Goal: Task Accomplishment & Management: Manage account settings

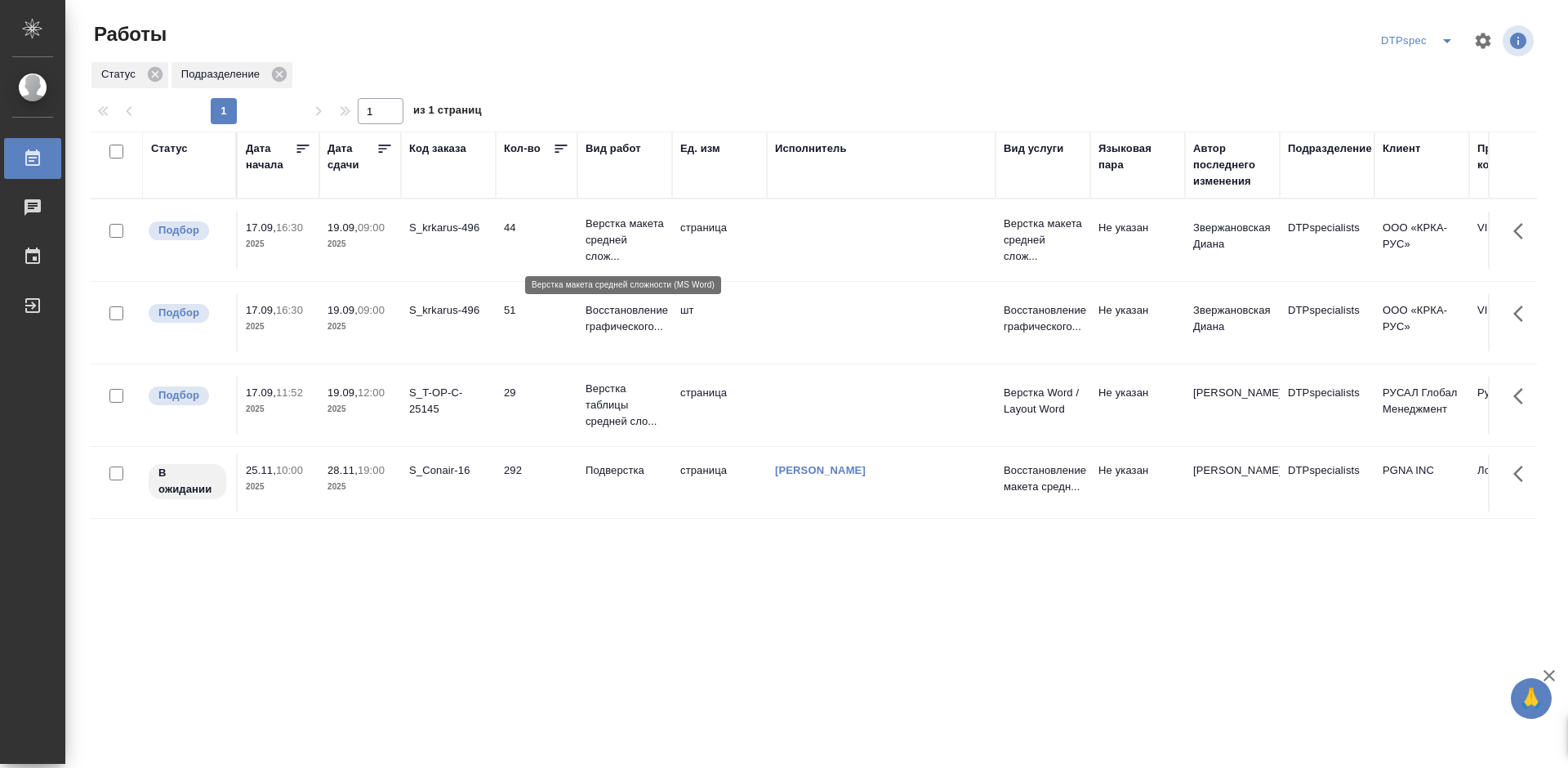
click at [625, 235] on p "Верстка макета средней слож..." at bounding box center [624, 240] width 78 height 49
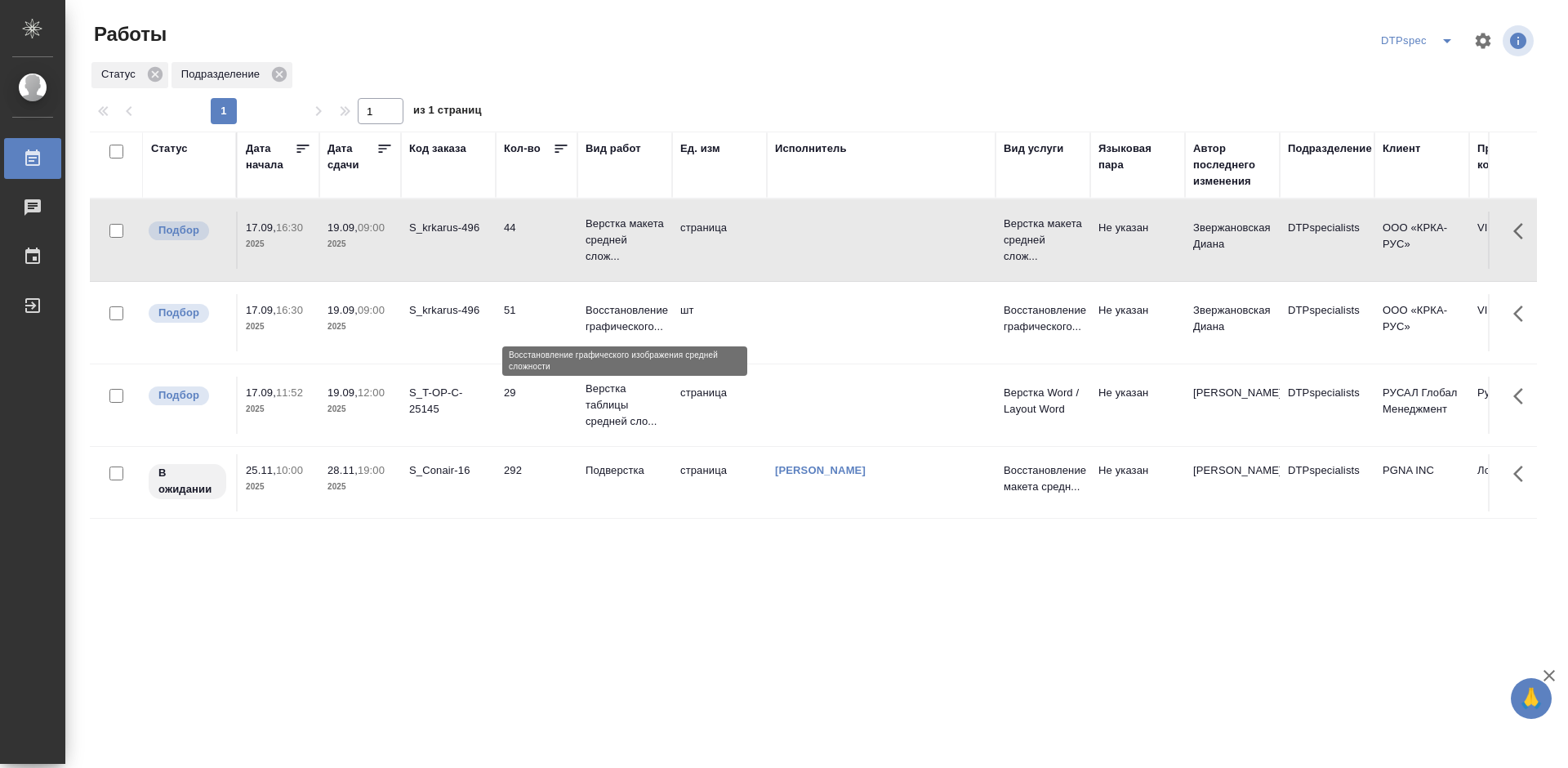
click at [627, 322] on p "Восстановление графического..." at bounding box center [624, 319] width 78 height 33
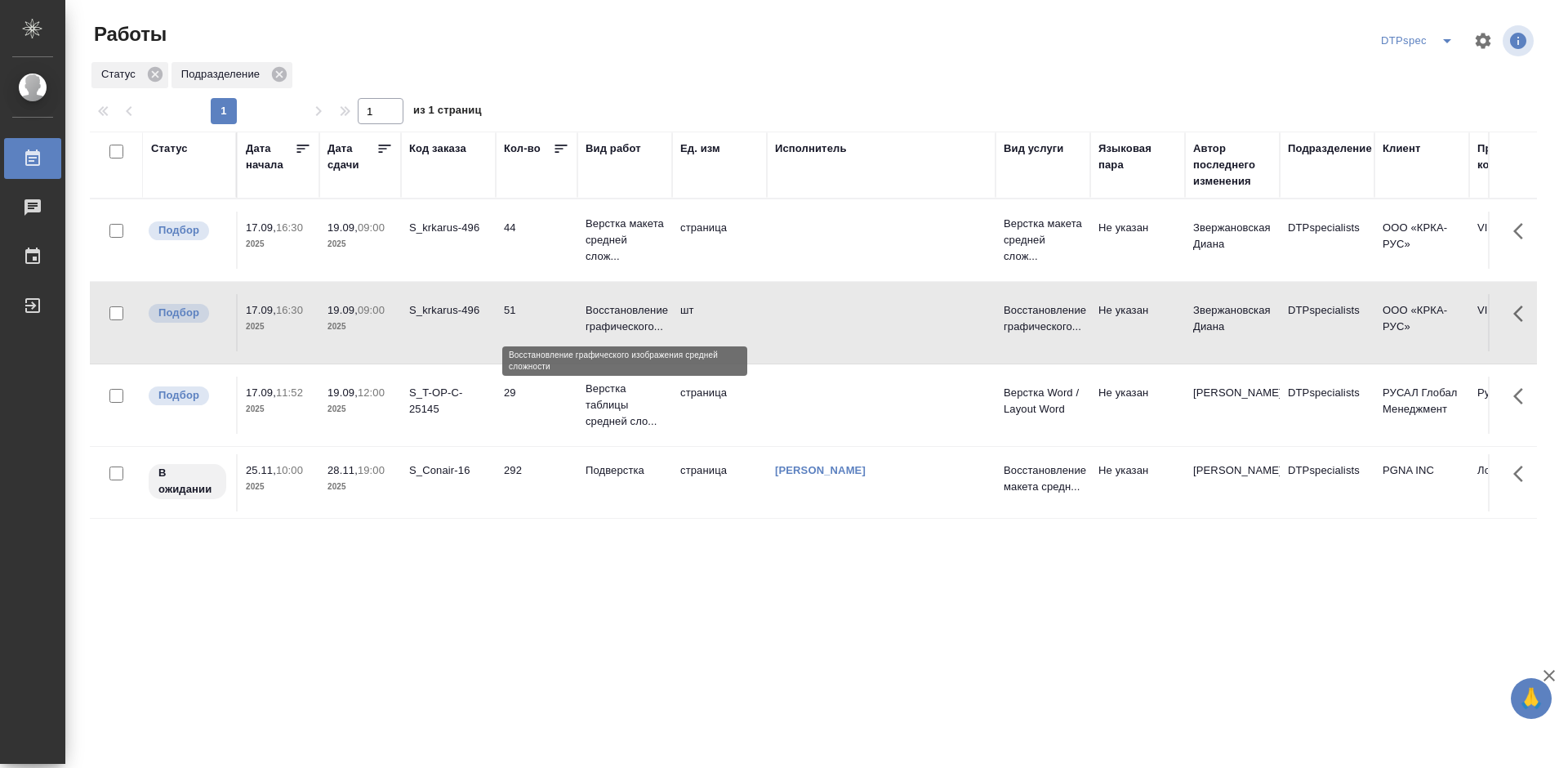
click at [627, 322] on p "Восстановление графического..." at bounding box center [624, 319] width 78 height 33
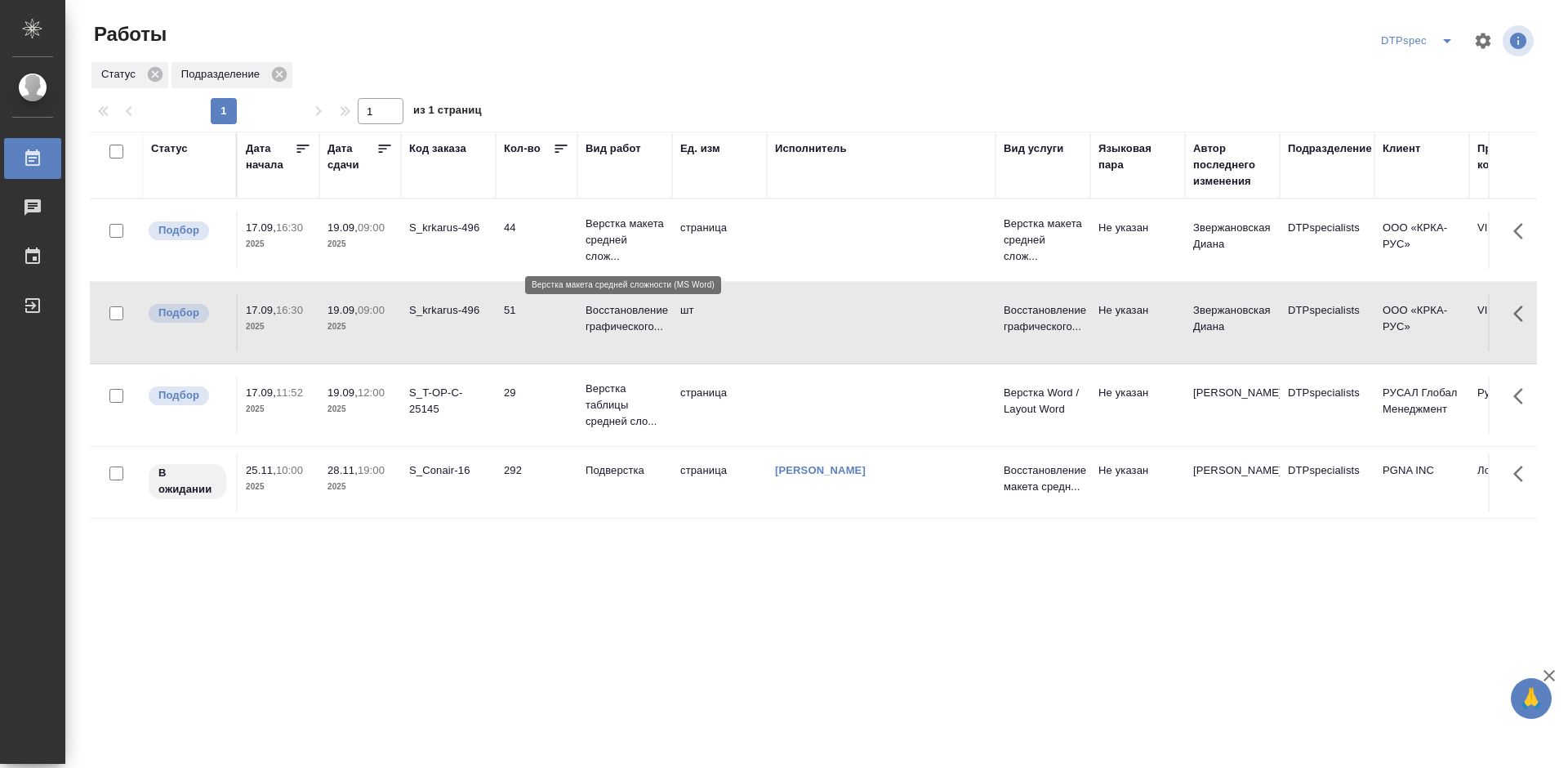
click at [608, 228] on p "Верстка макета средней слож..." at bounding box center [624, 240] width 78 height 49
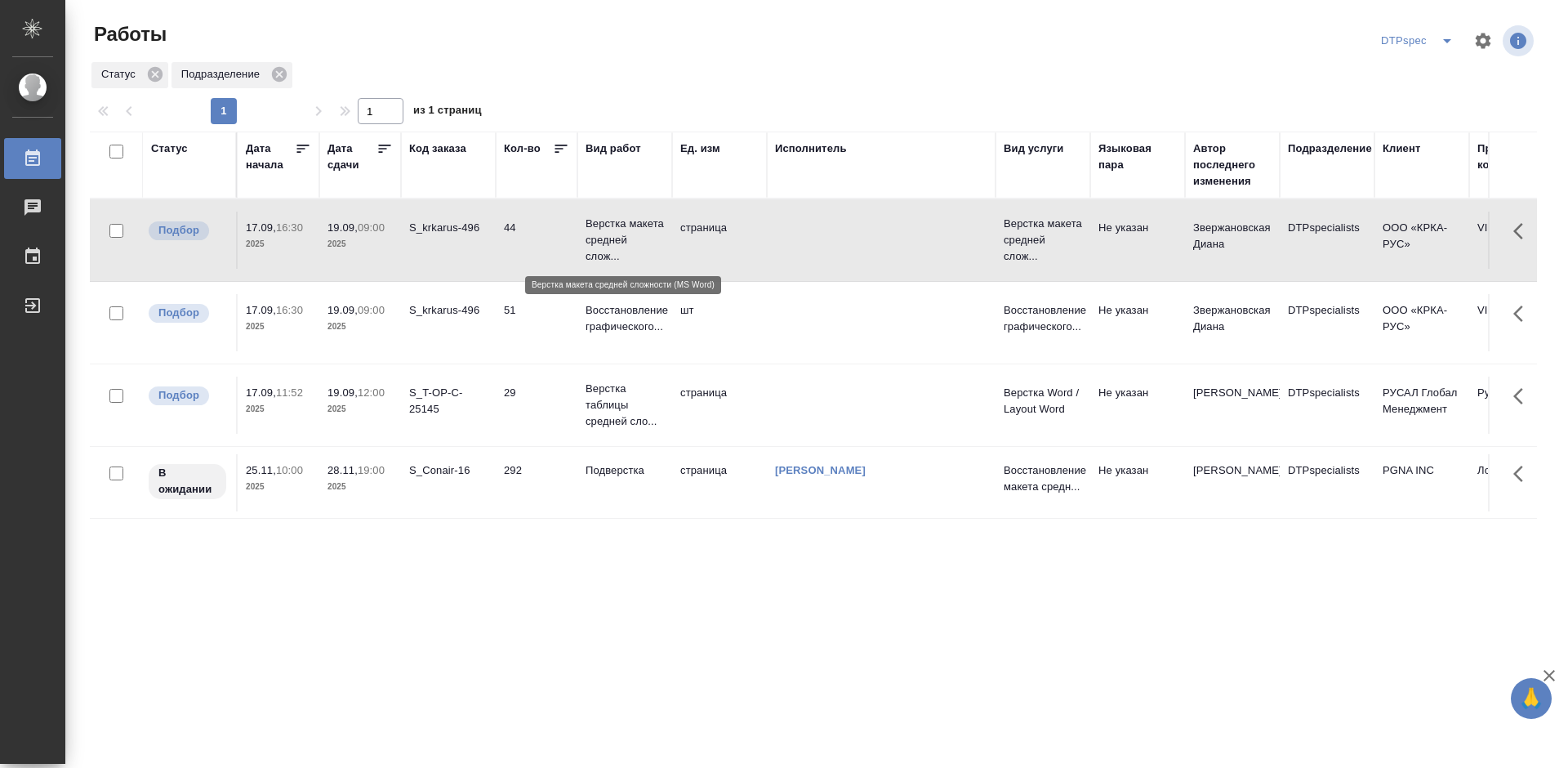
click at [608, 228] on p "Верстка макета средней слож..." at bounding box center [624, 240] width 78 height 49
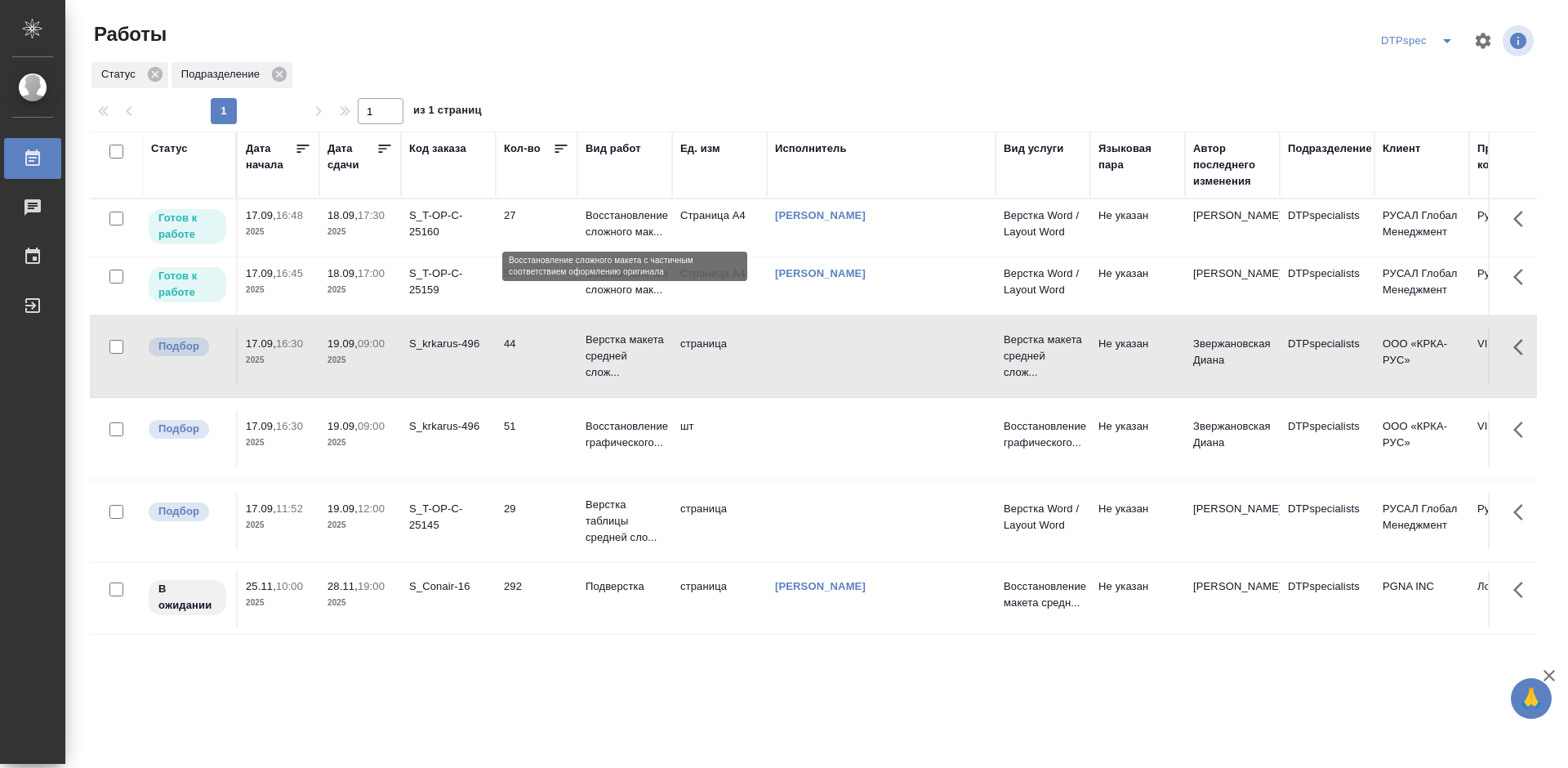
click at [621, 219] on p "Восстановление сложного мак..." at bounding box center [624, 224] width 78 height 33
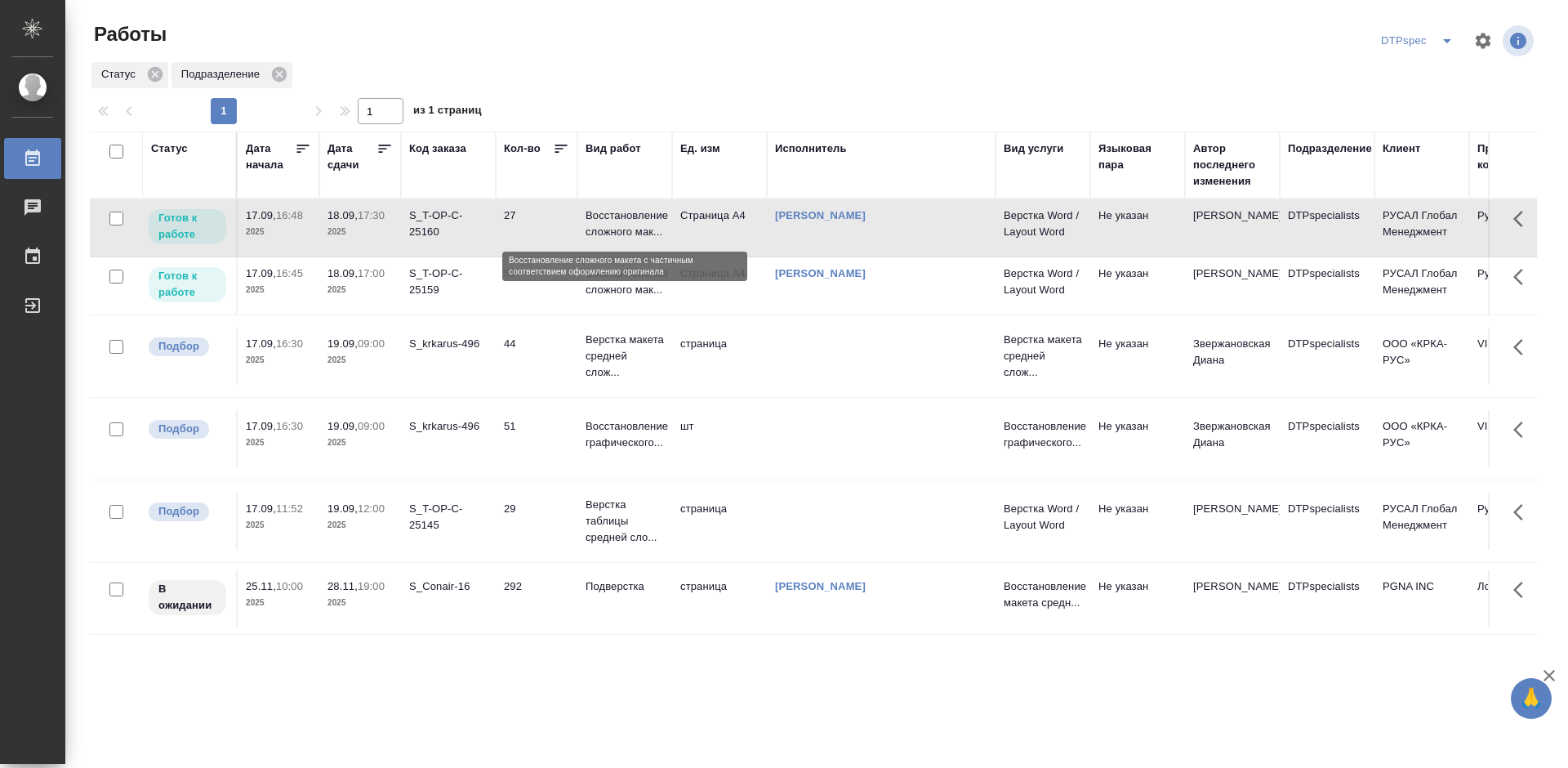
click at [621, 219] on p "Восстановление сложного мак..." at bounding box center [624, 224] width 78 height 33
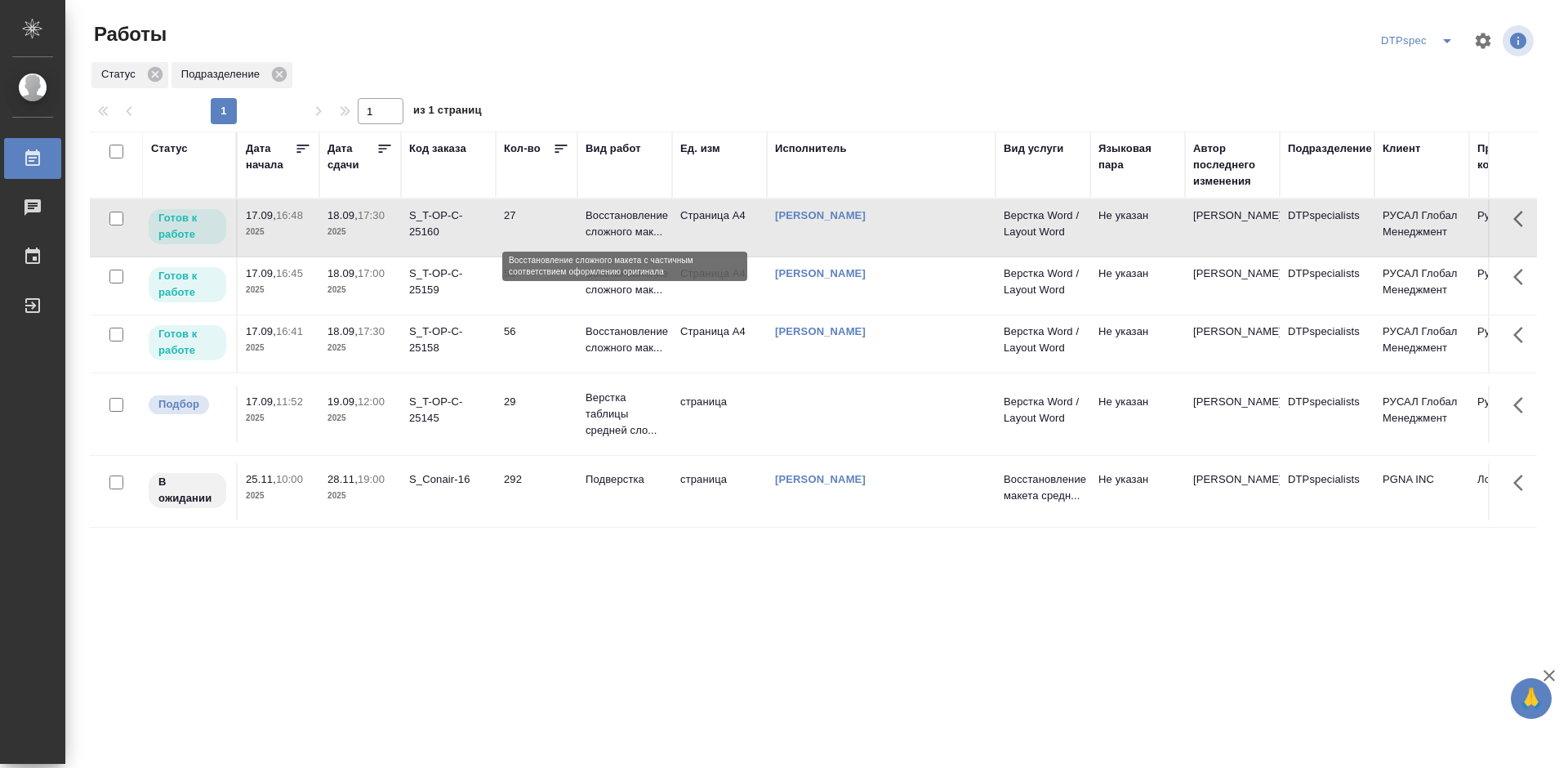
click at [615, 216] on p "Восстановление сложного мак..." at bounding box center [624, 224] width 78 height 33
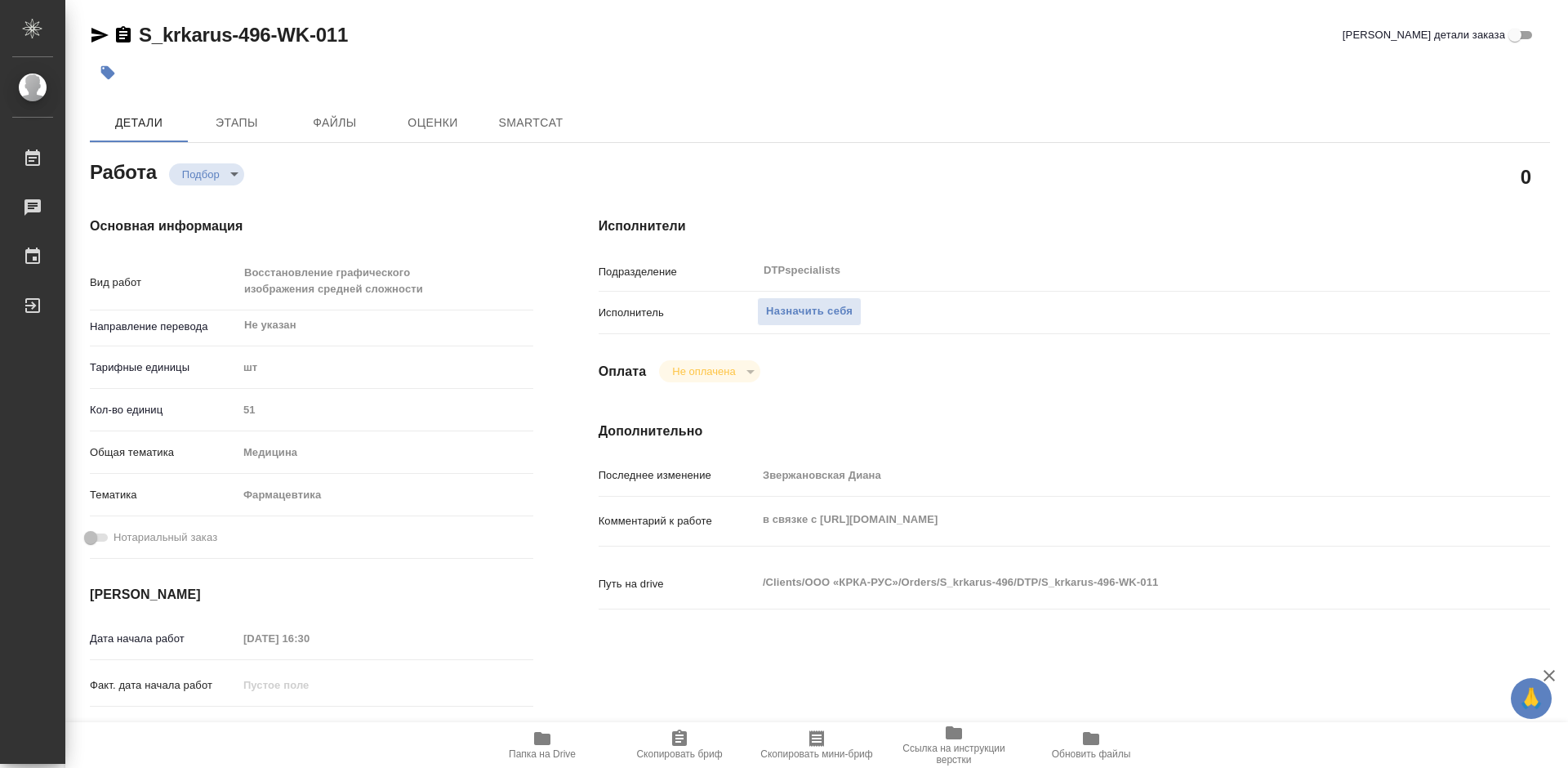
type textarea "x"
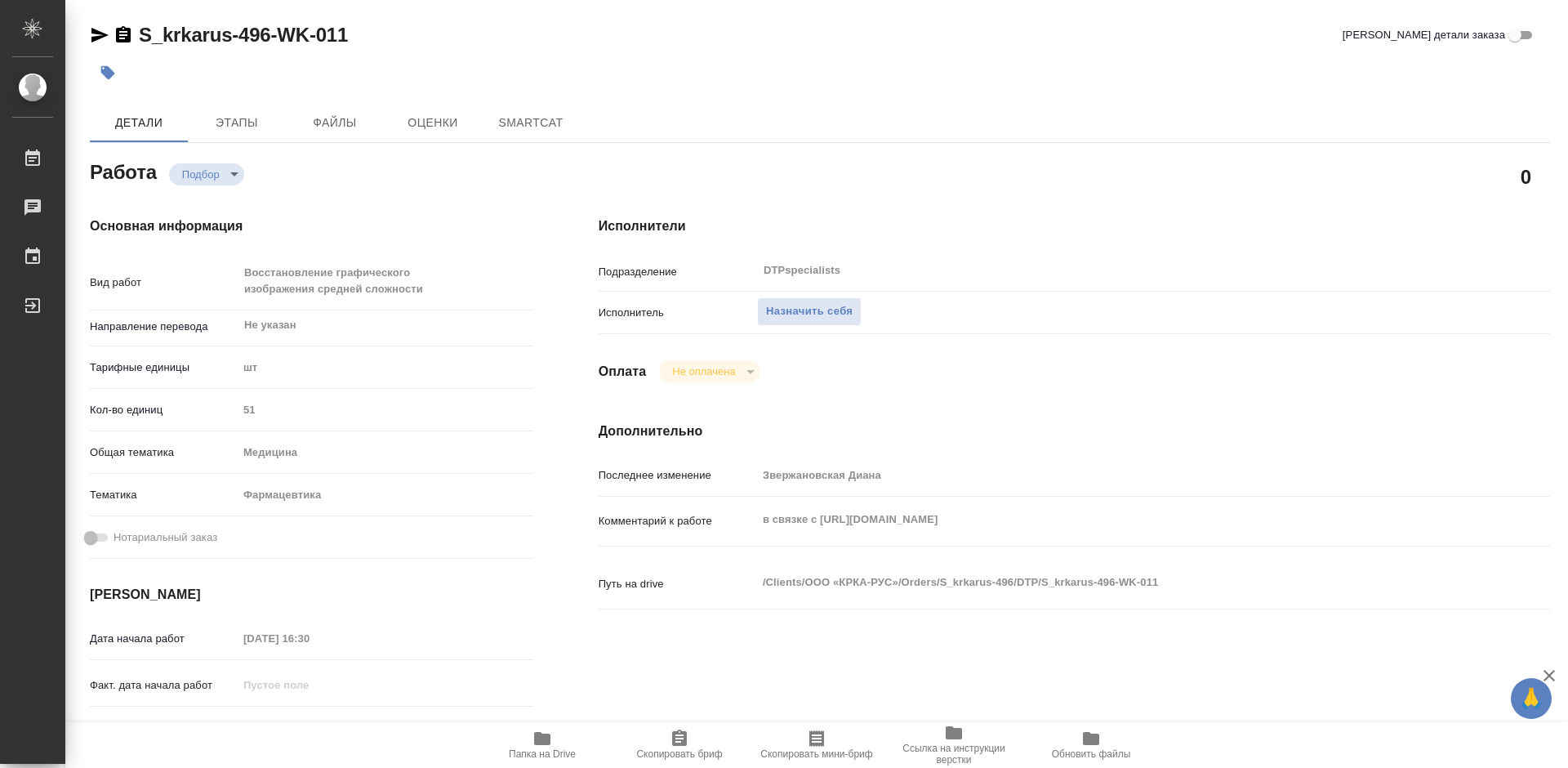
type textarea "x"
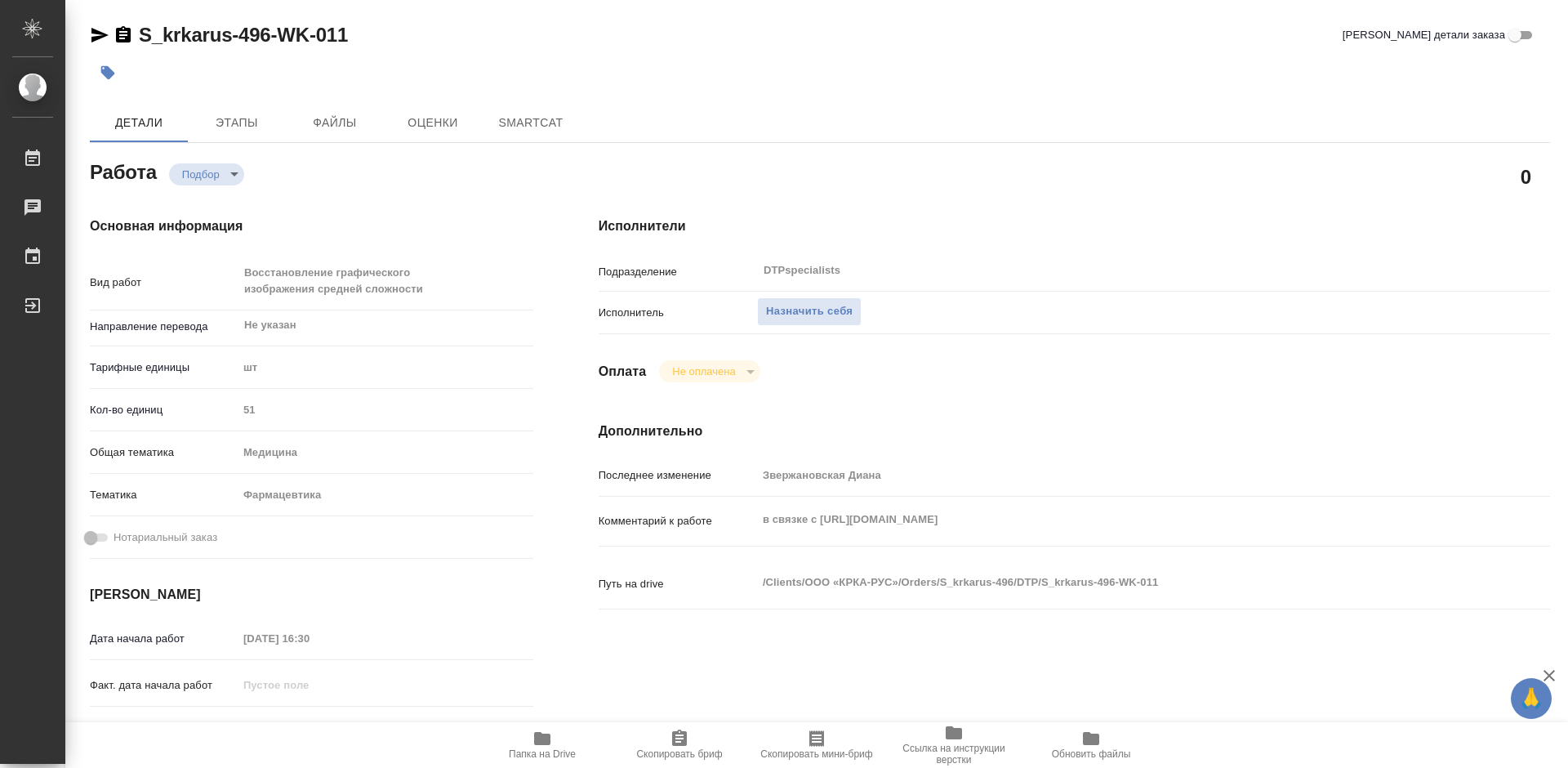
type textarea "x"
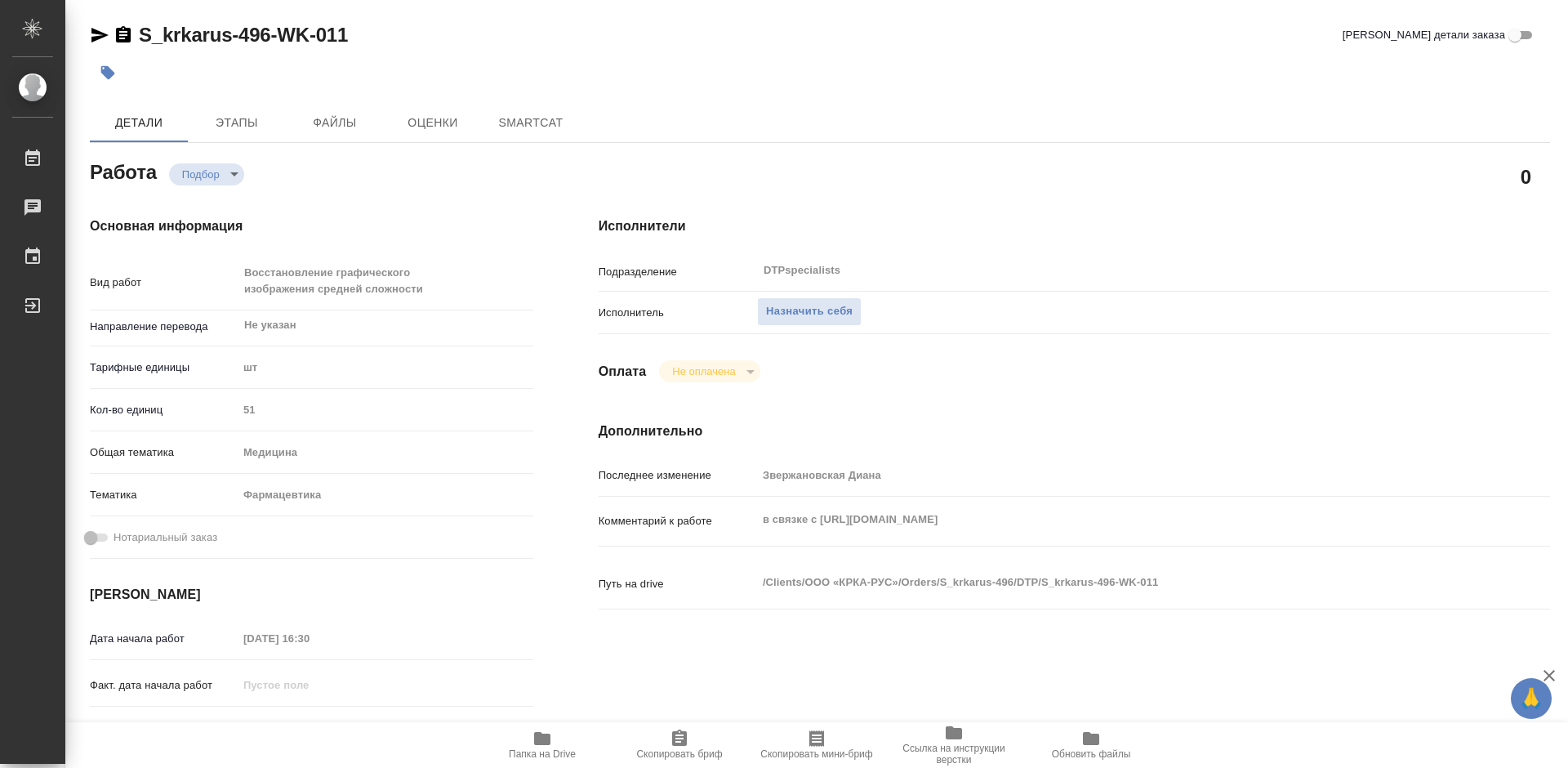
type textarea "x"
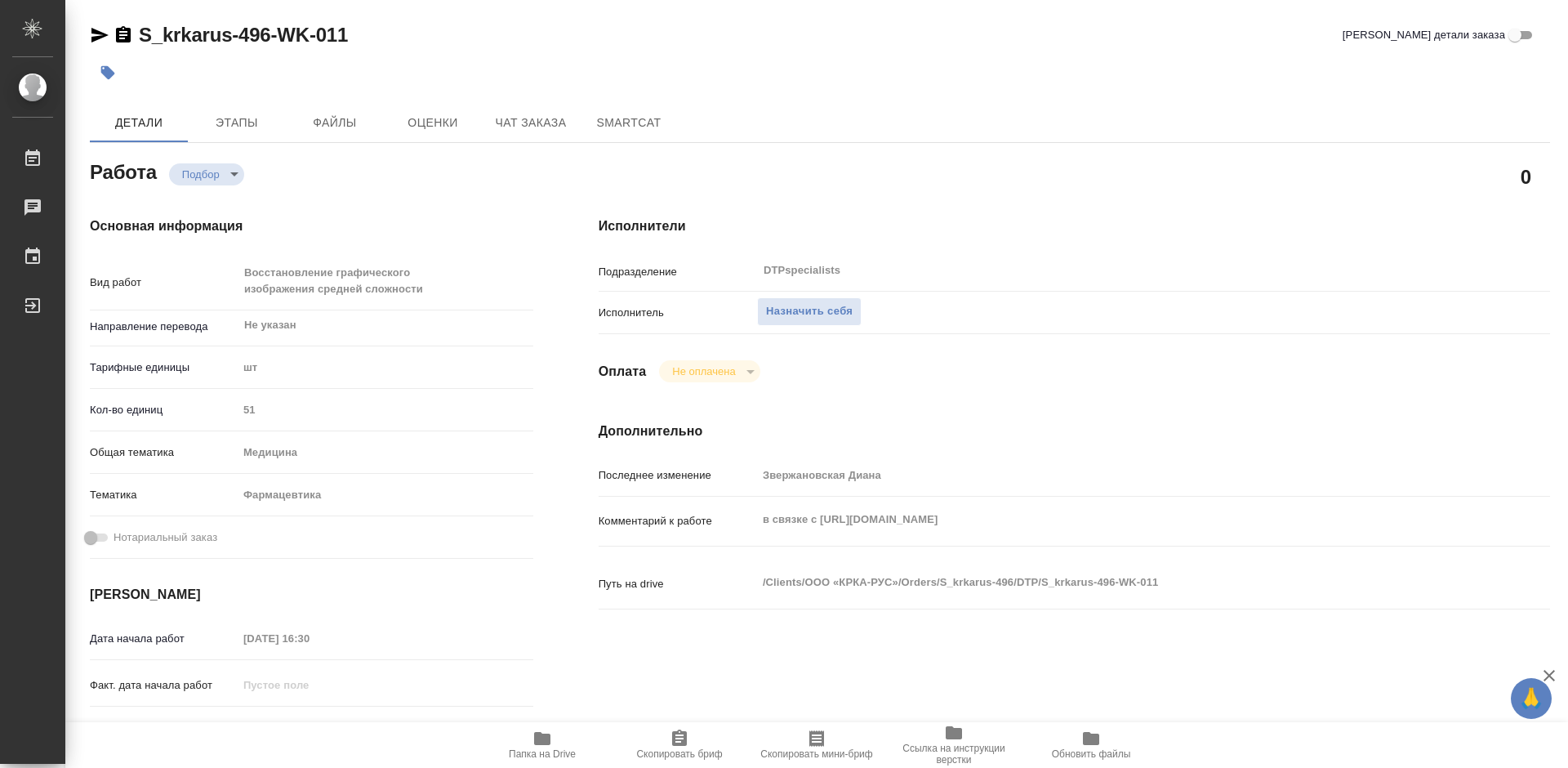
type textarea "x"
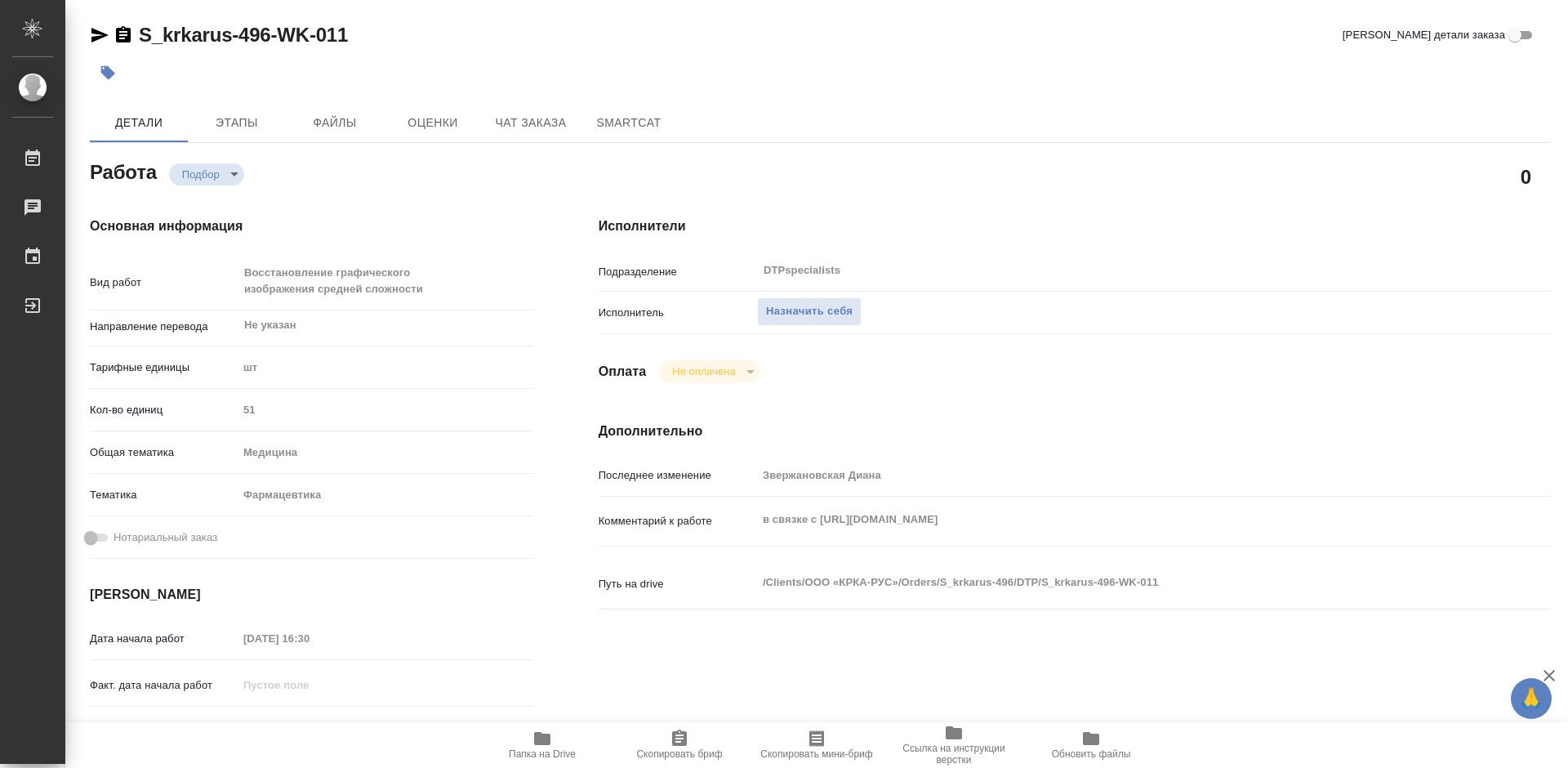
type textarea "x"
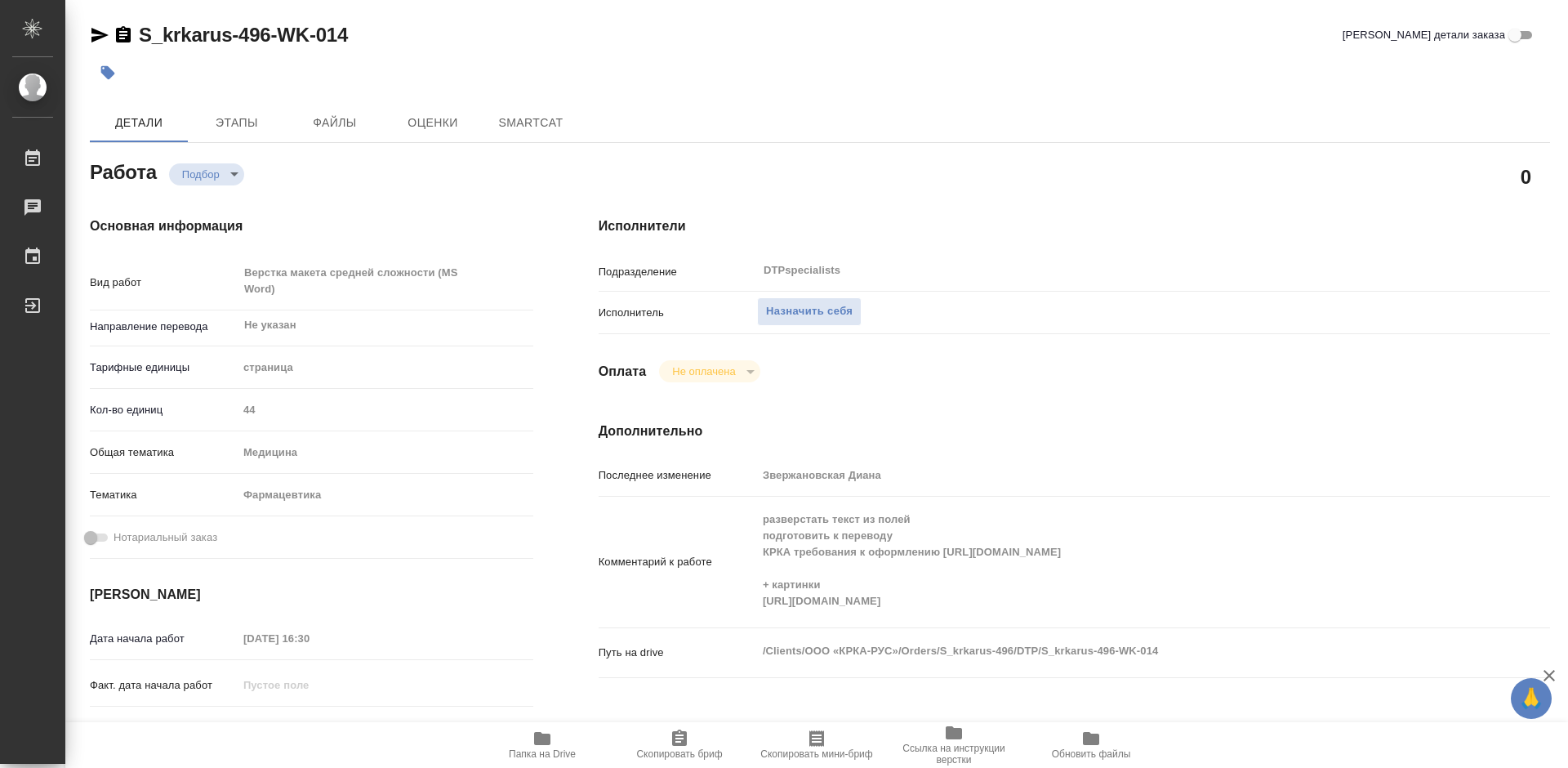
type textarea "x"
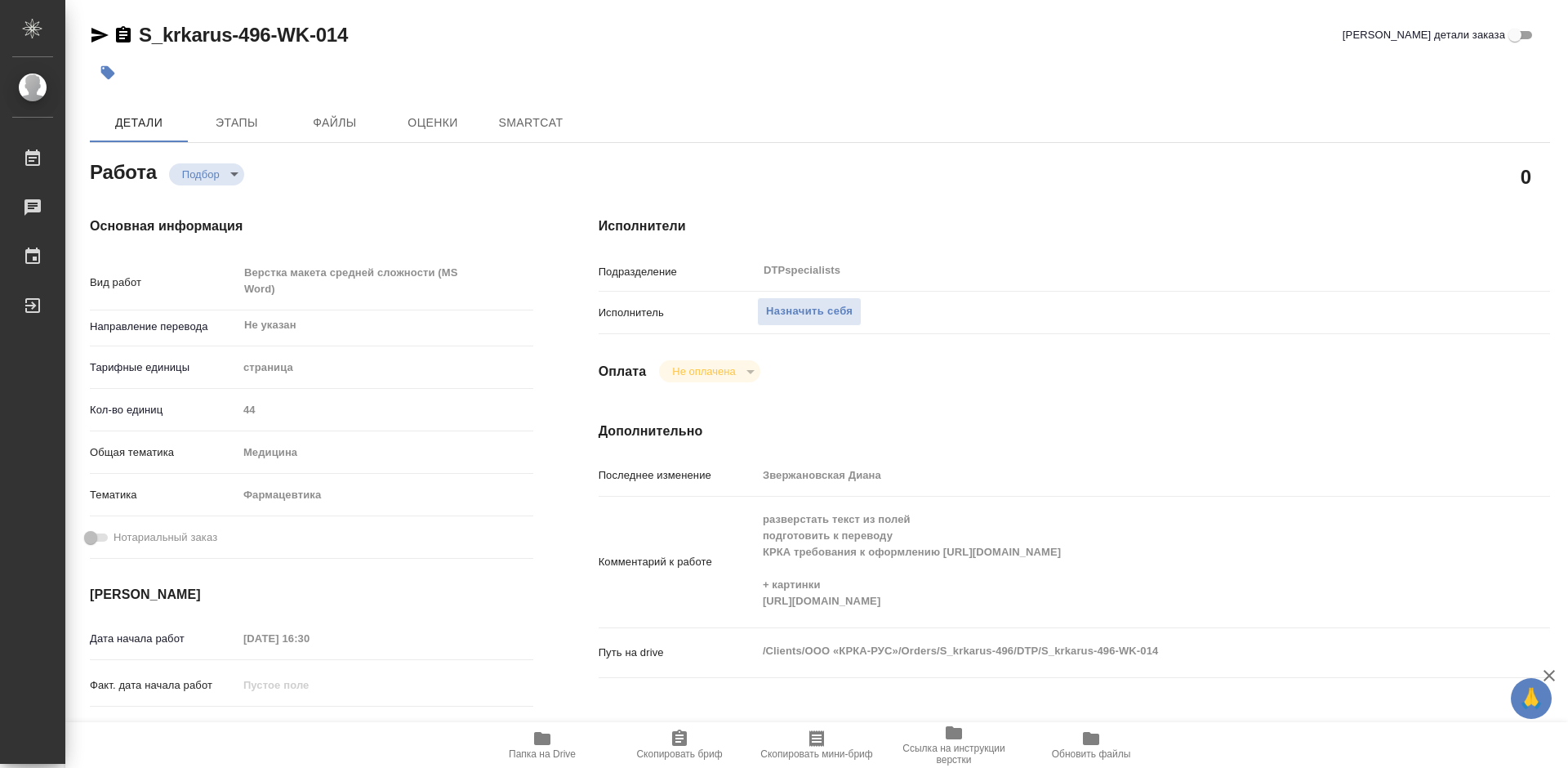
type textarea "x"
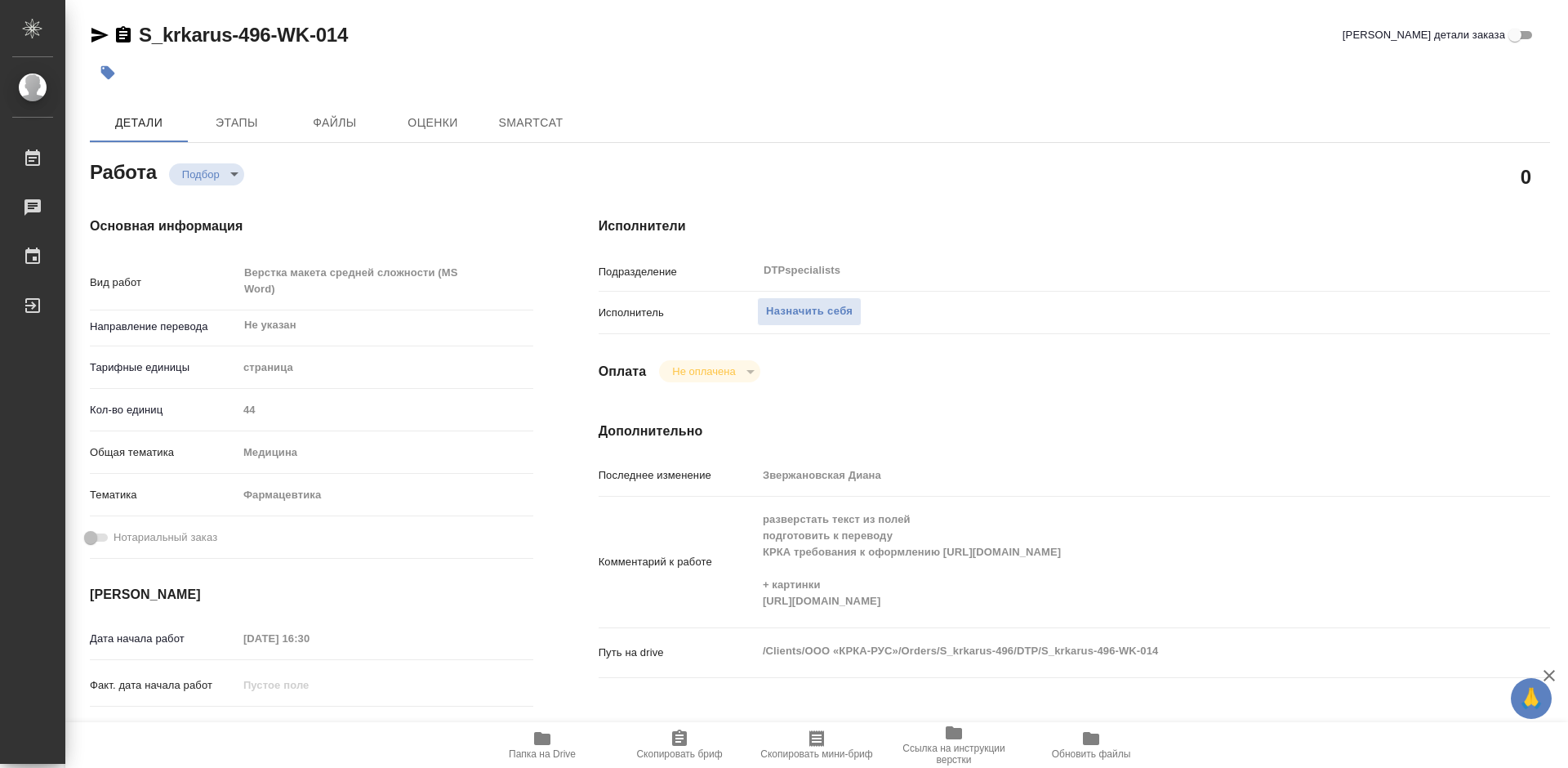
type textarea "x"
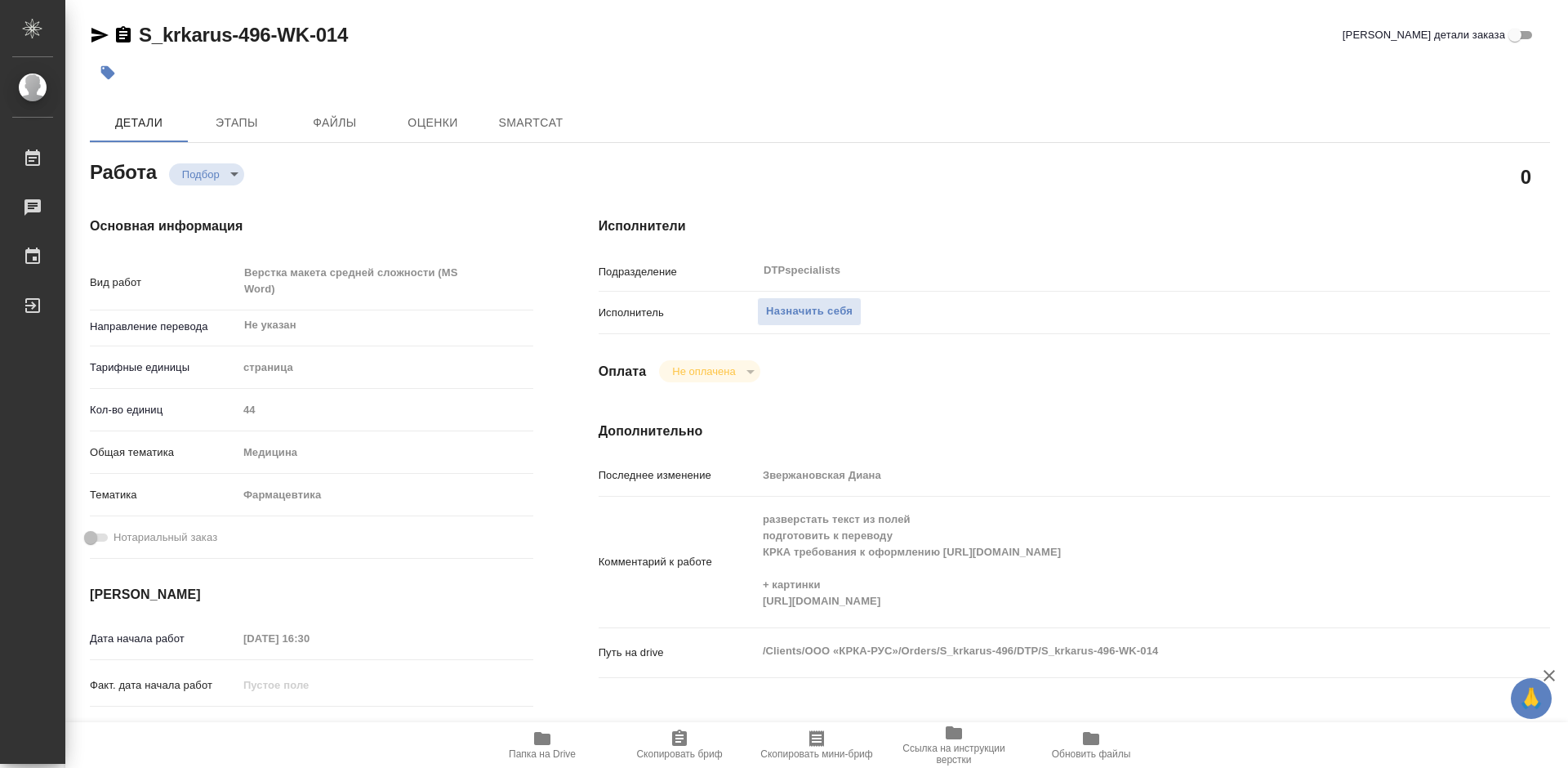
type textarea "x"
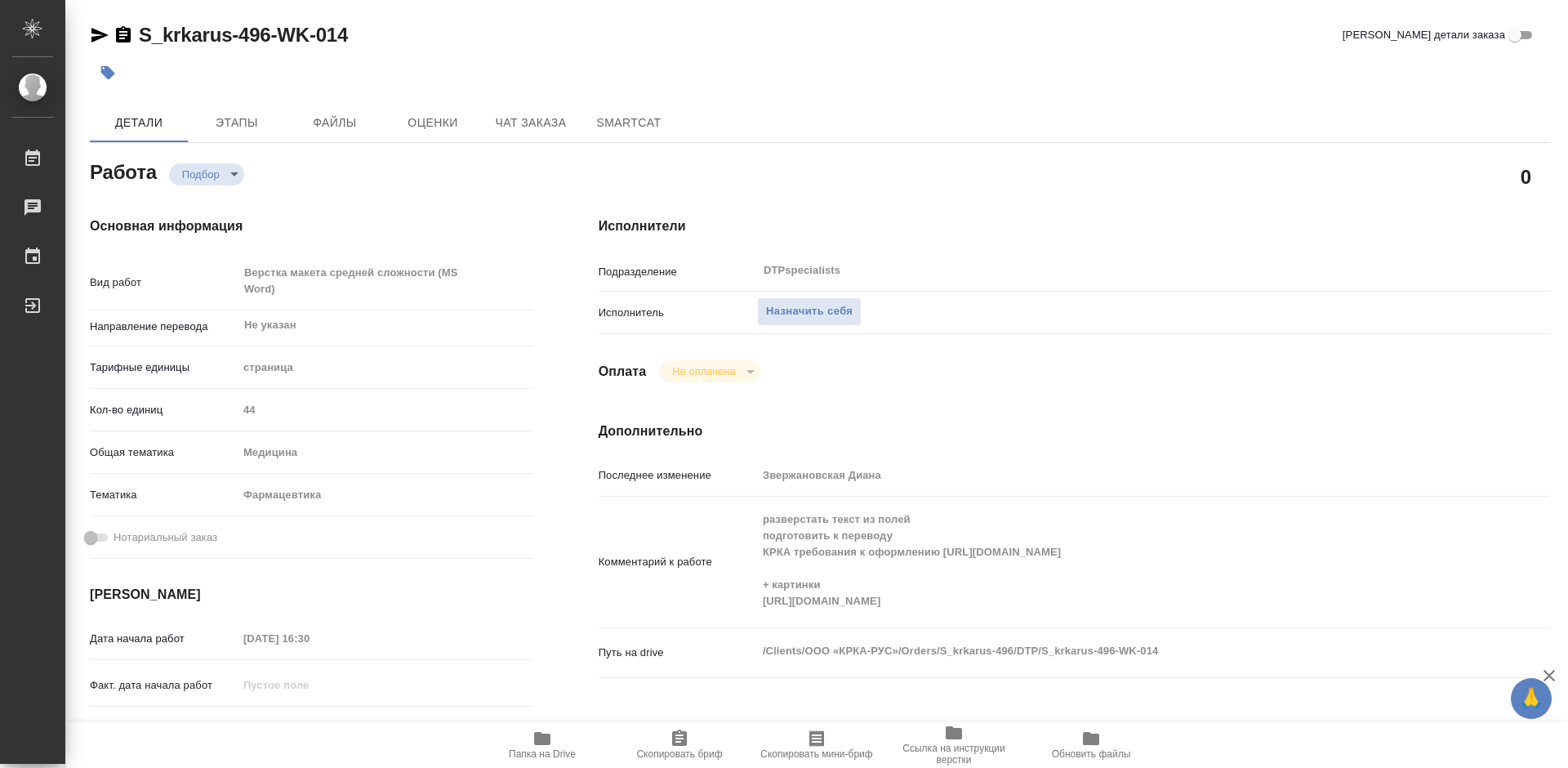
type textarea "x"
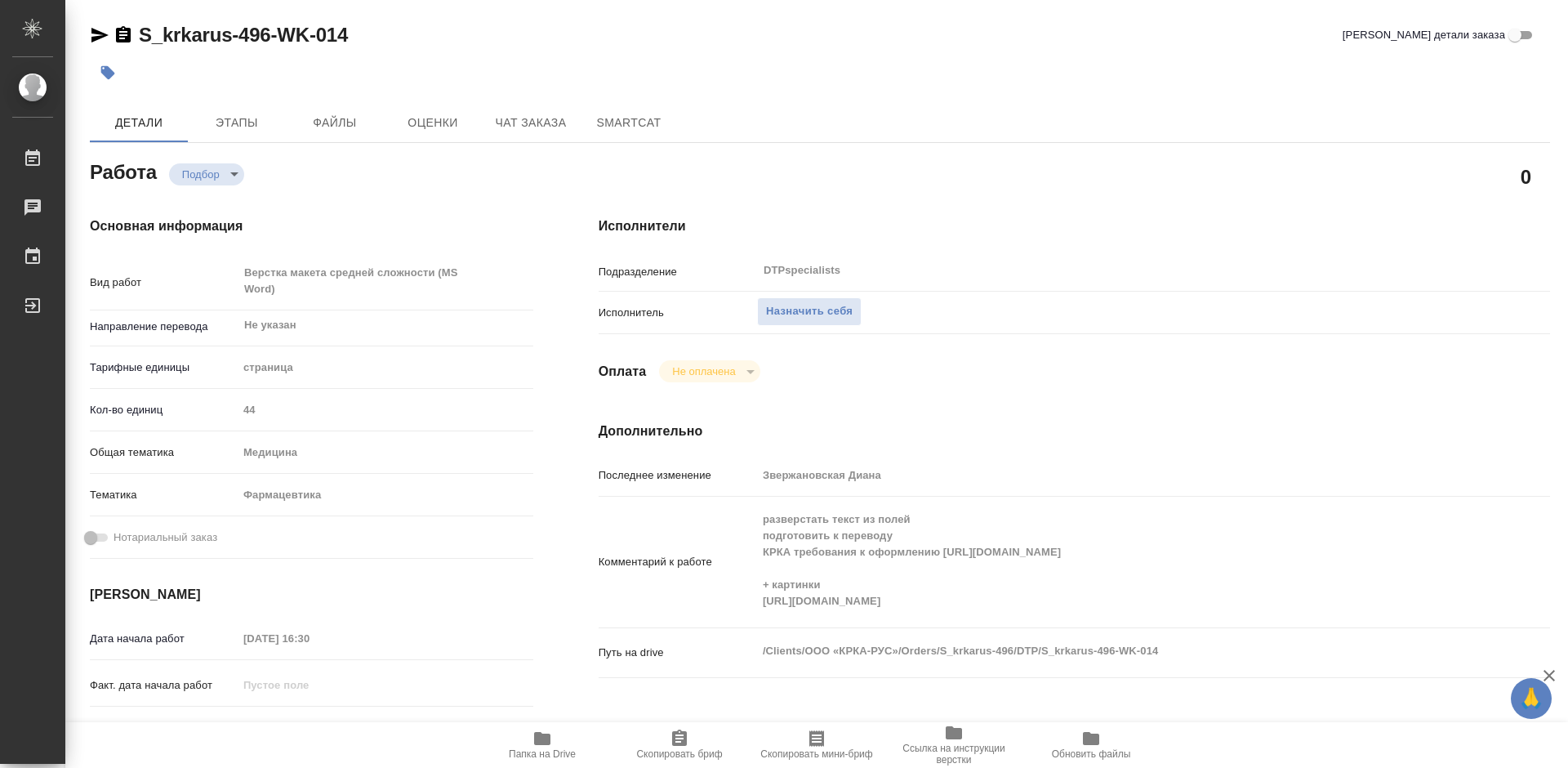
type textarea "x"
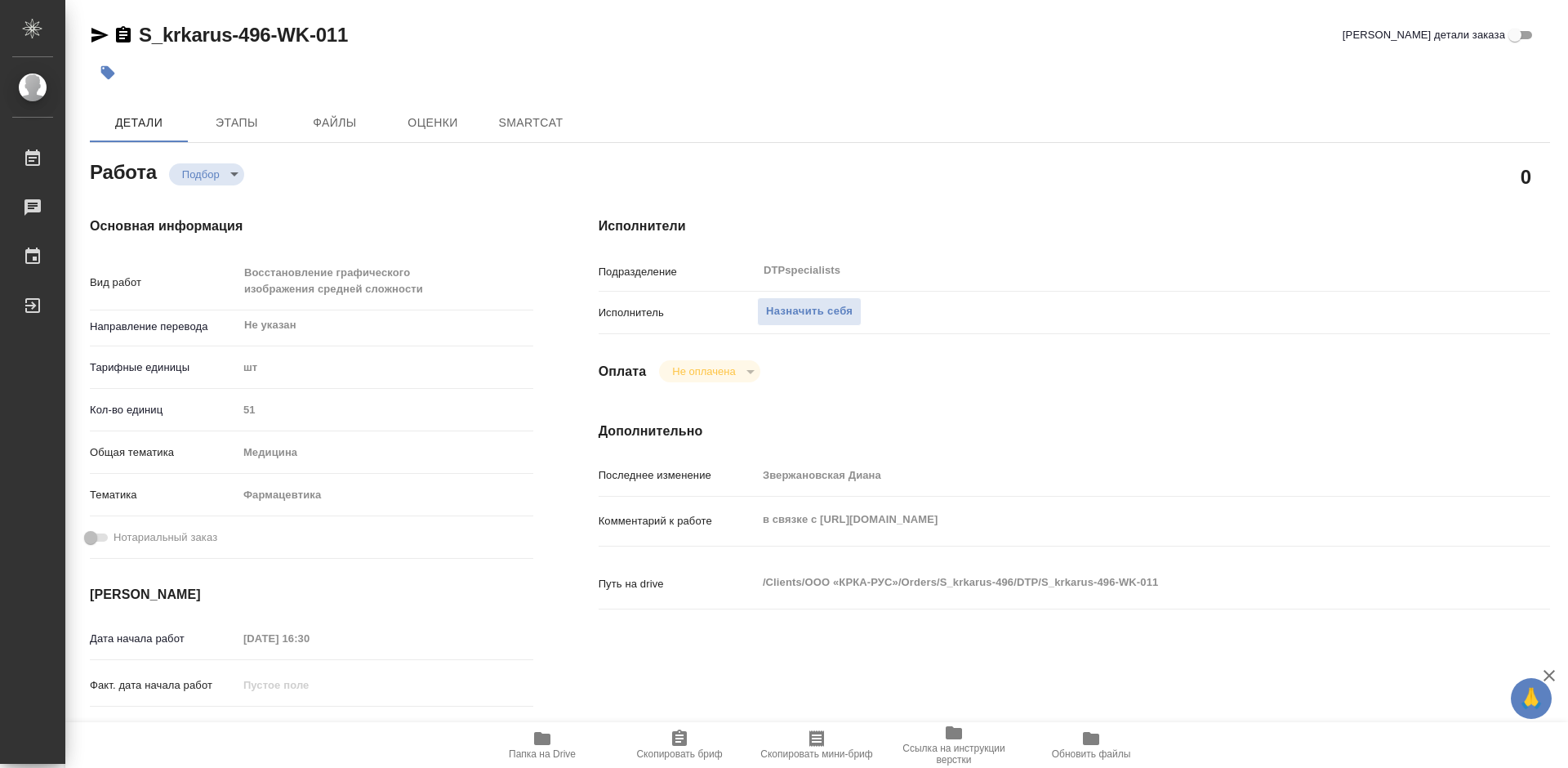
type textarea "x"
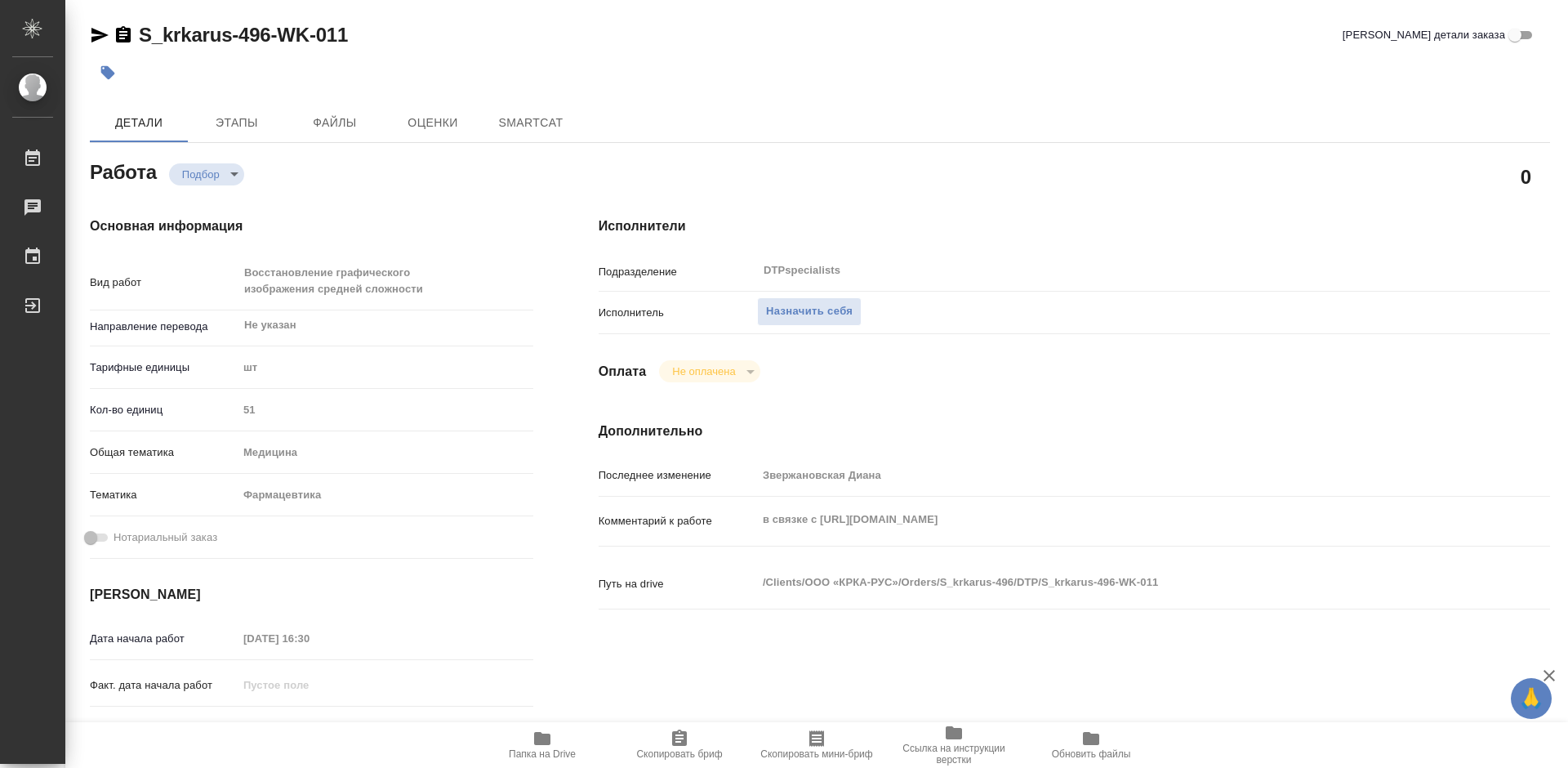
type textarea "x"
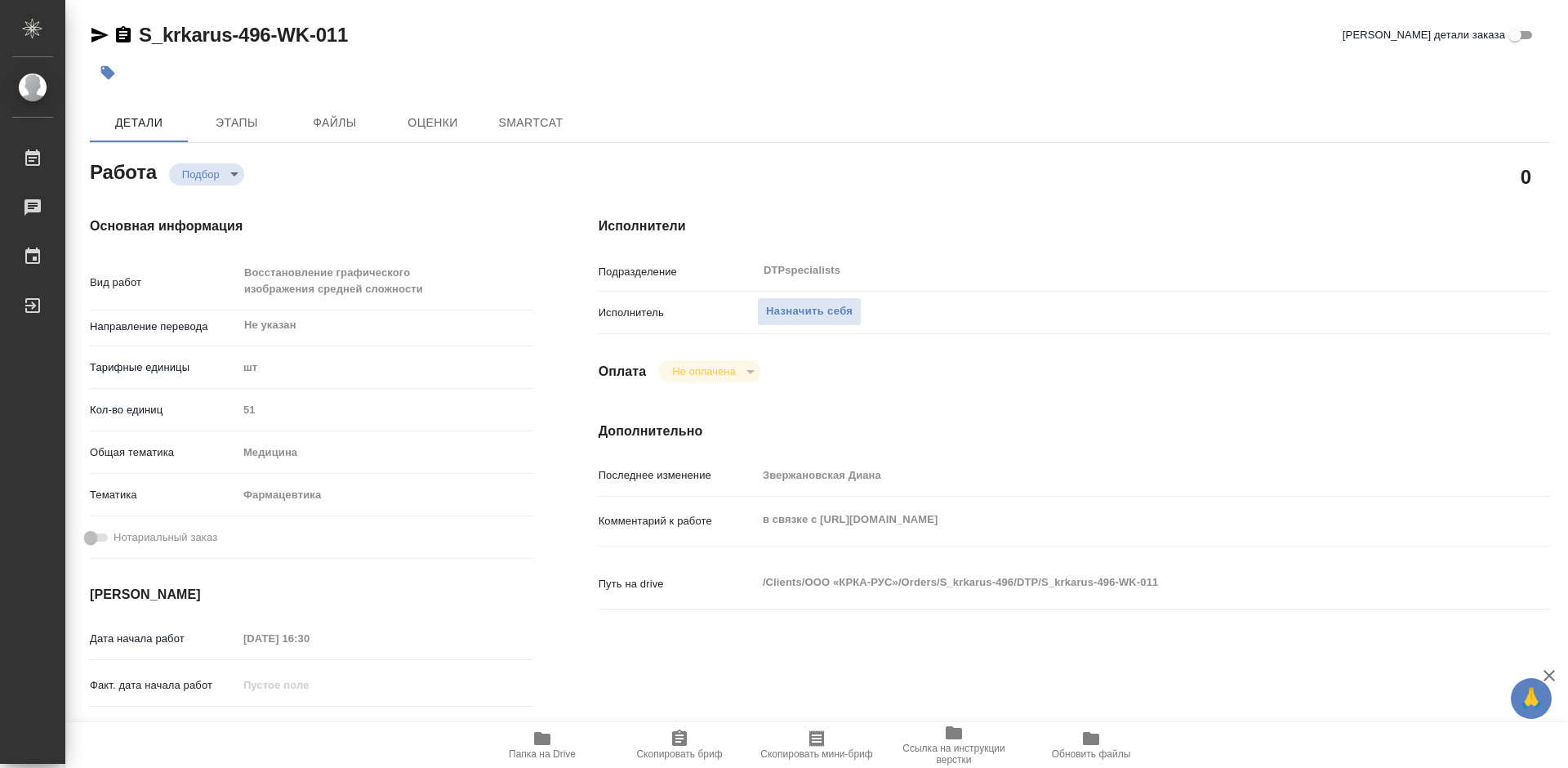
type textarea "x"
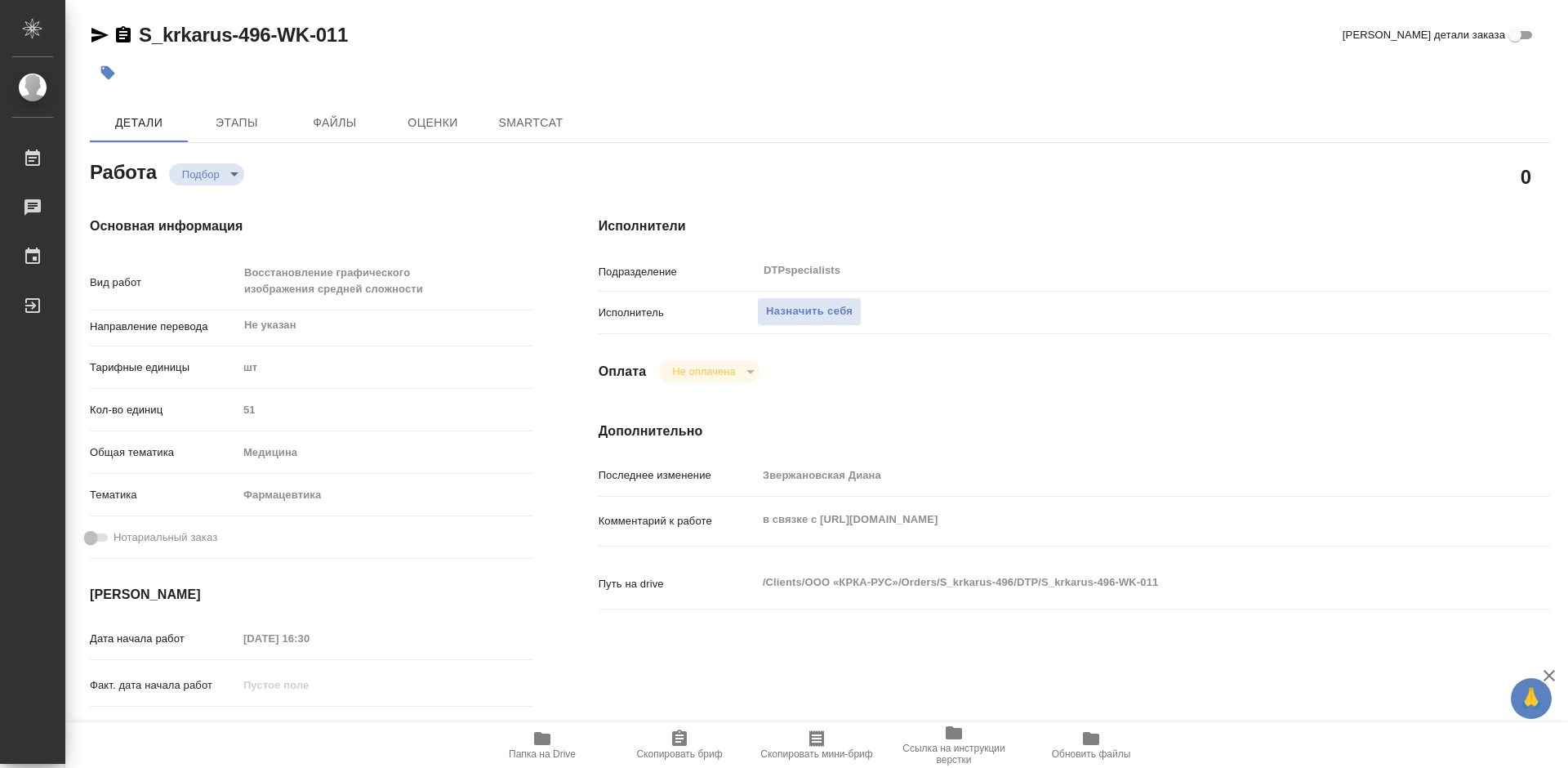
type textarea "x"
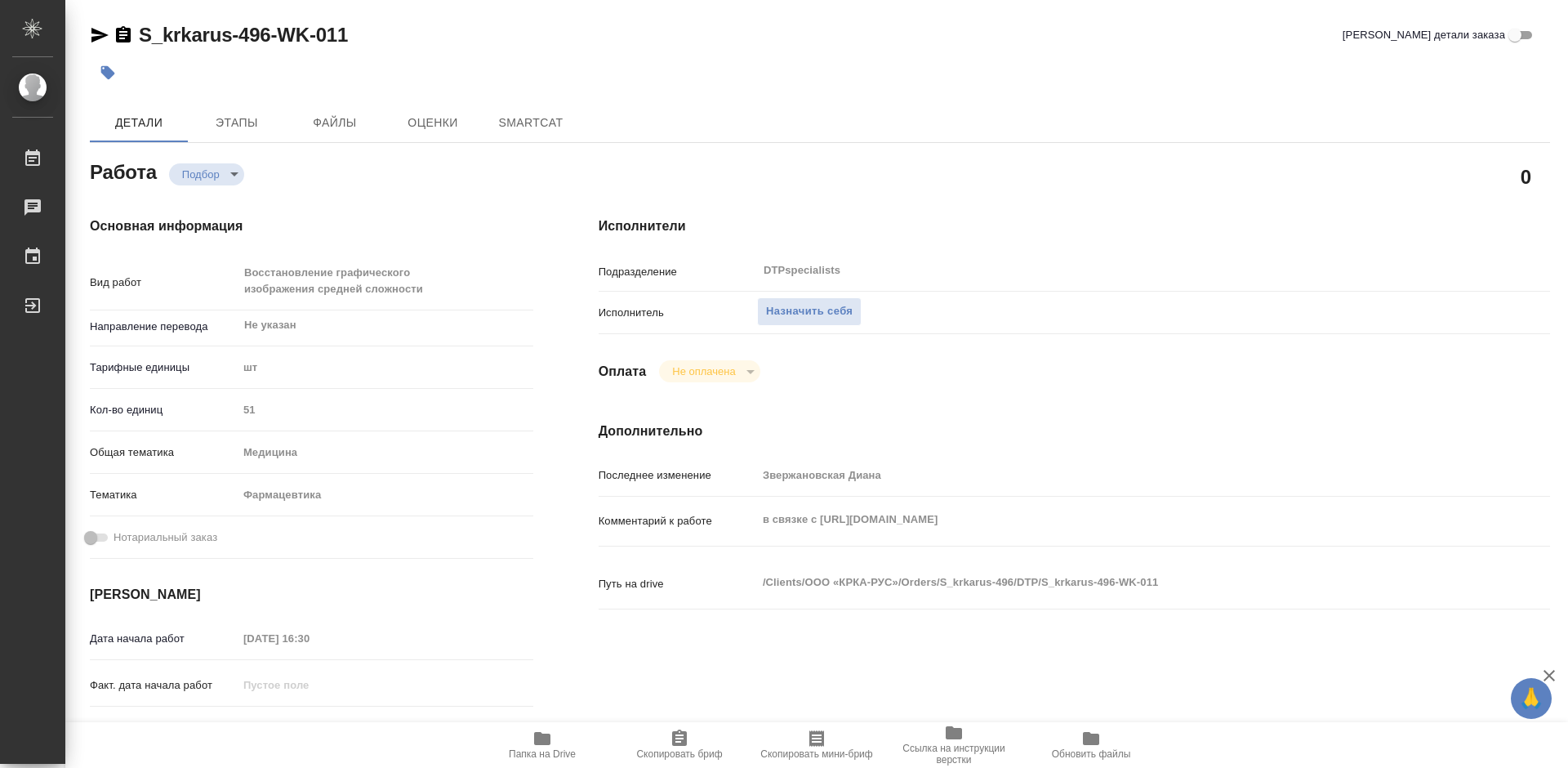
type textarea "x"
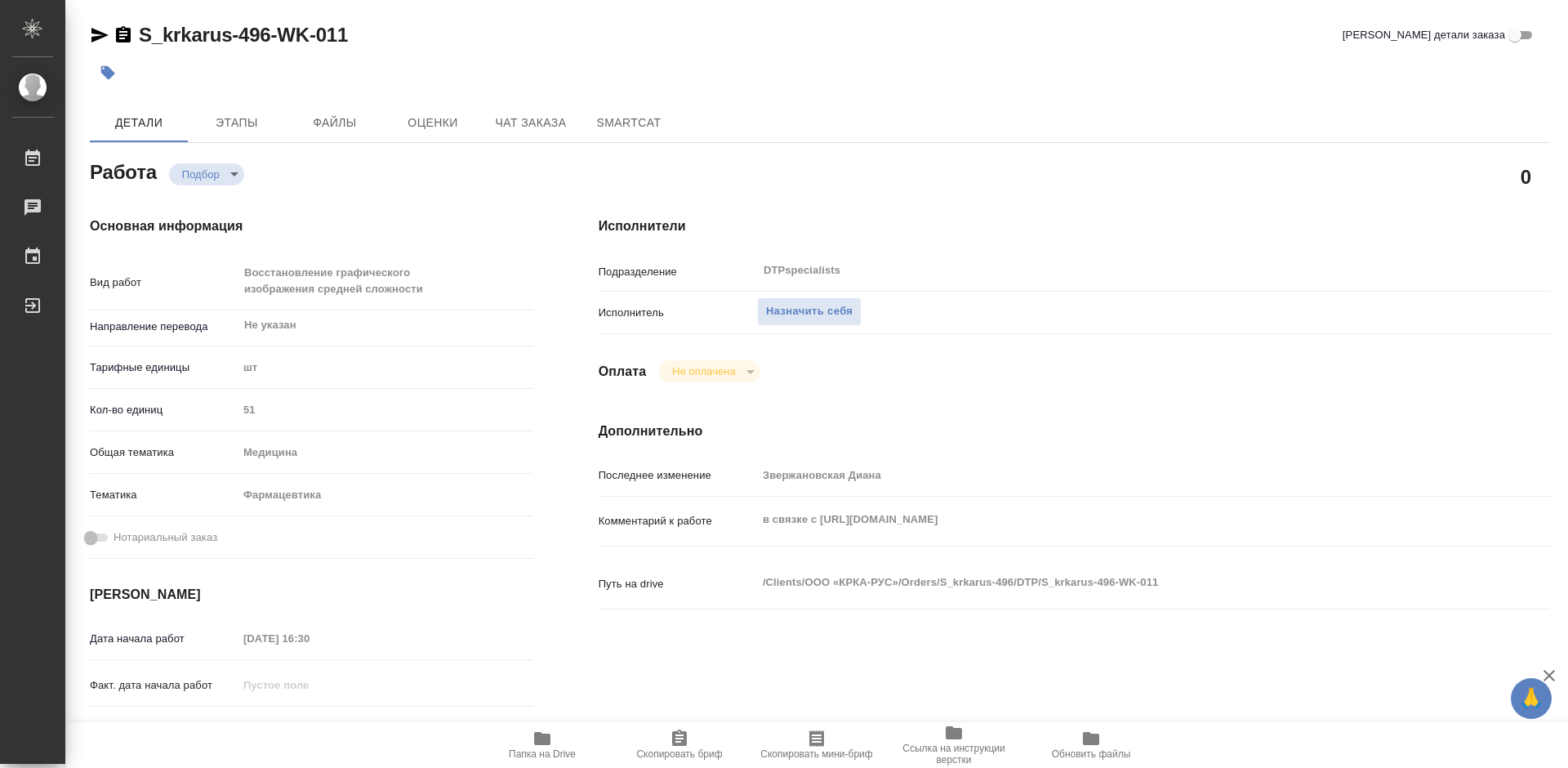
type textarea "x"
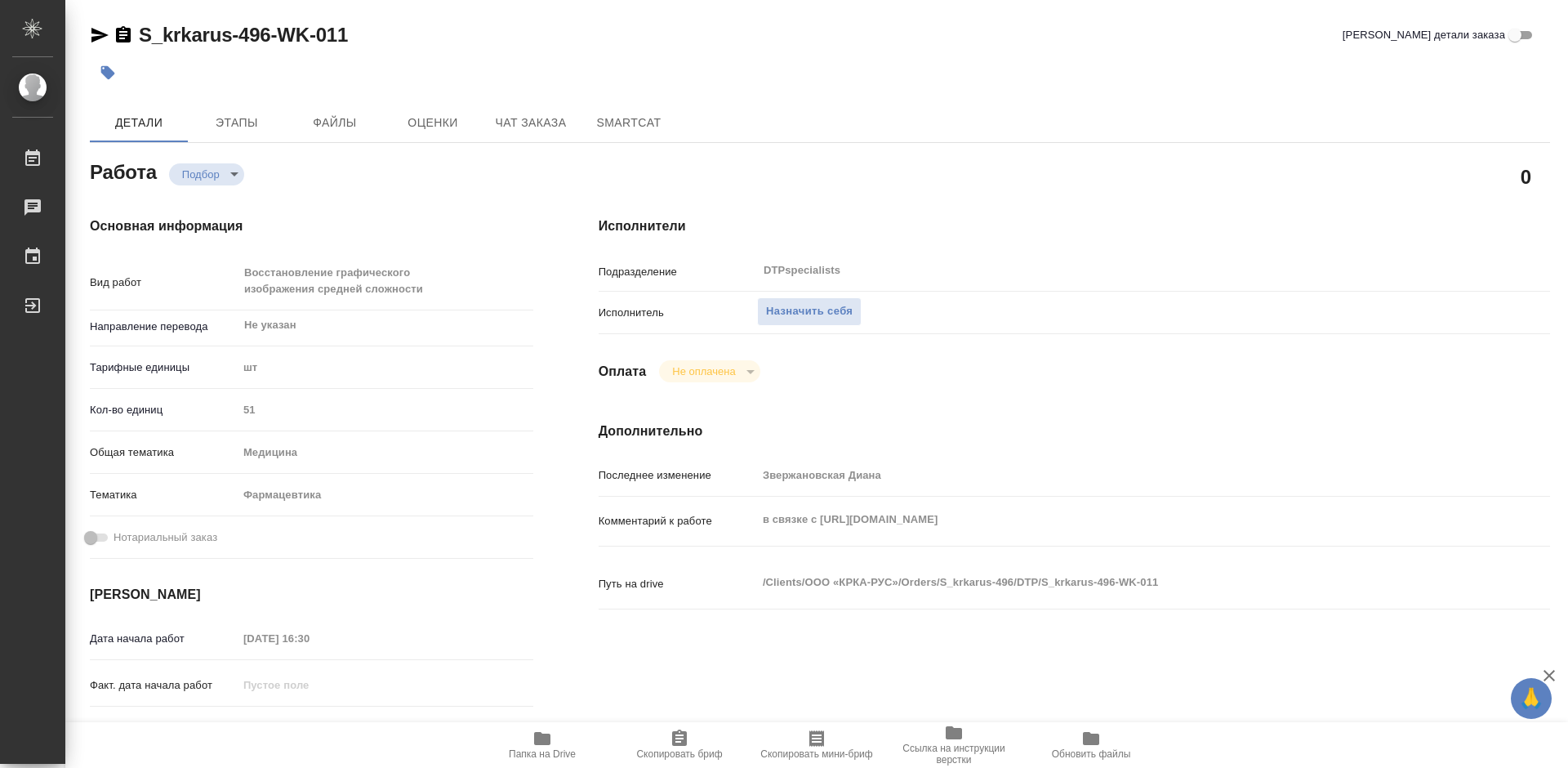
click at [552, 737] on span "Папка на Drive" at bounding box center [542, 745] width 117 height 31
type textarea "x"
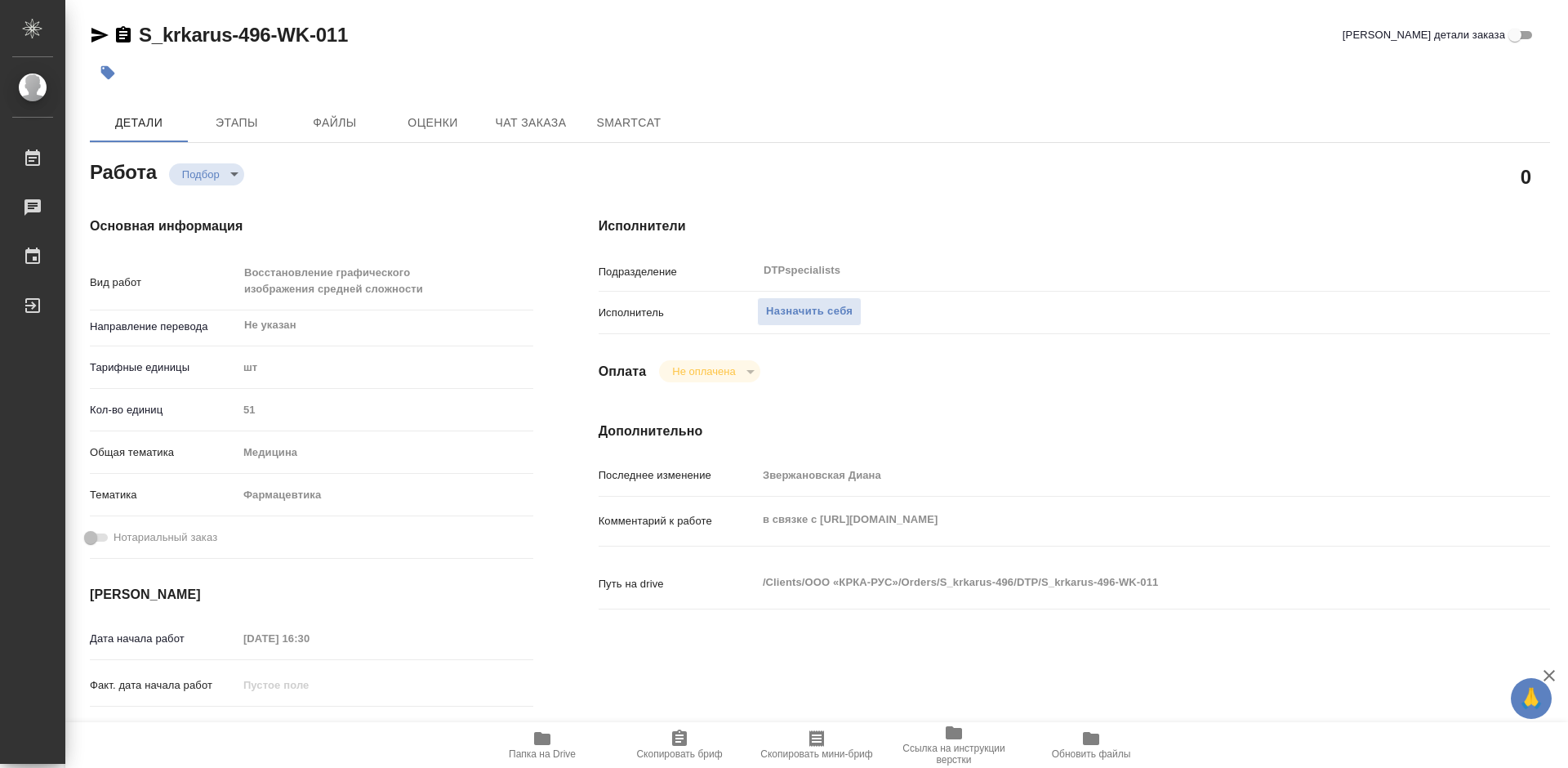
type textarea "x"
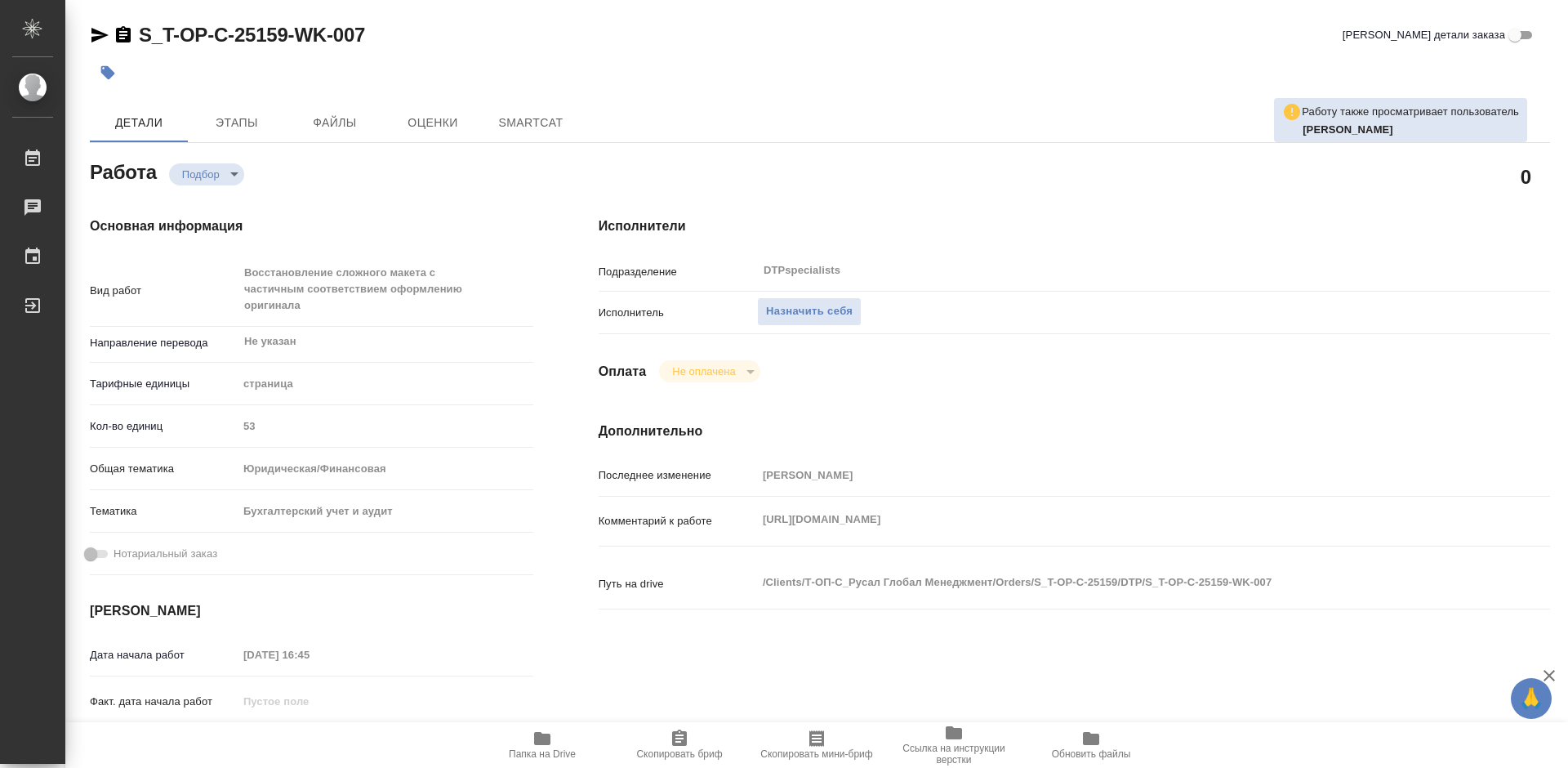
type textarea "x"
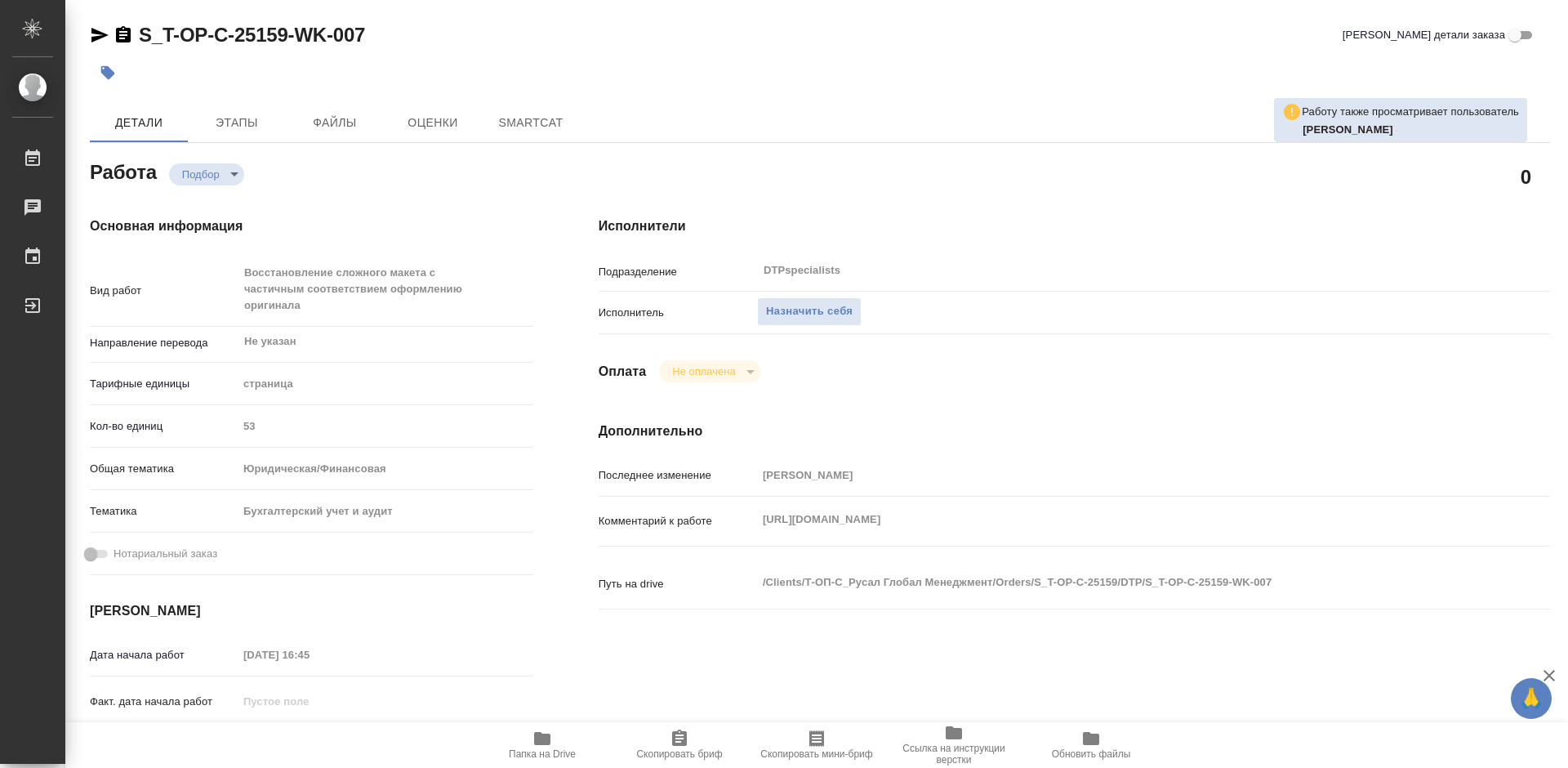
type textarea "x"
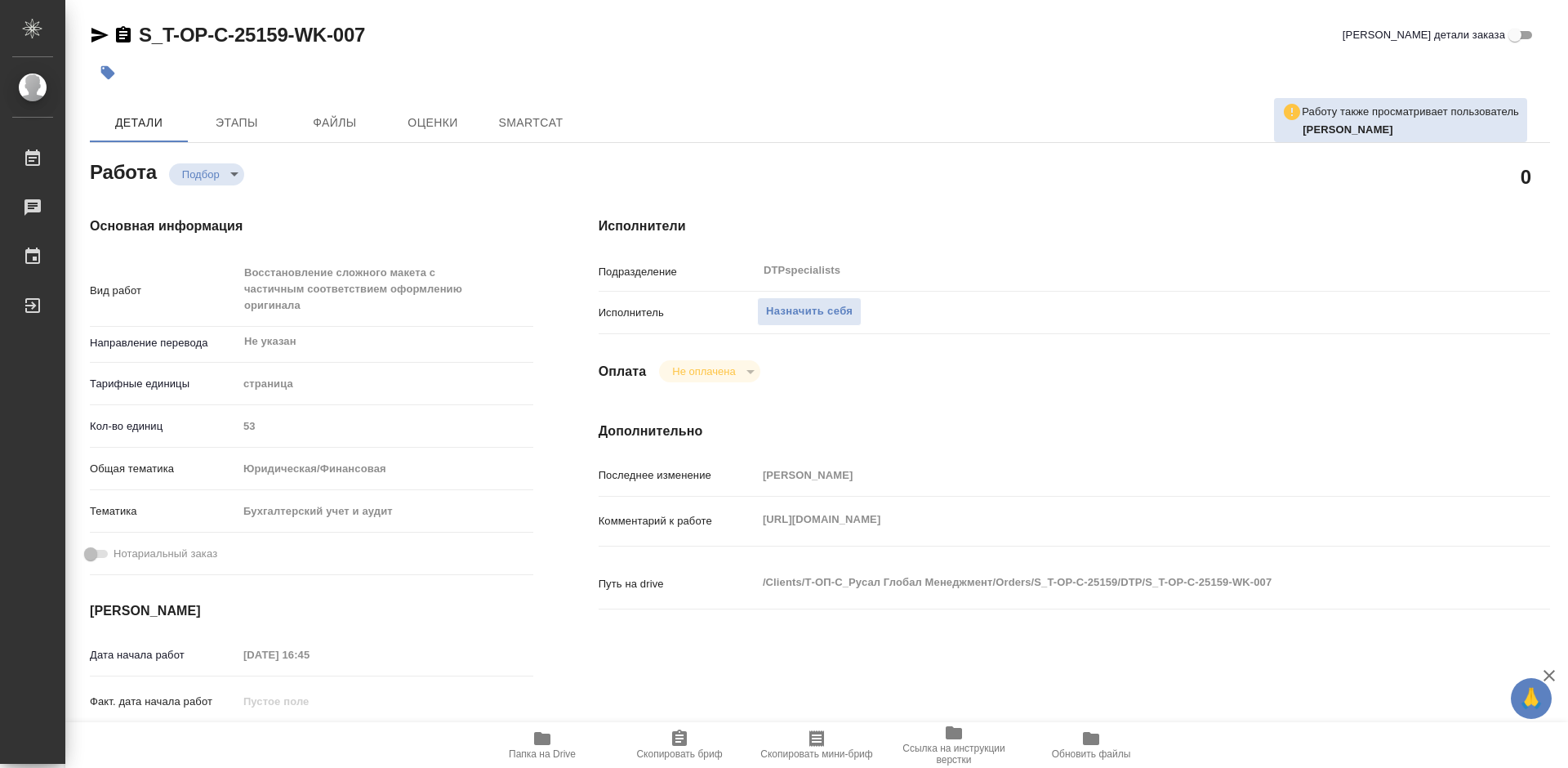
type textarea "x"
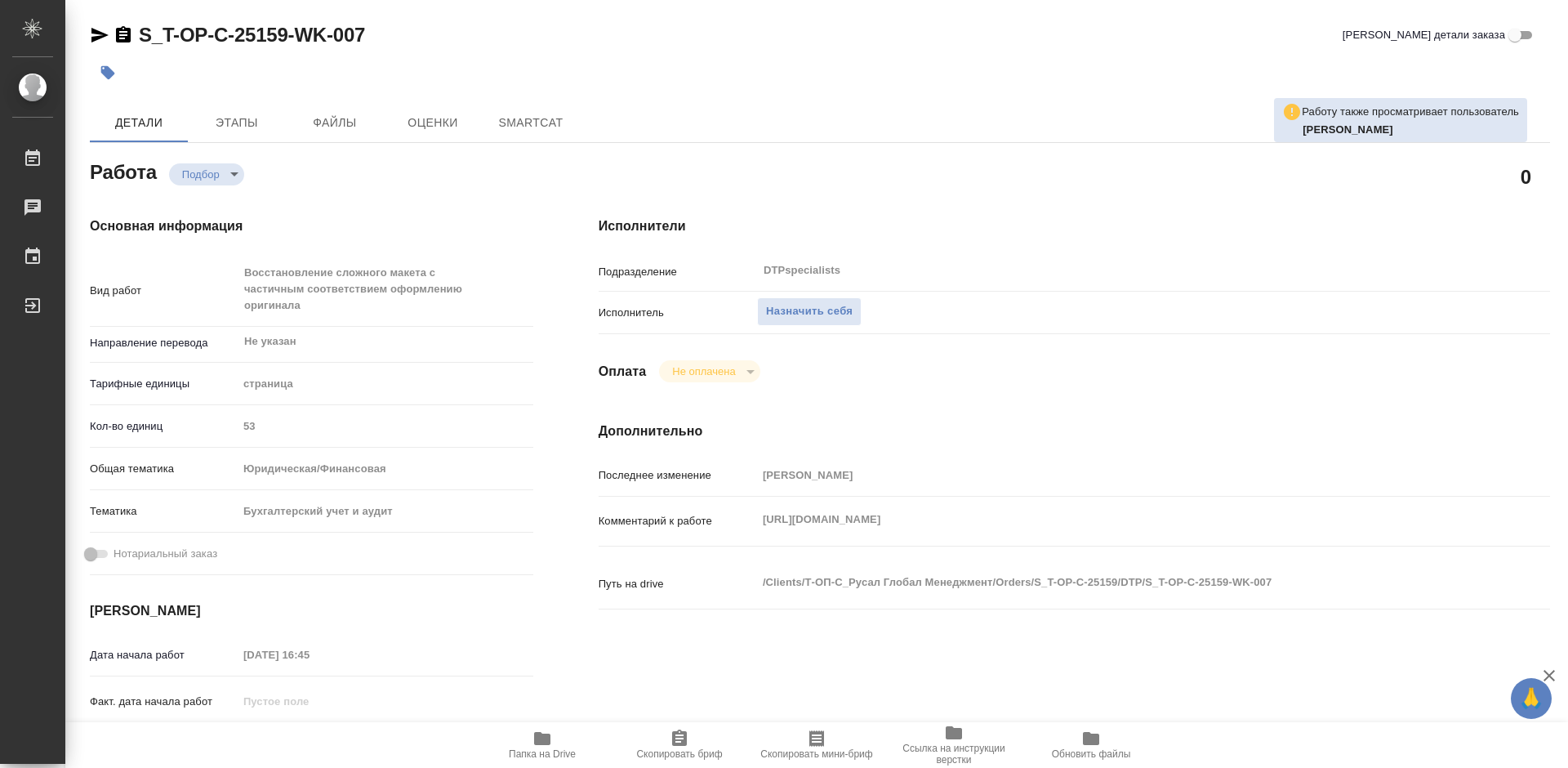
type textarea "x"
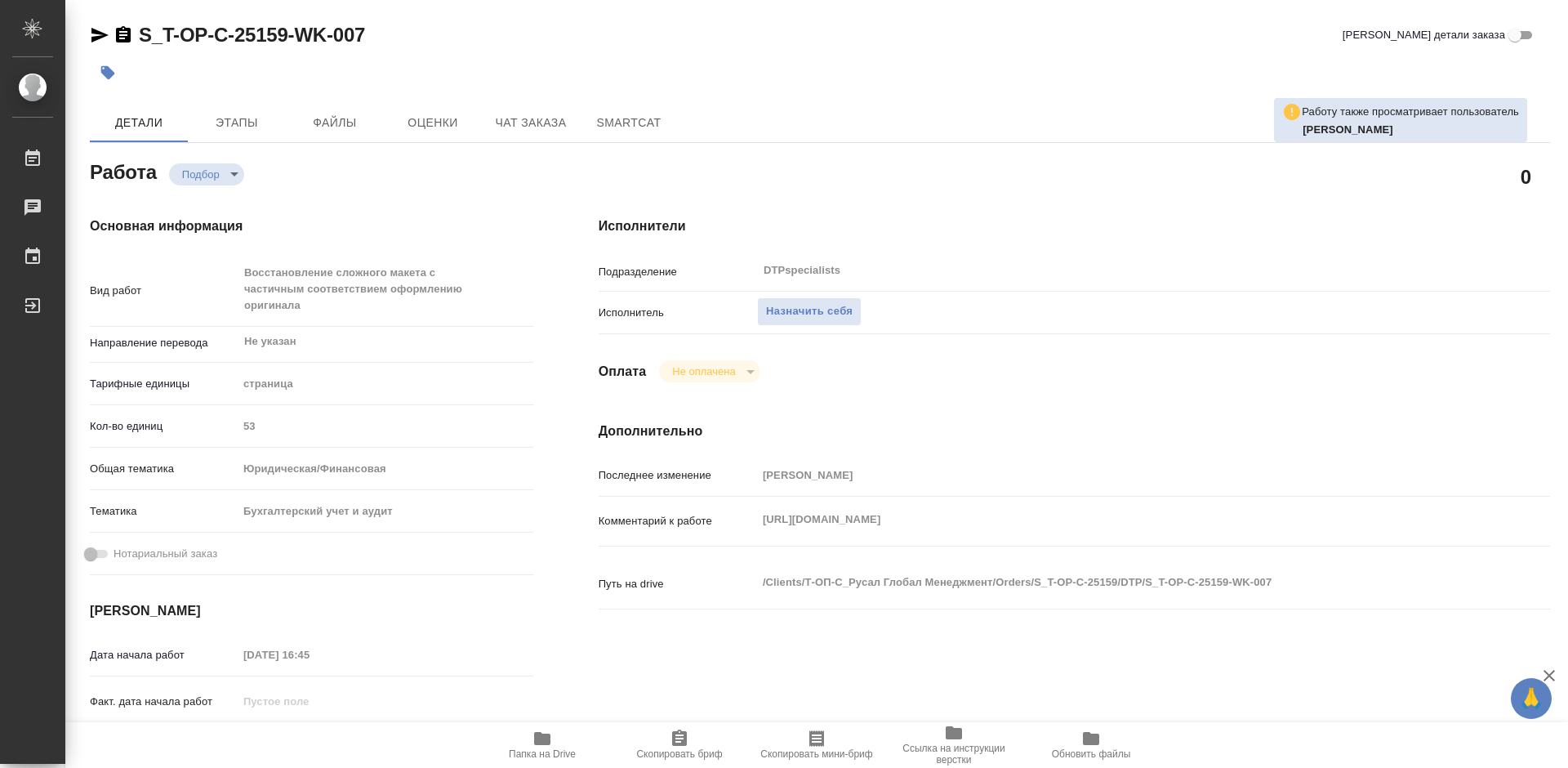
type textarea "x"
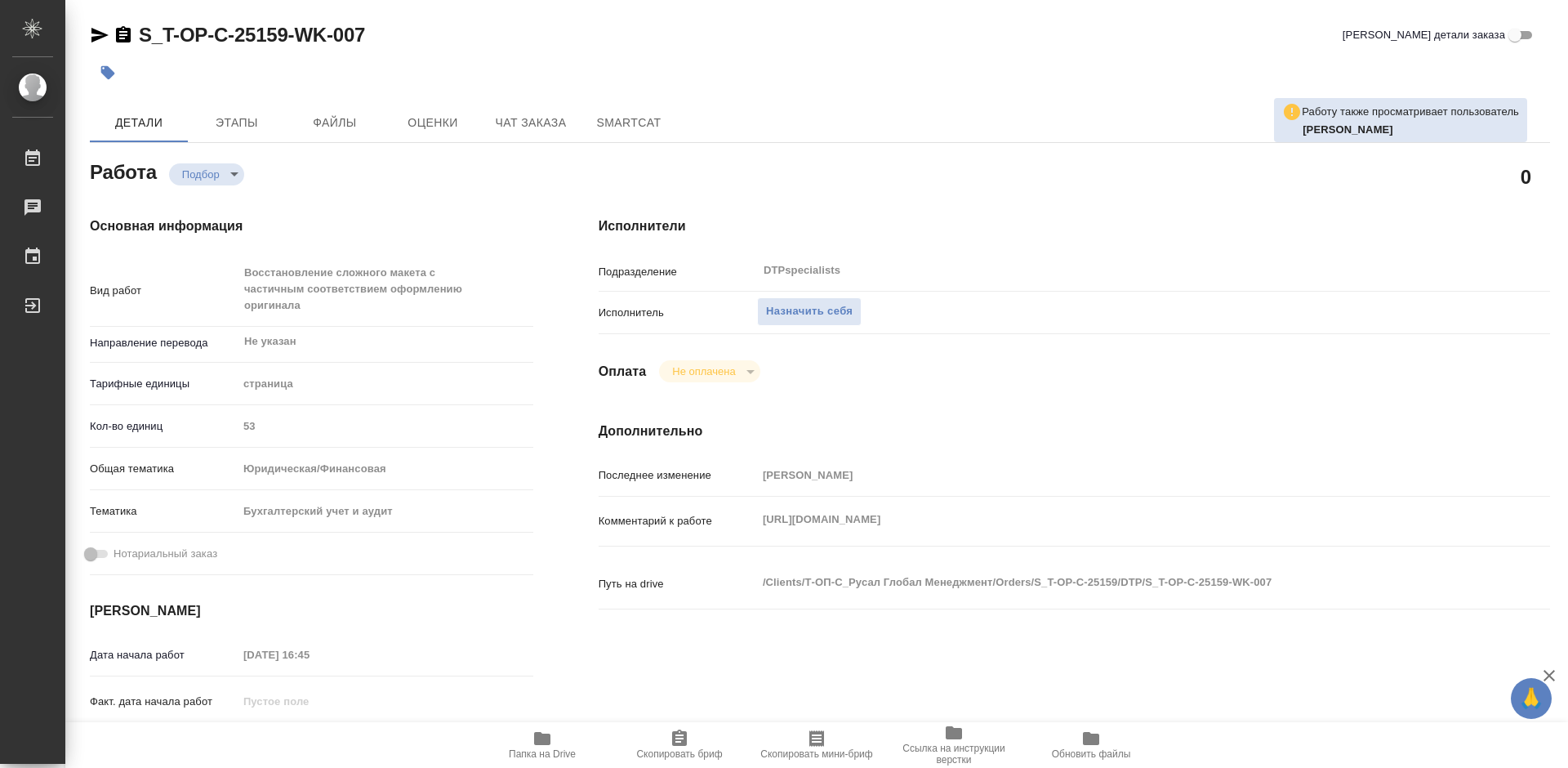
type textarea "x"
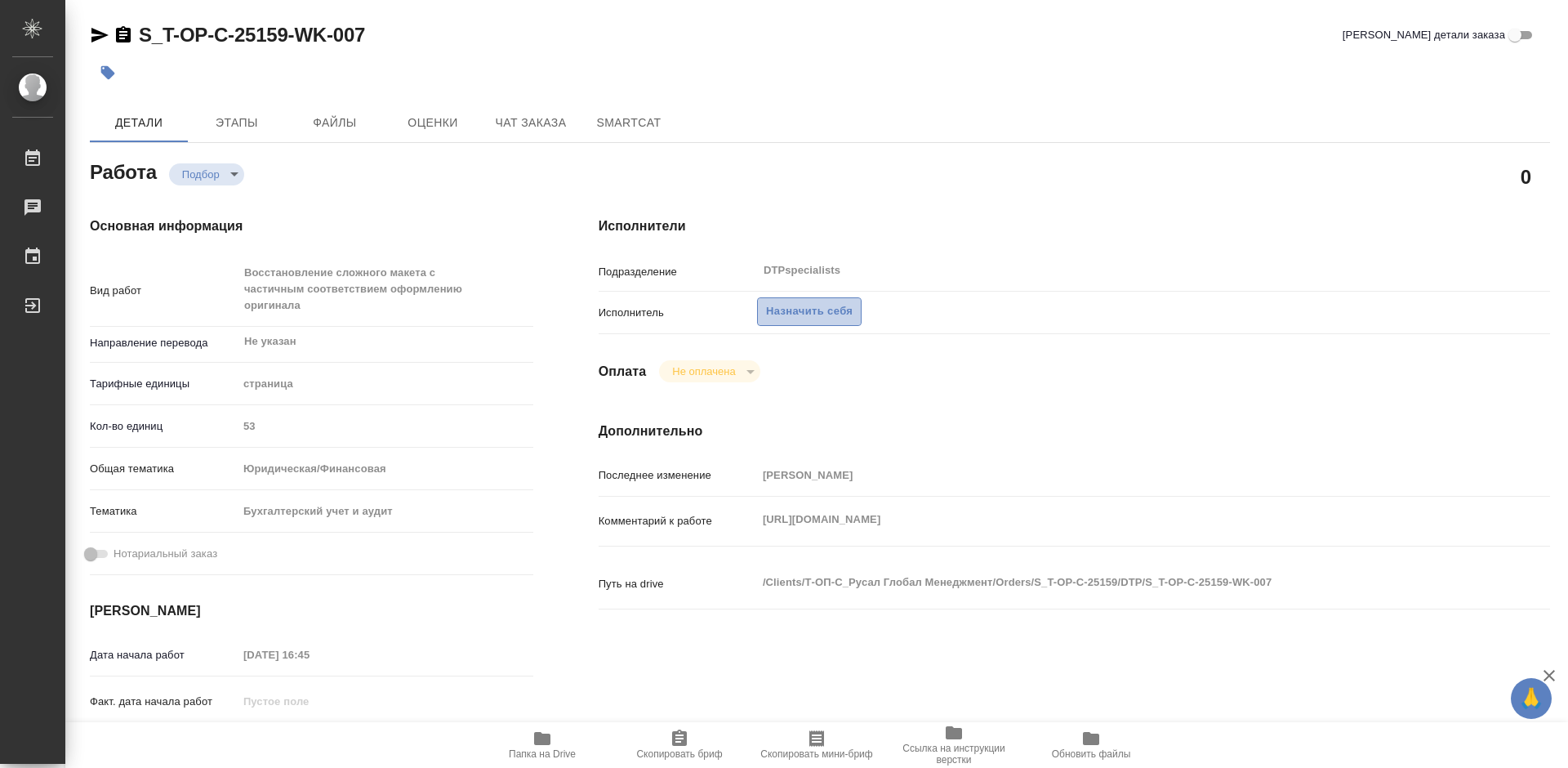
click at [808, 320] on span "Назначить себя" at bounding box center [809, 311] width 86 height 18
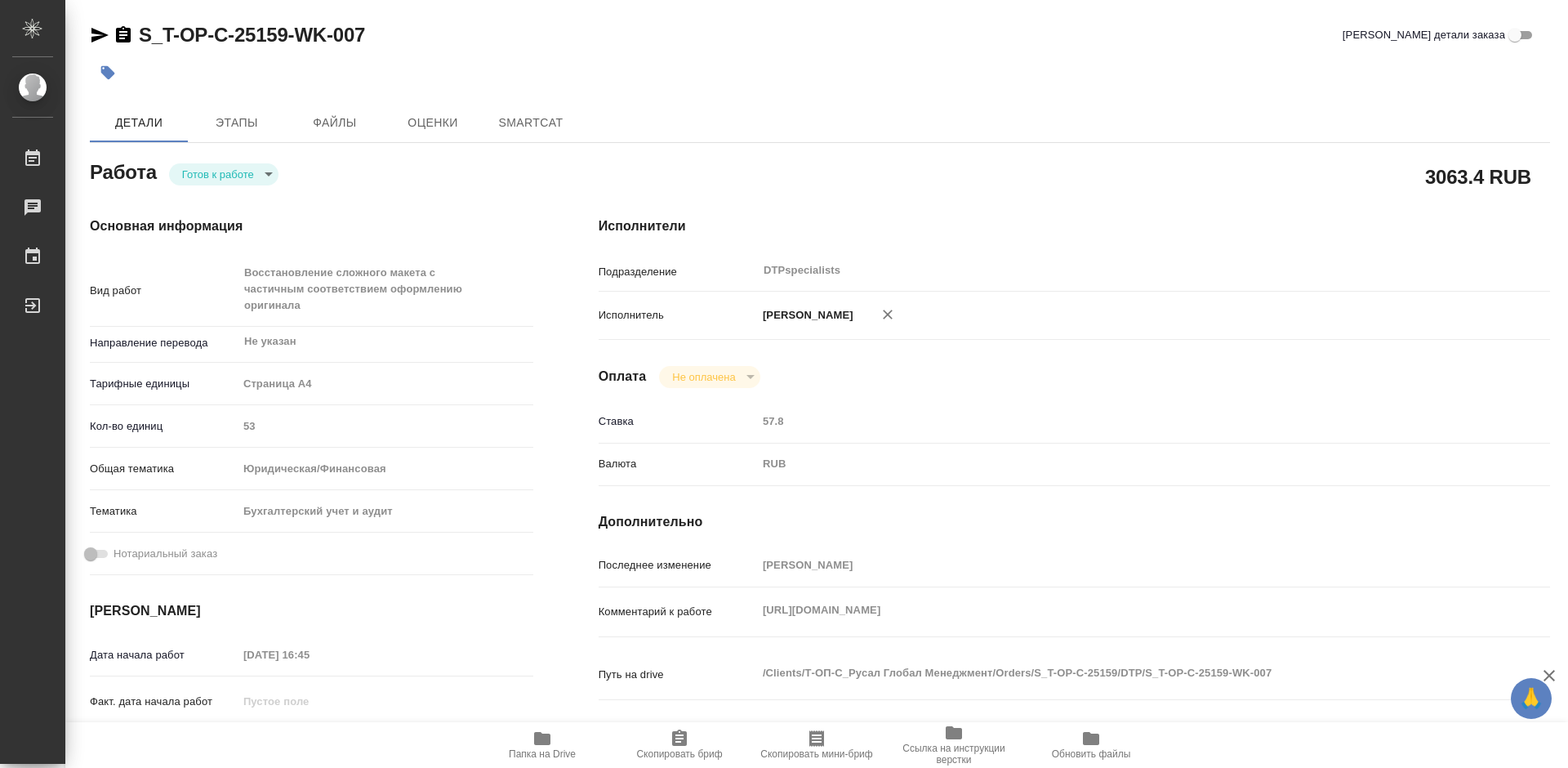
type textarea "x"
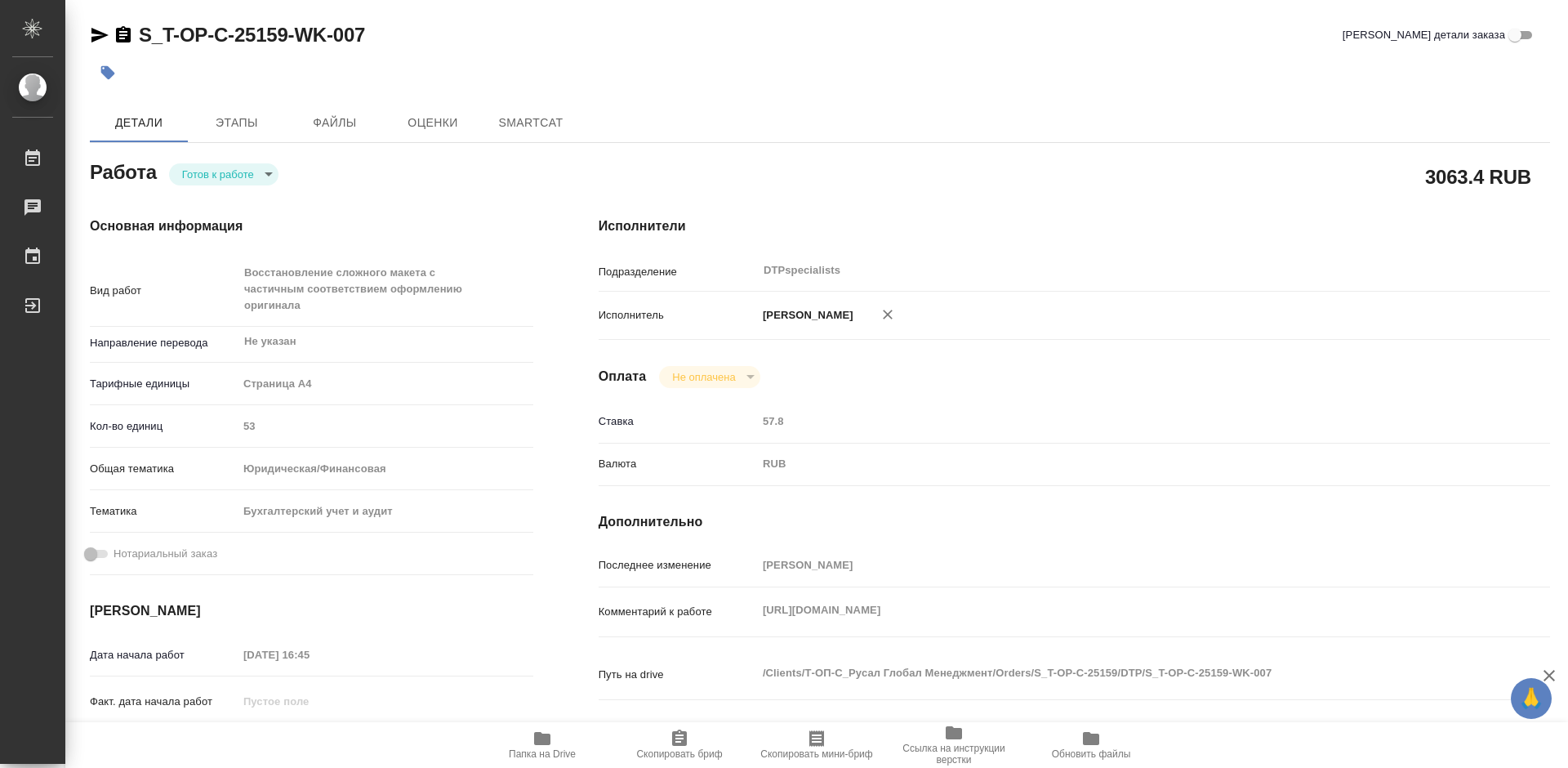
type textarea "x"
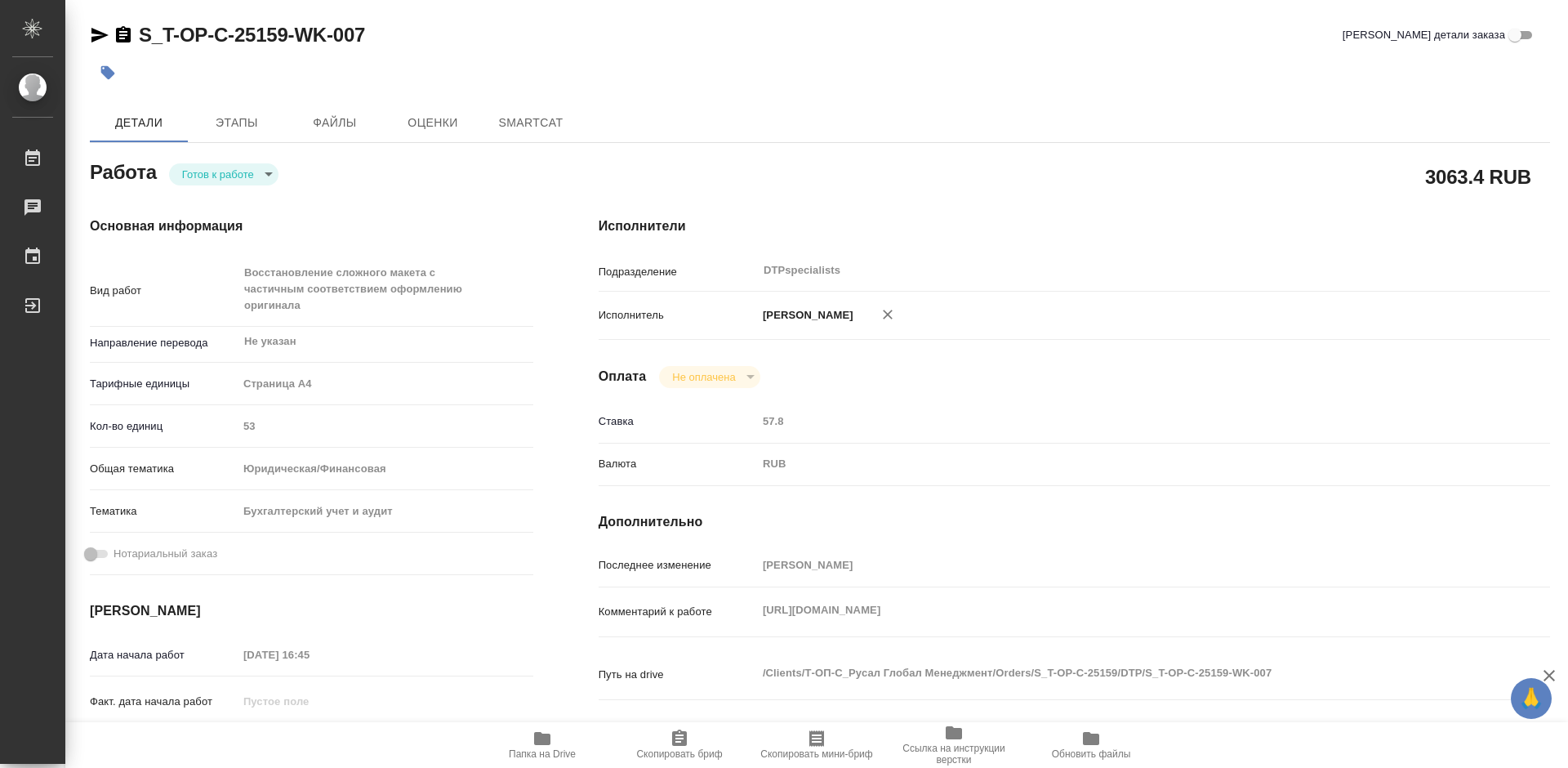
type textarea "x"
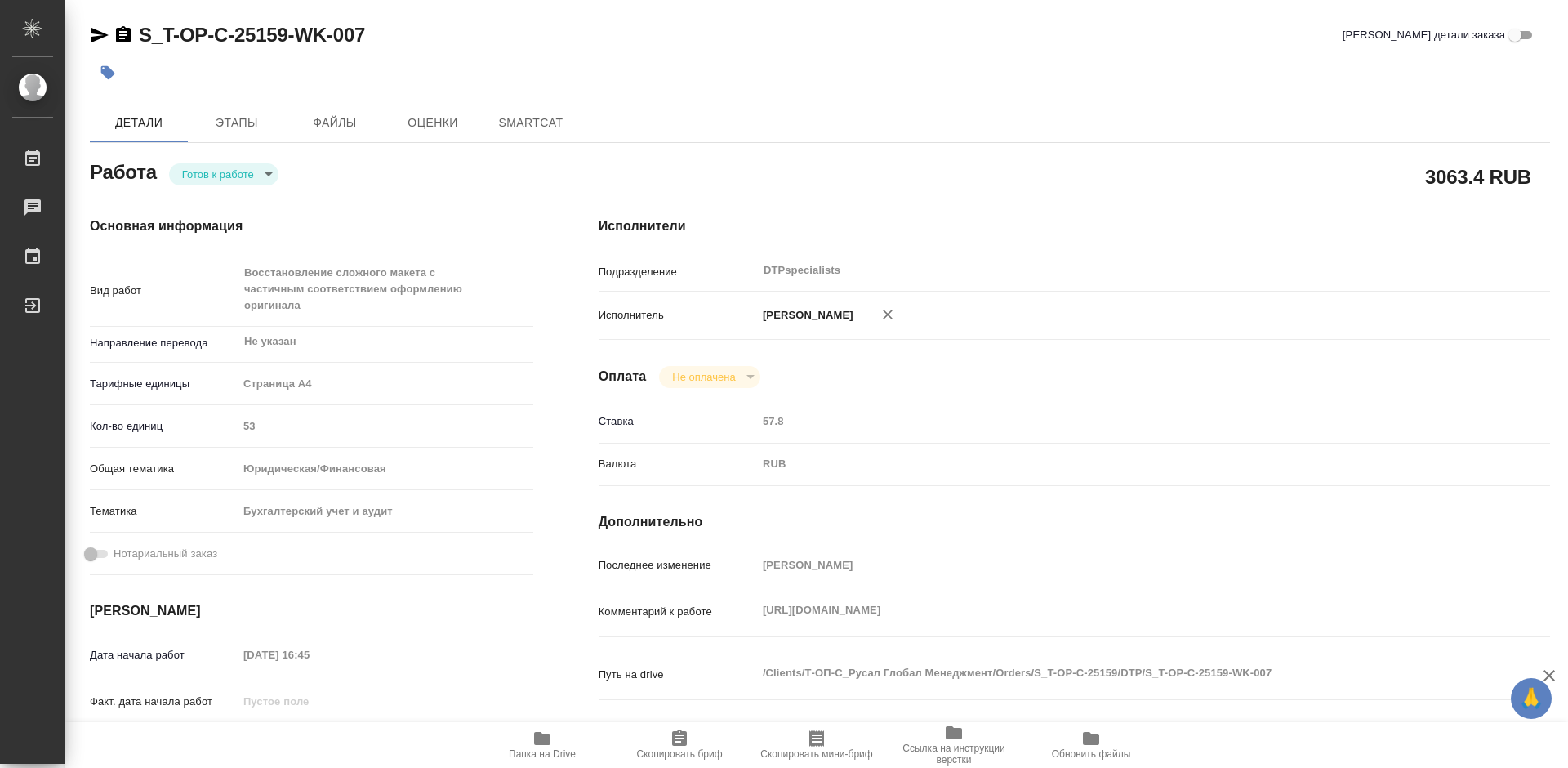
type textarea "x"
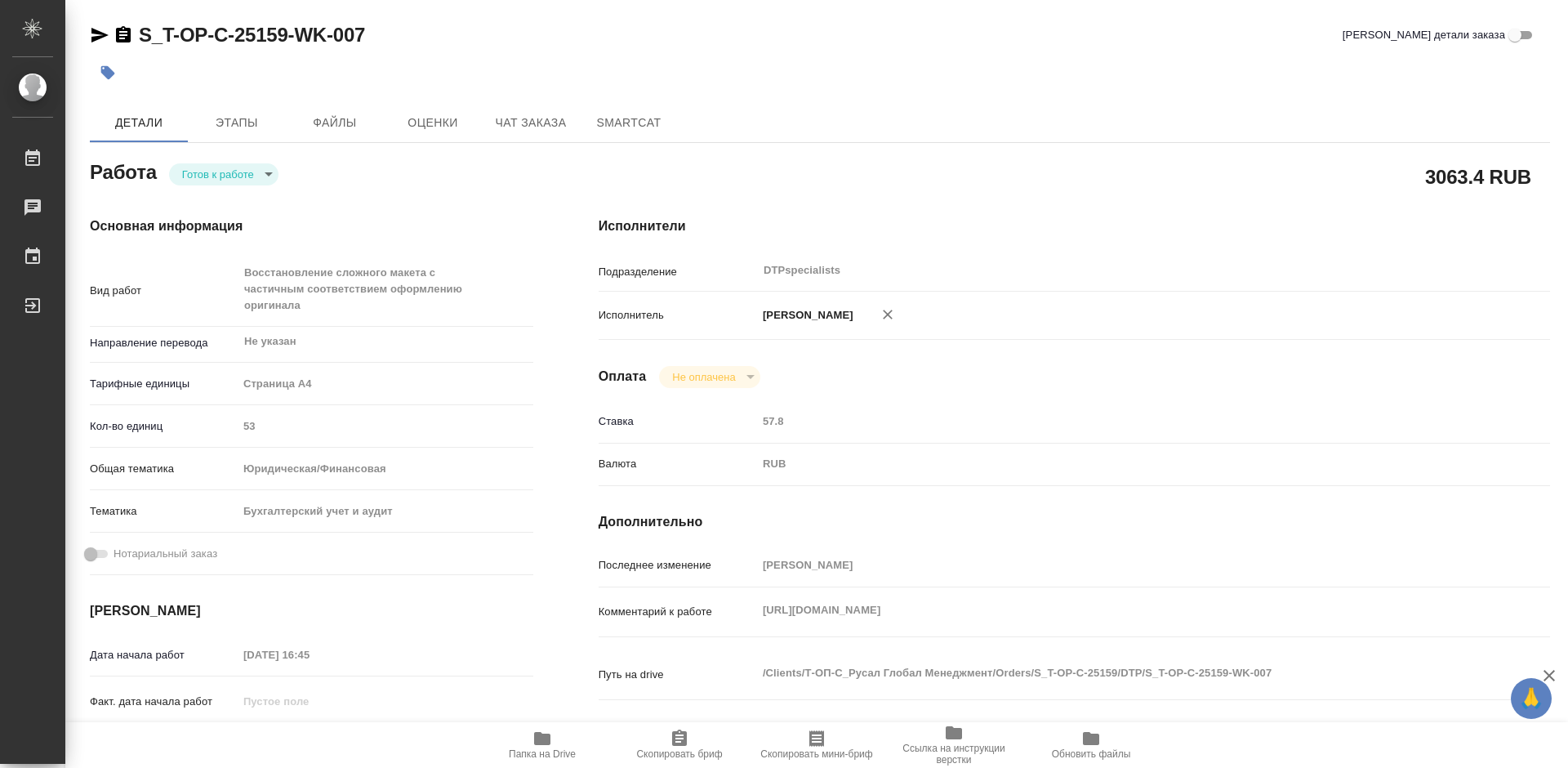
type textarea "x"
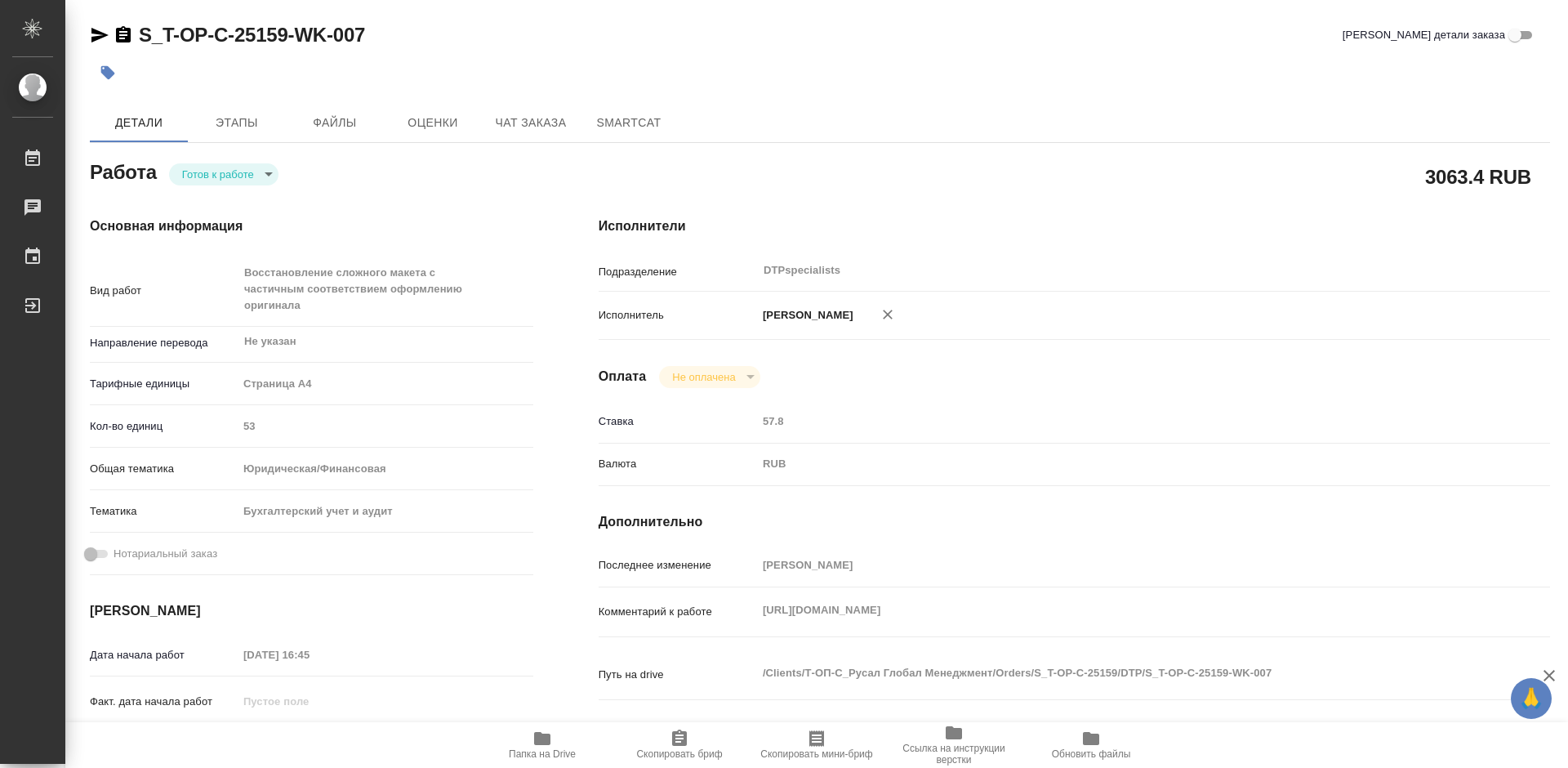
type textarea "x"
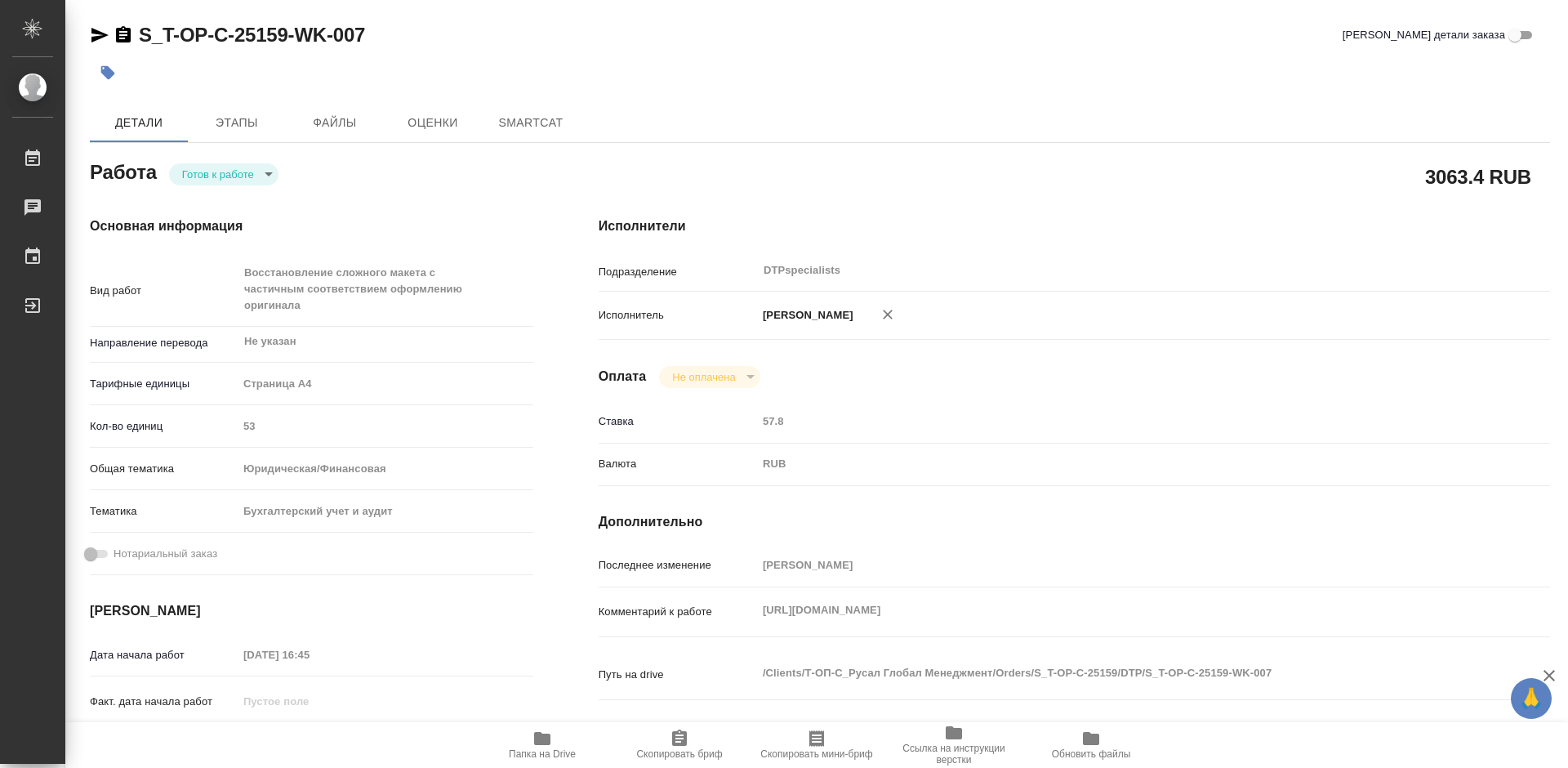
type textarea "x"
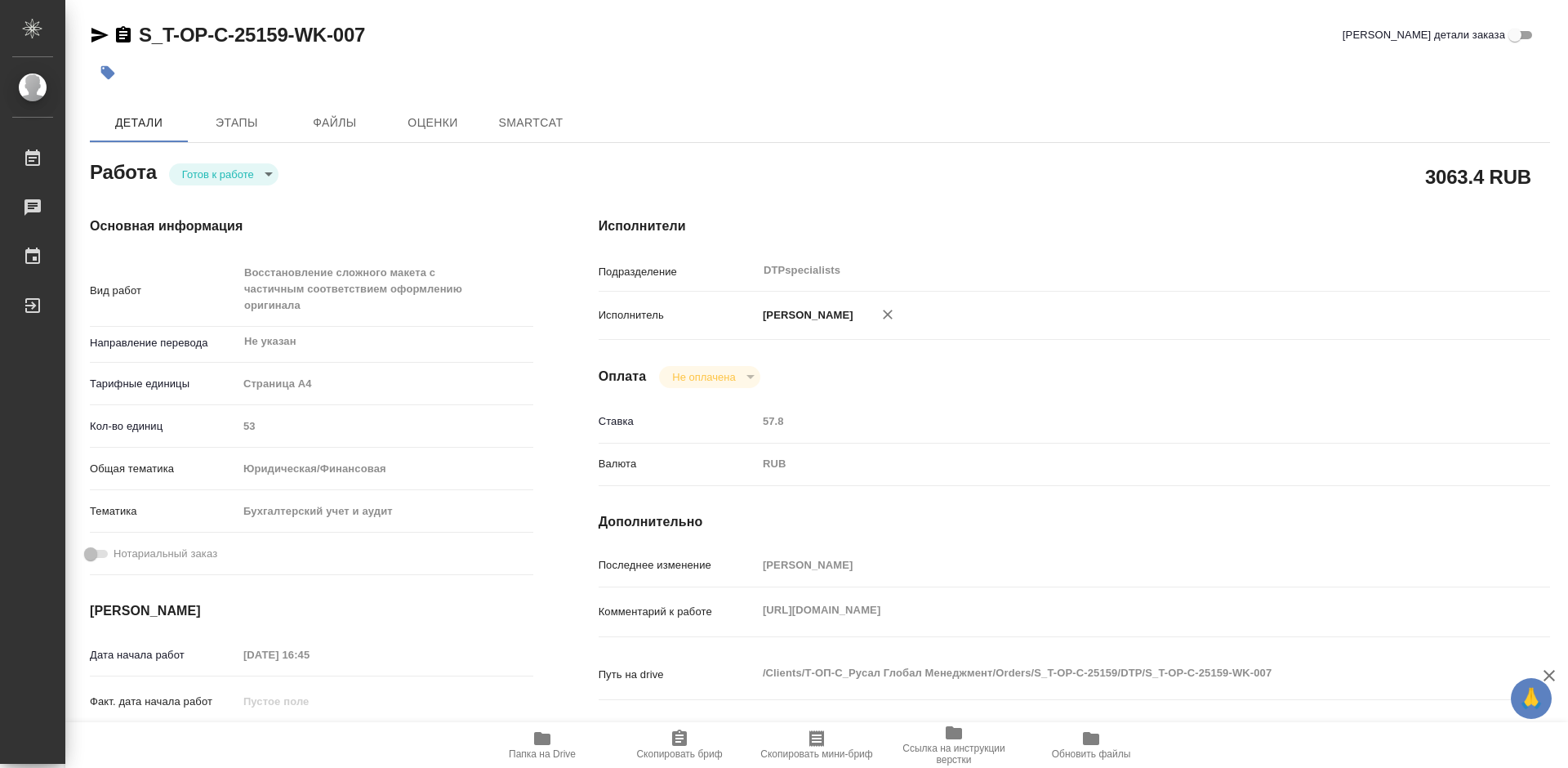
type textarea "x"
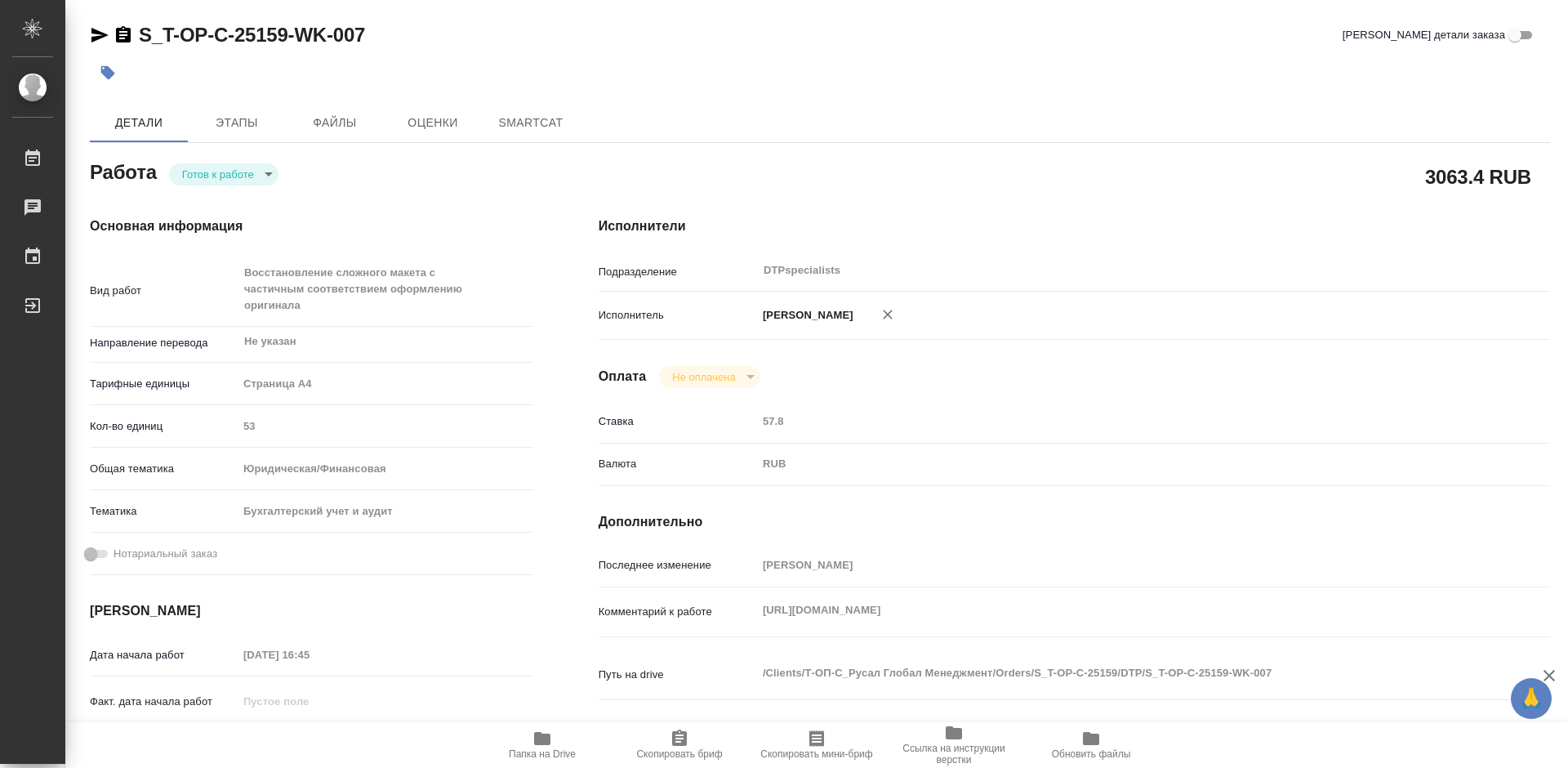
type textarea "x"
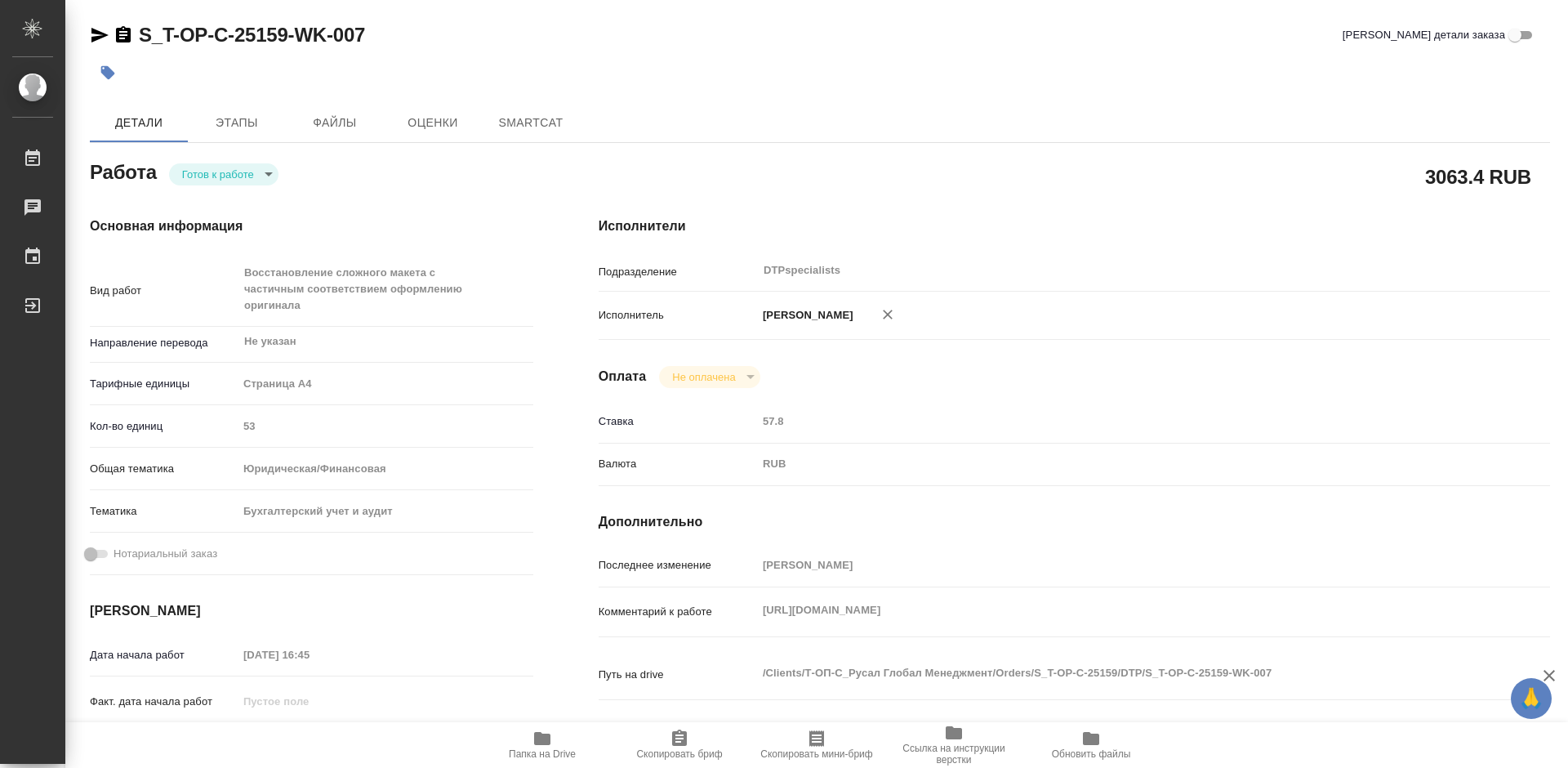
type textarea "x"
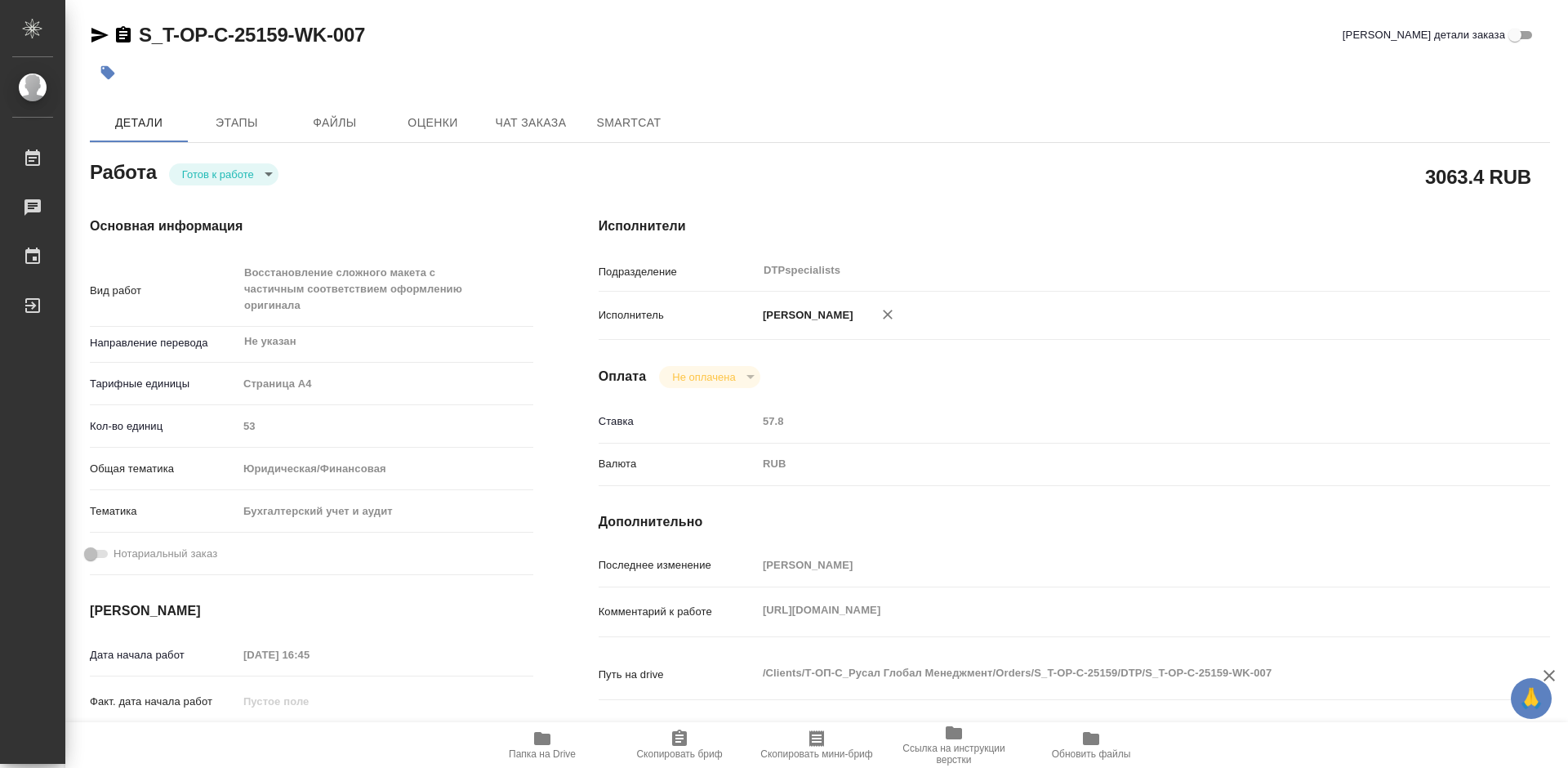
type textarea "x"
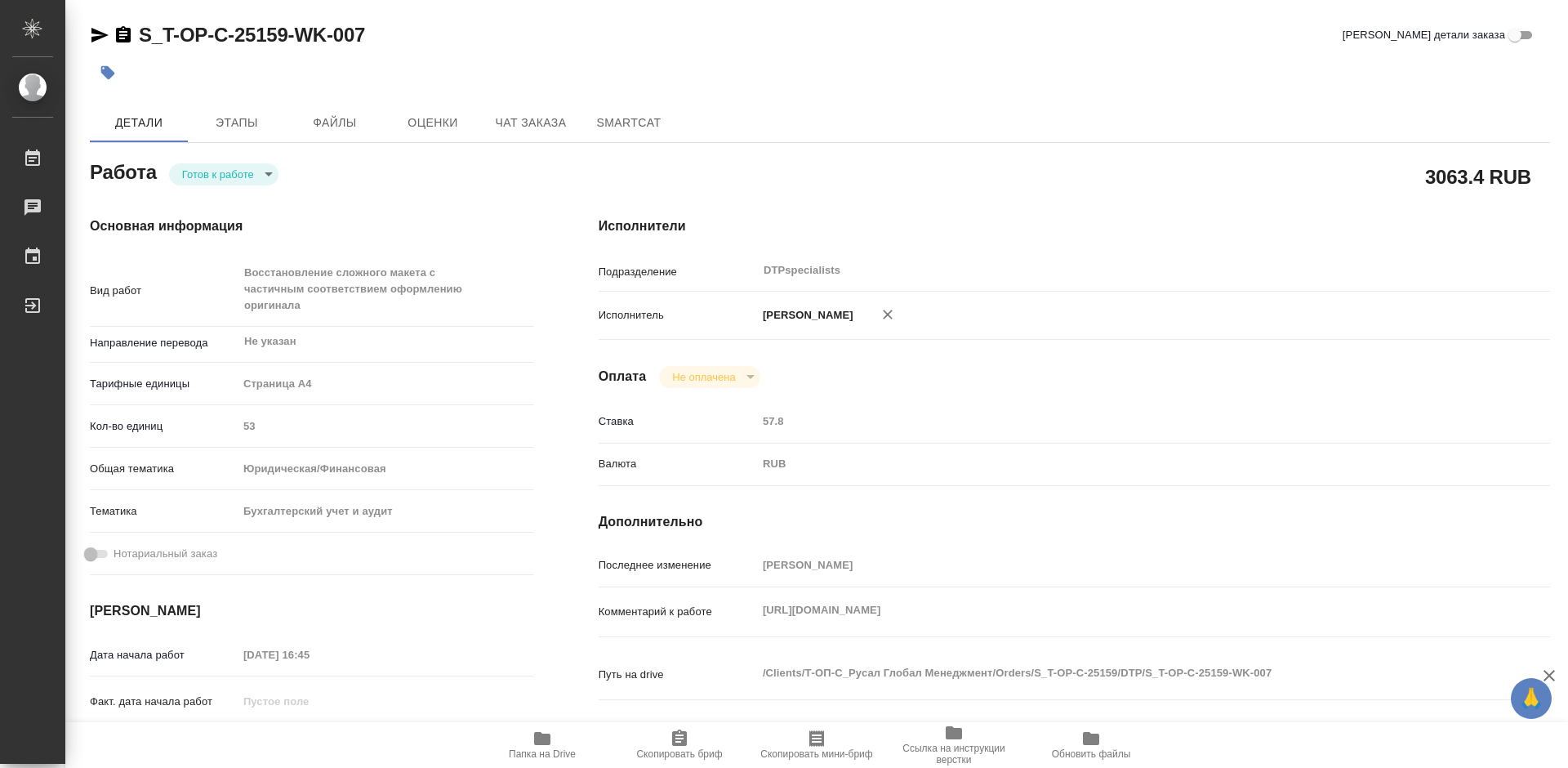
type textarea "x"
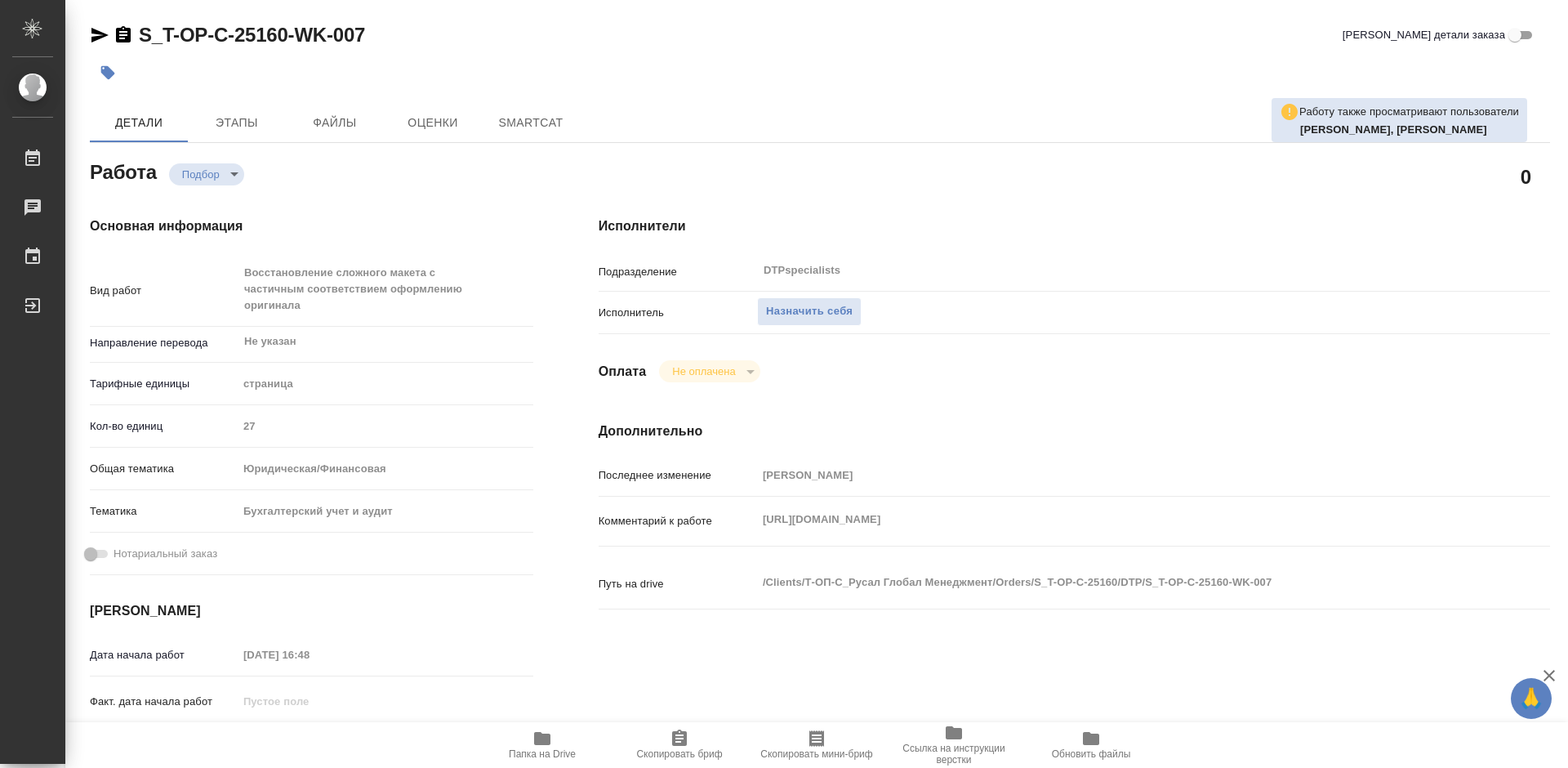
type textarea "x"
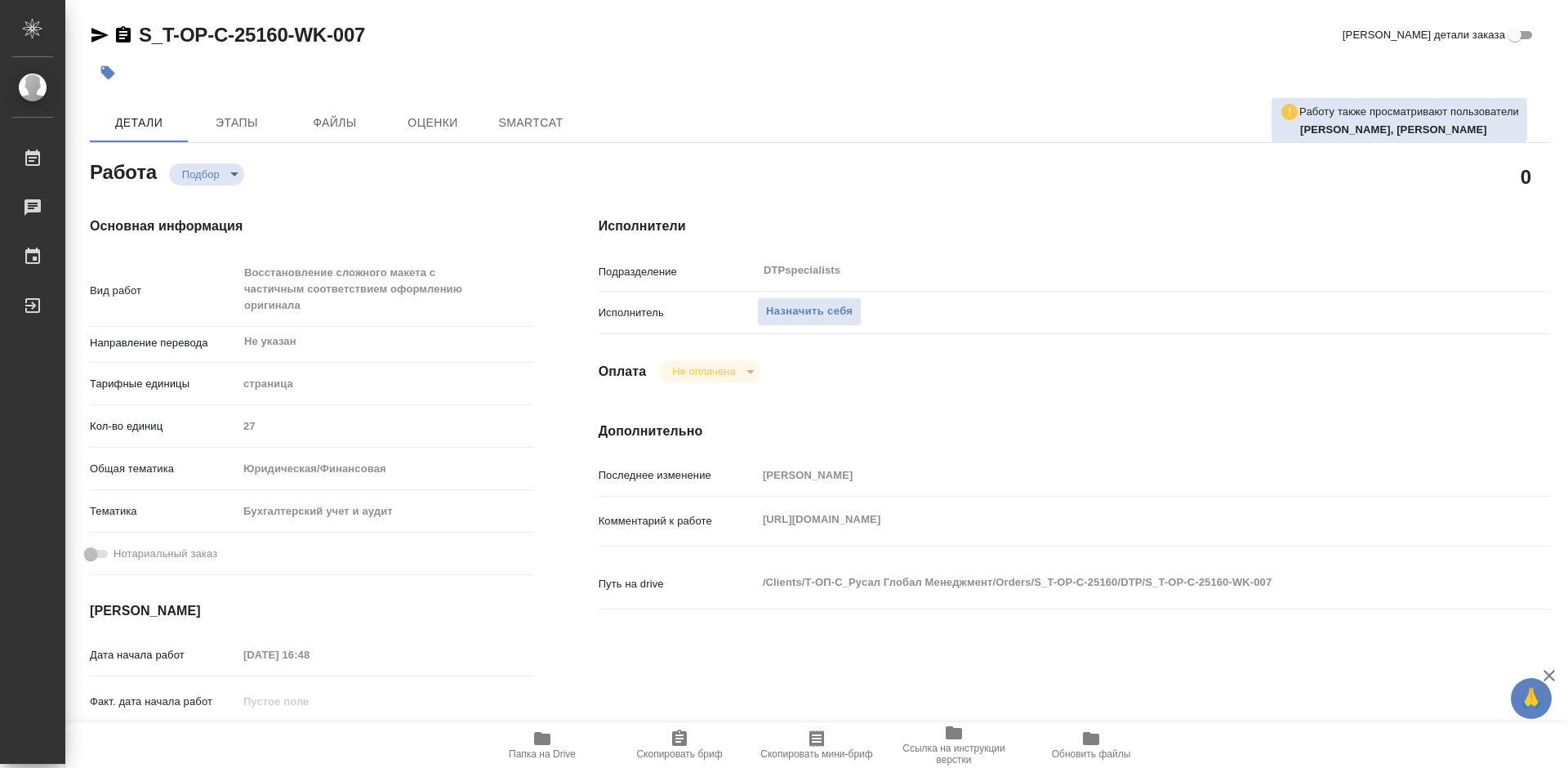
type textarea "x"
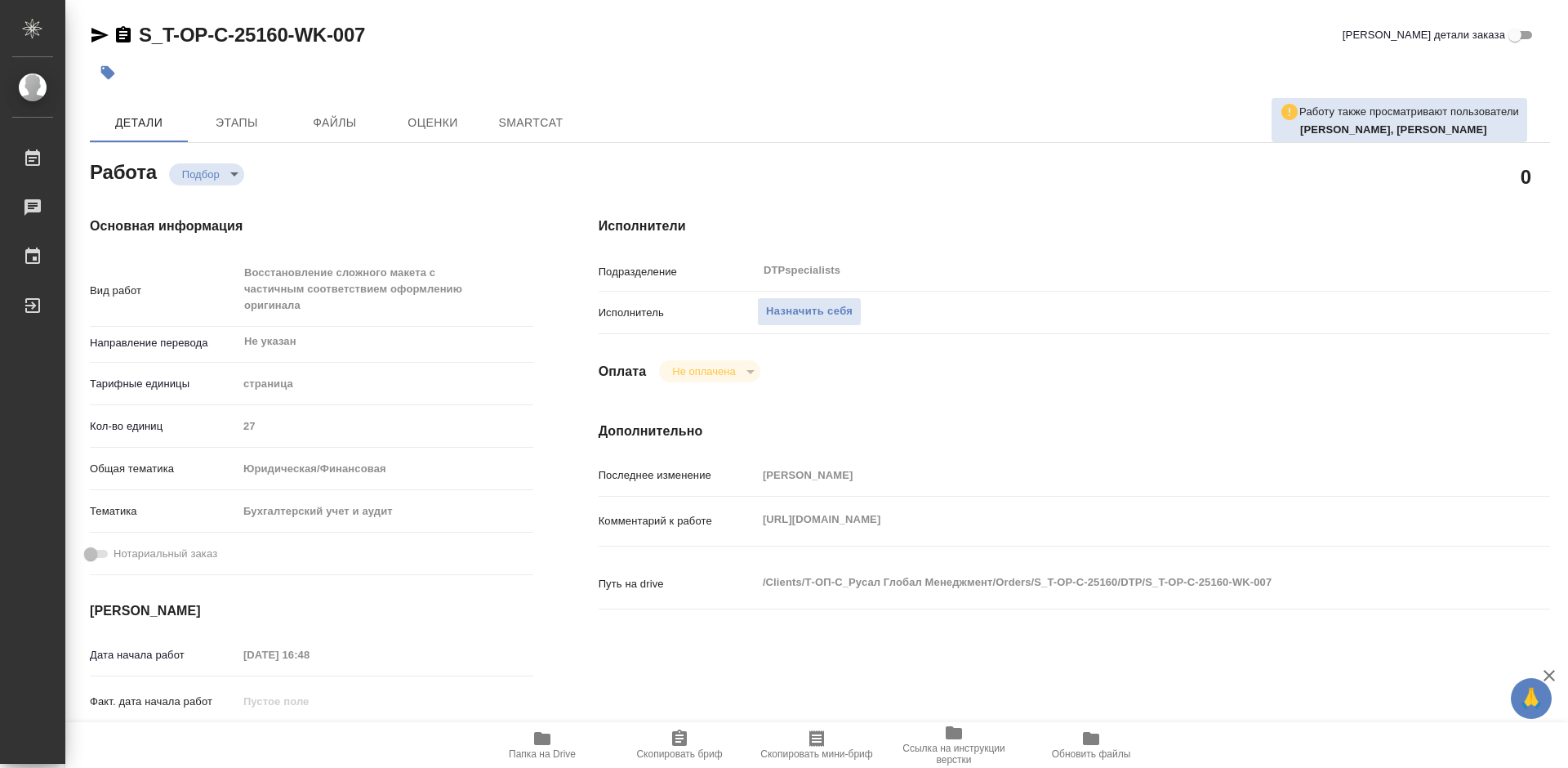
type textarea "x"
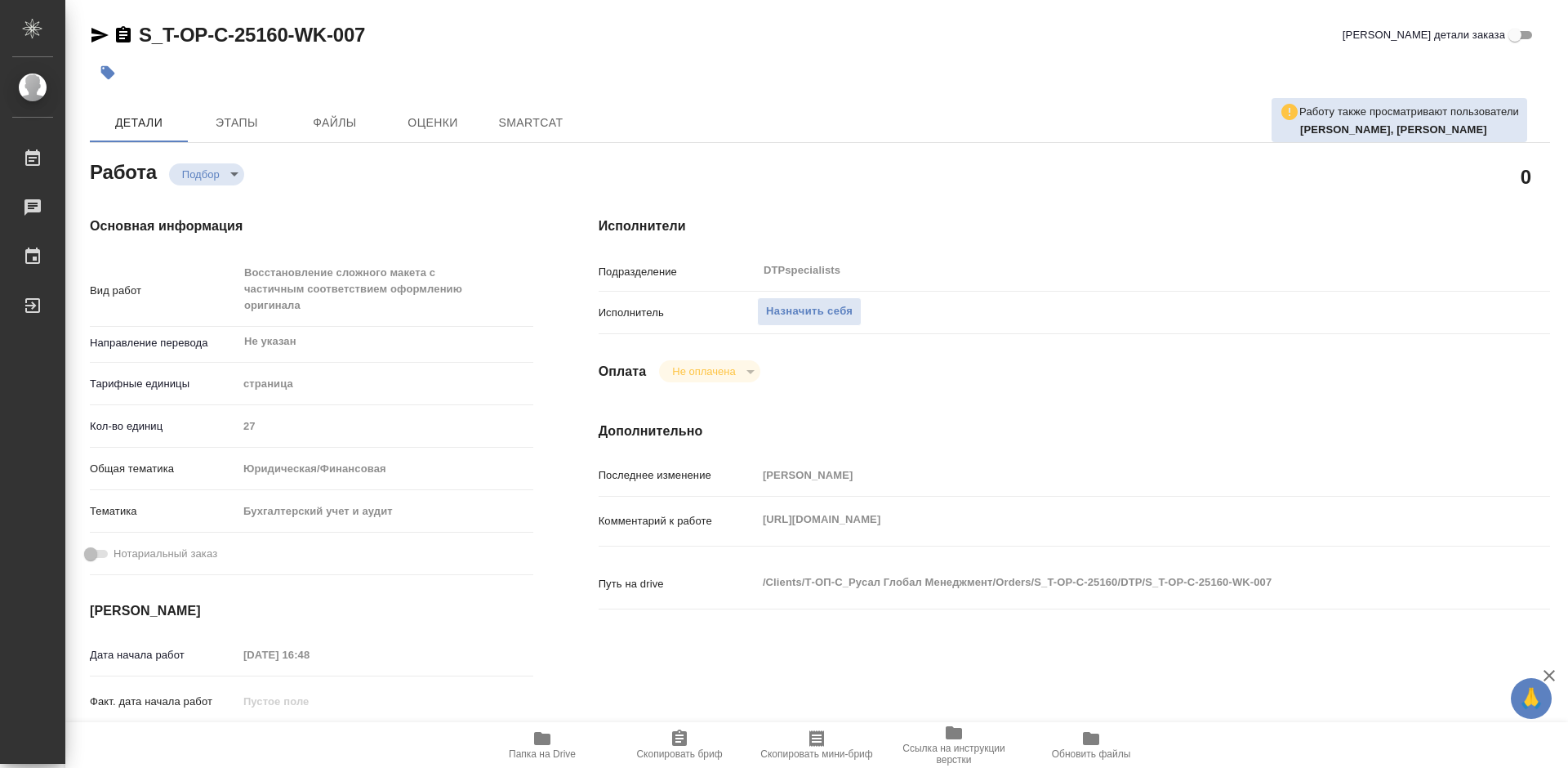
type textarea "x"
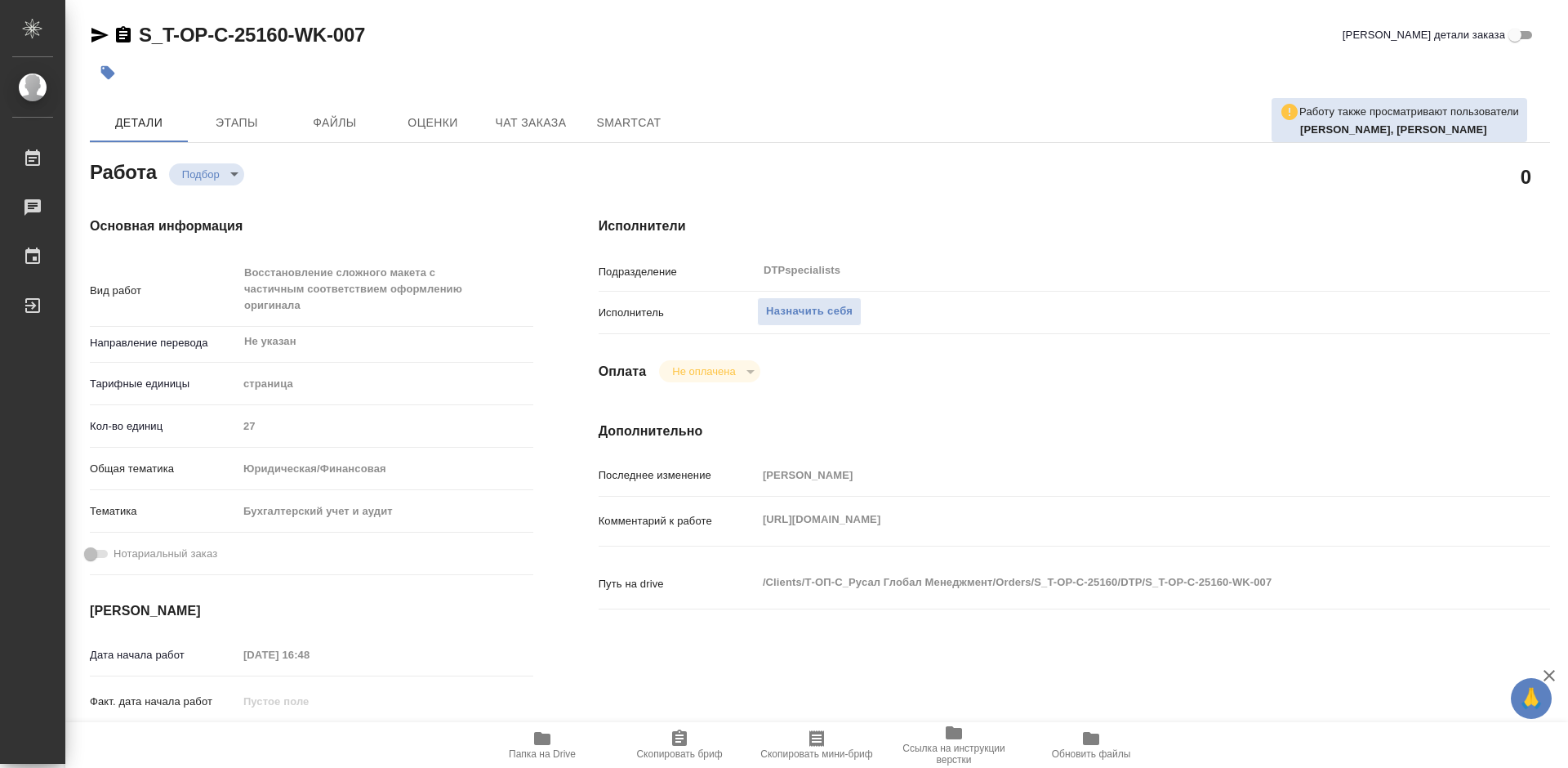
type textarea "x"
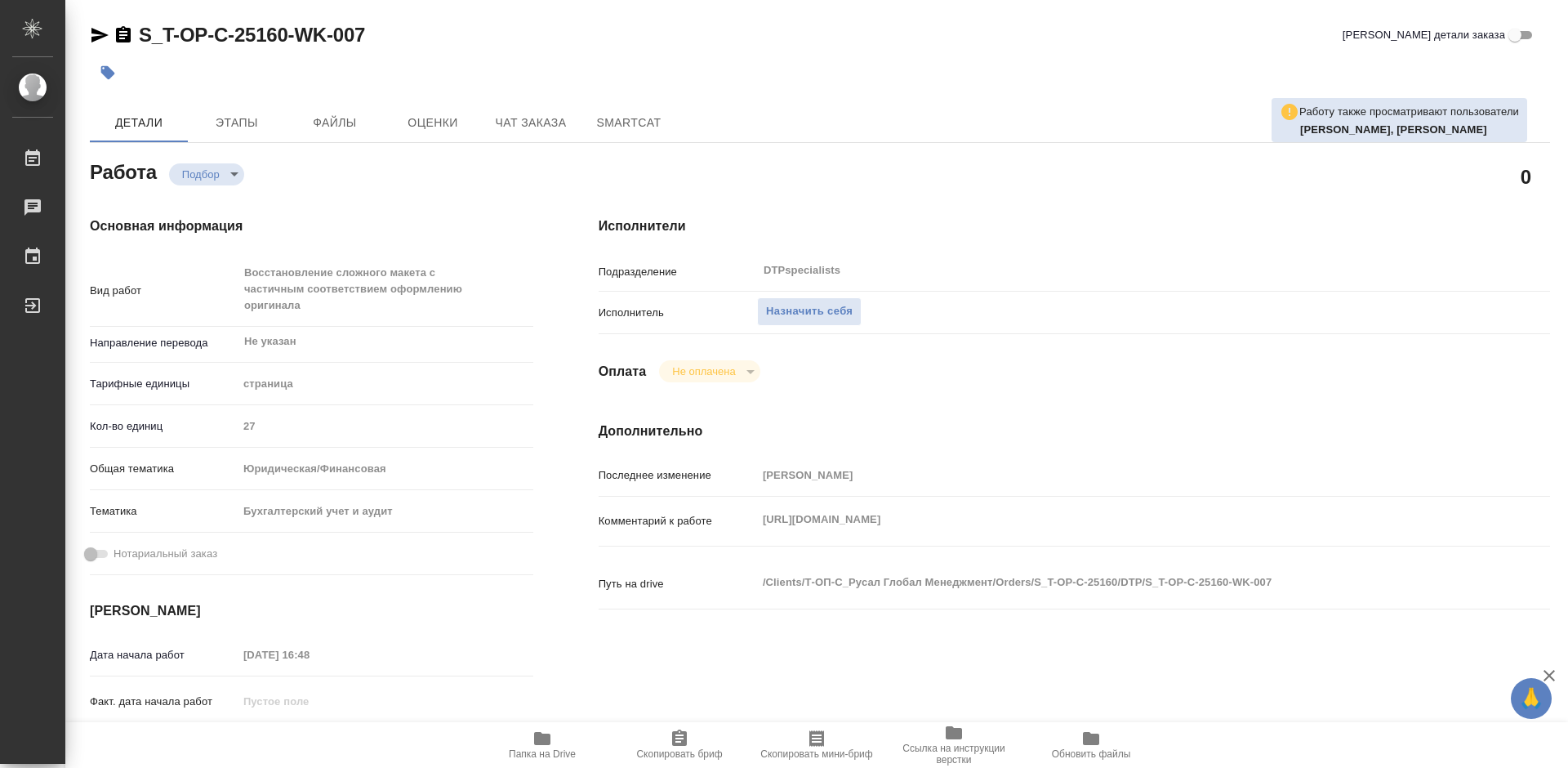
type textarea "x"
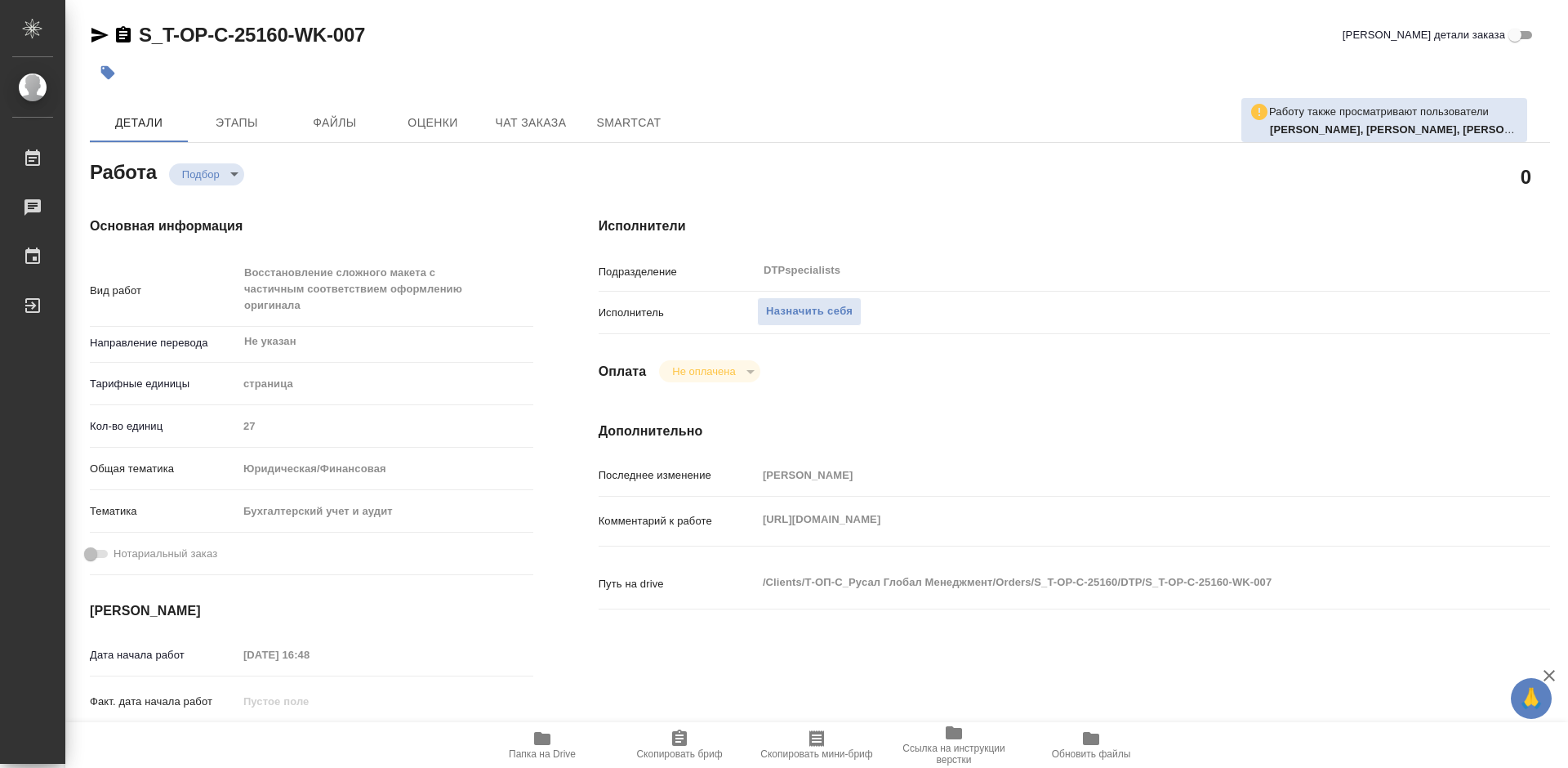
click at [803, 292] on div "Подразделение DTPspecialists ​" at bounding box center [1075, 277] width 952 height 43
click at [805, 309] on span "Назначить себя" at bounding box center [809, 311] width 86 height 18
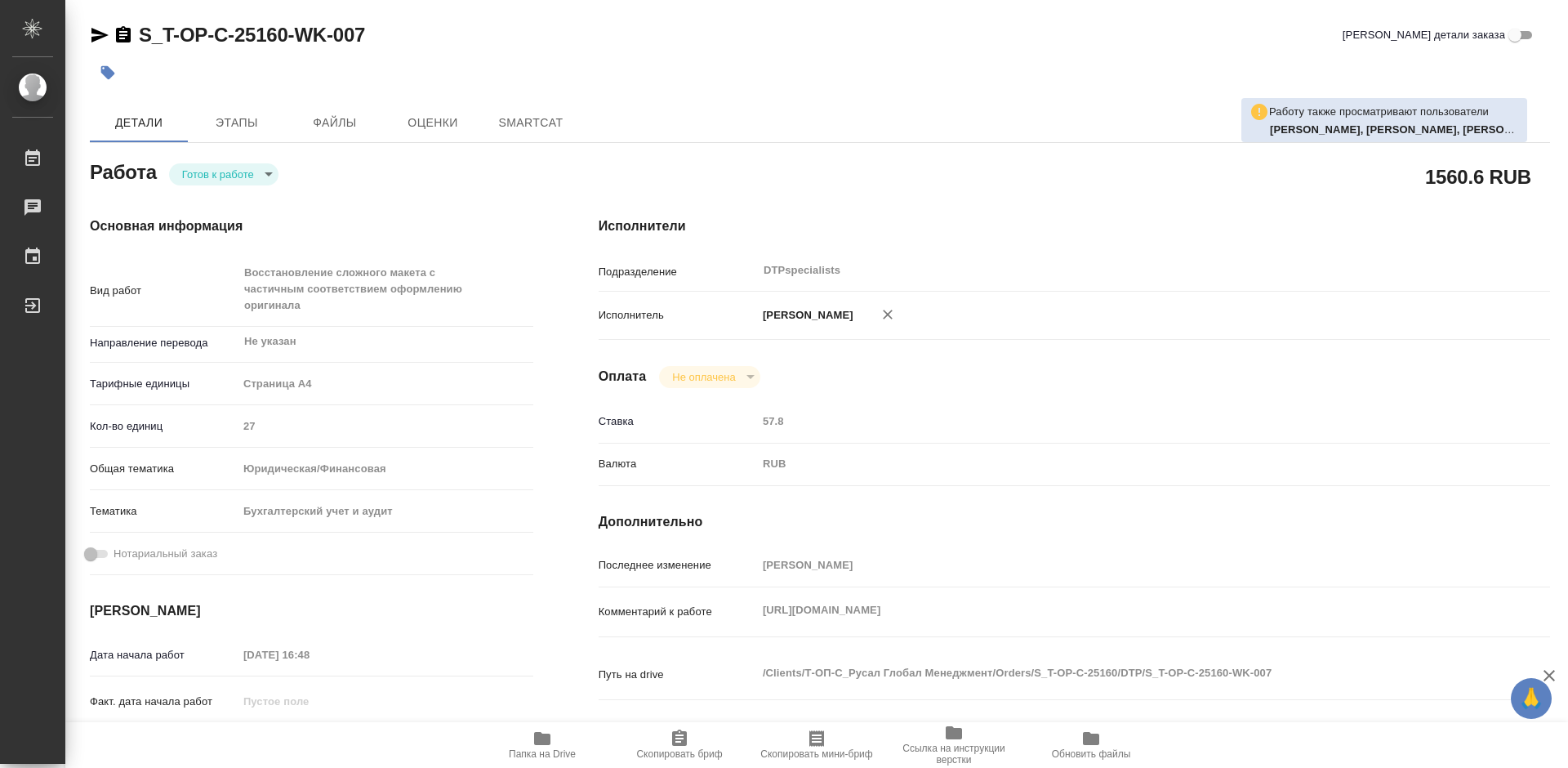
type textarea "x"
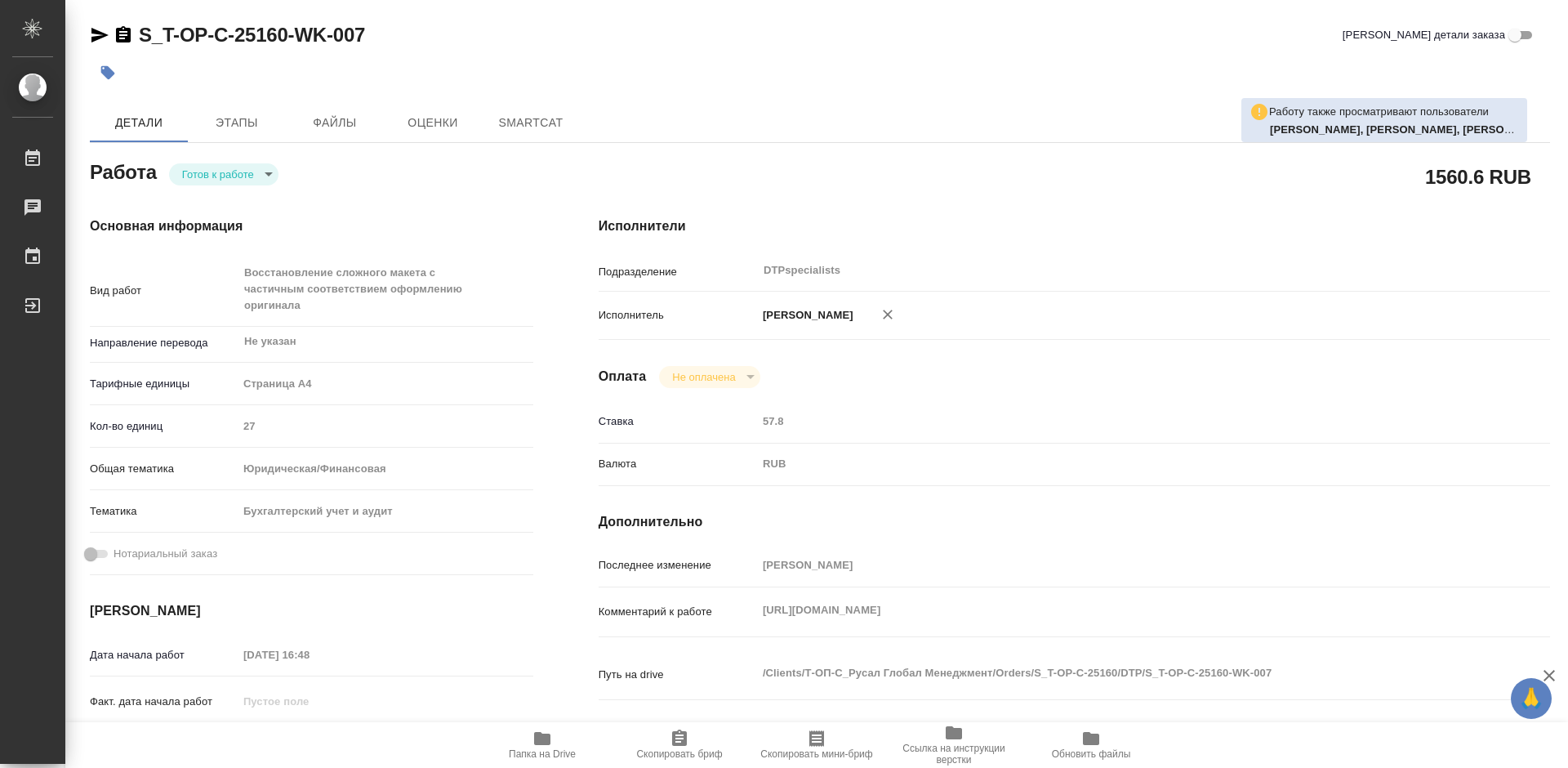
type textarea "x"
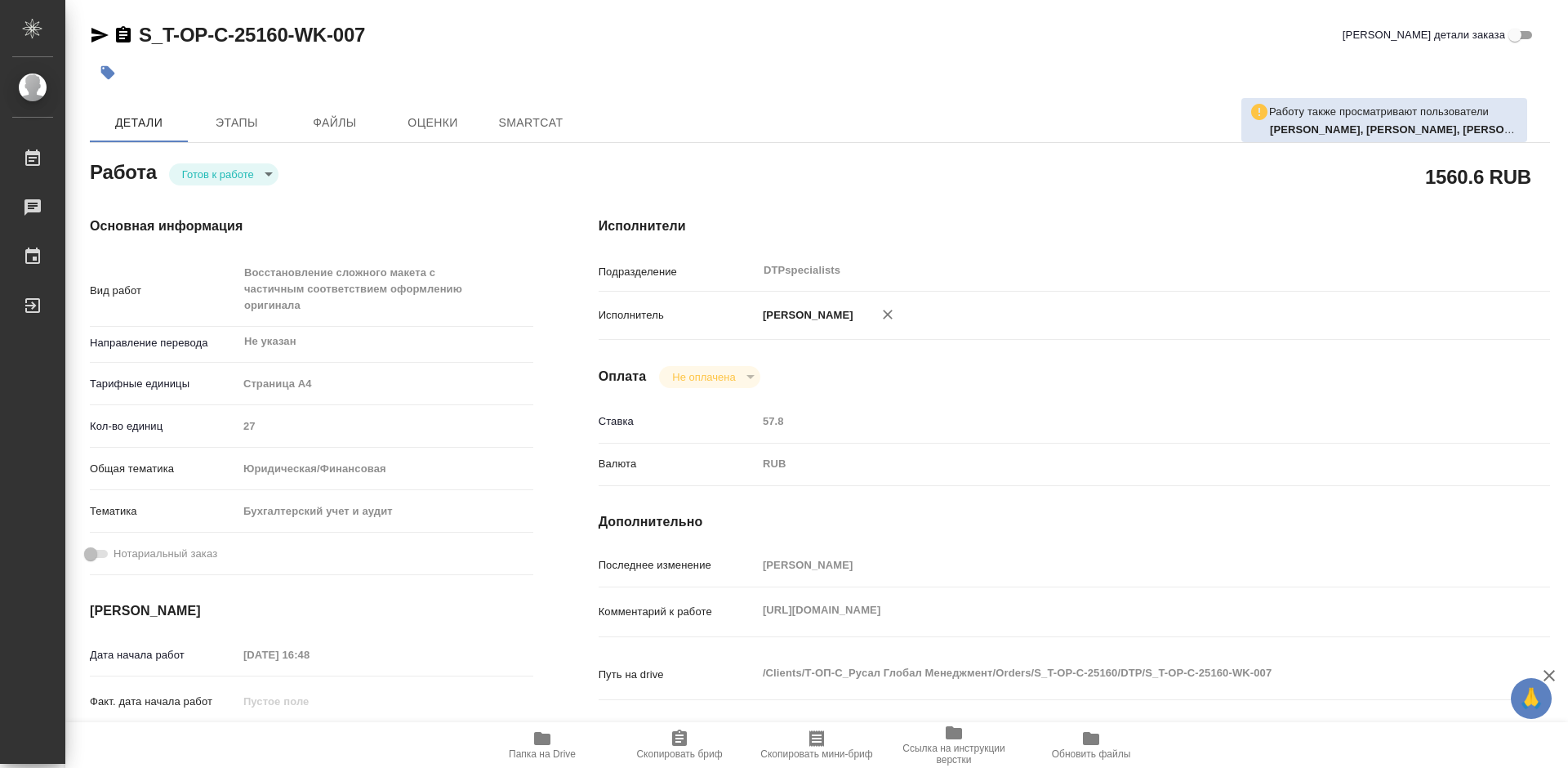
type textarea "x"
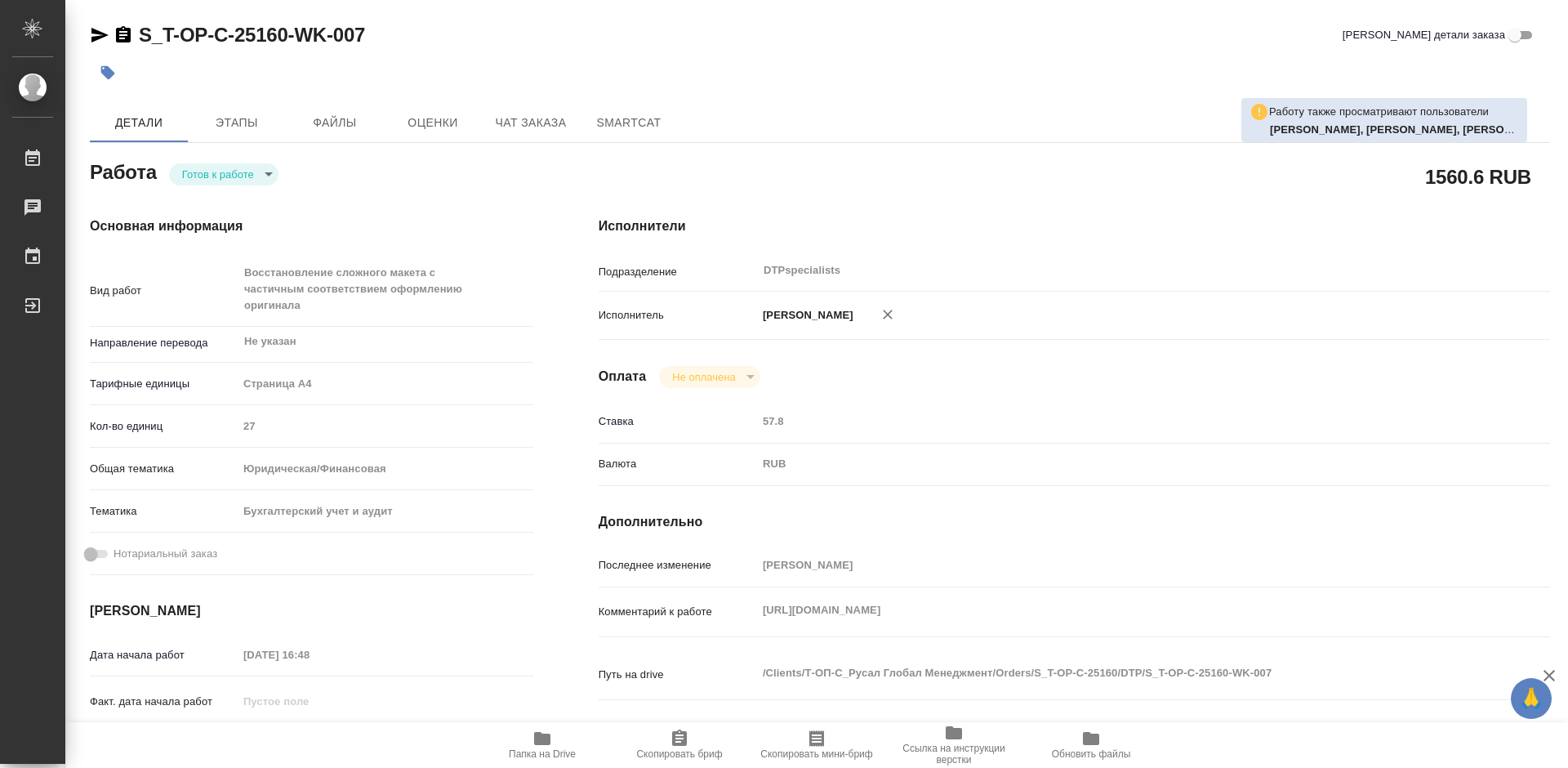
type textarea "x"
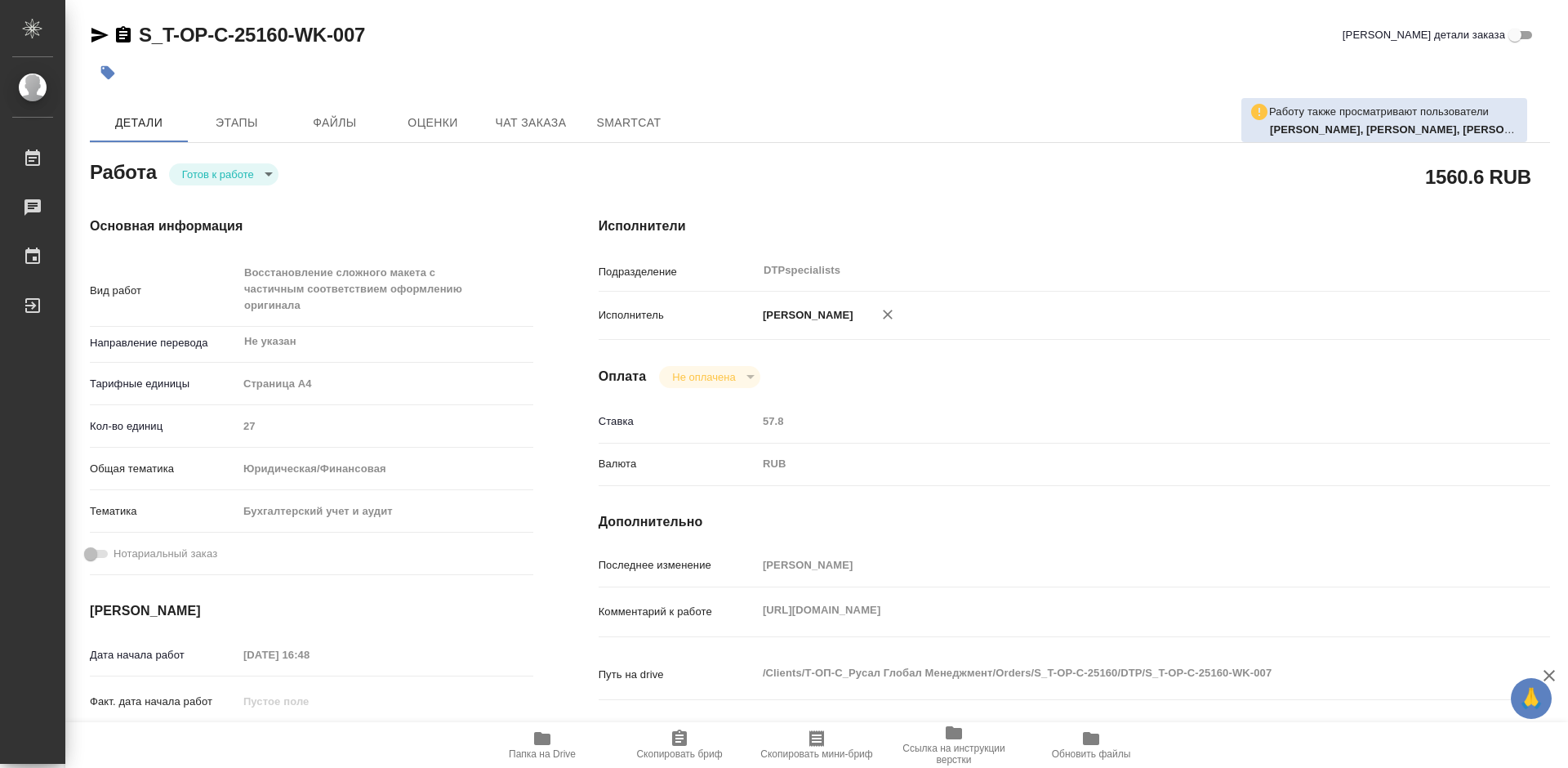
type textarea "x"
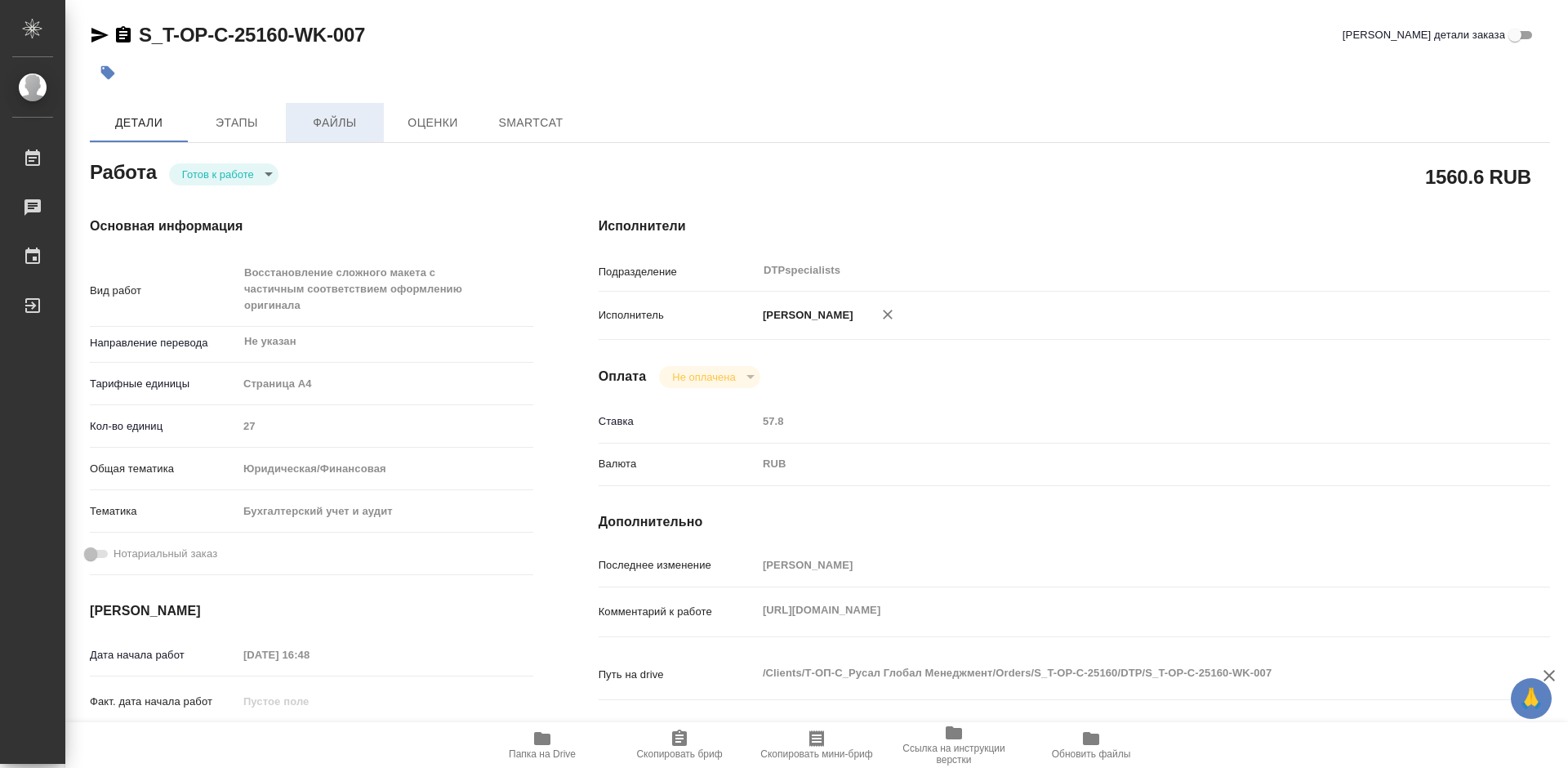
type textarea "x"
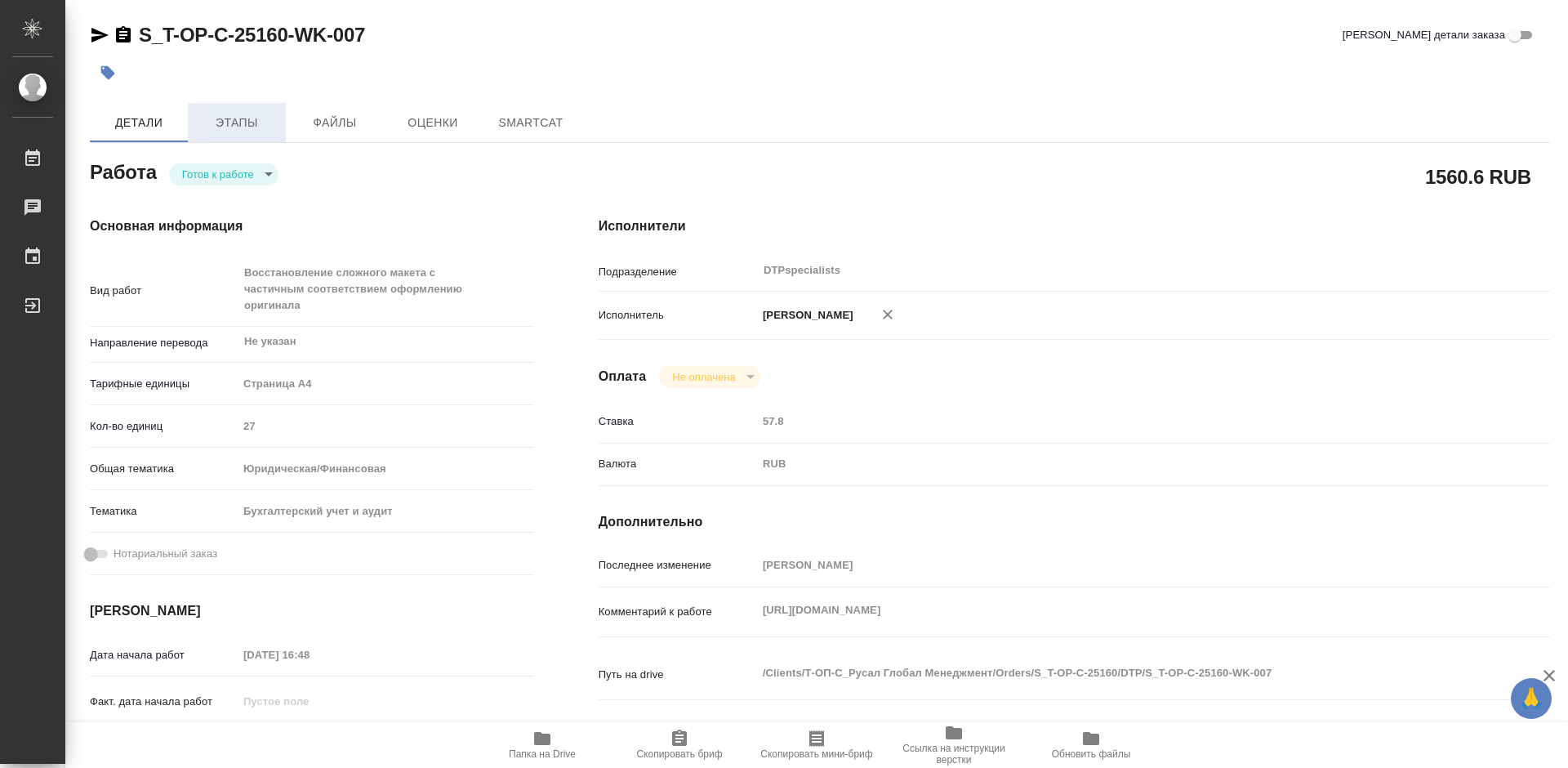
type textarea "x"
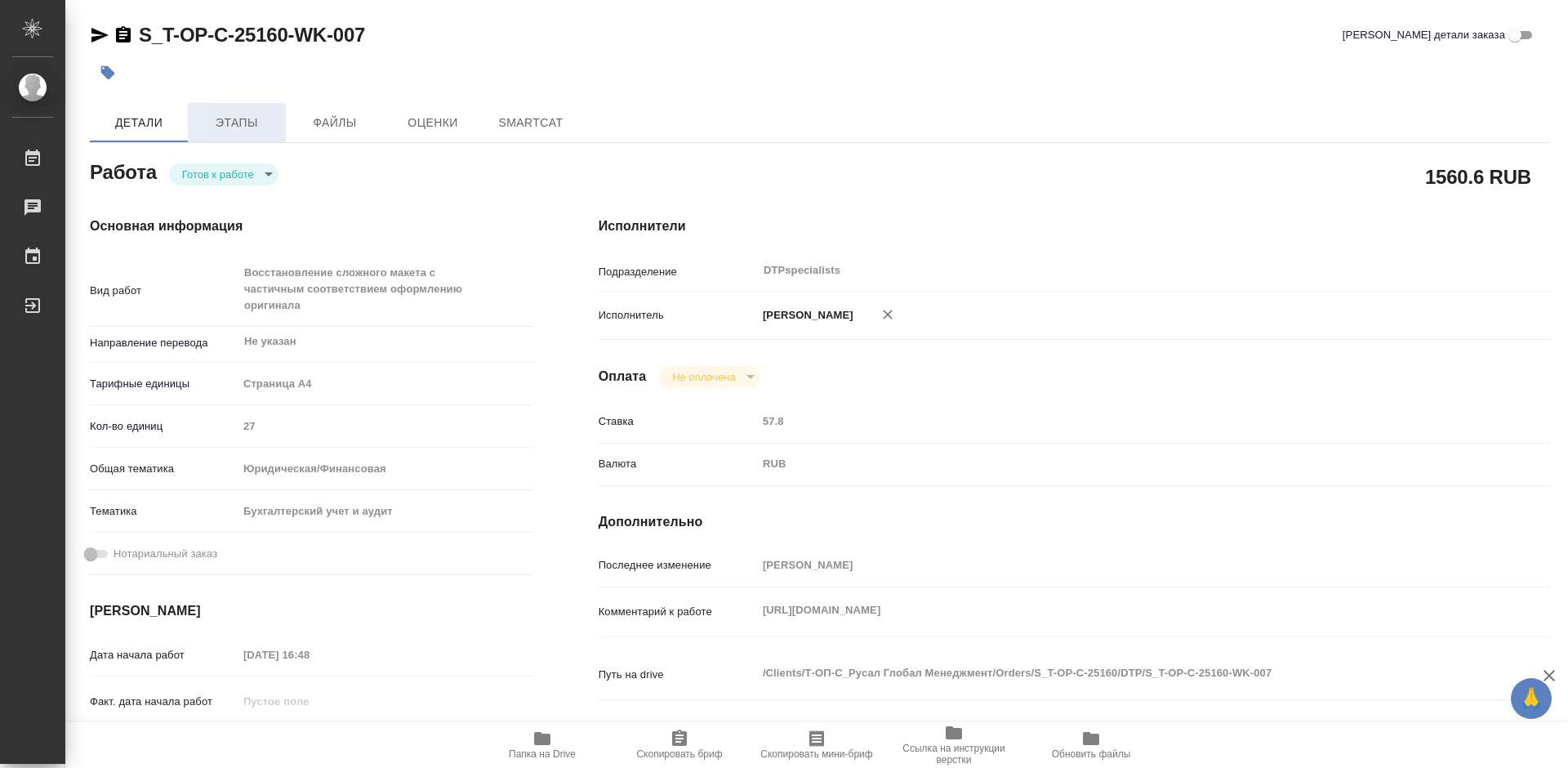
click at [247, 122] on span "Этапы" at bounding box center [236, 122] width 78 height 20
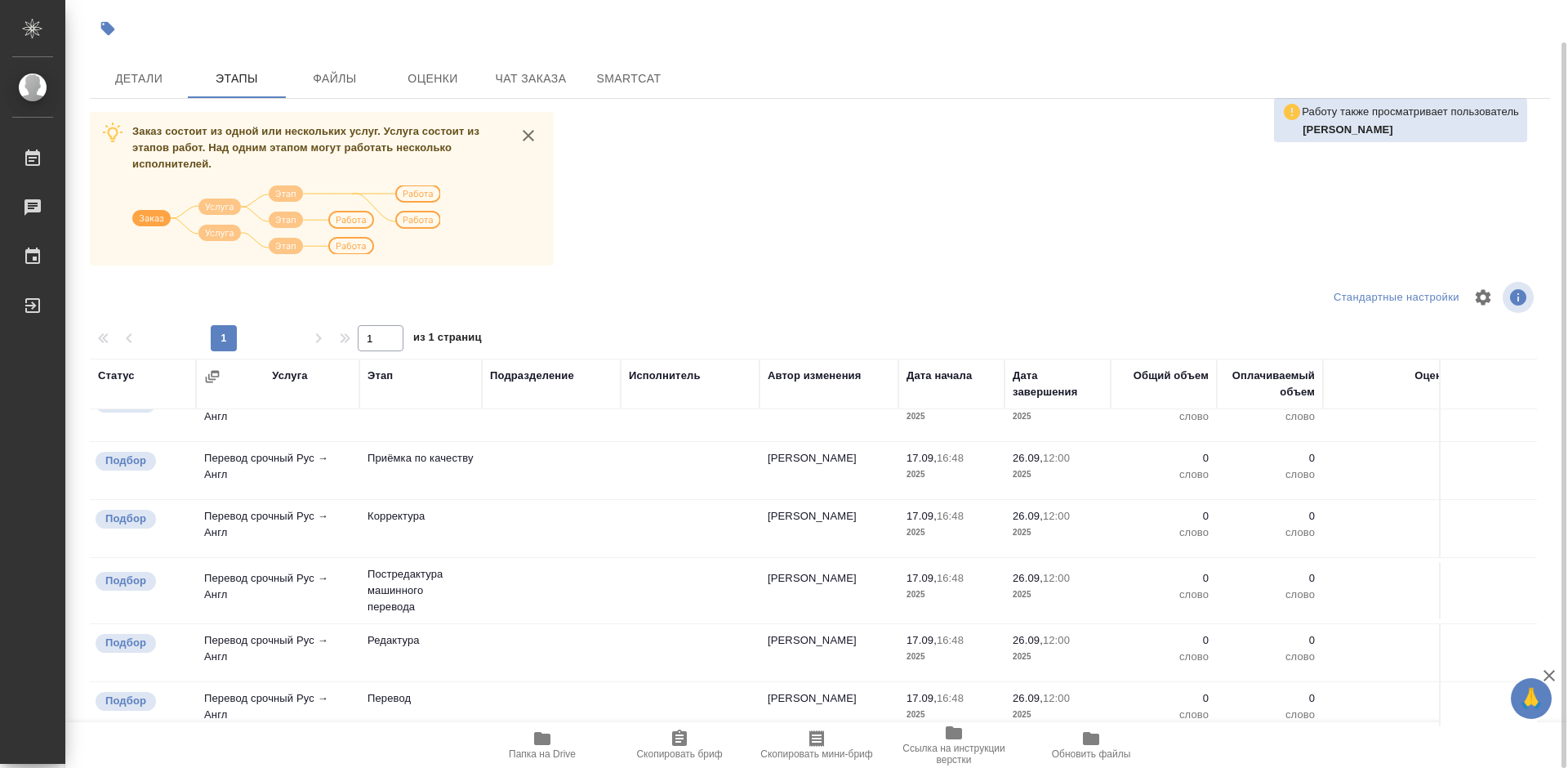
scroll to position [301, 0]
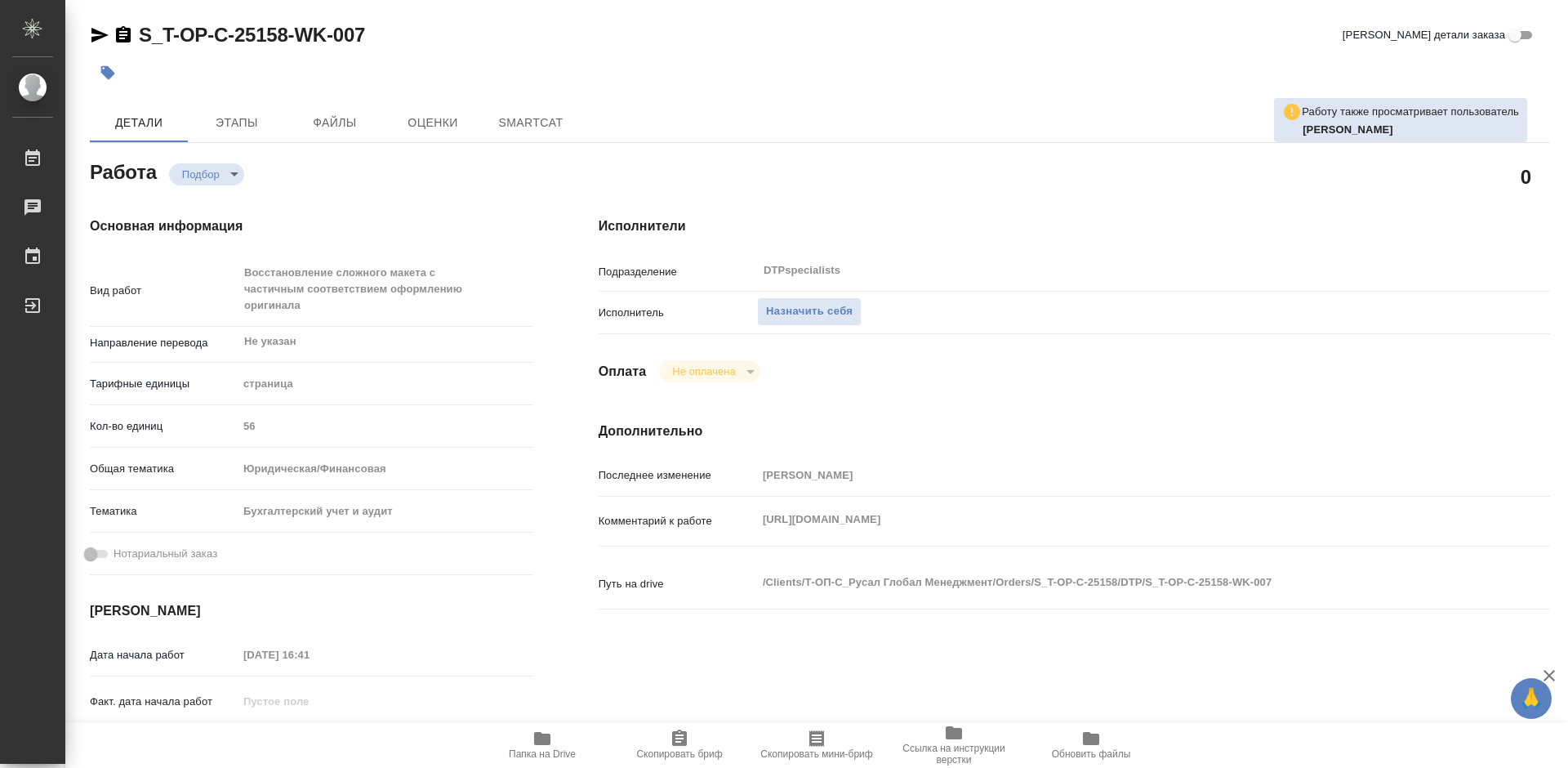
type textarea "x"
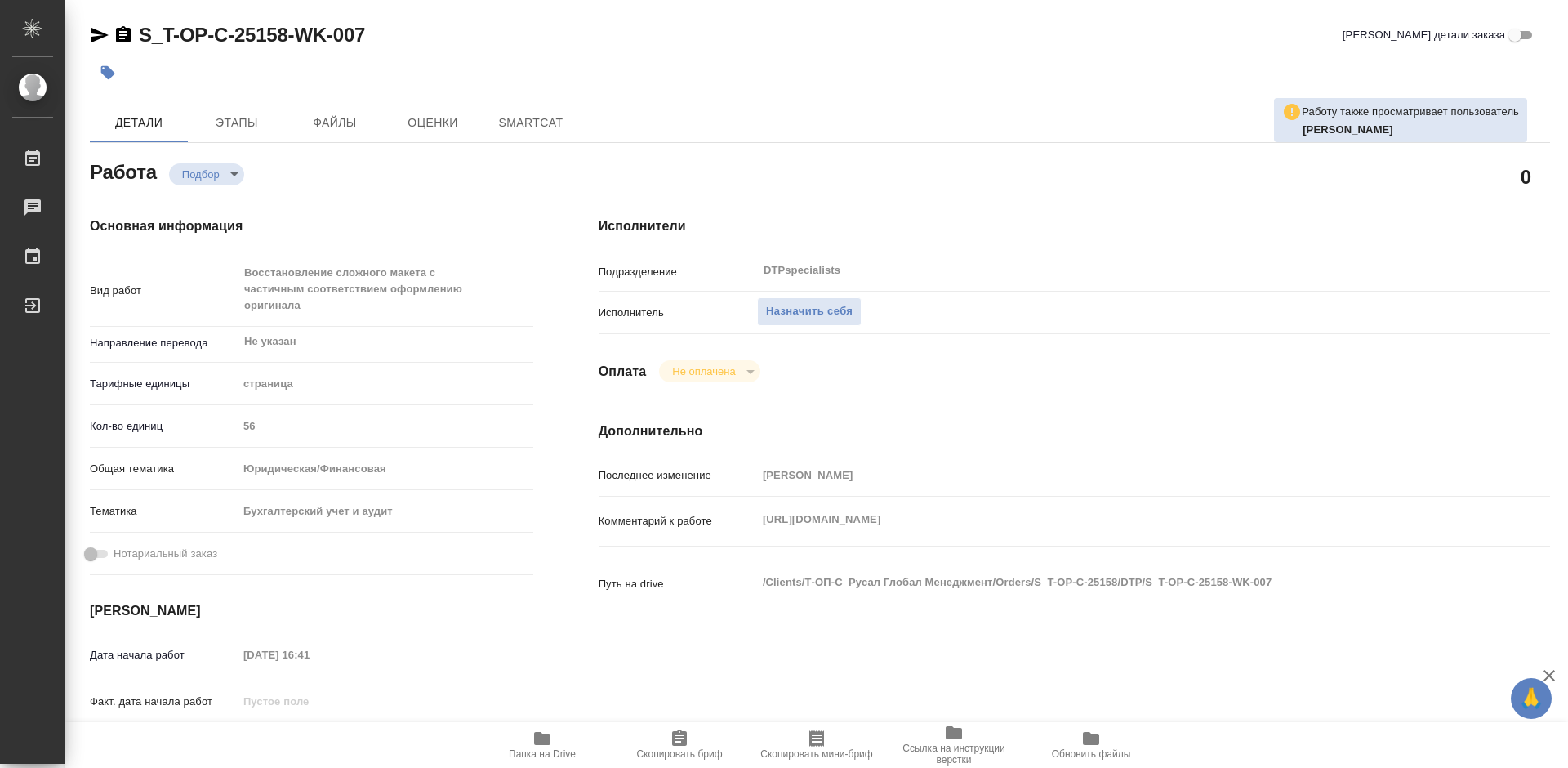
type textarea "x"
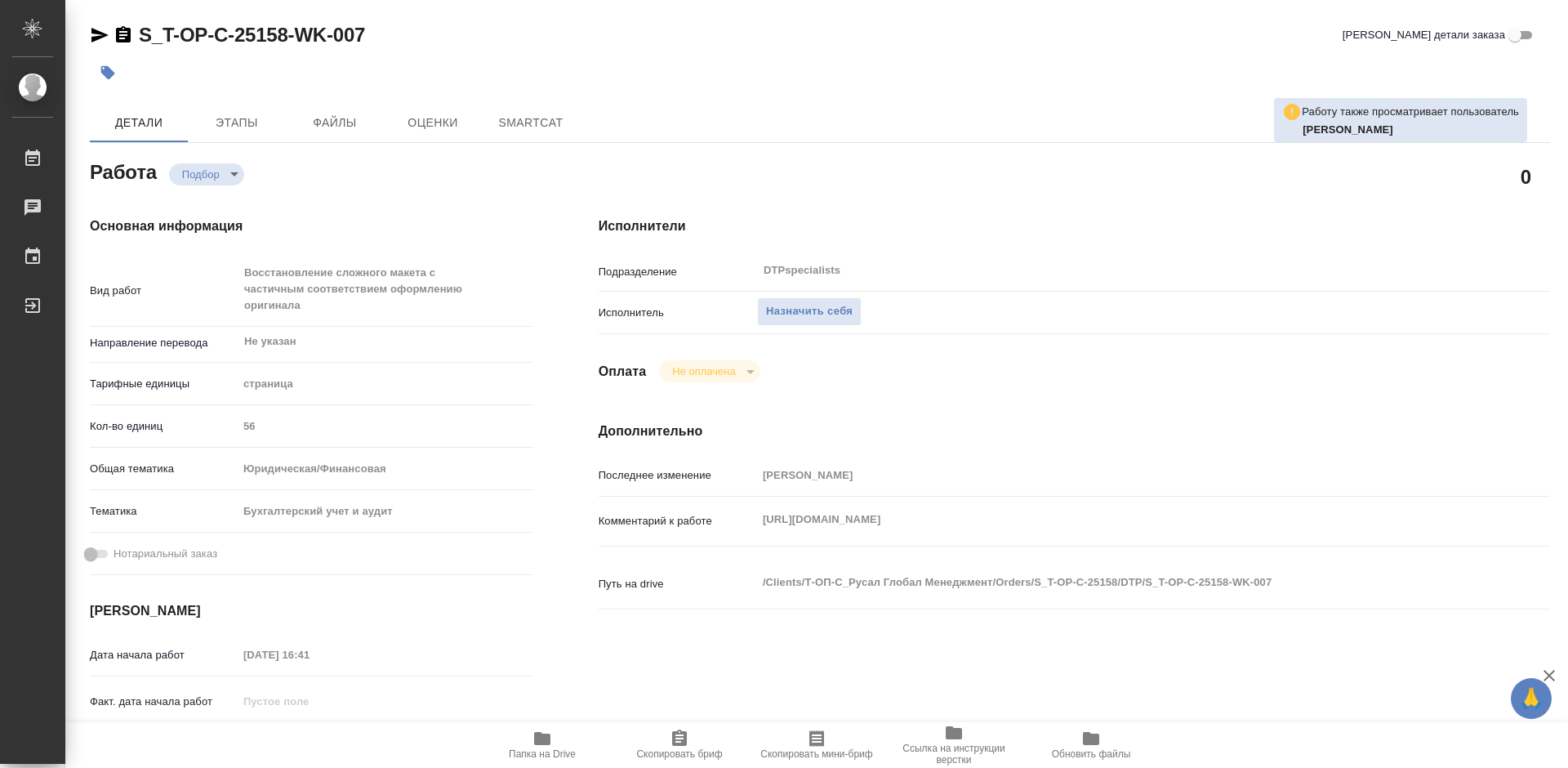
type textarea "x"
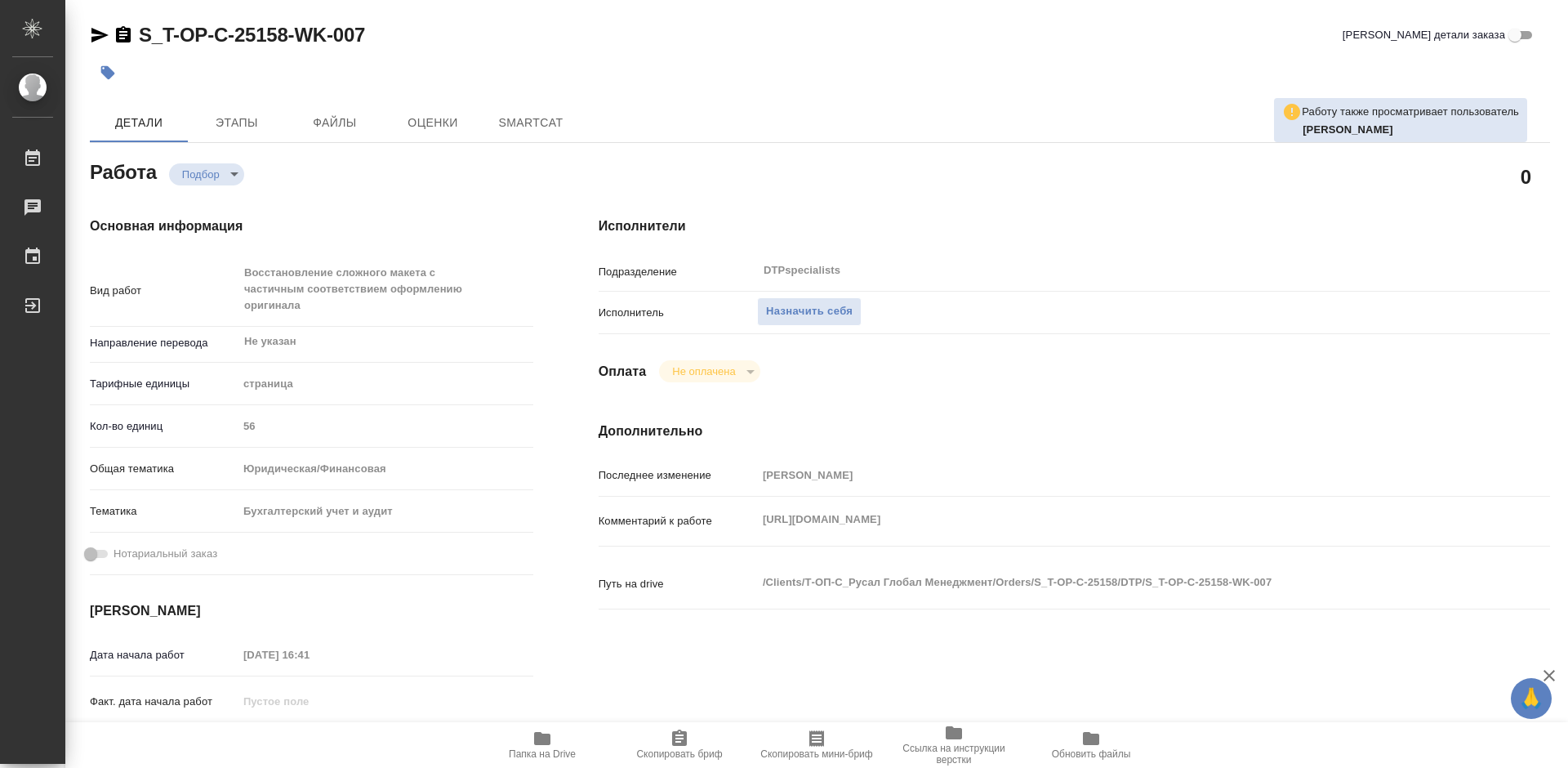
type textarea "x"
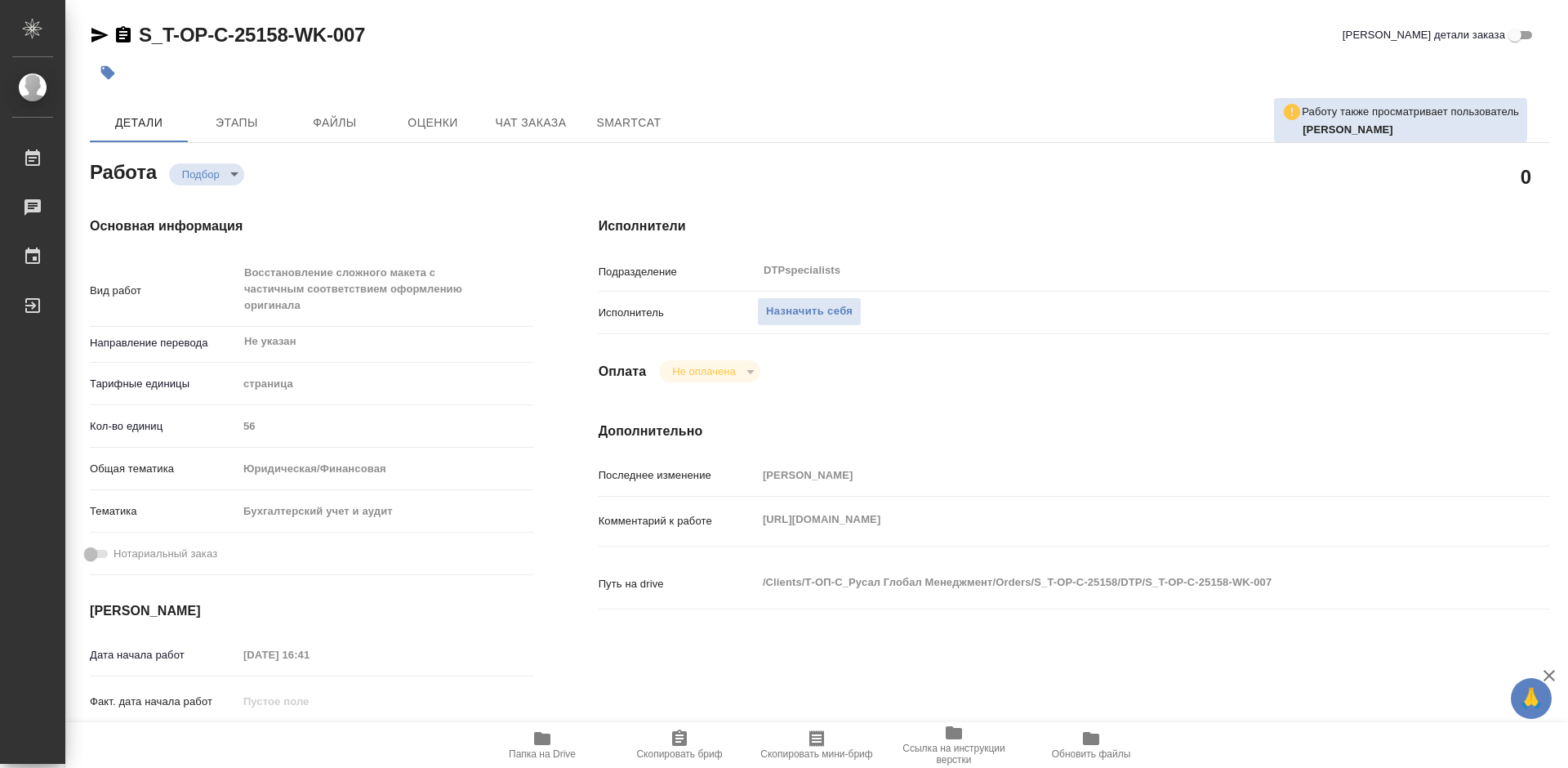
type textarea "x"
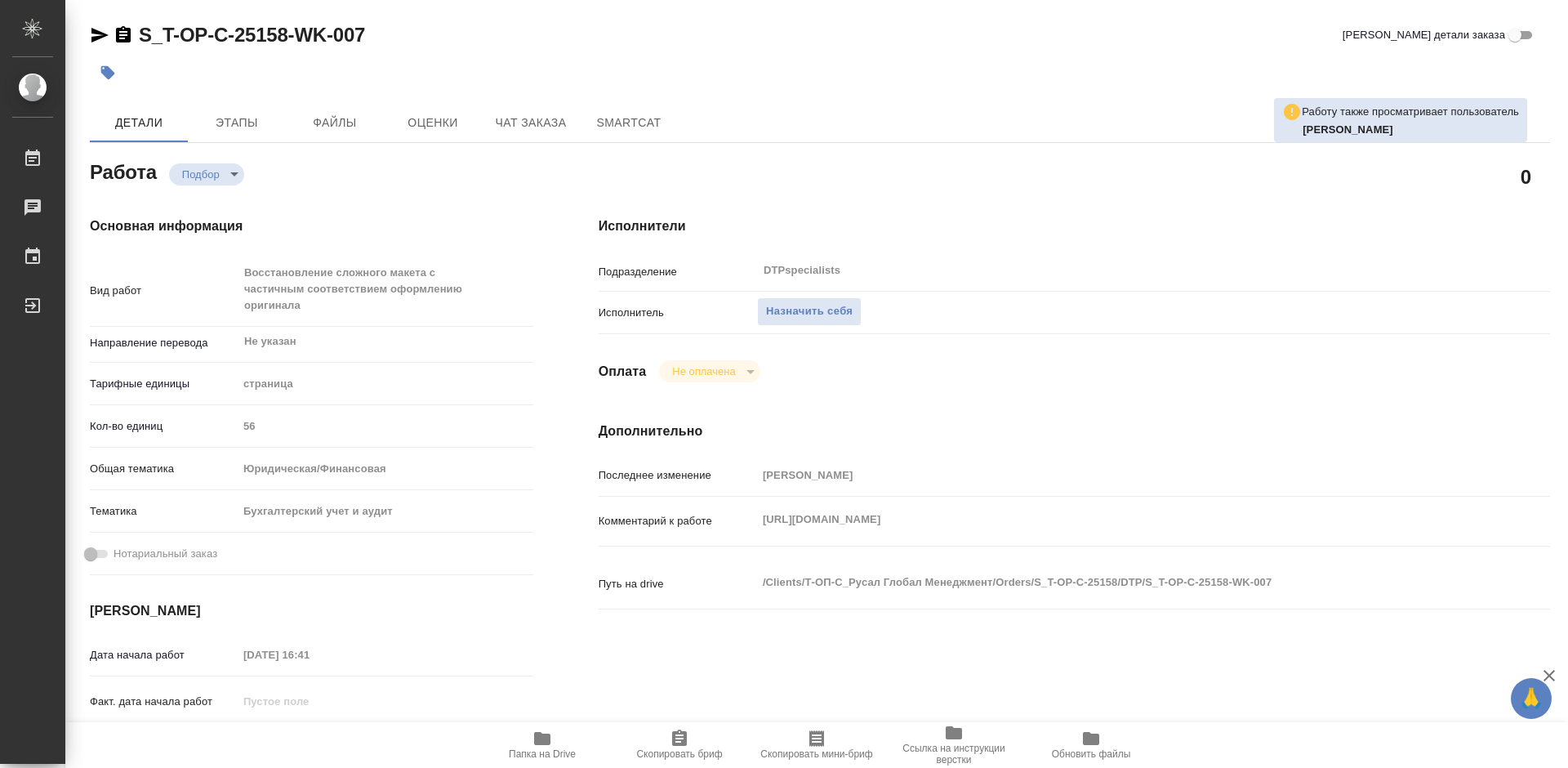
scroll to position [164, 0]
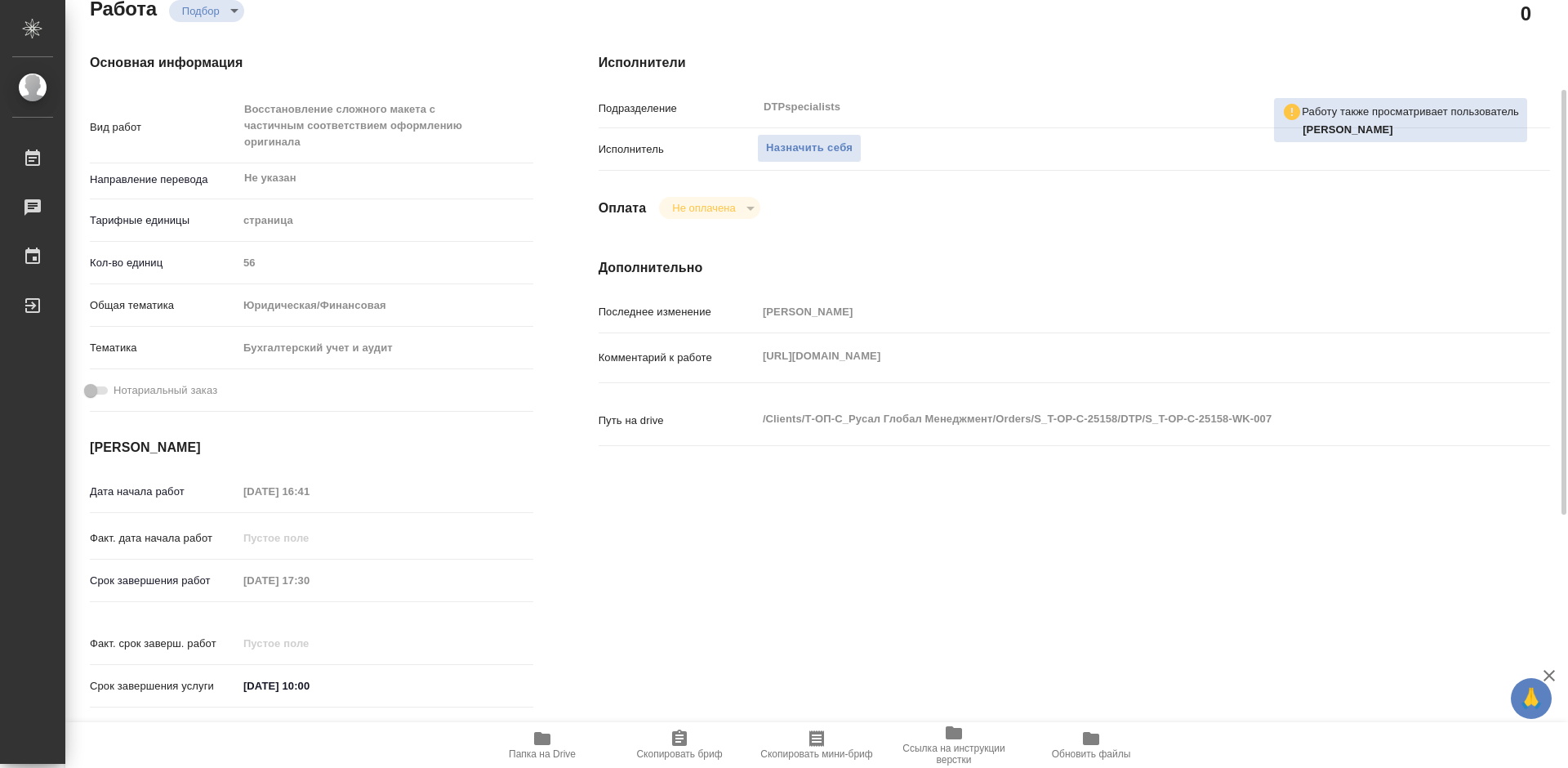
type textarea "x"
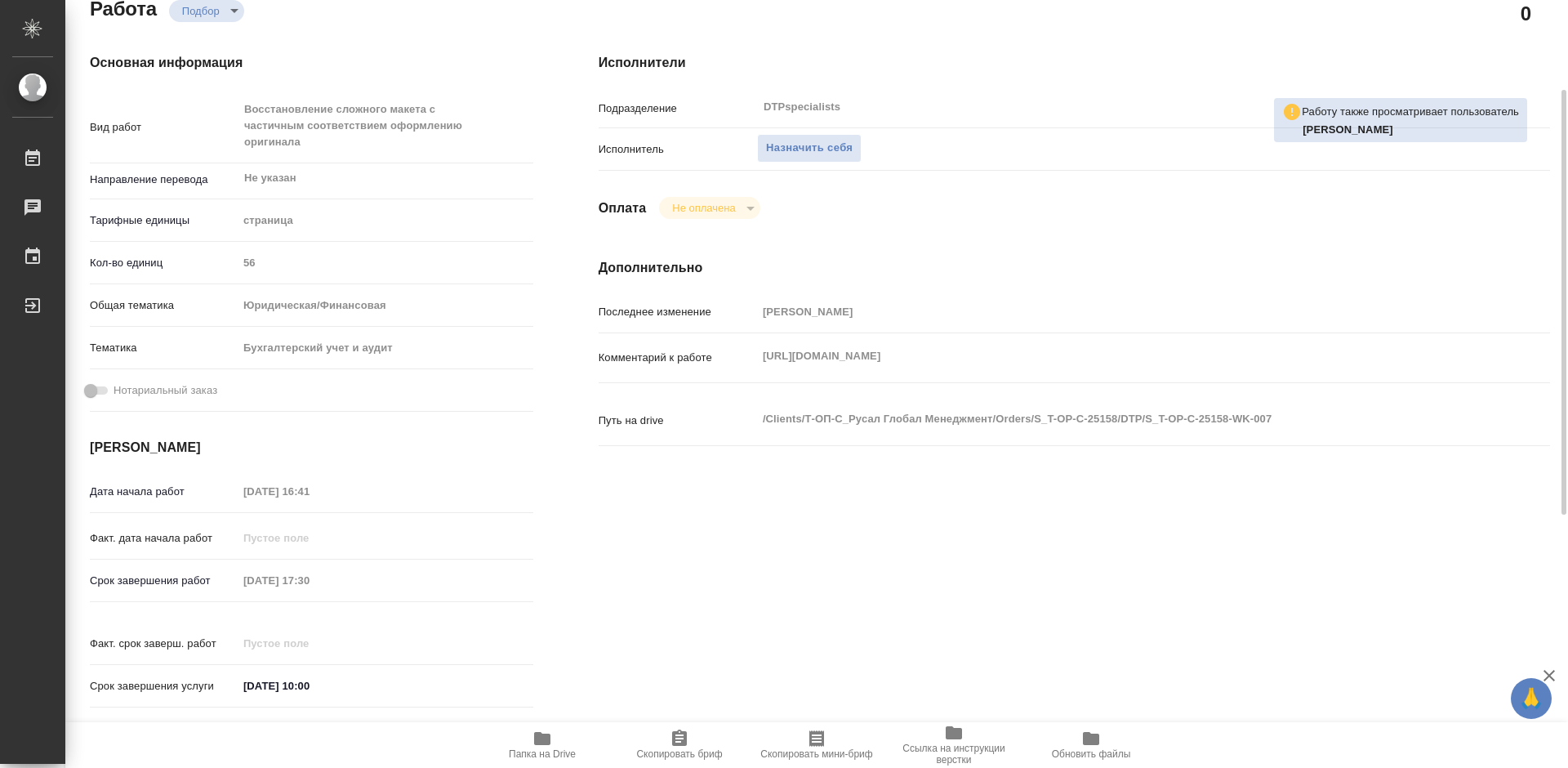
type textarea "x"
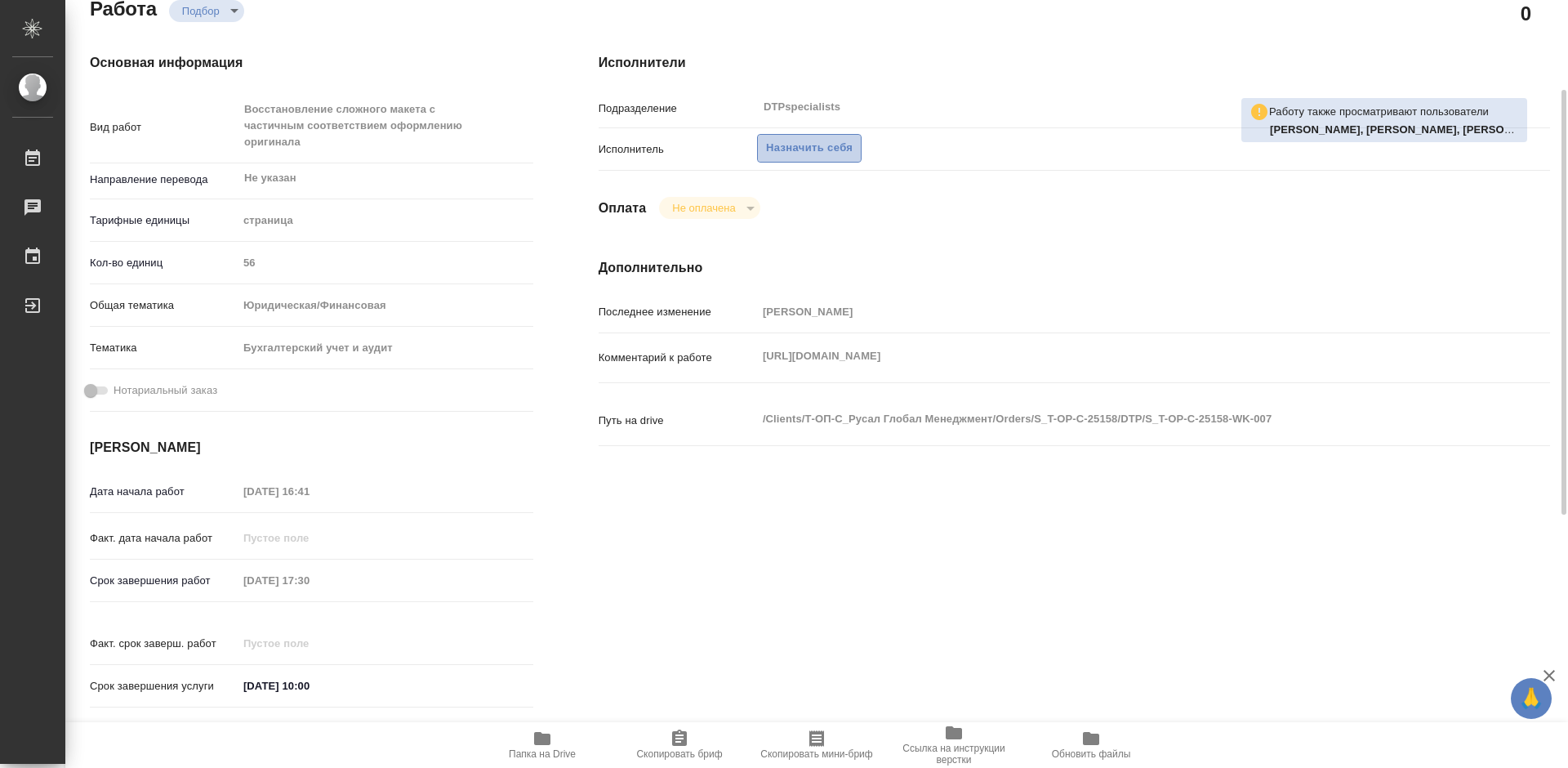
click at [811, 146] on span "Назначить себя" at bounding box center [809, 147] width 86 height 18
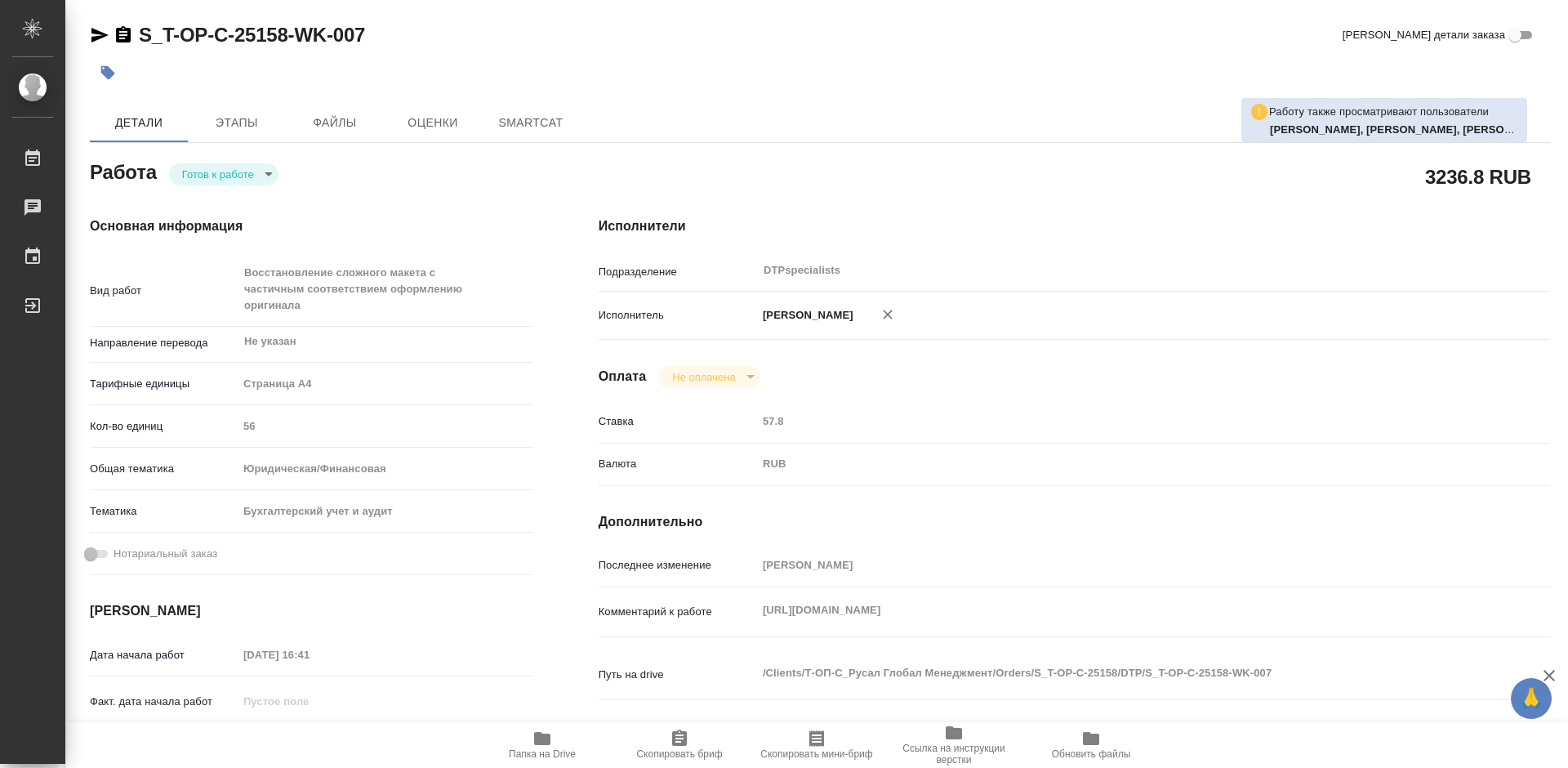
type textarea "x"
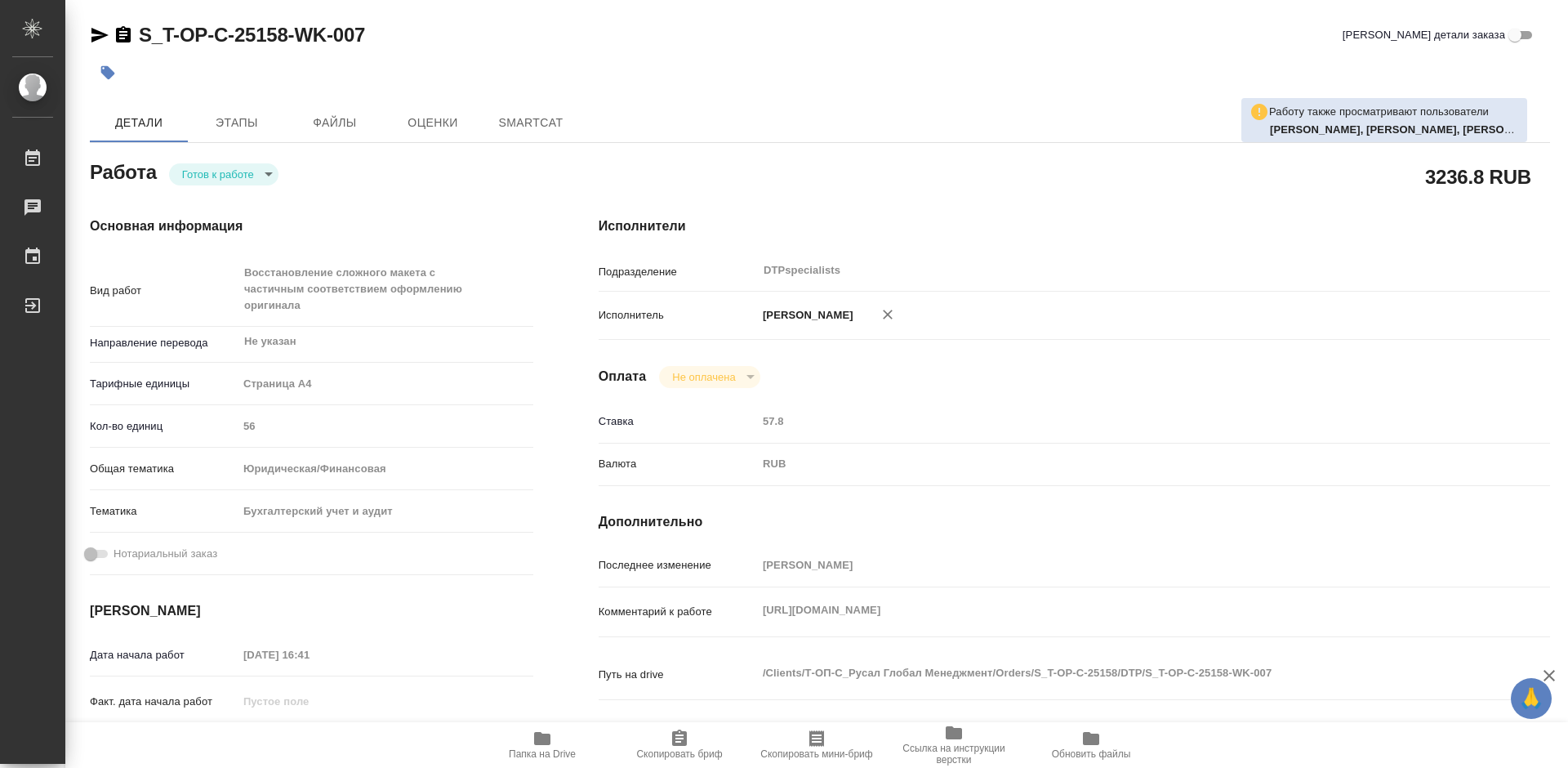
type textarea "x"
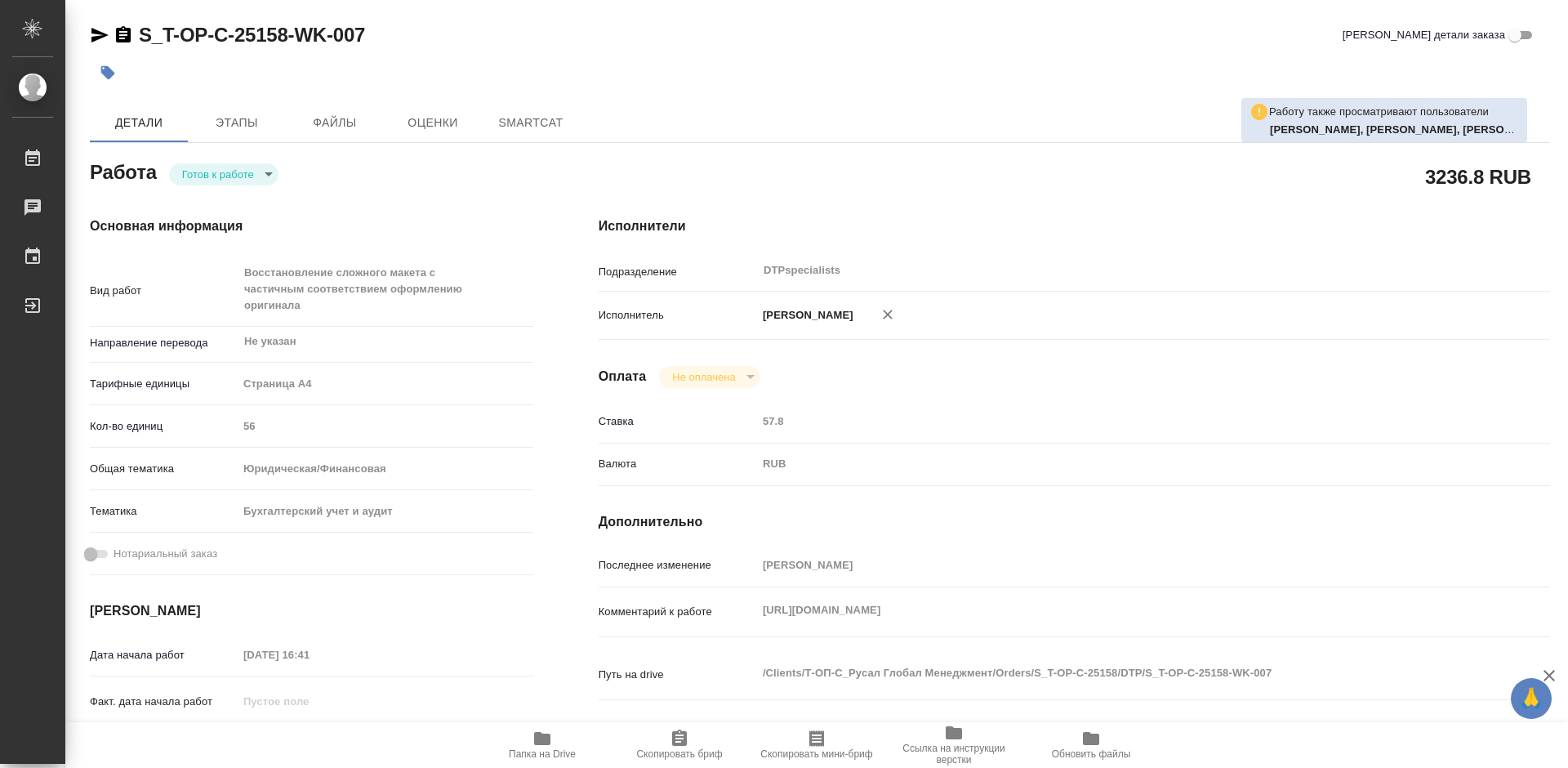
type textarea "x"
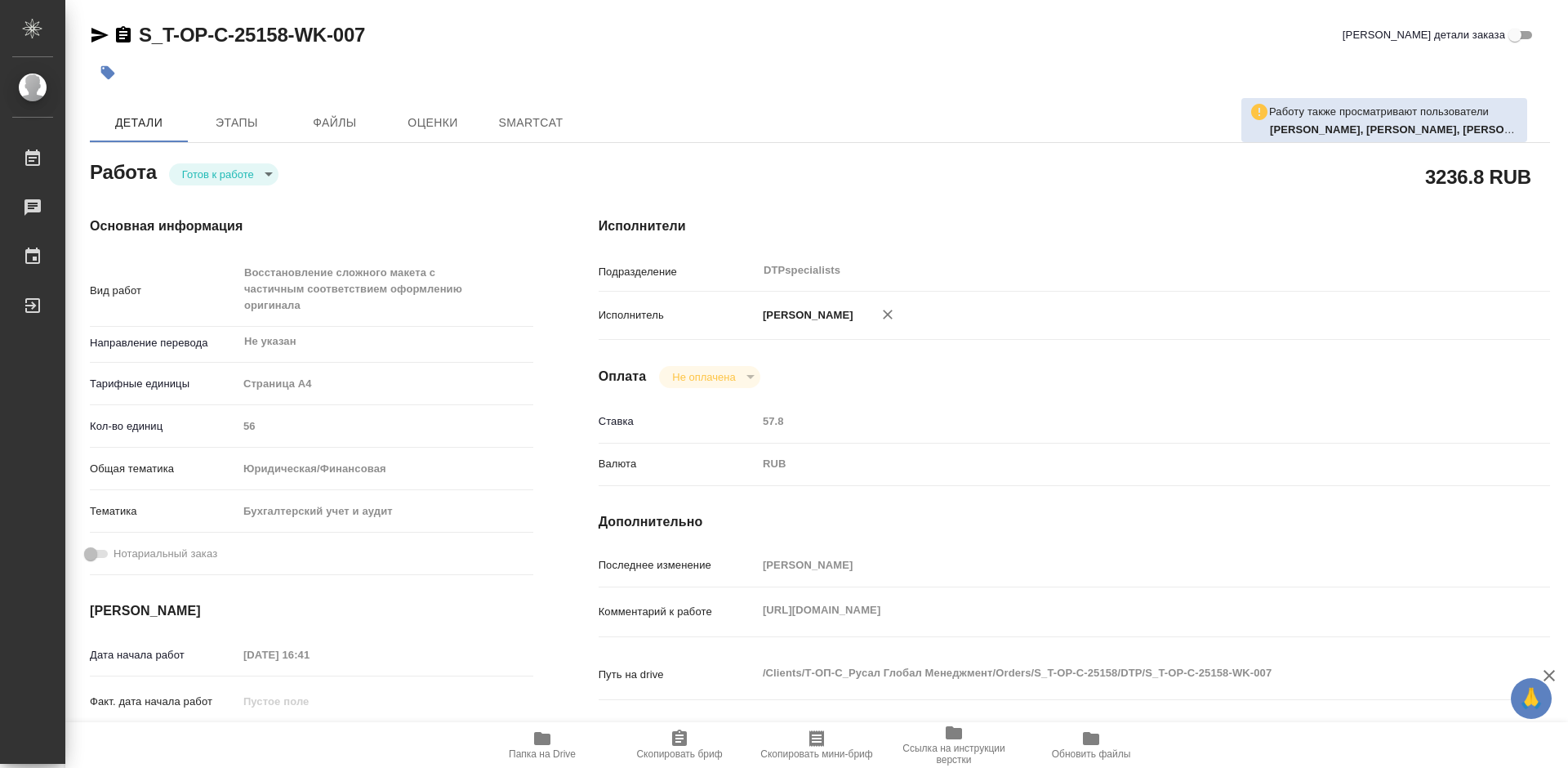
type textarea "x"
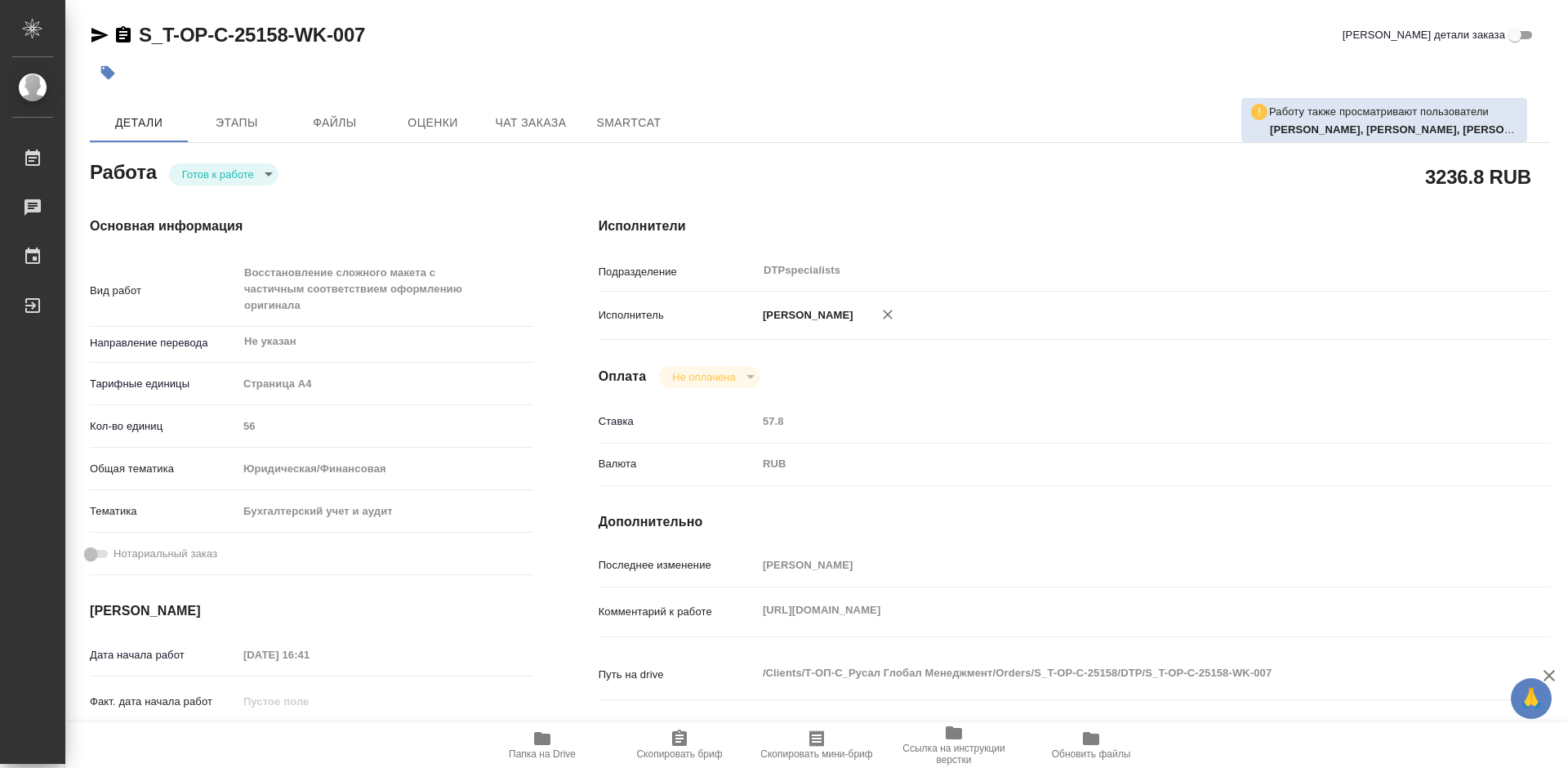
type textarea "x"
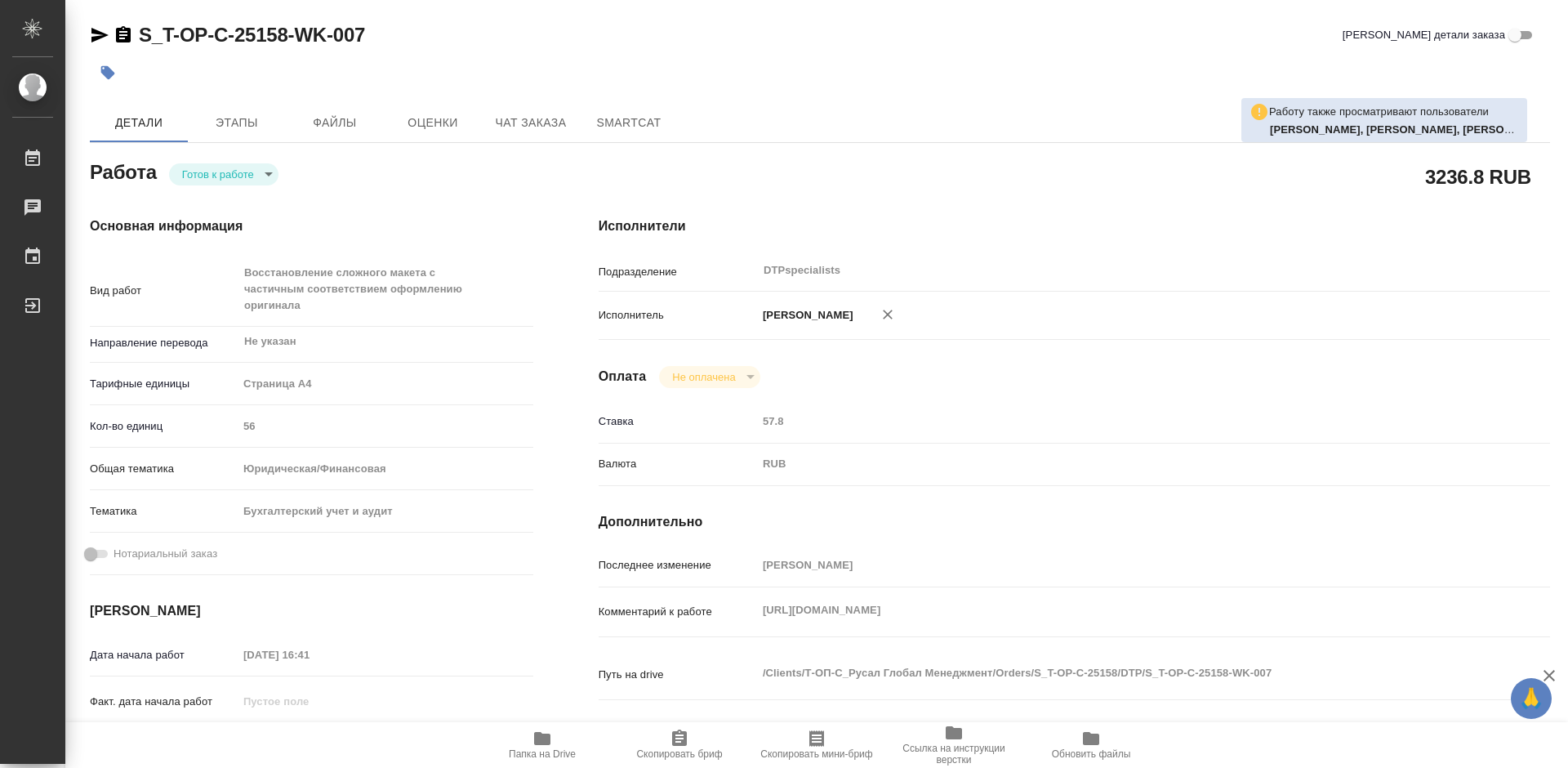
type textarea "x"
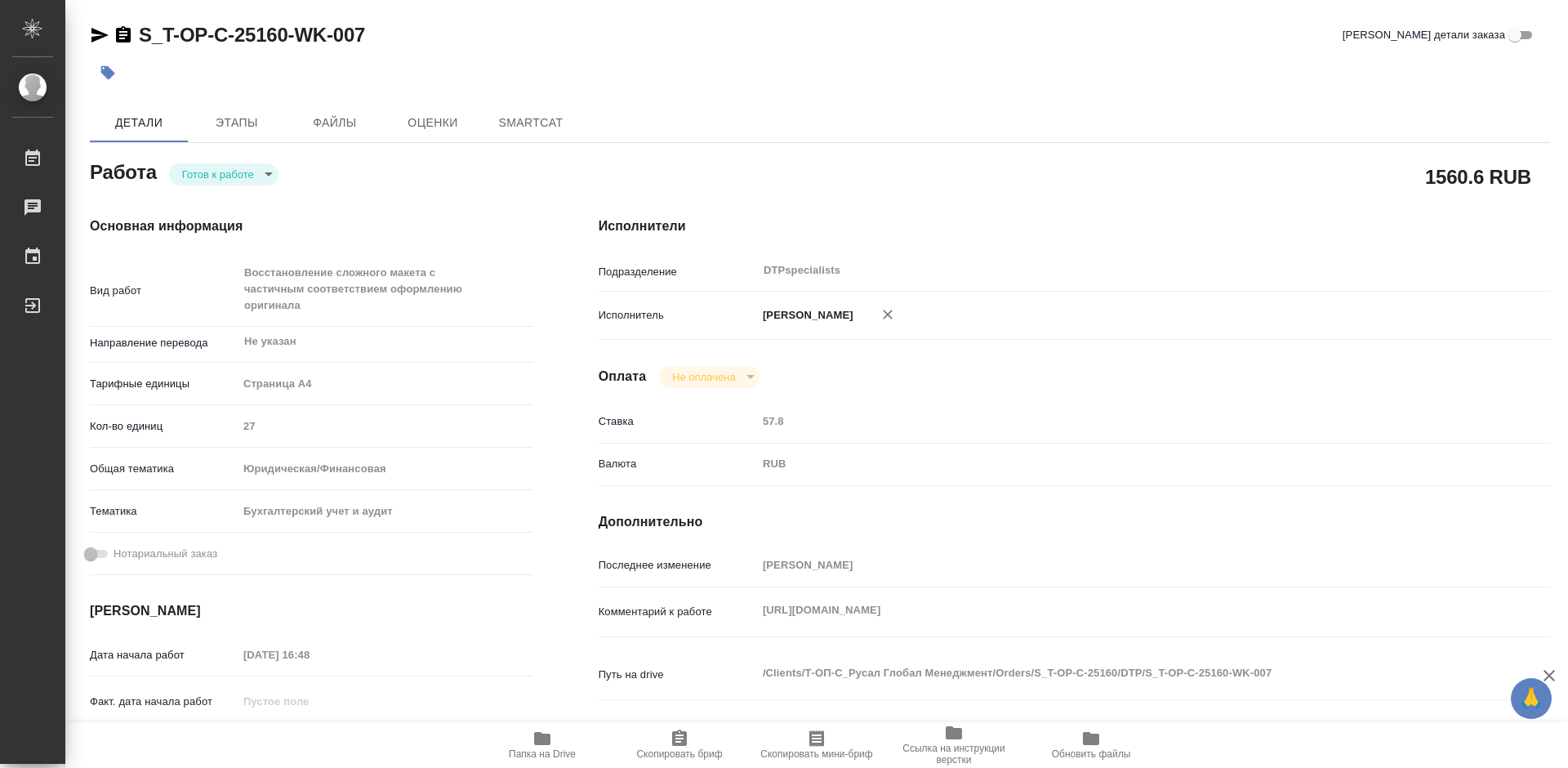
type textarea "x"
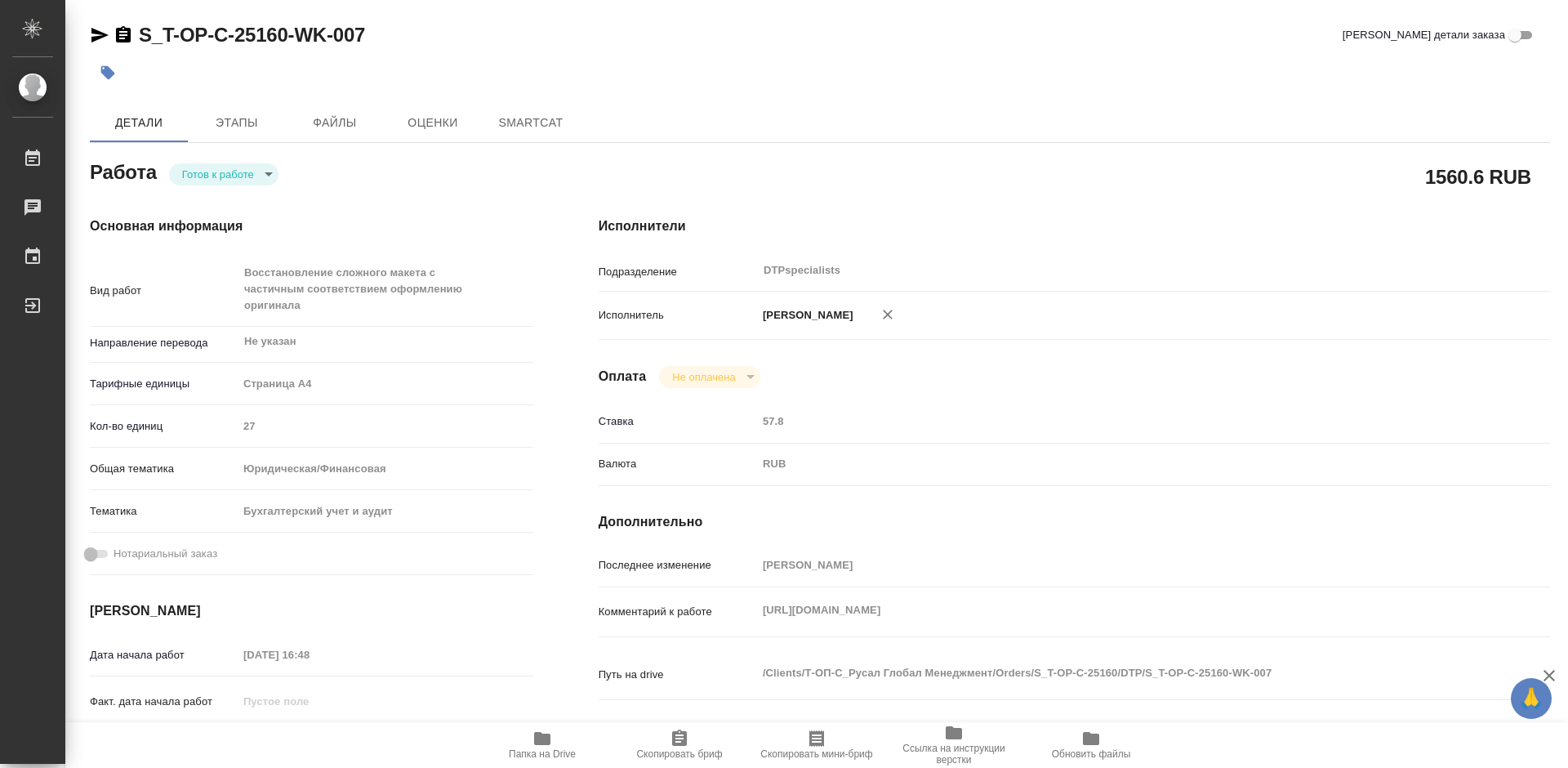
type textarea "x"
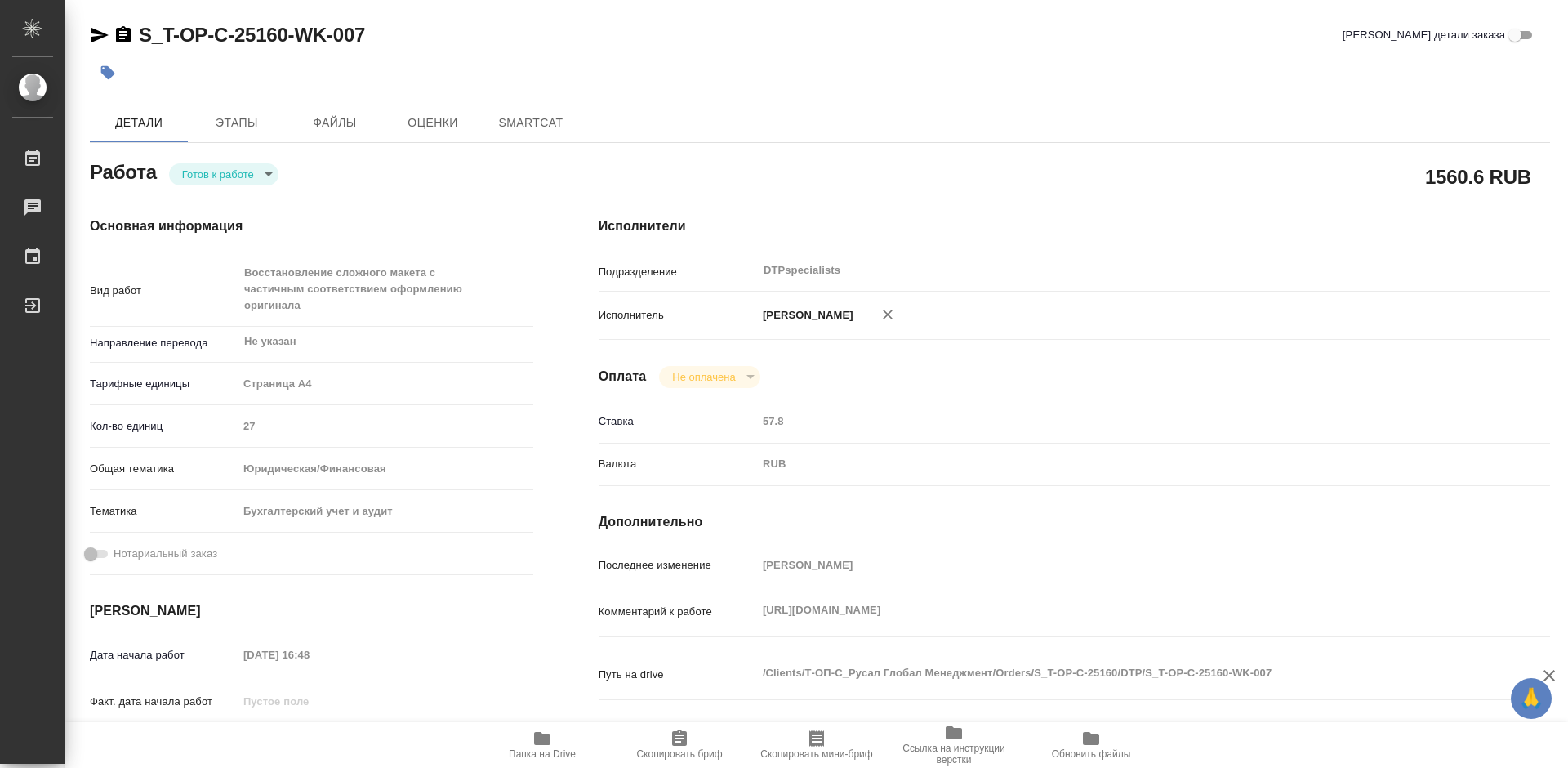
type textarea "x"
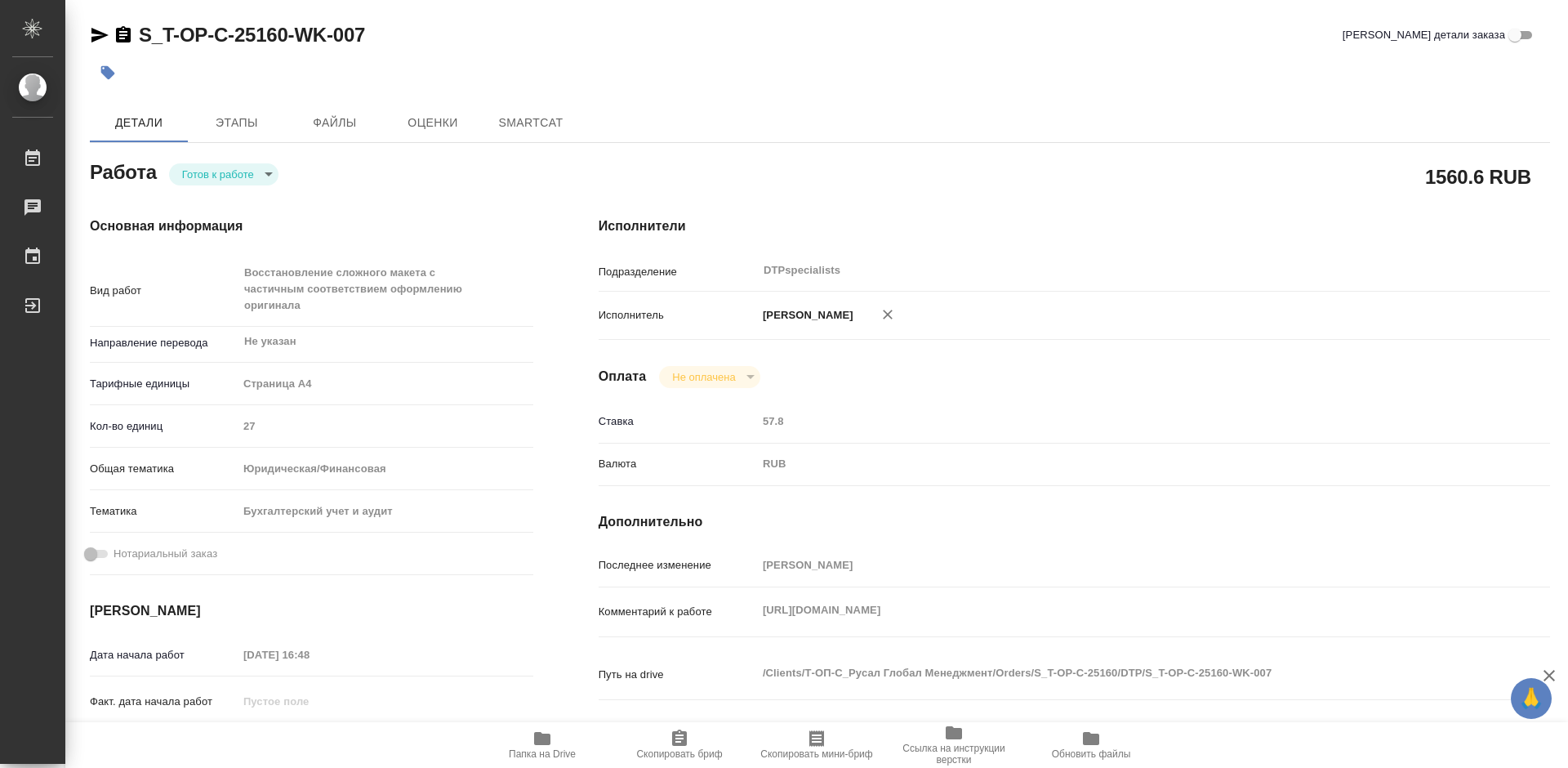
type textarea "x"
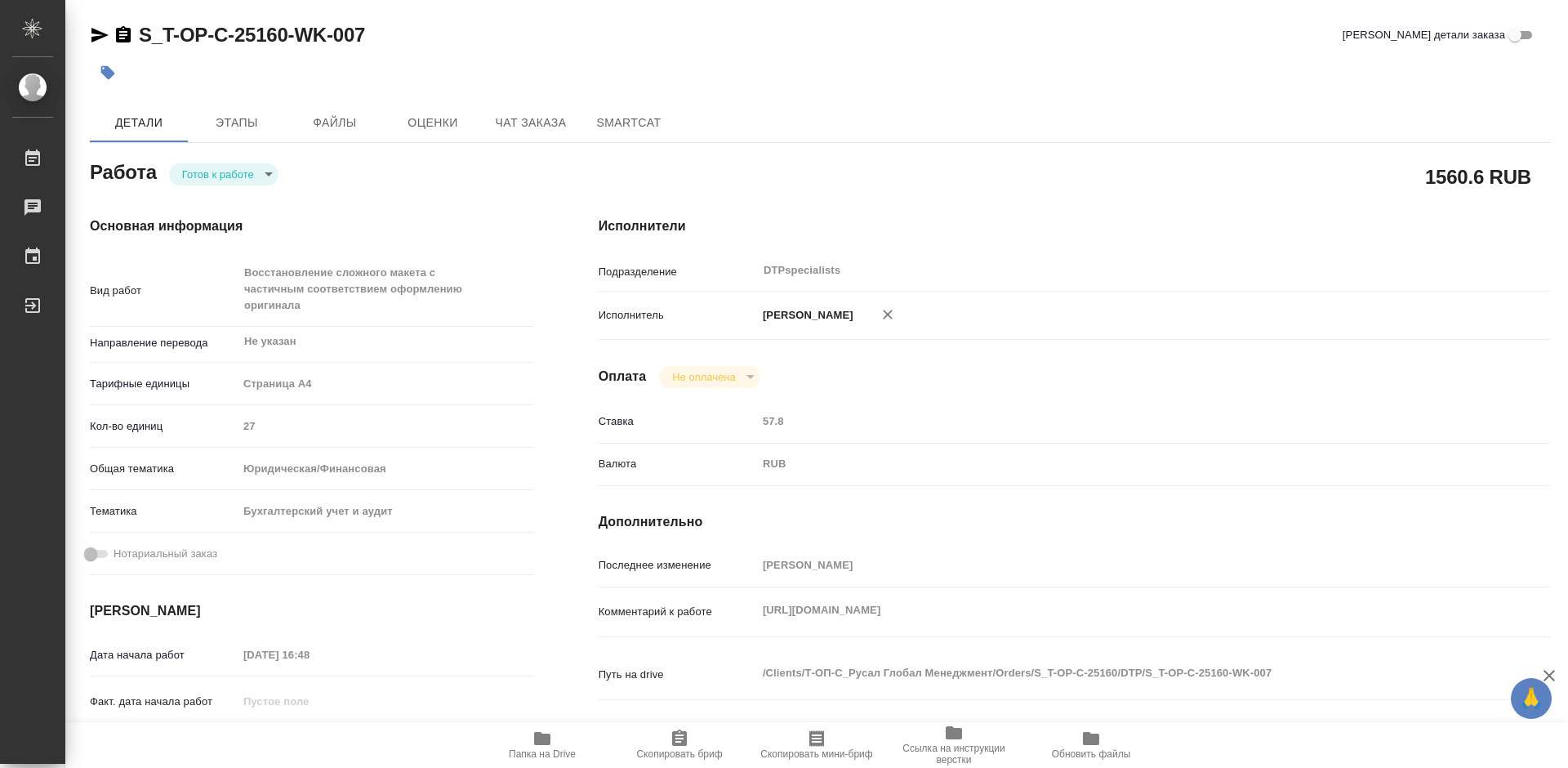
type textarea "x"
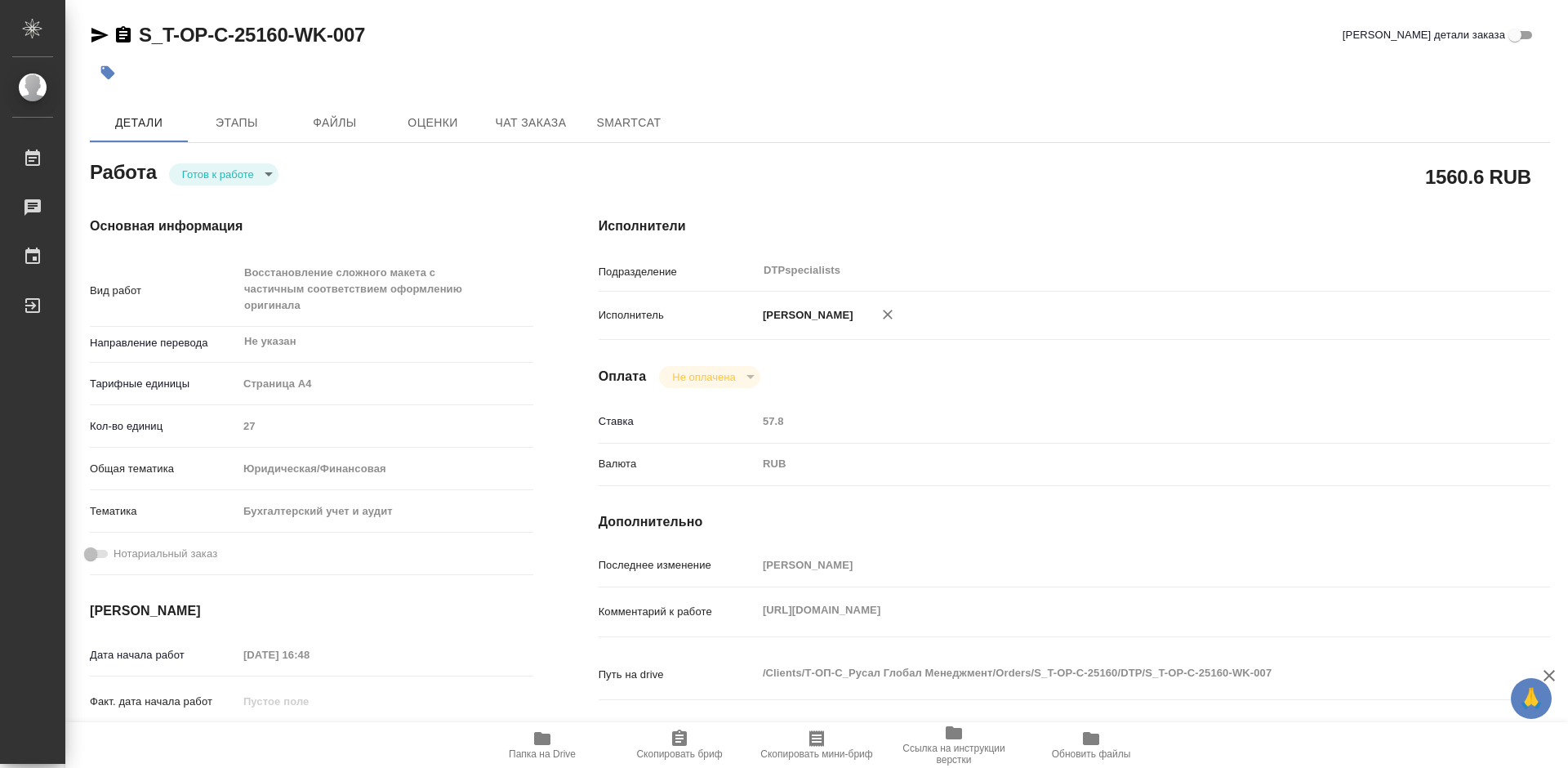
click at [241, 175] on body "🙏 .cls-1 fill:#fff; AWATERA Работы Чаты График Выйти S_T-OP-C-25160-WK-007 Крат…" at bounding box center [784, 384] width 1568 height 768
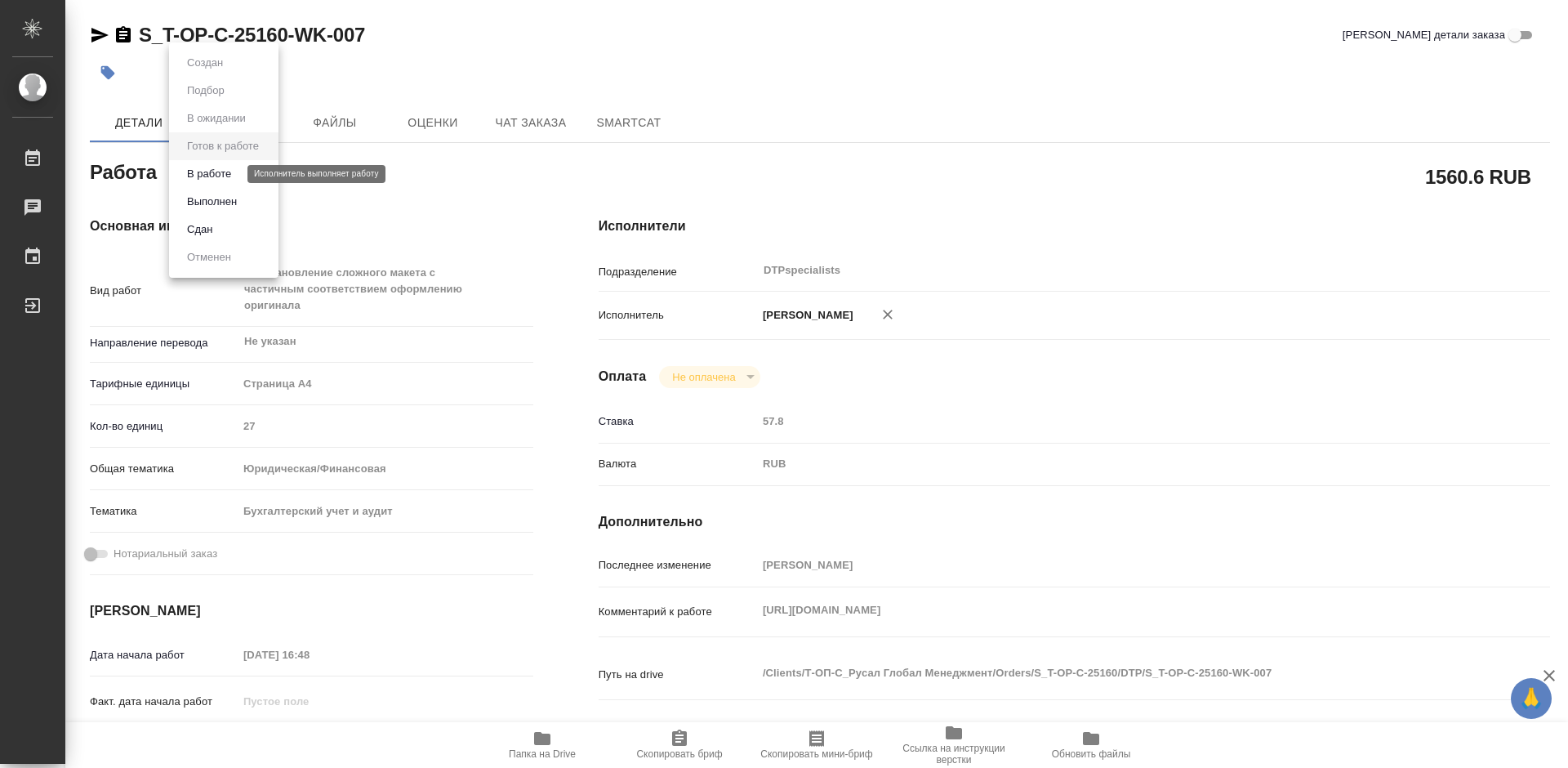
click at [208, 172] on button "В работе" at bounding box center [209, 174] width 54 height 18
type textarea "x"
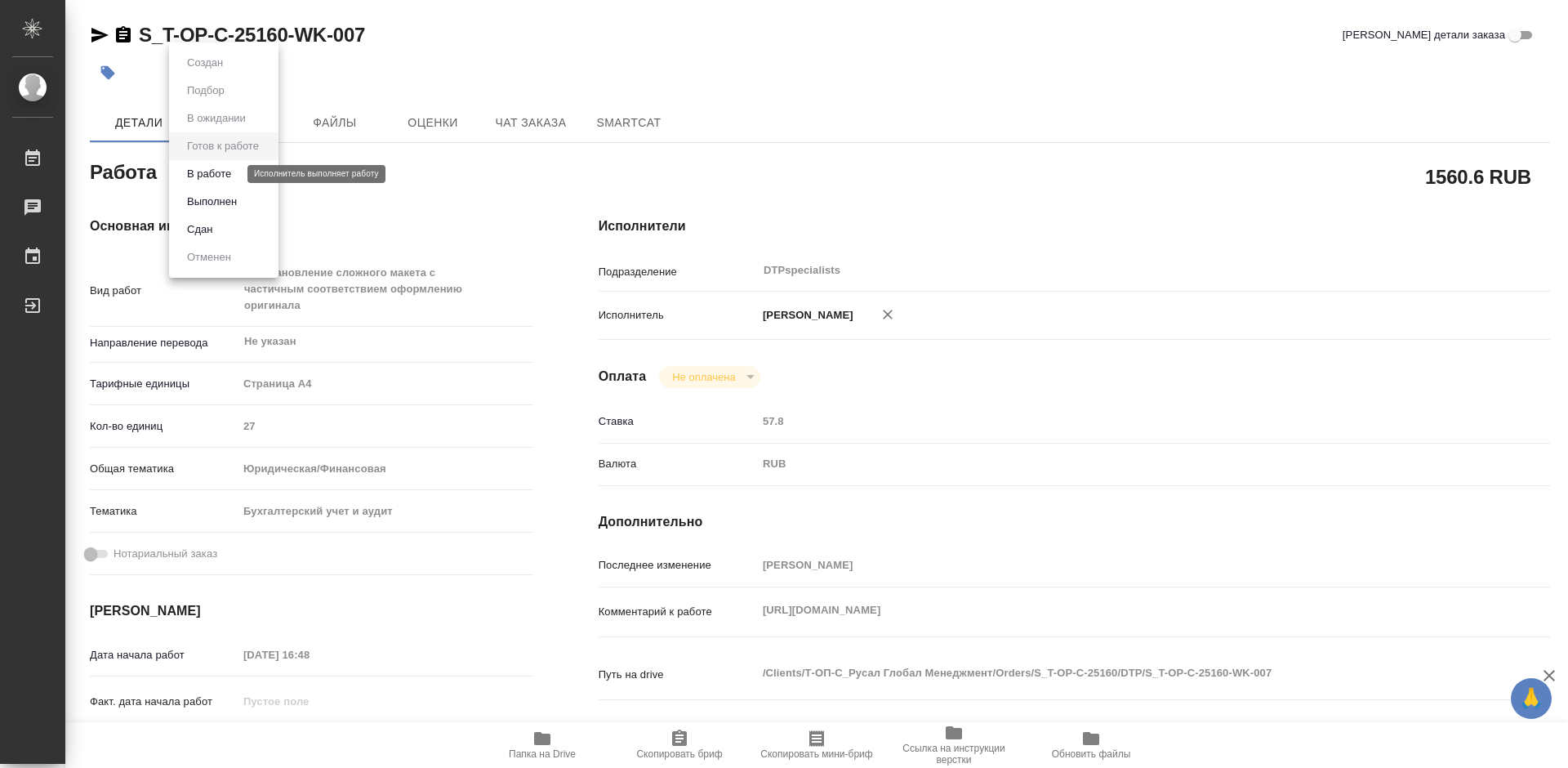
type textarea "x"
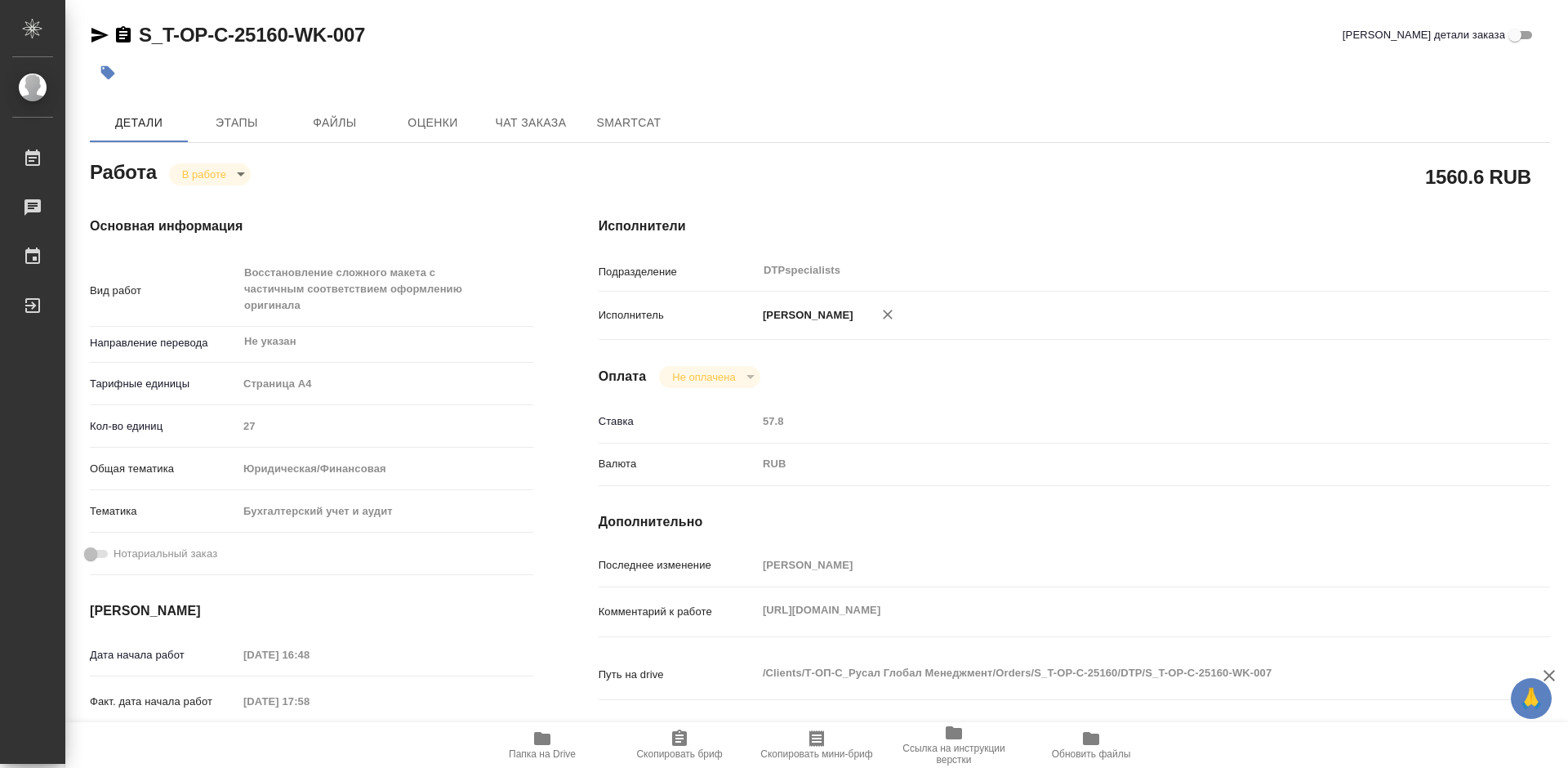
type textarea "x"
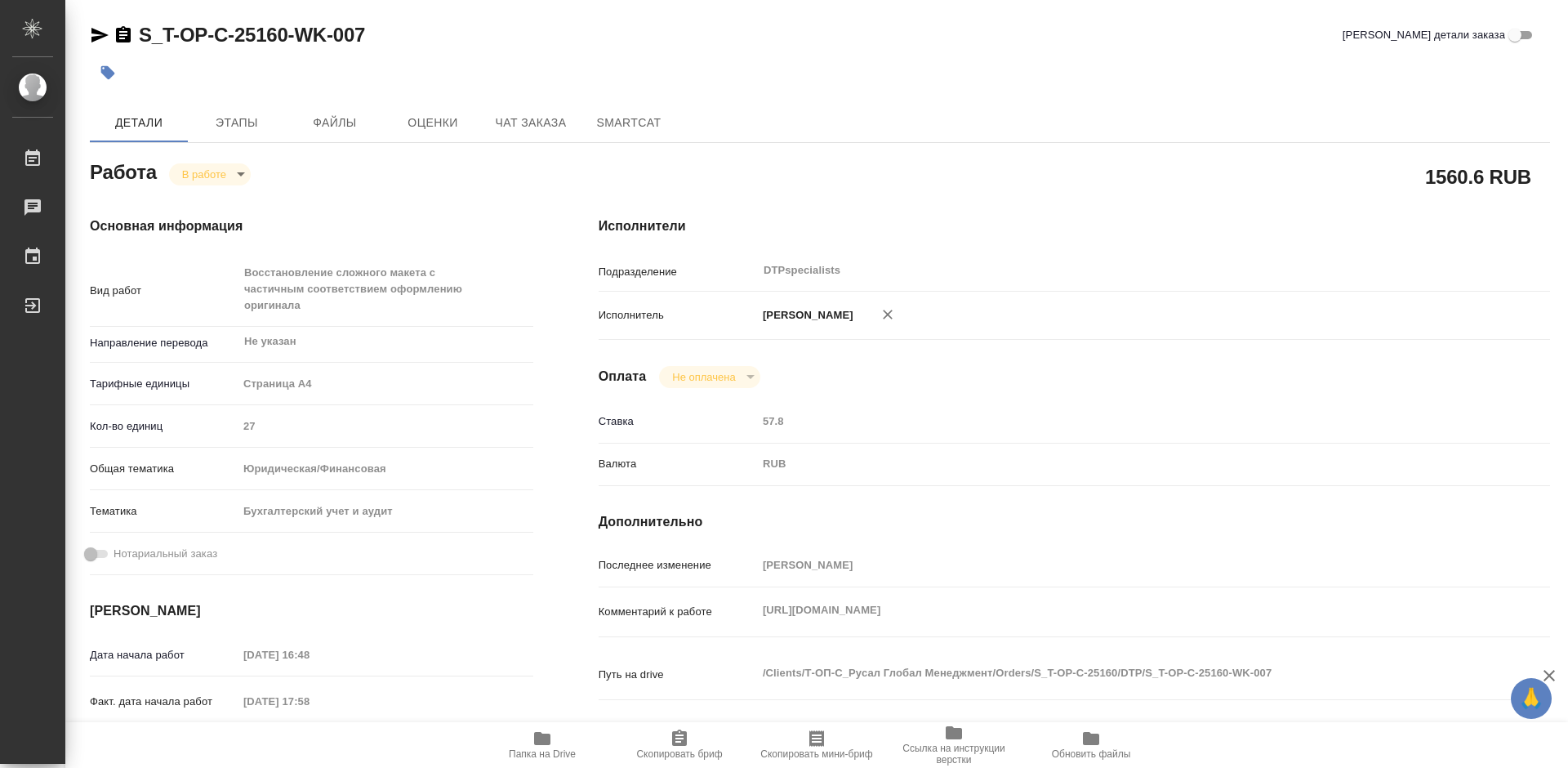
type textarea "x"
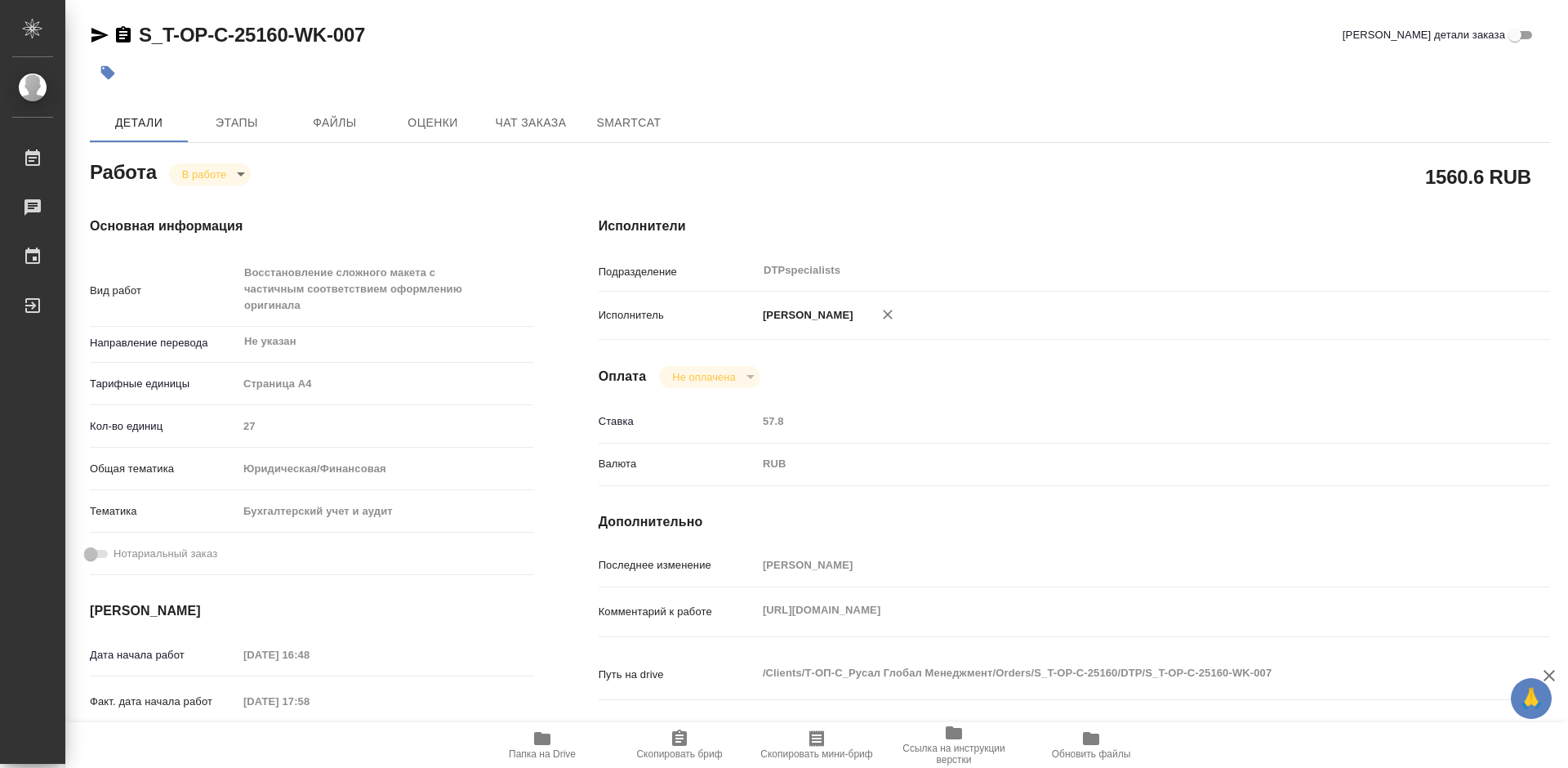
click at [120, 38] on icon "button" at bounding box center [123, 34] width 15 height 16
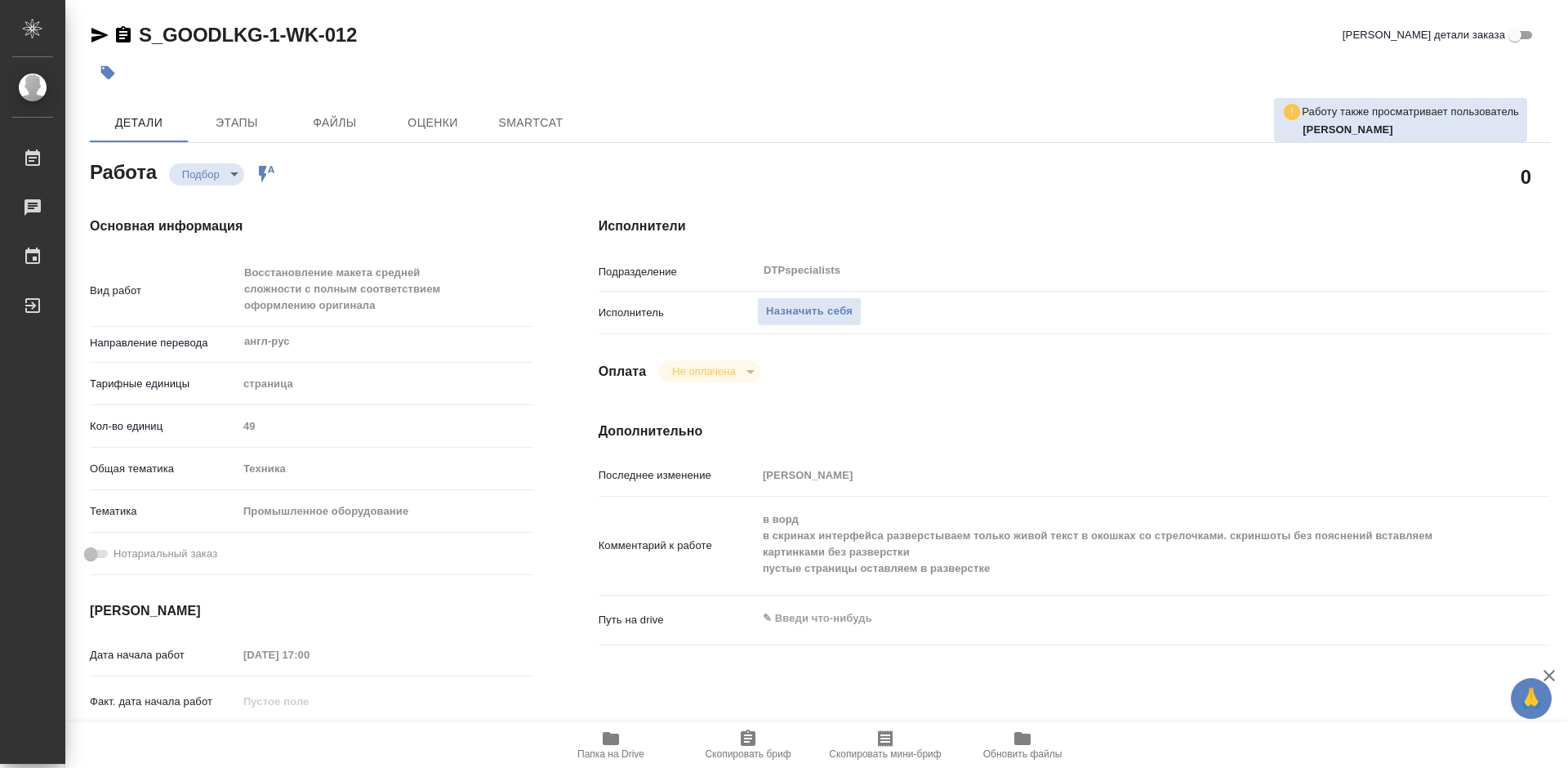
type textarea "x"
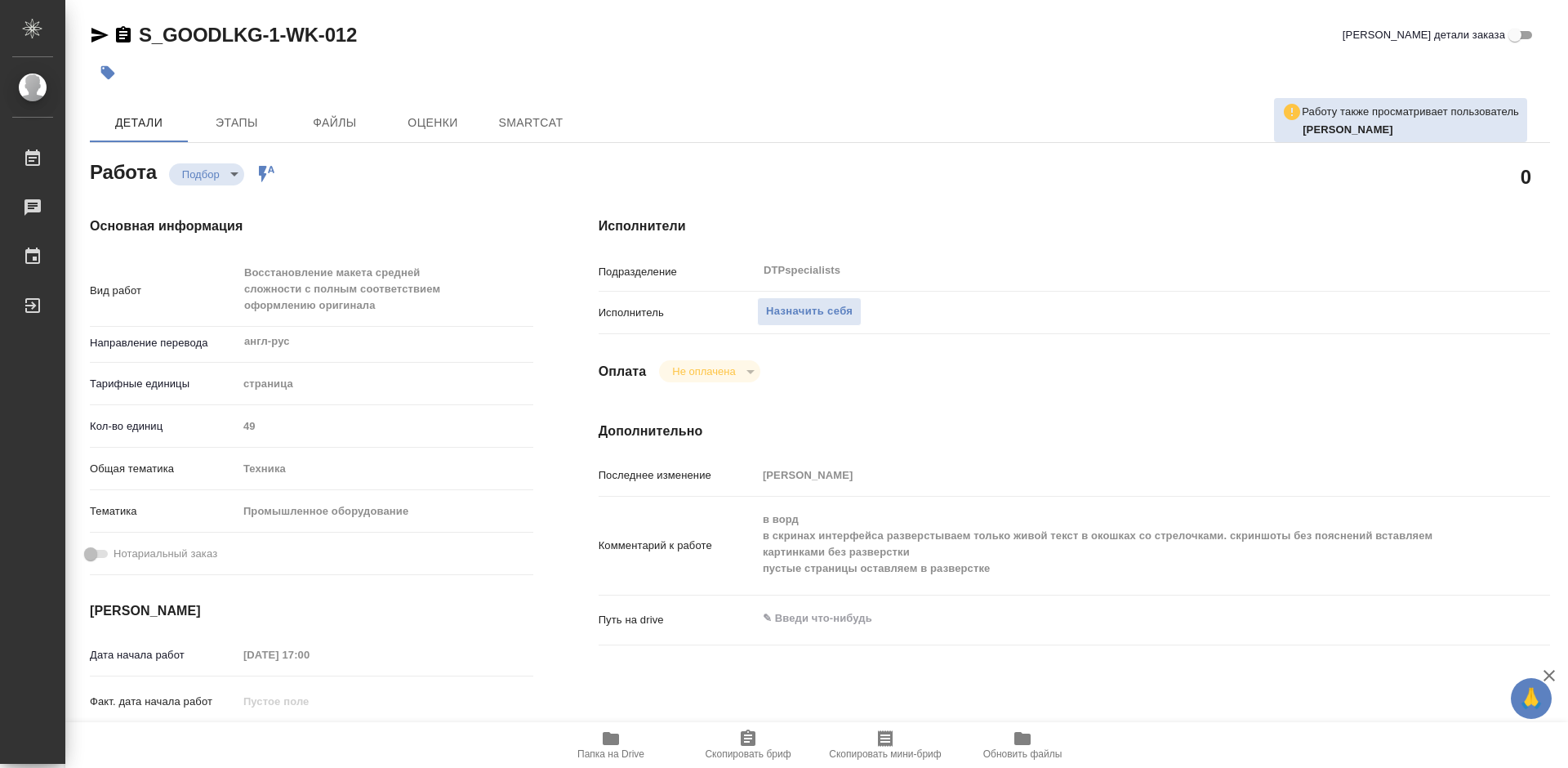
type textarea "x"
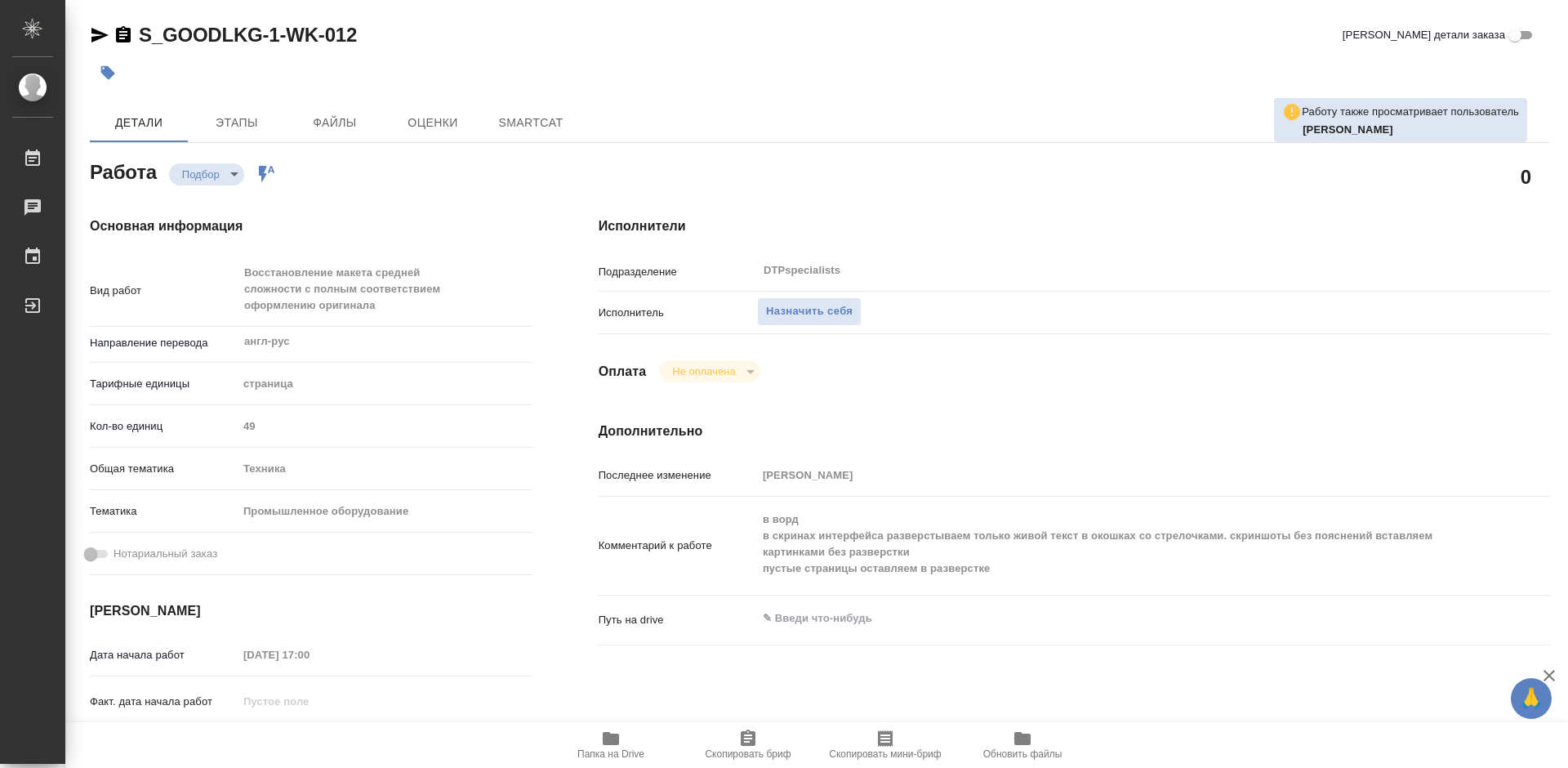
type textarea "x"
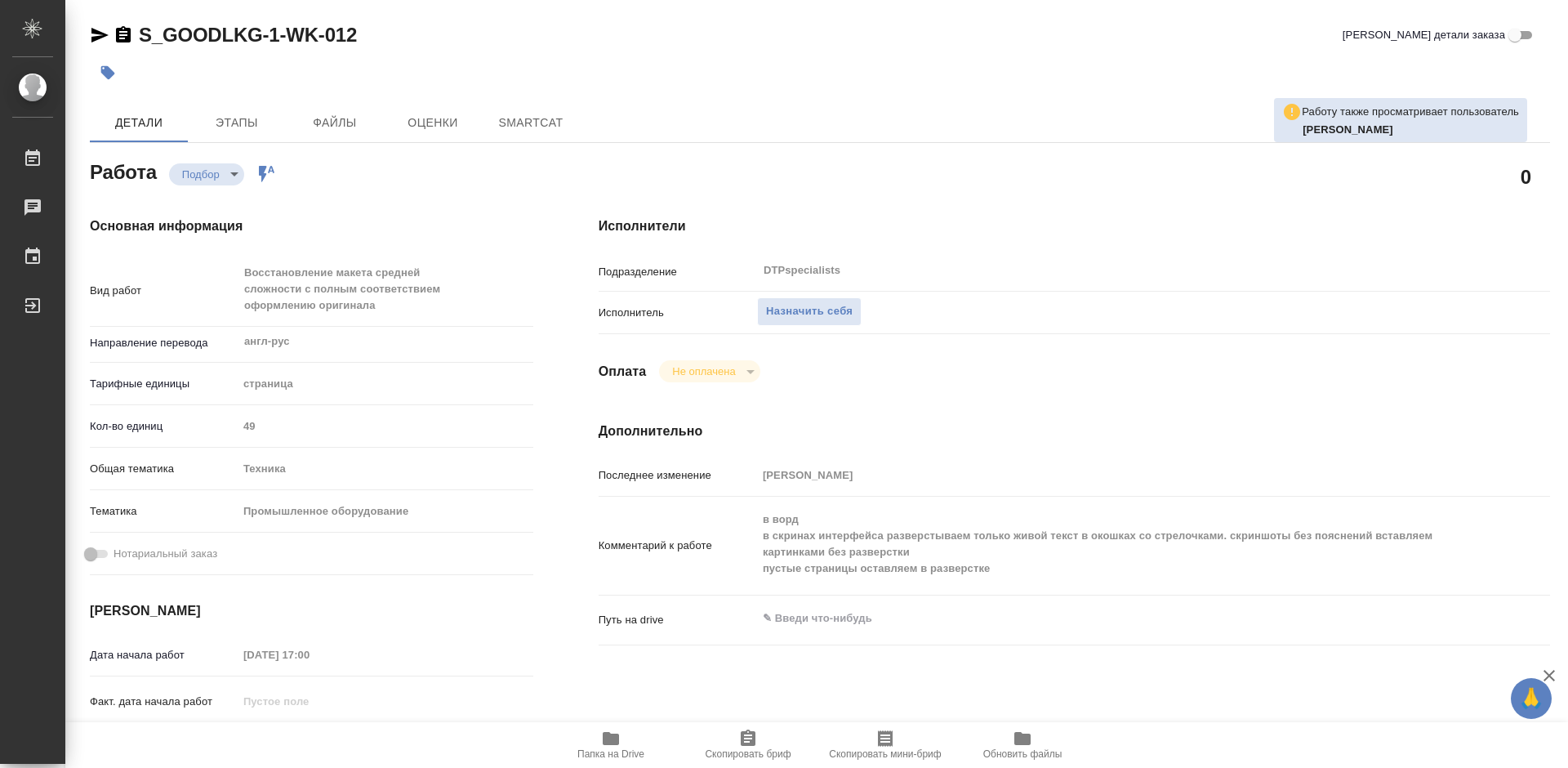
type textarea "x"
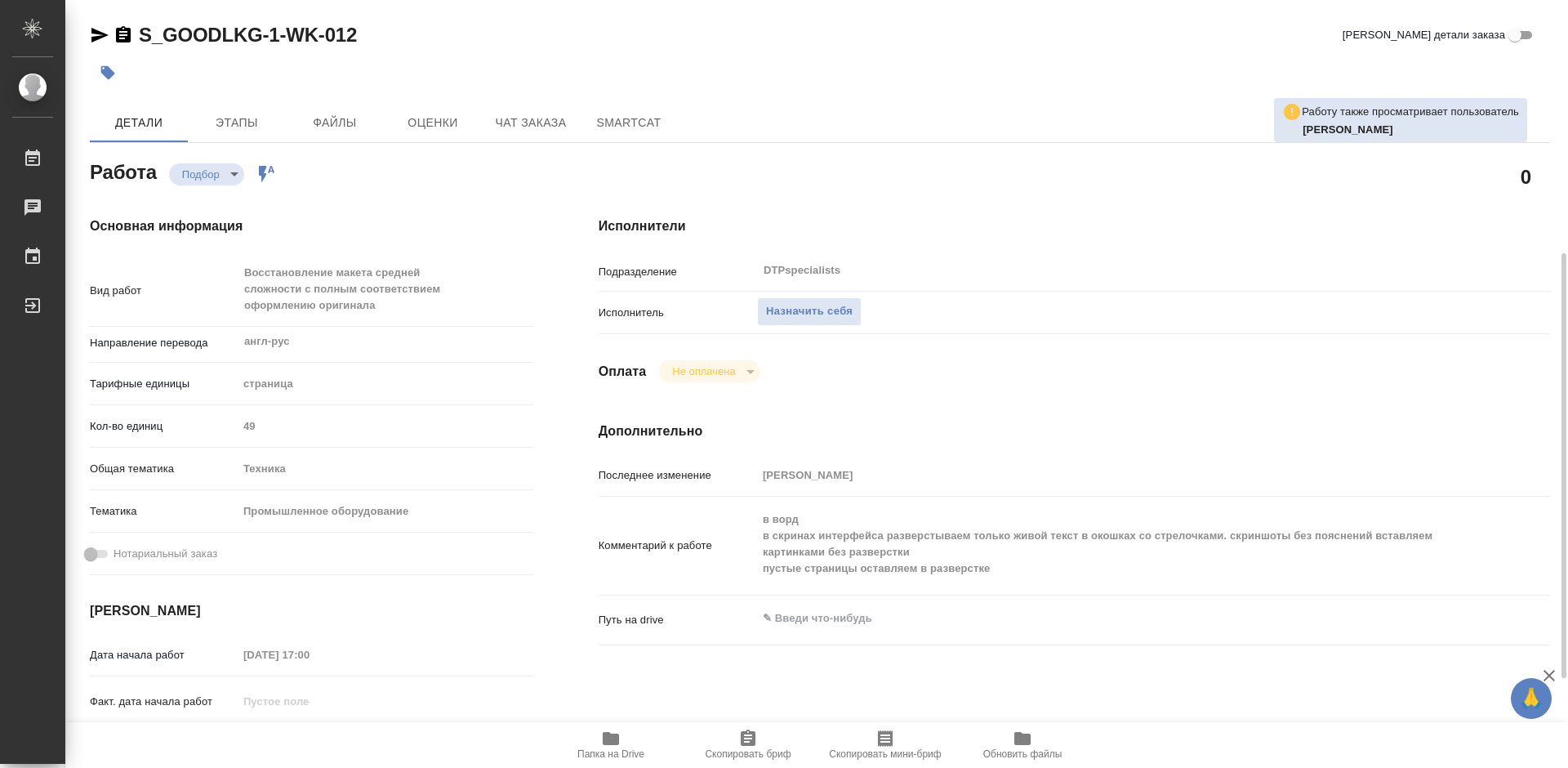
scroll to position [164, 0]
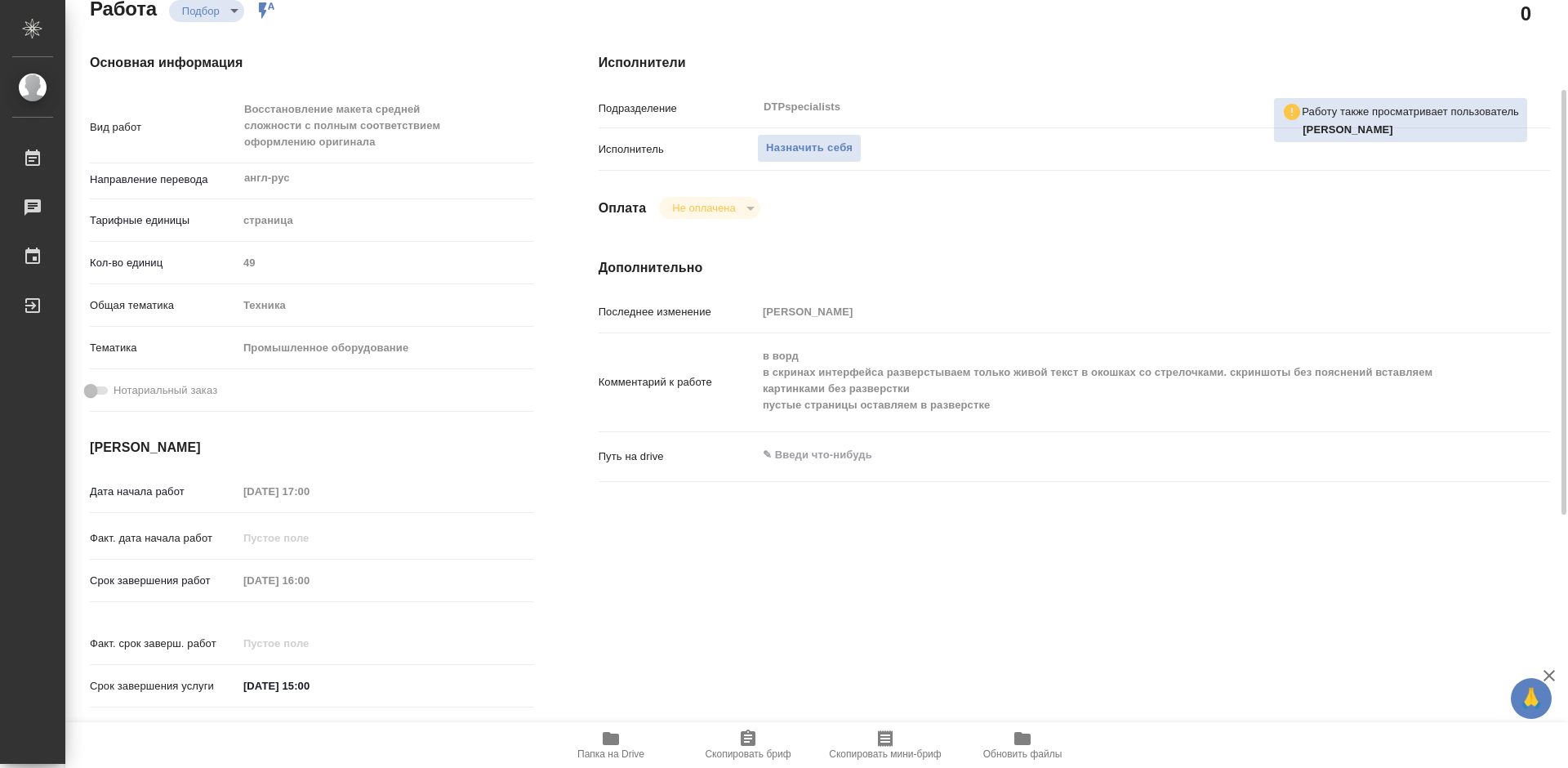
type textarea "x"
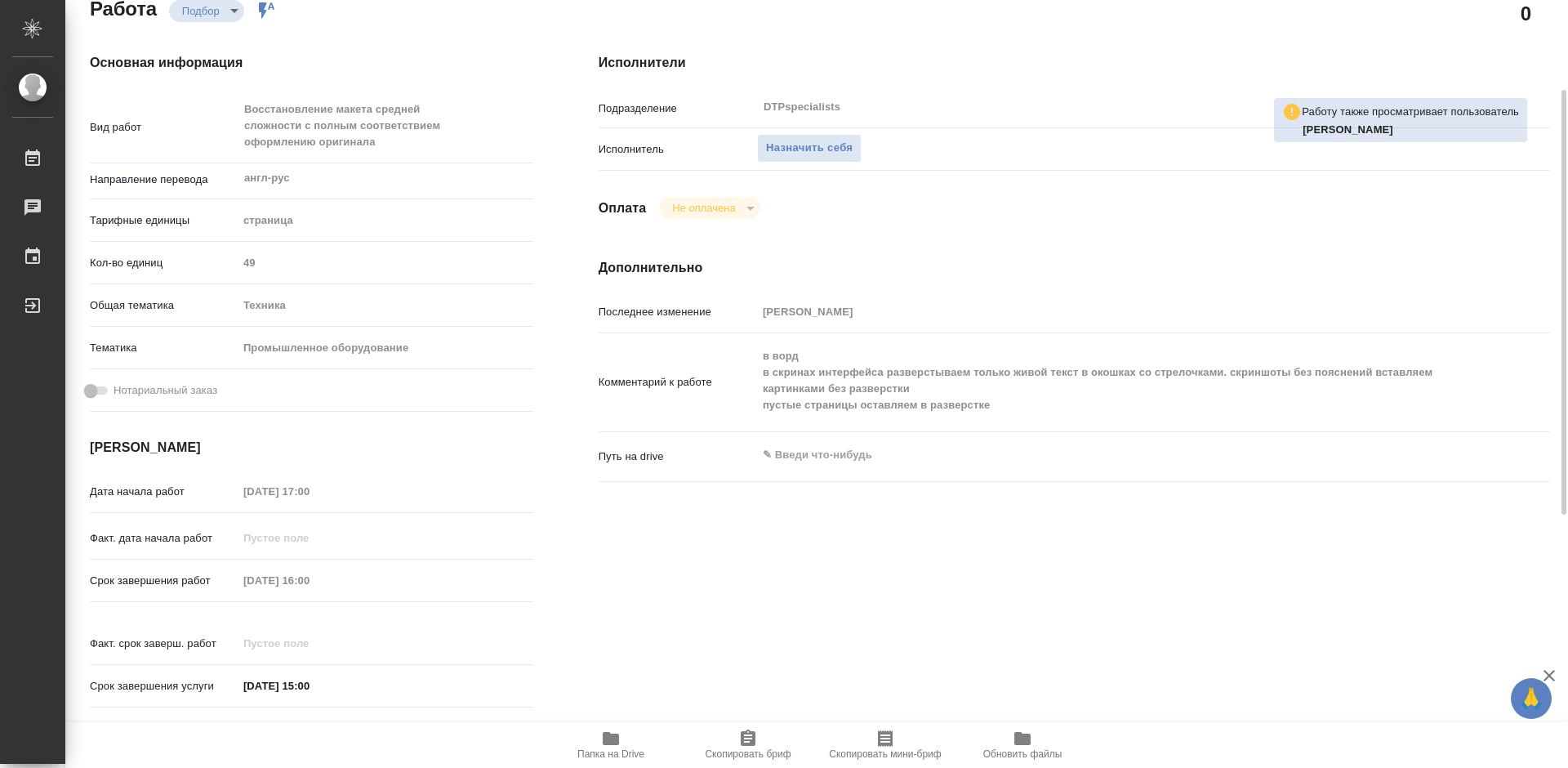
type textarea "x"
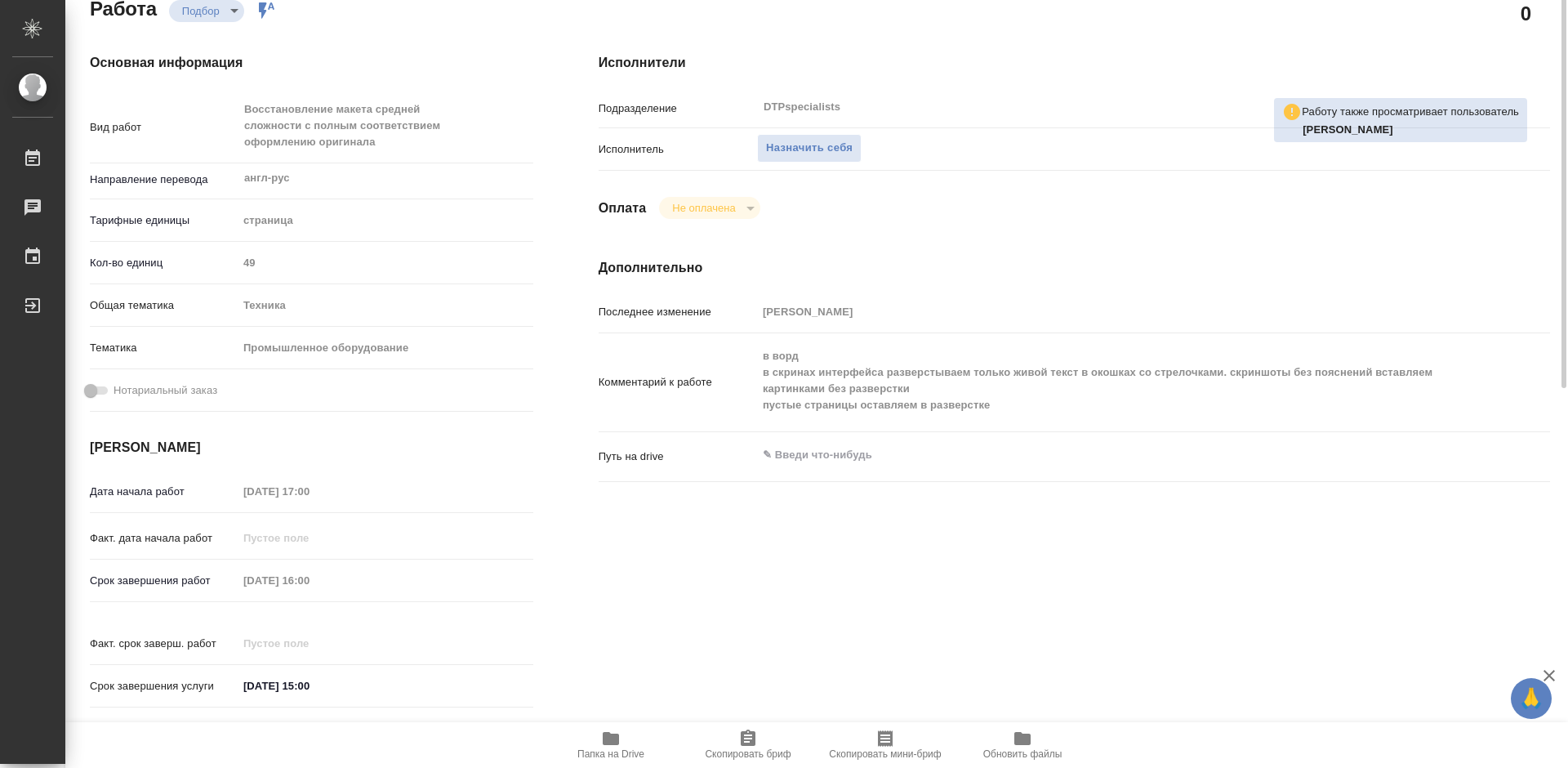
scroll to position [81, 0]
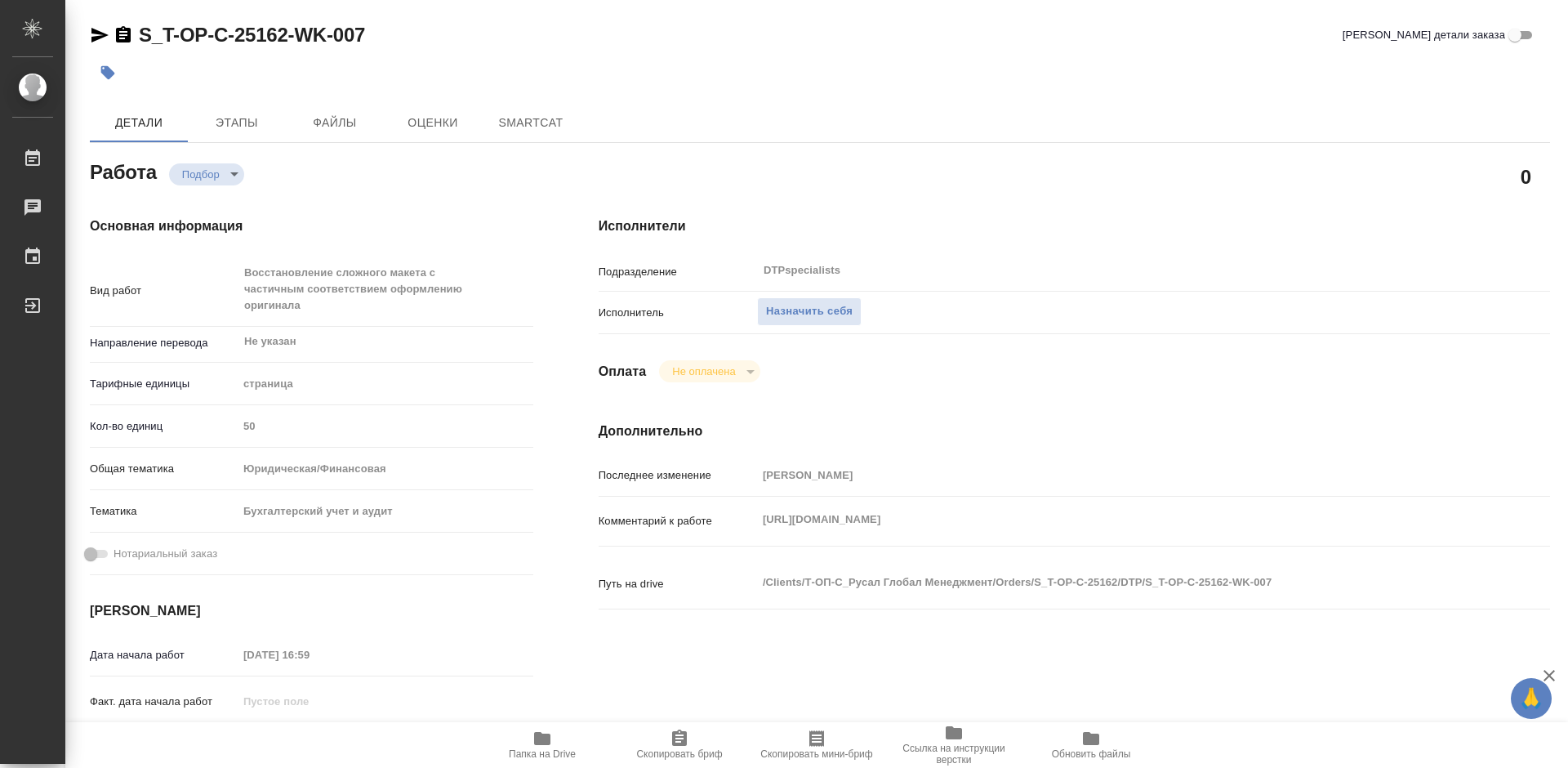
type textarea "x"
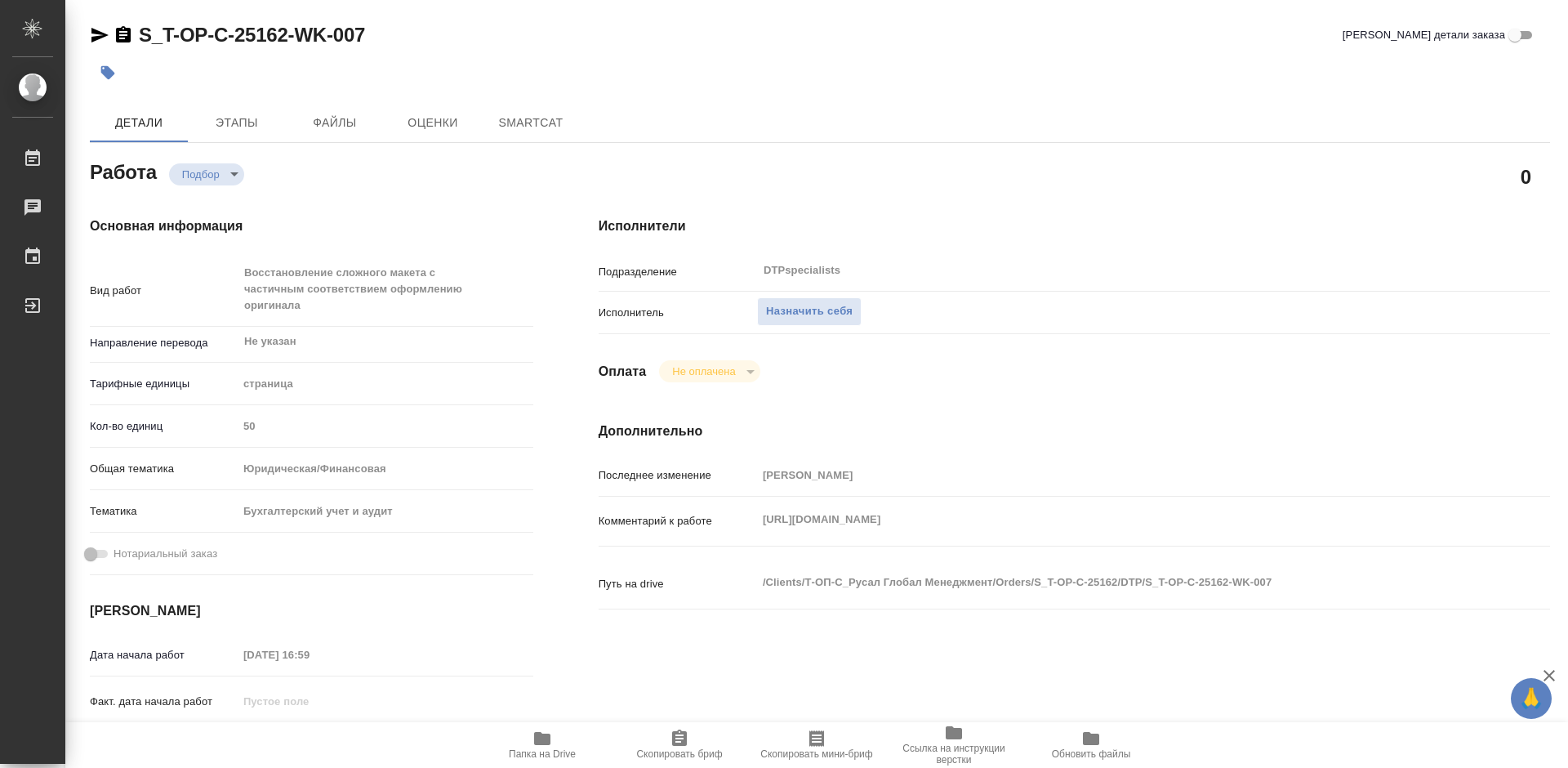
type textarea "x"
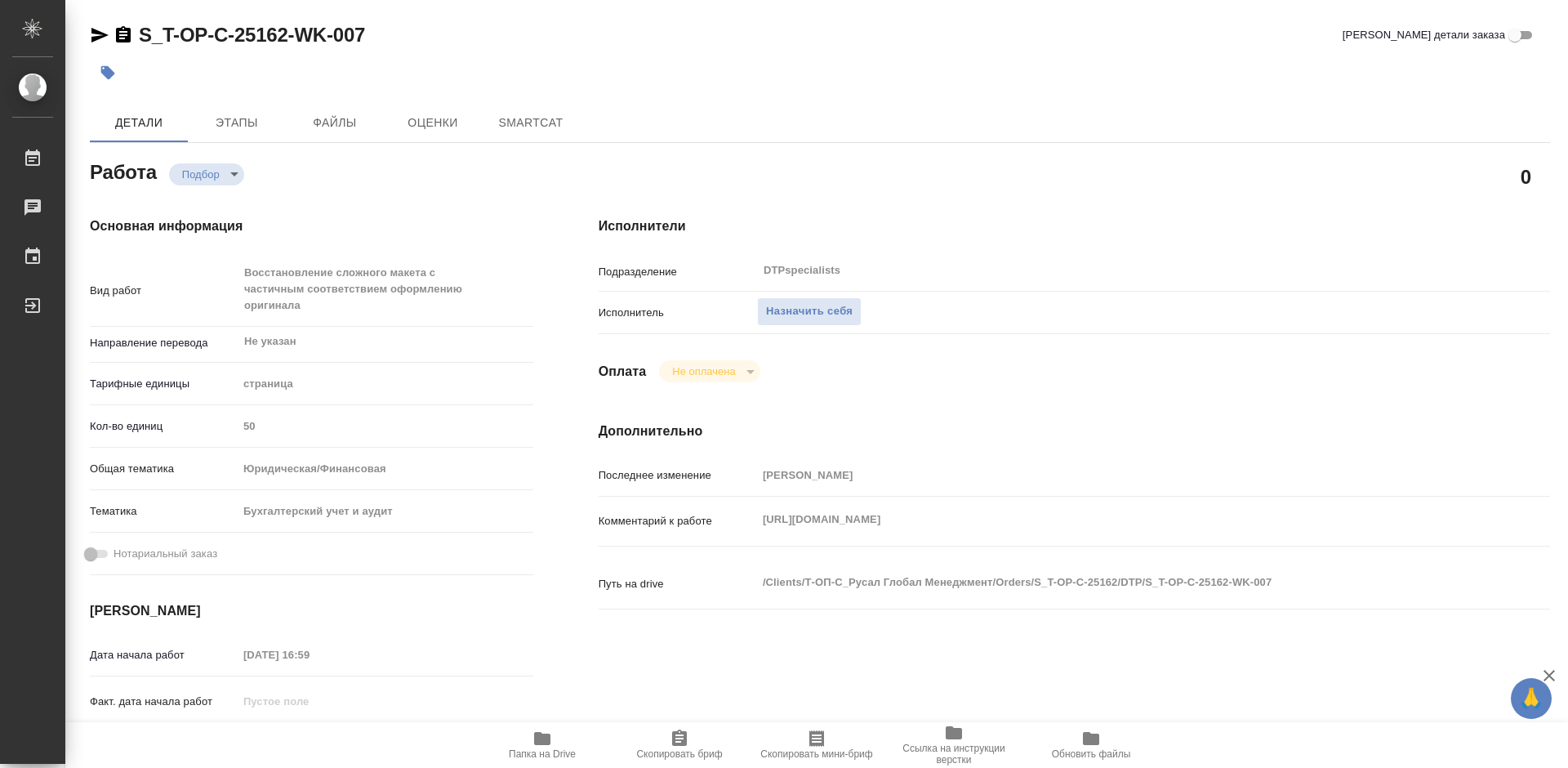
type textarea "x"
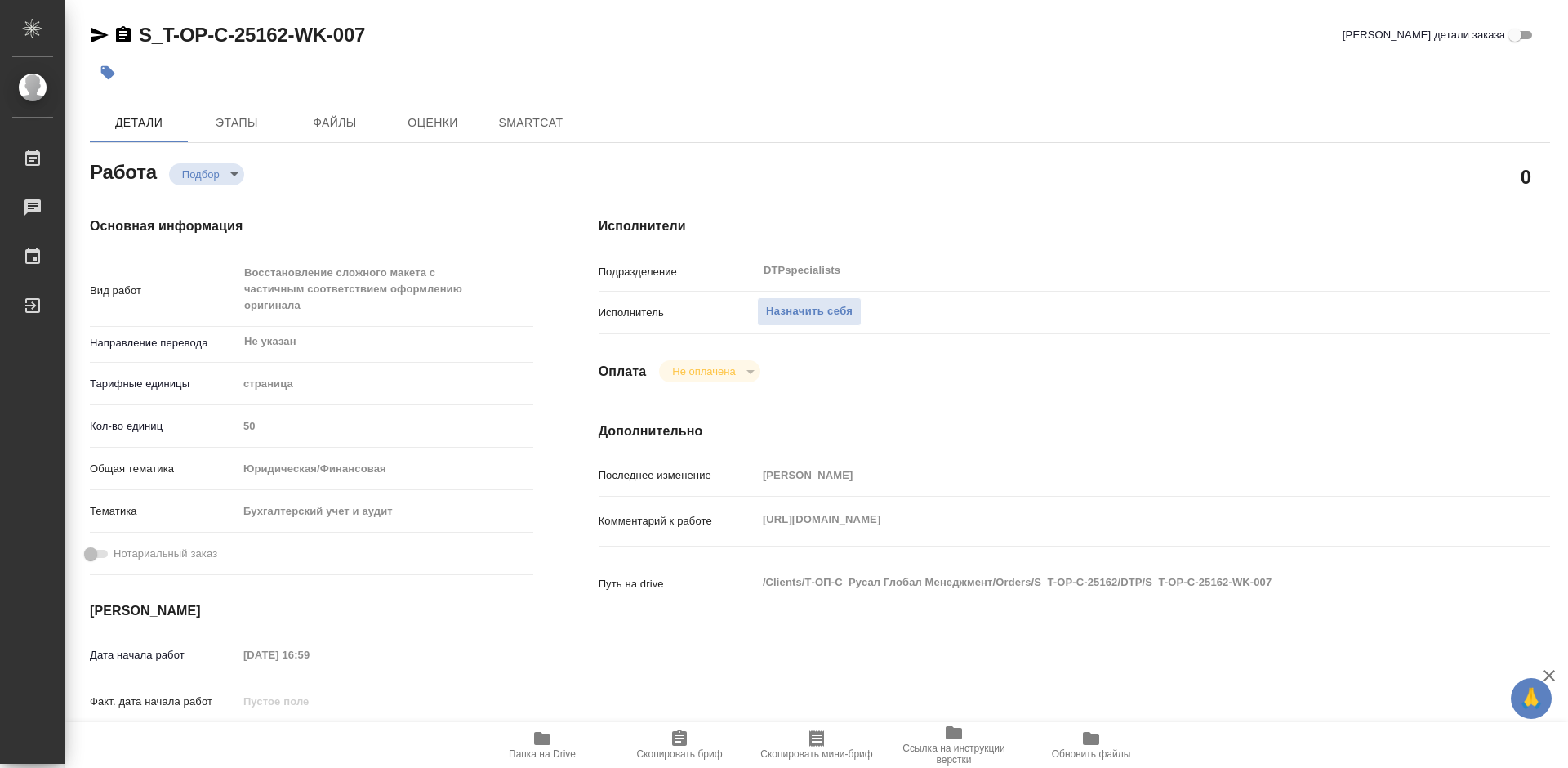
type textarea "x"
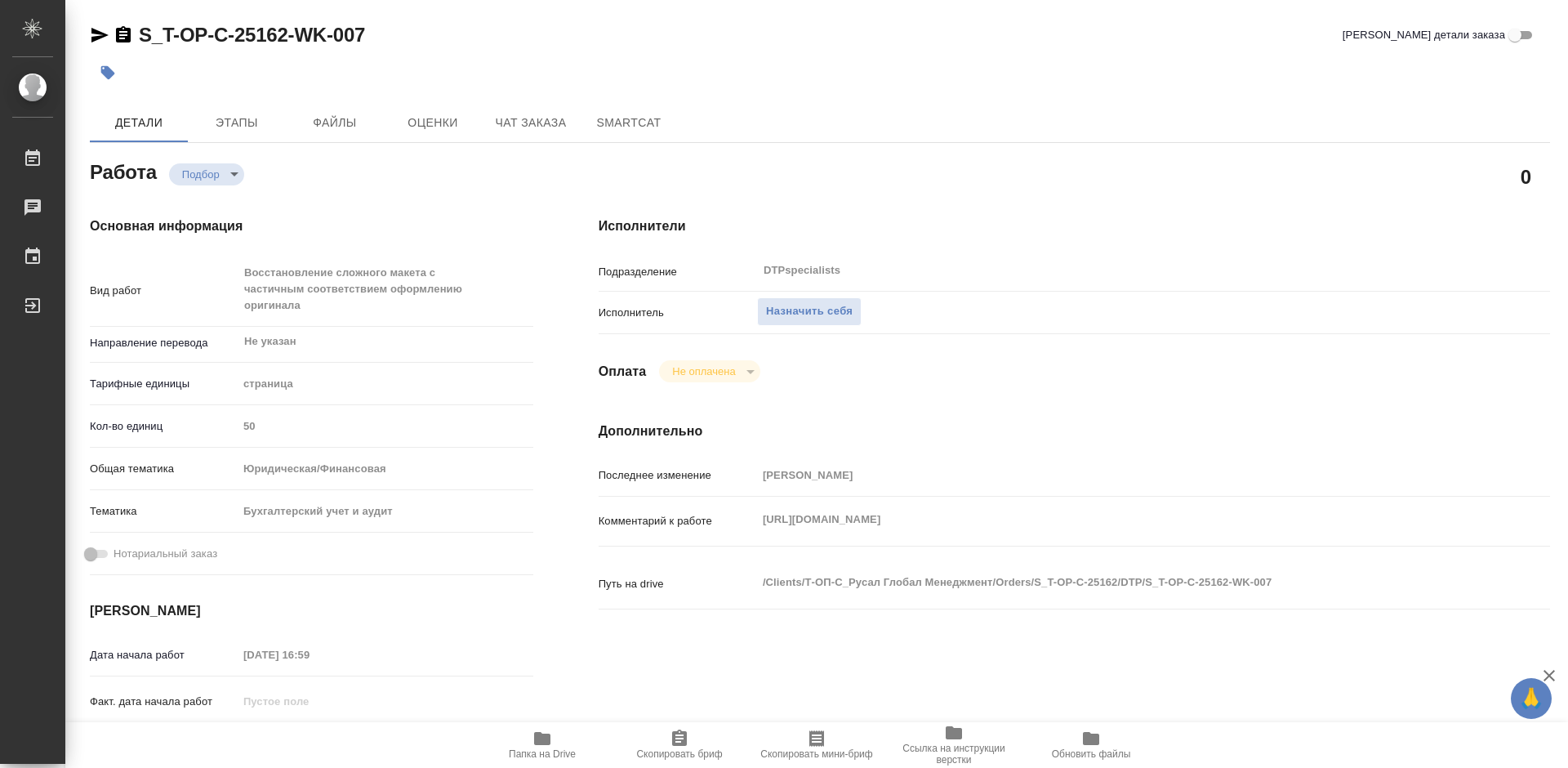
type textarea "x"
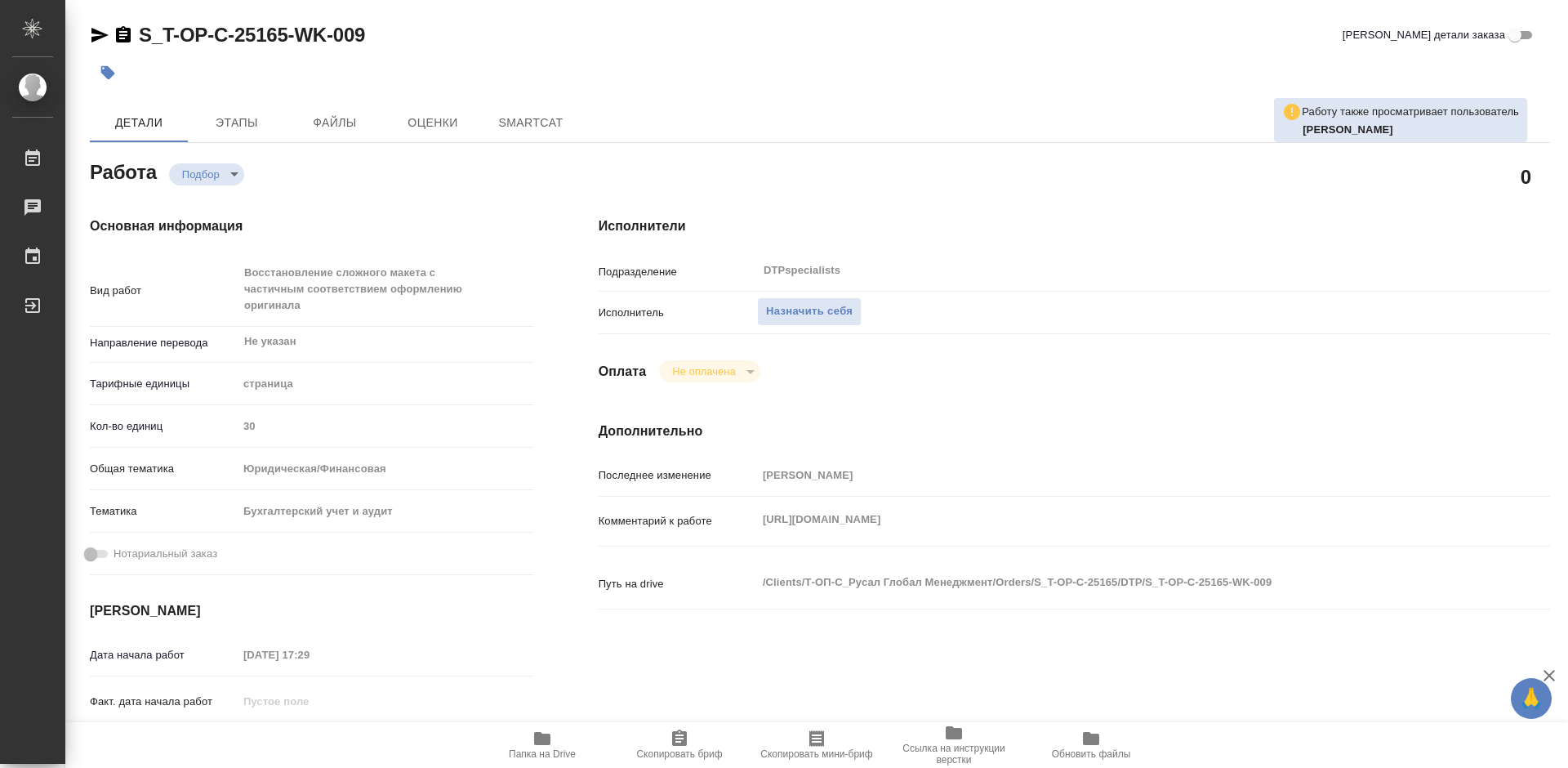
type textarea "x"
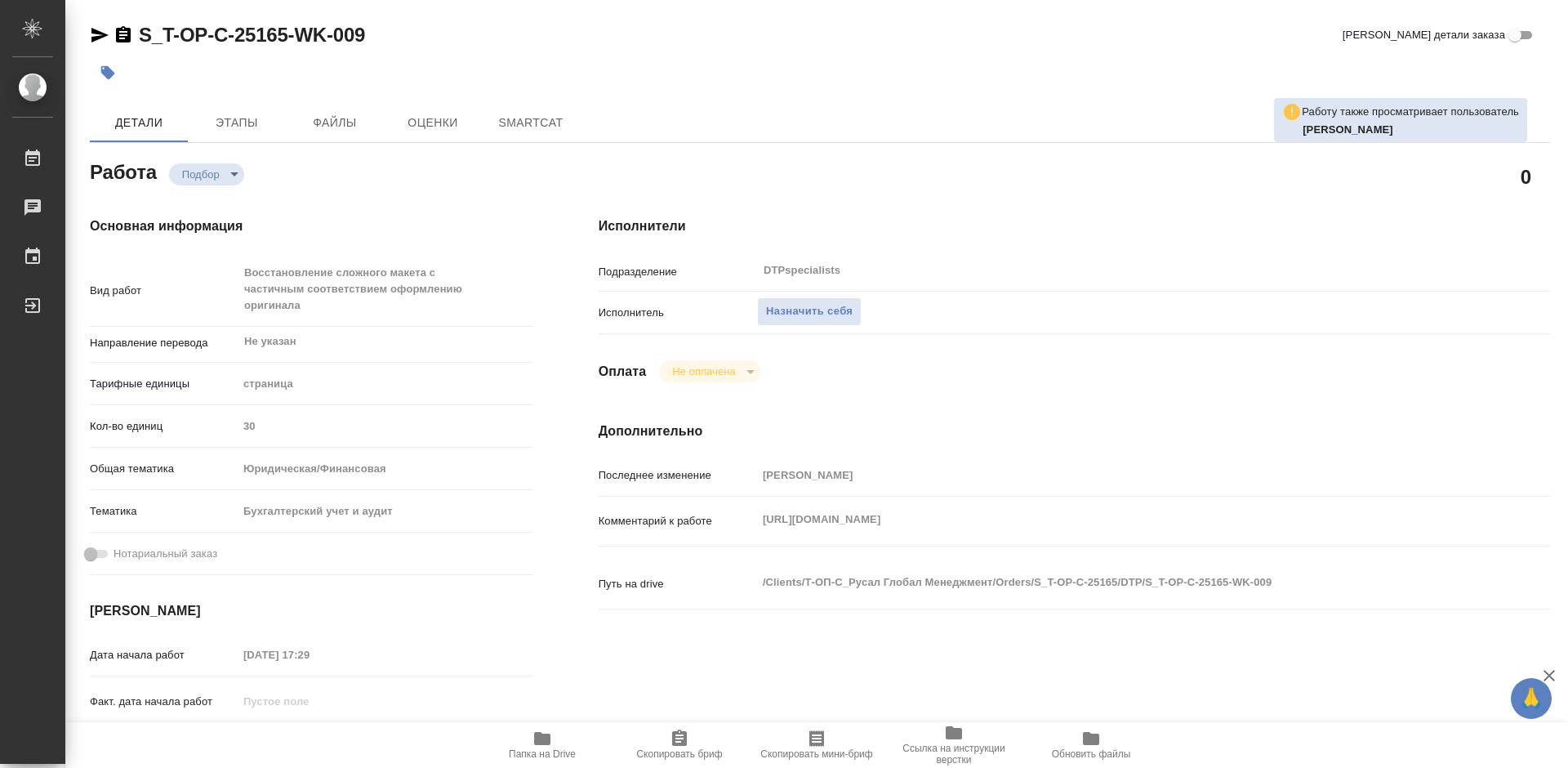
type textarea "x"
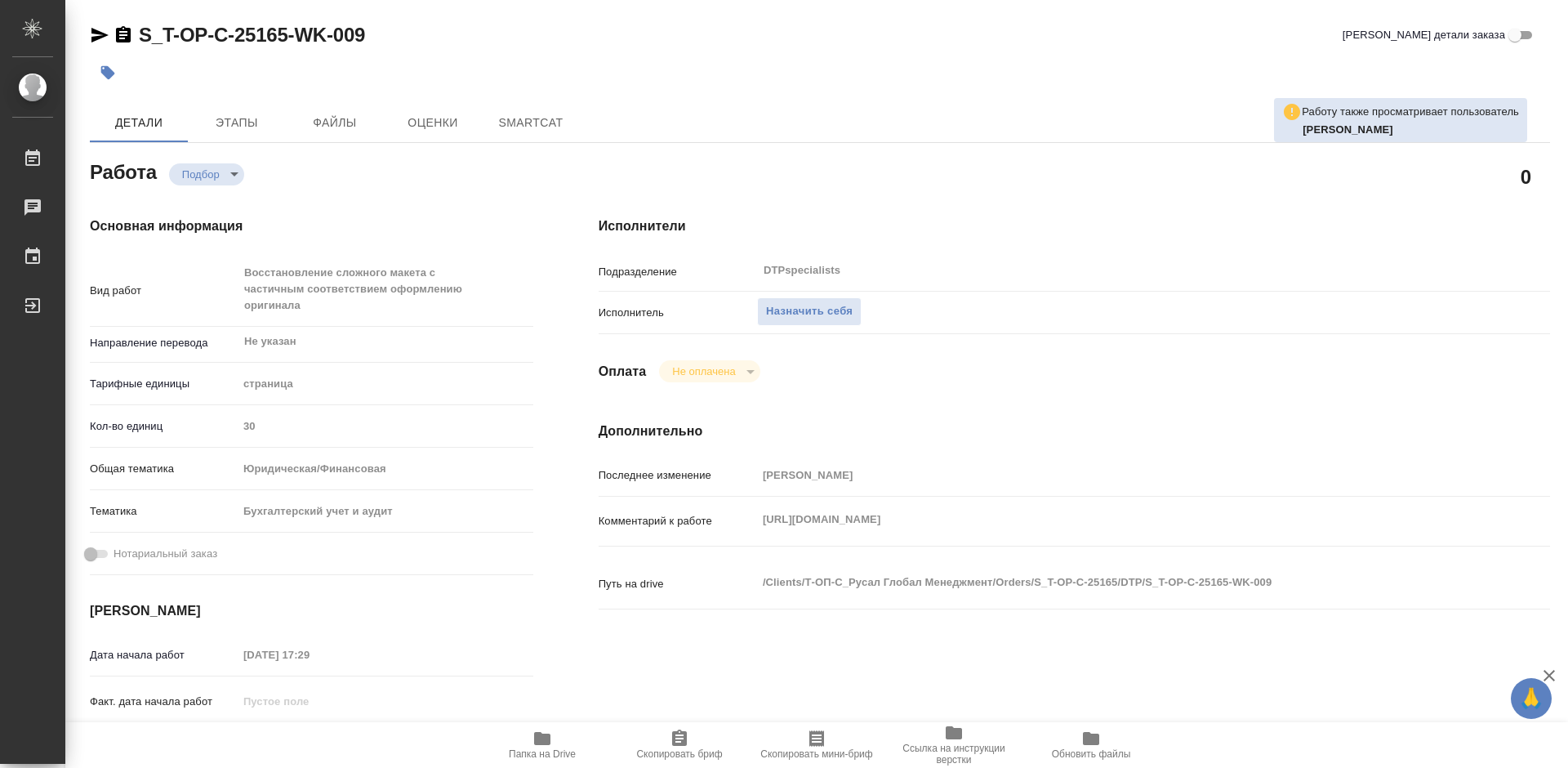
type textarea "x"
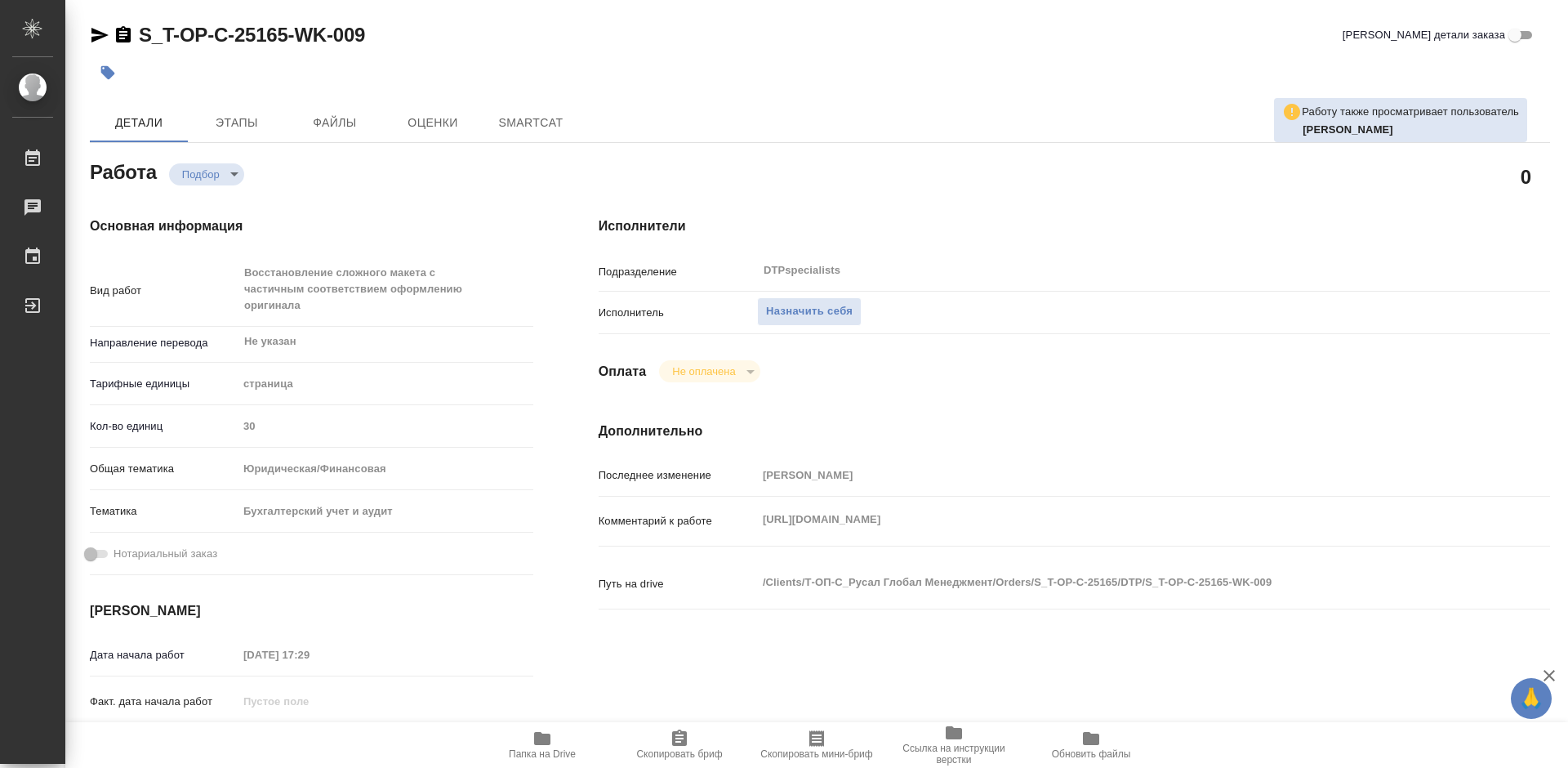
type textarea "x"
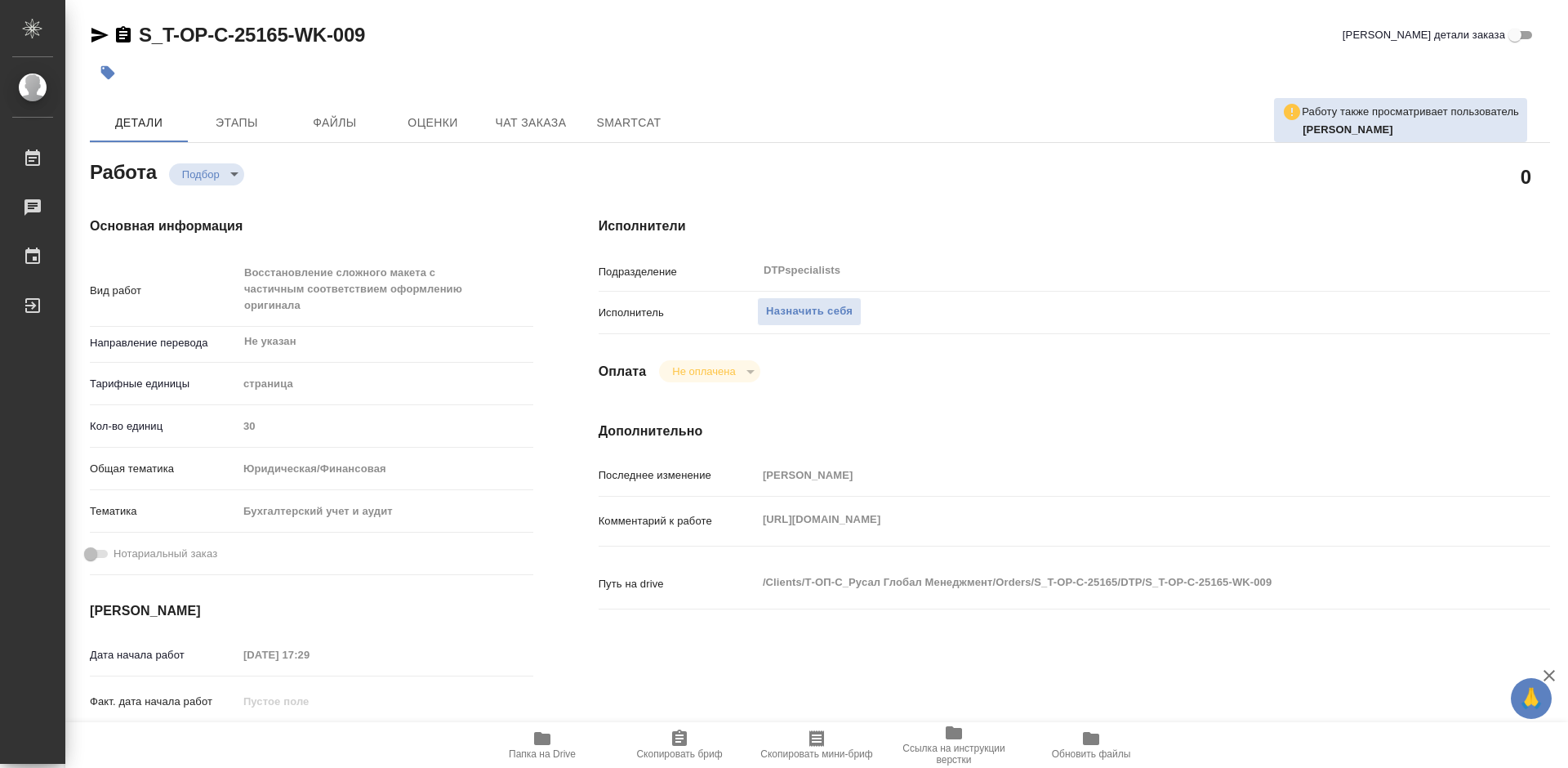
type textarea "x"
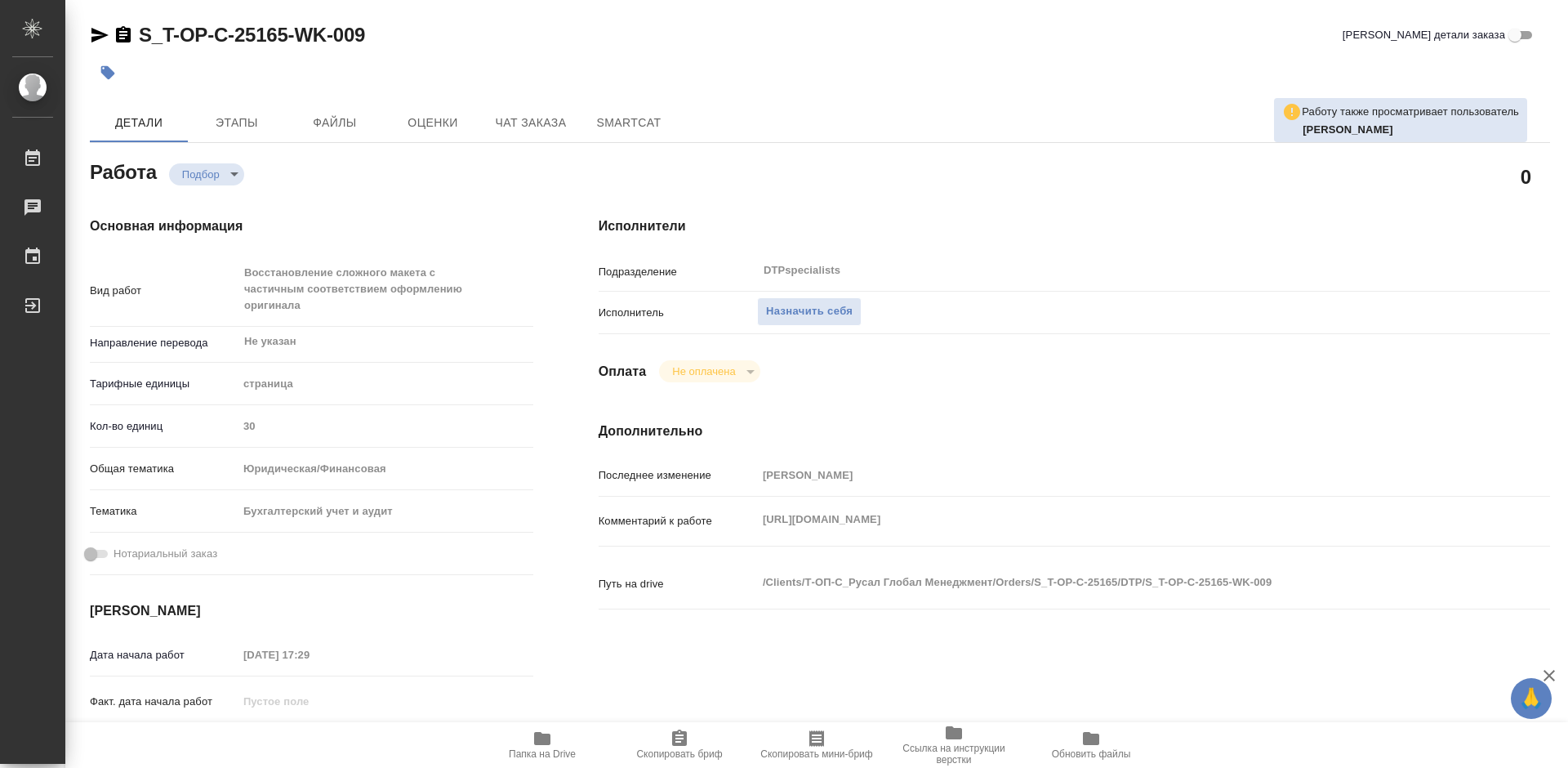
type textarea "x"
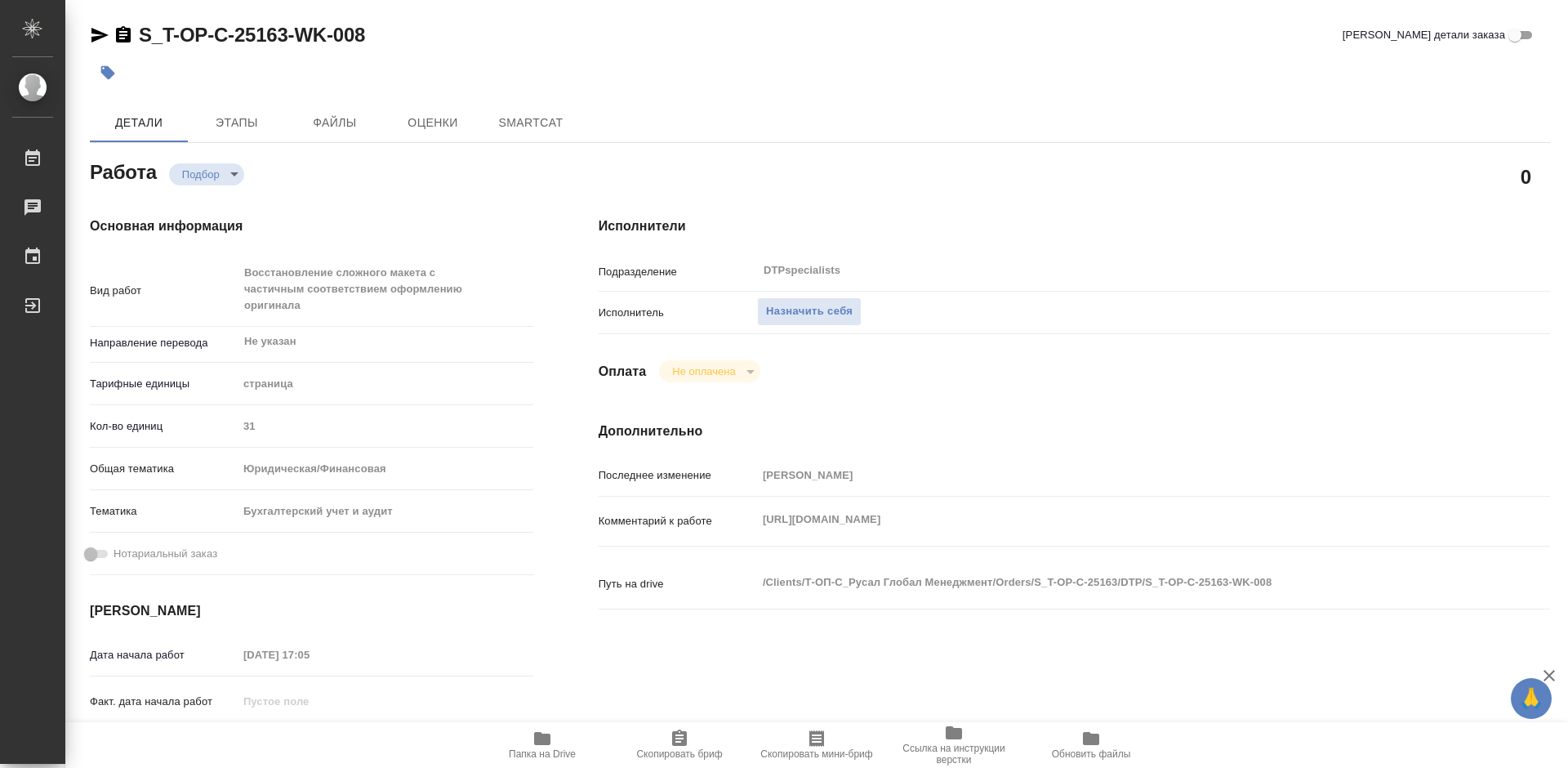
type textarea "x"
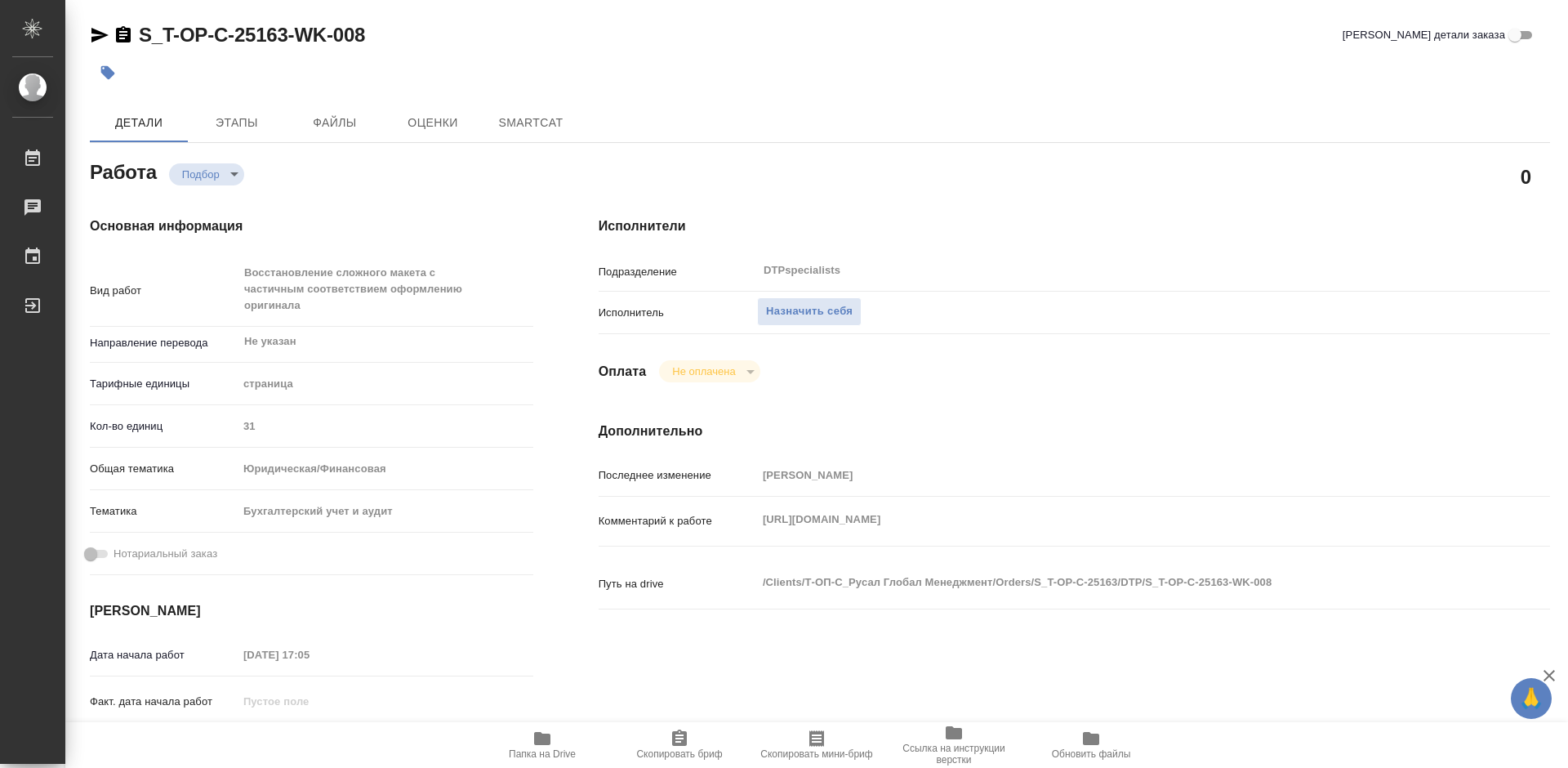
type textarea "x"
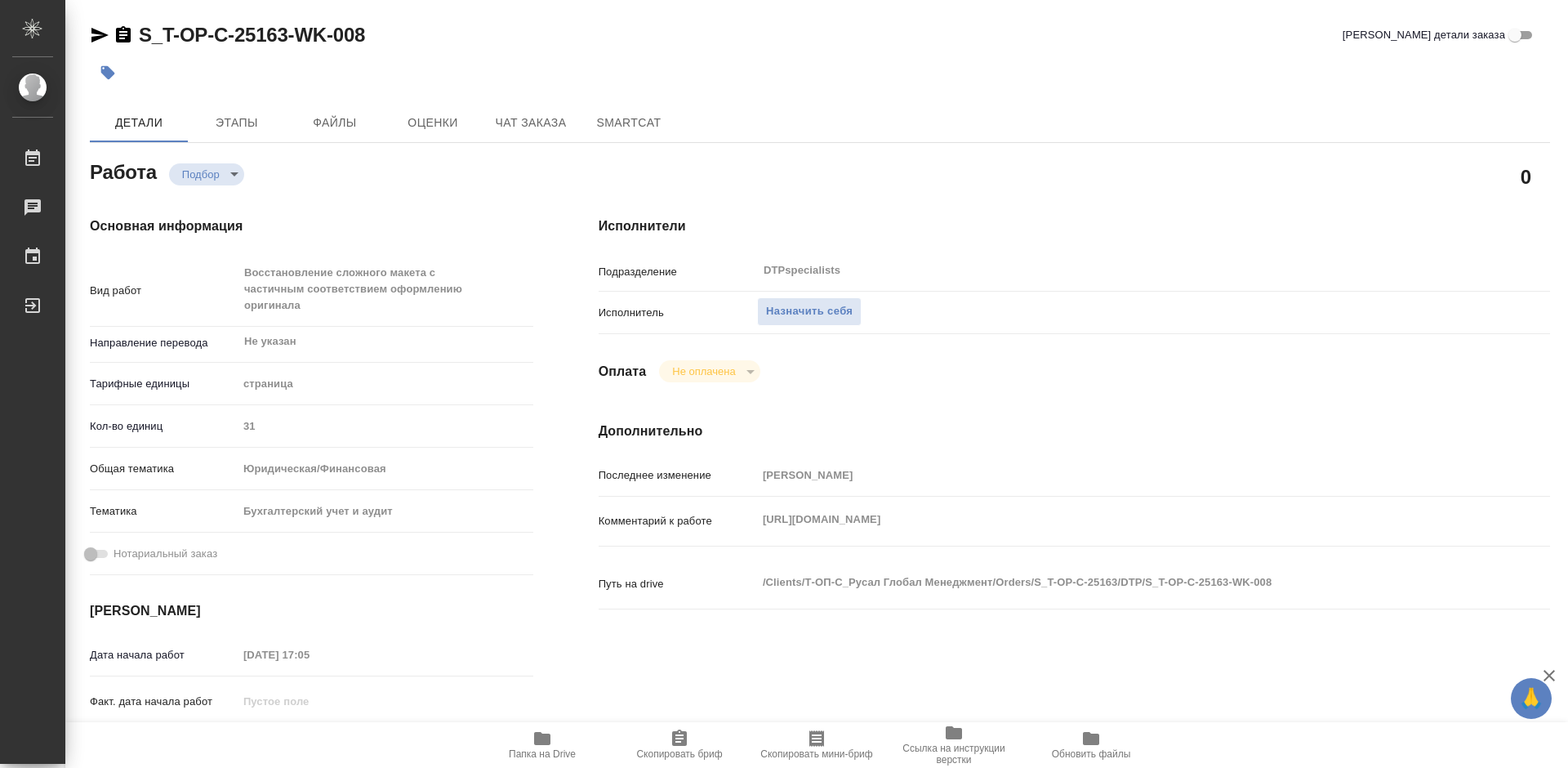
type textarea "x"
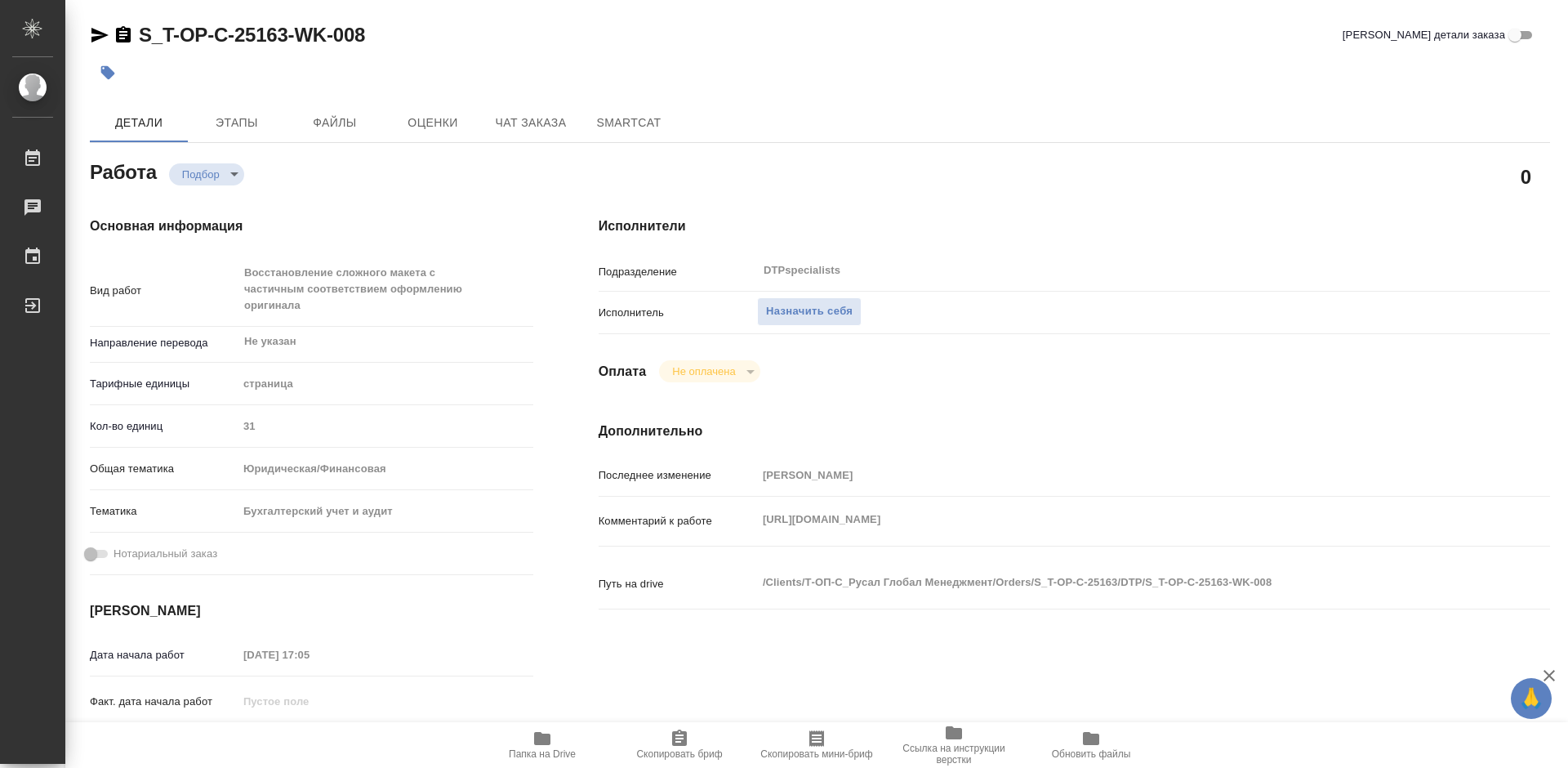
type textarea "x"
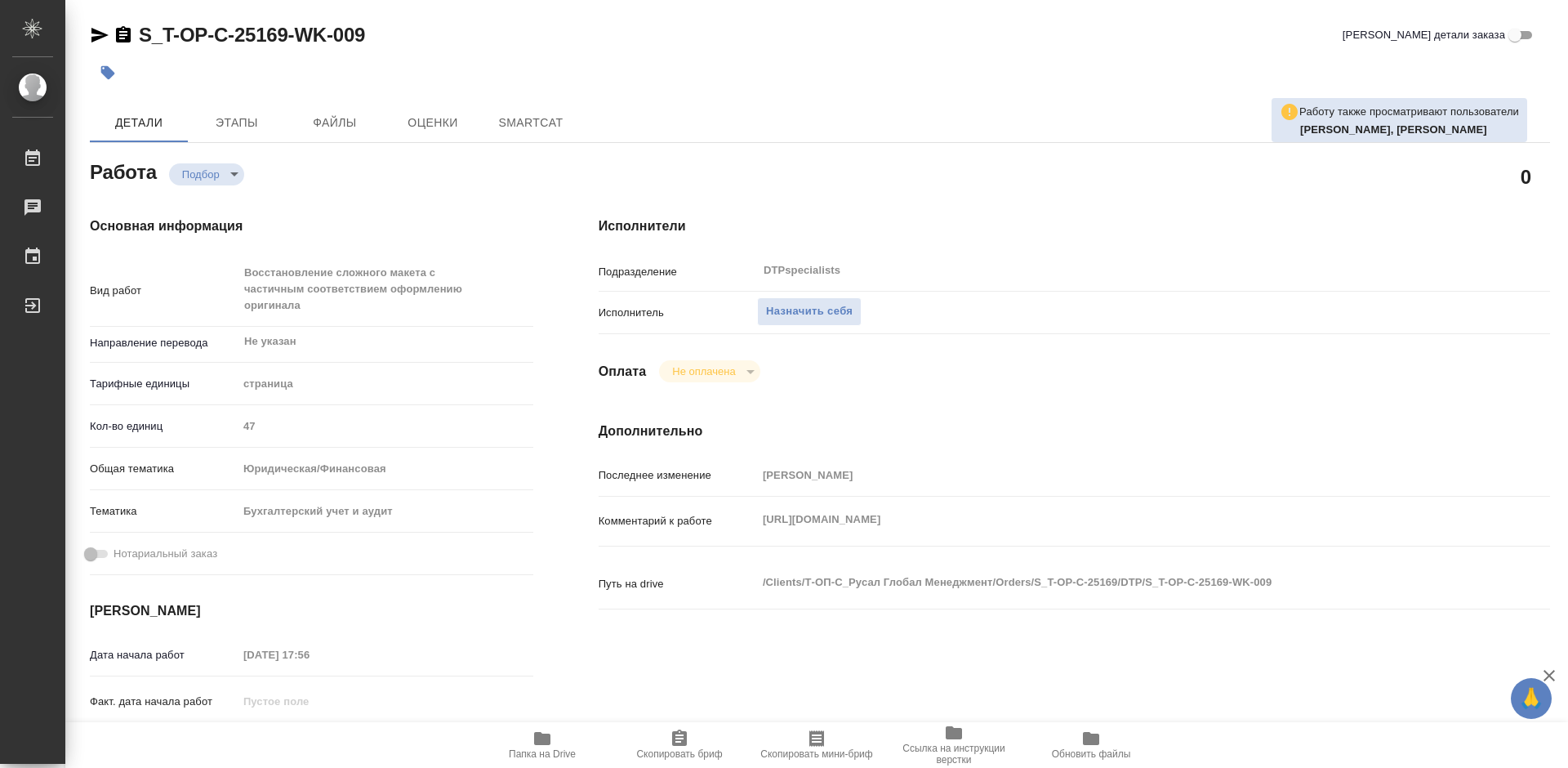
type textarea "x"
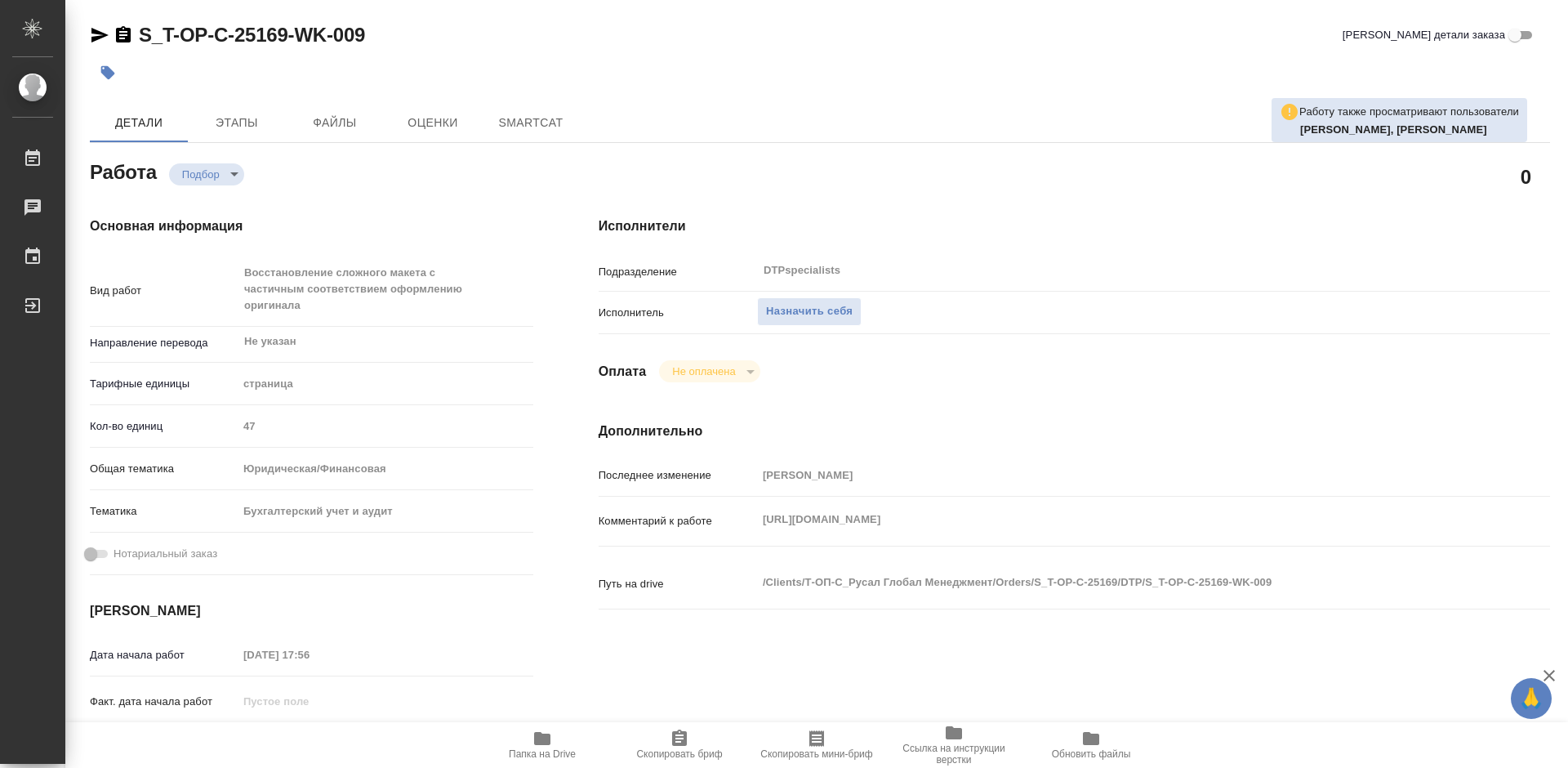
type textarea "x"
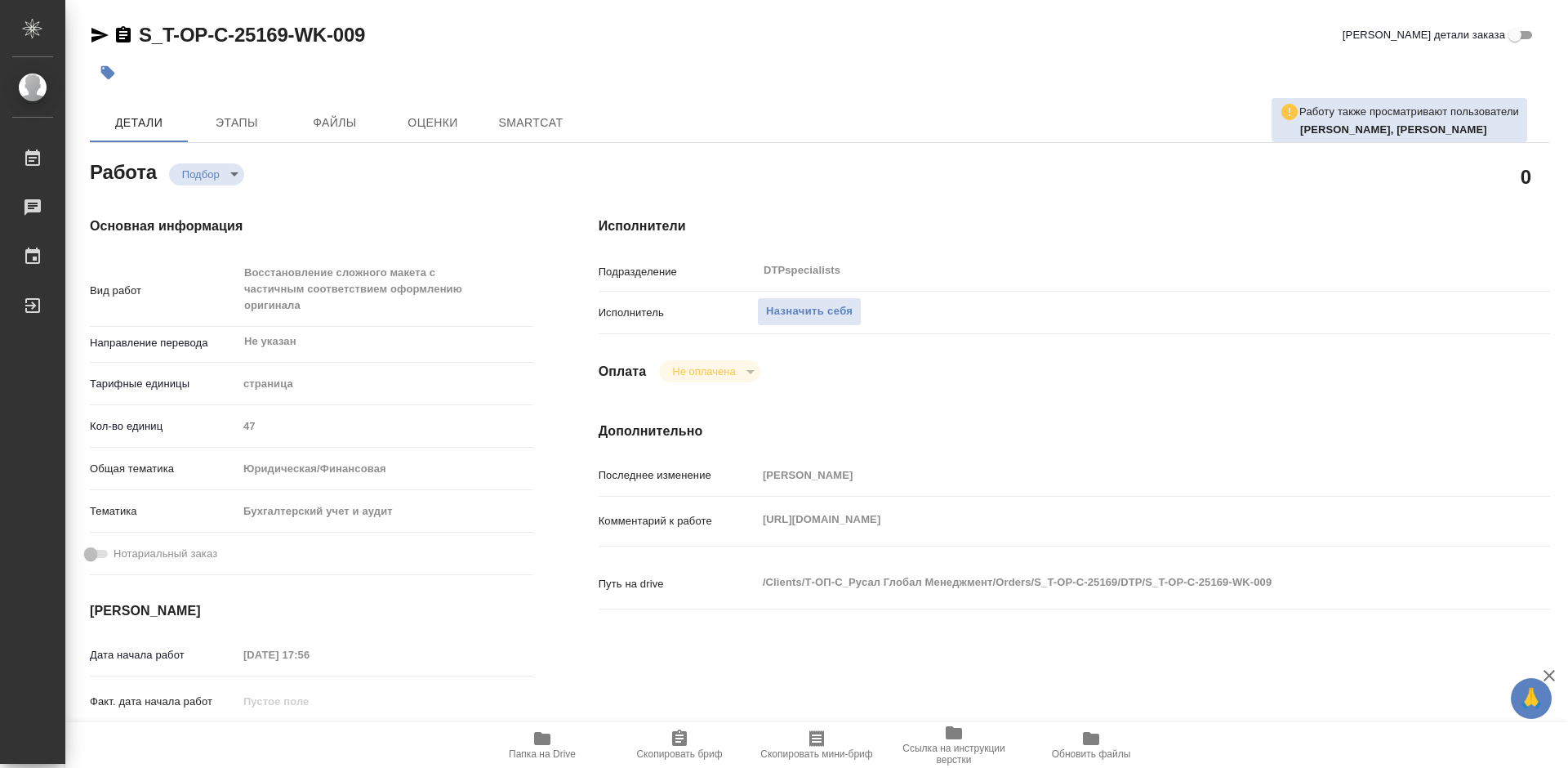
type textarea "x"
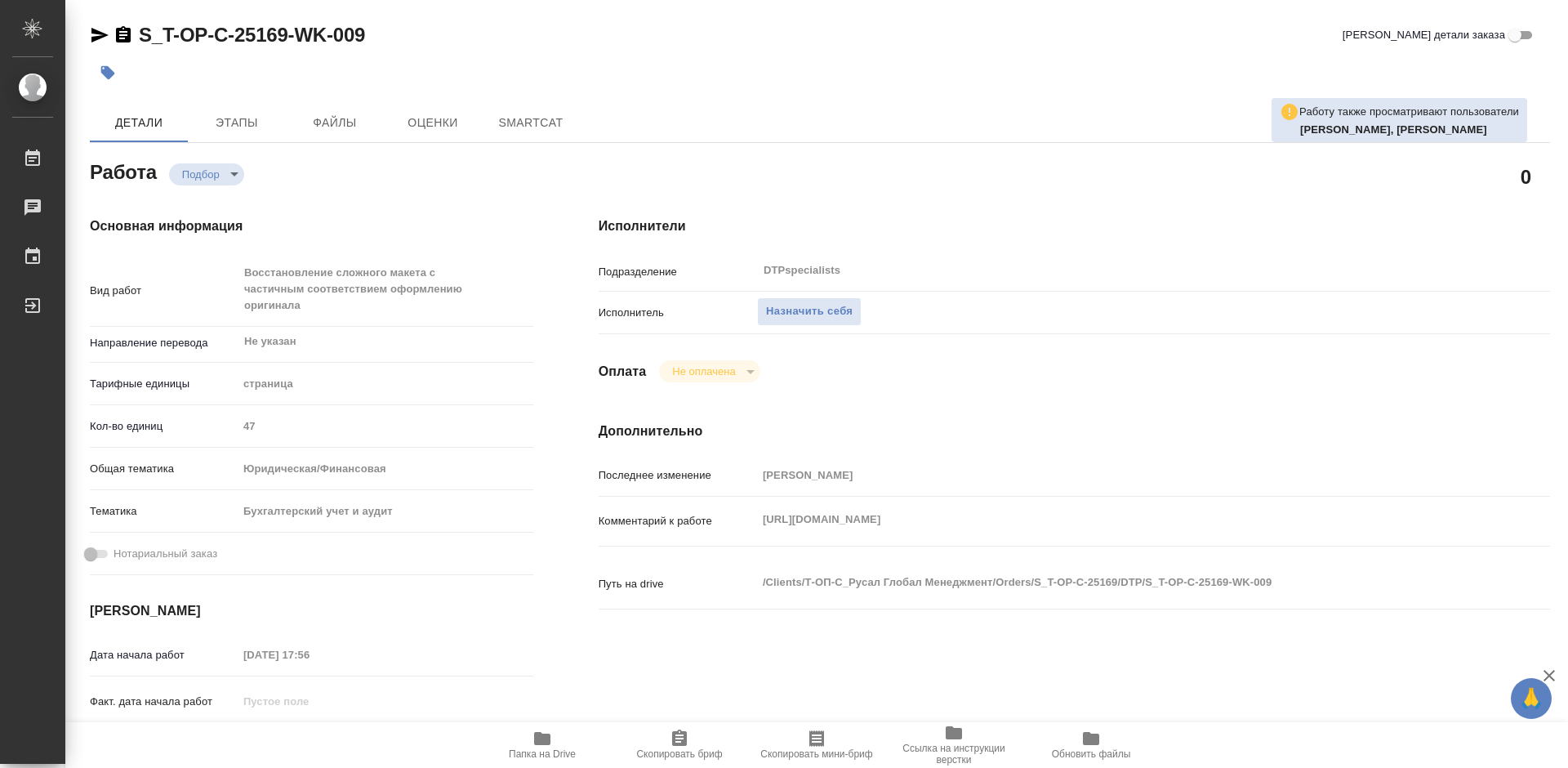
type textarea "x"
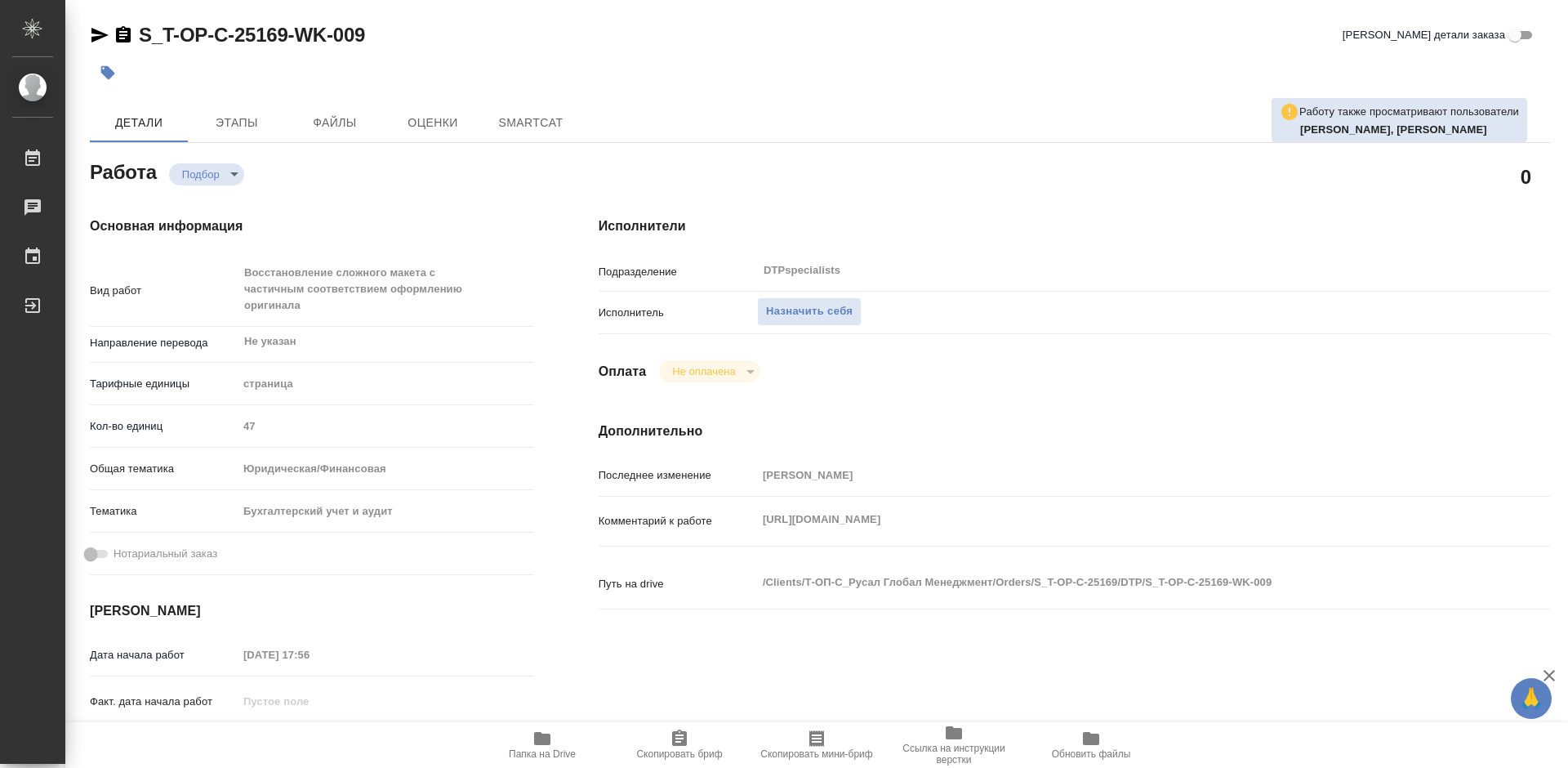
type textarea "x"
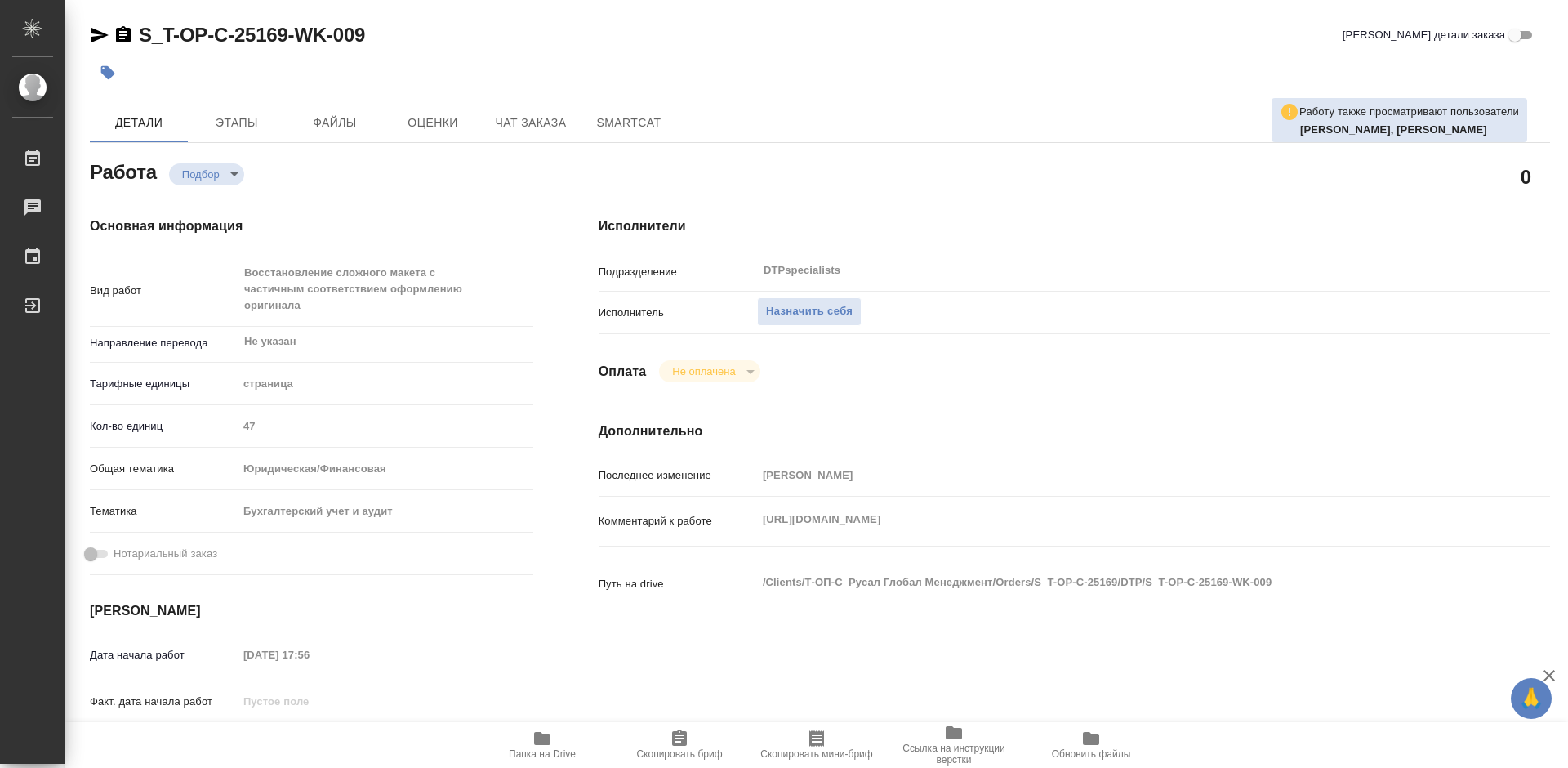
type textarea "x"
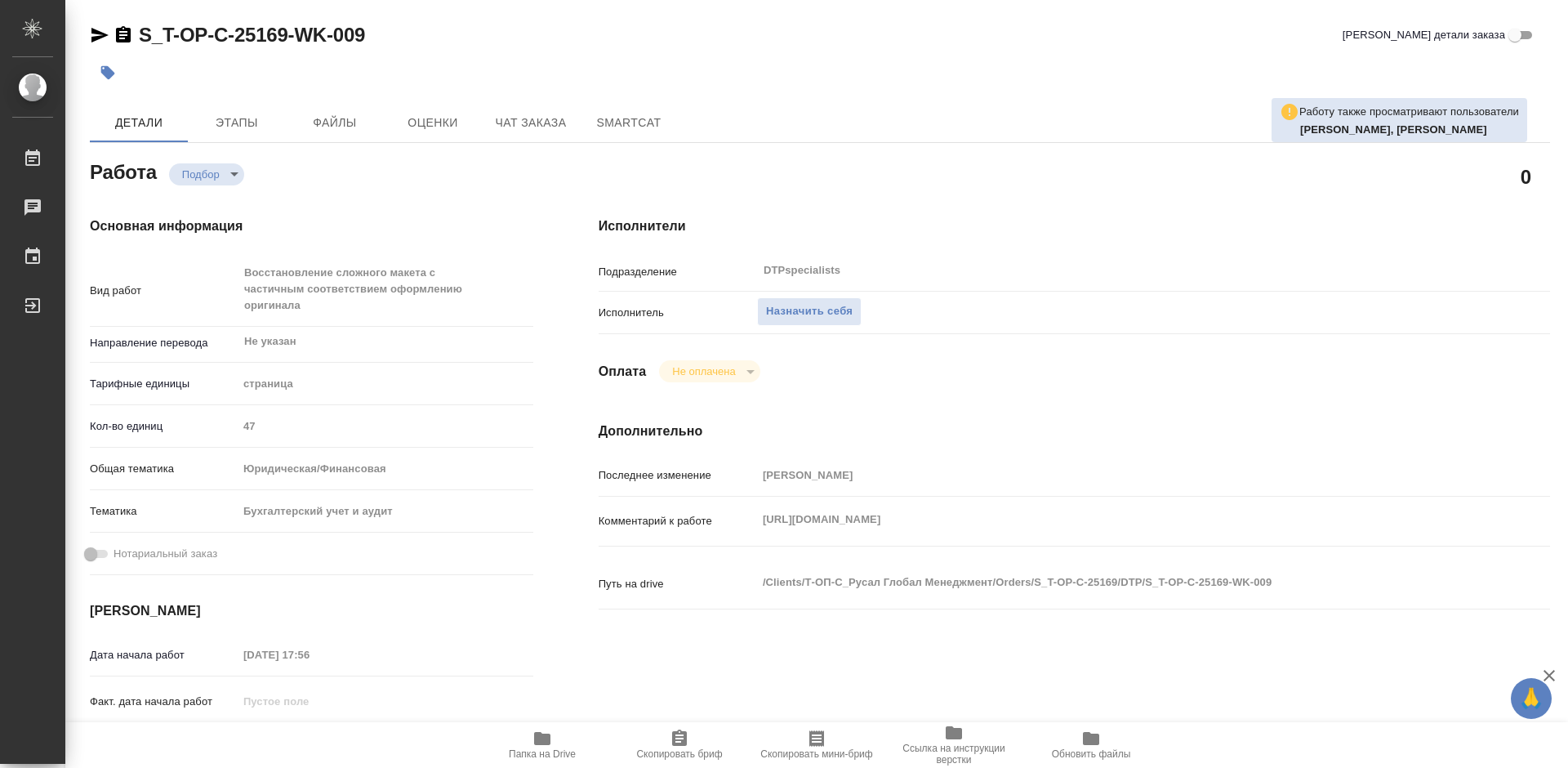
type textarea "x"
